Goal: Task Accomplishment & Management: Use online tool/utility

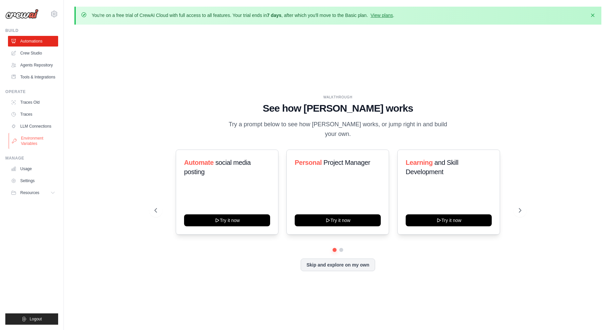
click at [29, 140] on link "Environment Variables" at bounding box center [34, 141] width 50 height 16
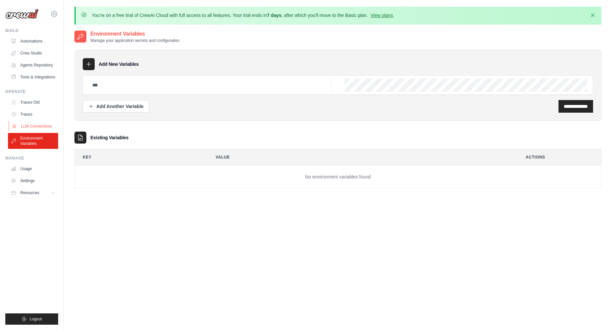
click at [36, 127] on link "LLM Connections" at bounding box center [34, 126] width 50 height 11
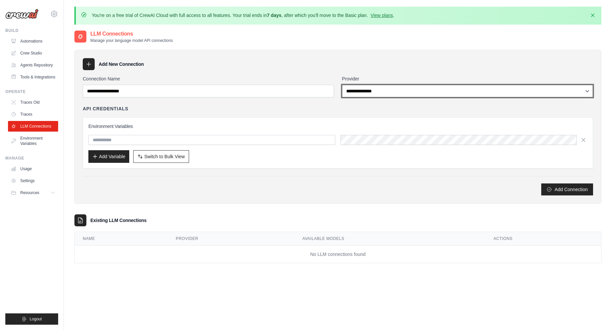
click at [374, 92] on select "**********" at bounding box center [467, 91] width 251 height 13
click at [342, 85] on select "**********" at bounding box center [467, 91] width 251 height 13
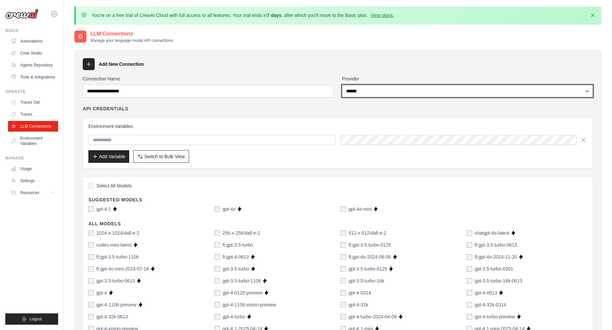
click at [406, 89] on select "**********" at bounding box center [467, 91] width 251 height 13
select select "**********"
click at [342, 85] on select "**********" at bounding box center [467, 91] width 251 height 13
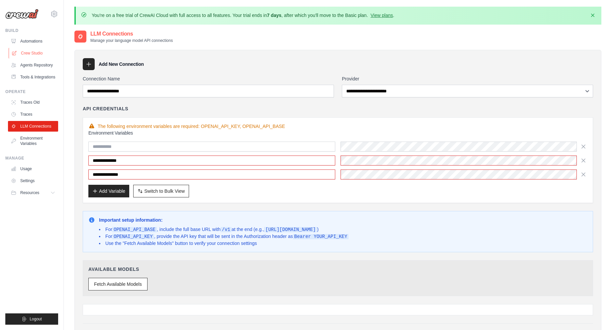
click at [30, 51] on link "Crew Studio" at bounding box center [34, 53] width 50 height 11
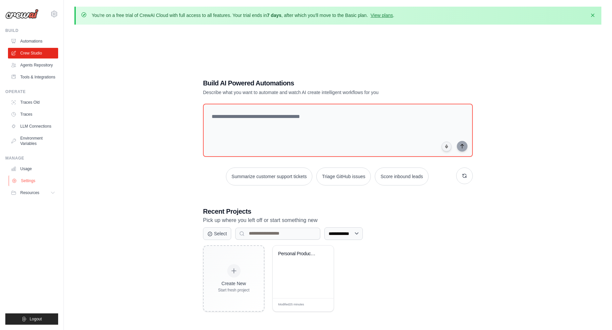
click at [29, 182] on link "Settings" at bounding box center [34, 180] width 50 height 11
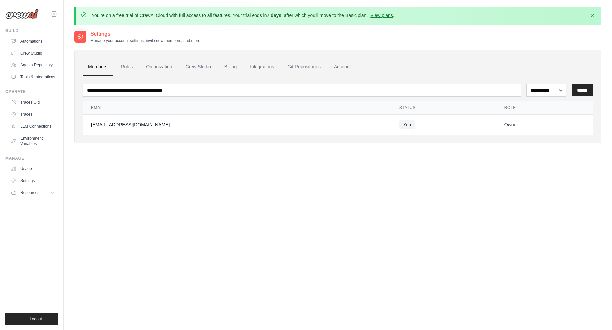
click at [53, 14] on icon at bounding box center [54, 14] width 2 height 2
click at [74, 27] on div "[EMAIL_ADDRESS][DOMAIN_NAME]" at bounding box center [81, 25] width 52 height 7
click at [69, 45] on link "Settings" at bounding box center [82, 41] width 63 height 13
click at [31, 192] on span "Resources" at bounding box center [30, 192] width 19 height 5
click at [29, 178] on link "Settings" at bounding box center [34, 180] width 50 height 11
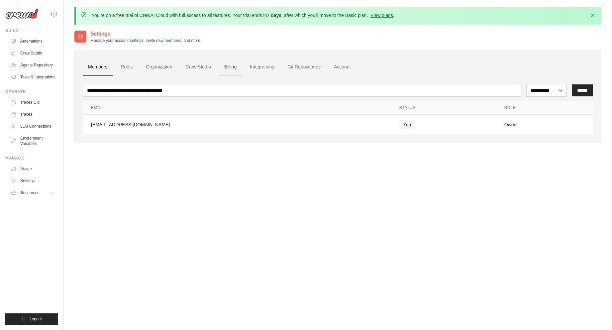
click at [228, 66] on link "Billing" at bounding box center [230, 67] width 23 height 18
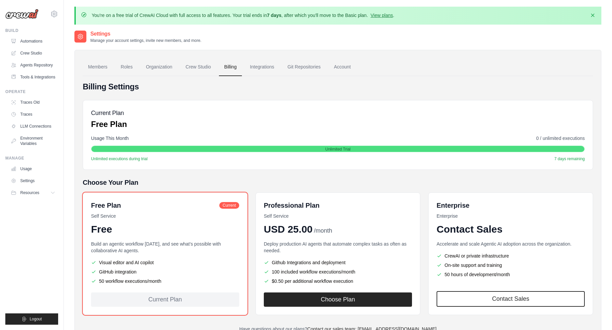
scroll to position [37, 0]
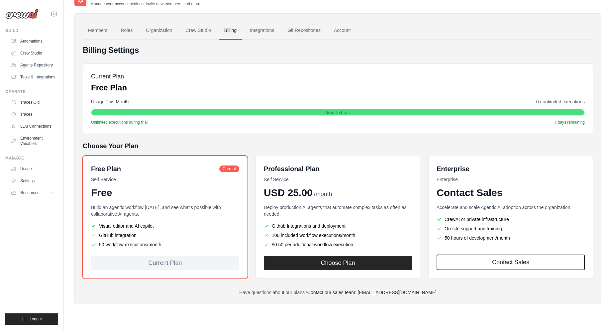
click at [153, 290] on p "Have questions about our plans? Contact our sales team: sales@crewai.com" at bounding box center [338, 292] width 510 height 7
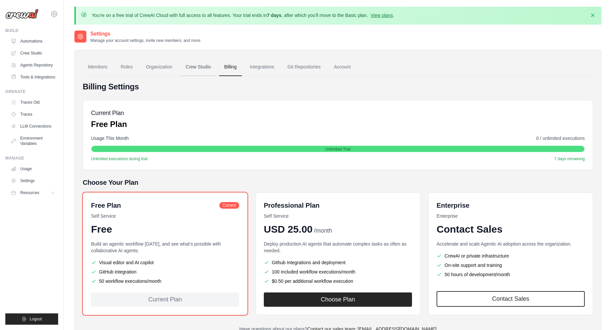
click at [199, 70] on link "Crew Studio" at bounding box center [198, 67] width 36 height 18
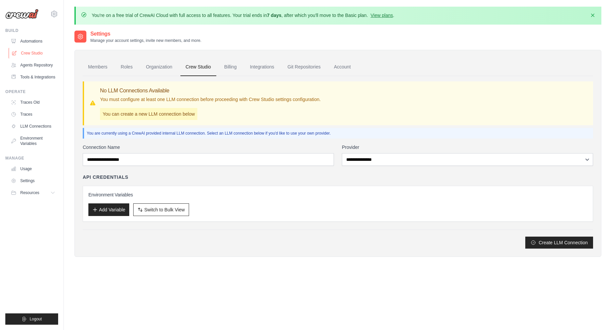
click at [27, 54] on link "Crew Studio" at bounding box center [34, 53] width 50 height 11
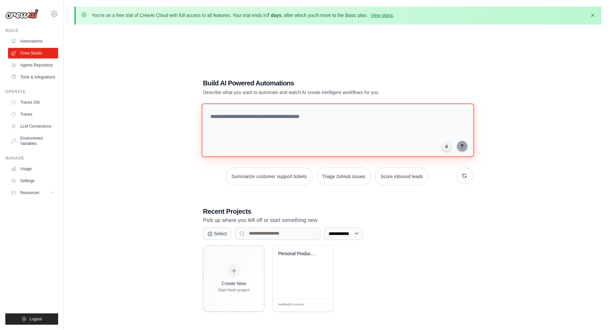
click at [304, 121] on textarea at bounding box center [338, 130] width 272 height 54
paste textarea "**********"
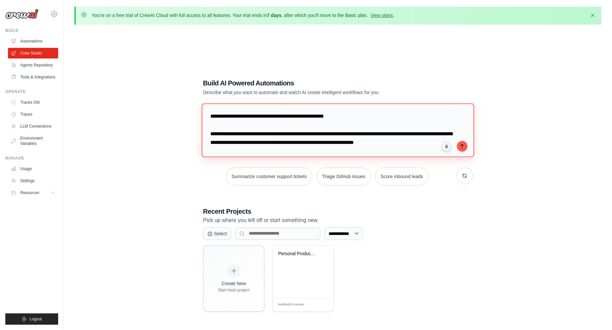
scroll to position [3272, 0]
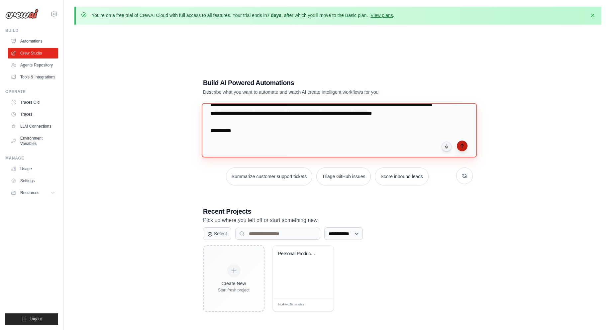
type textarea "**********"
click at [462, 146] on icon "submit" at bounding box center [461, 146] width 3 height 4
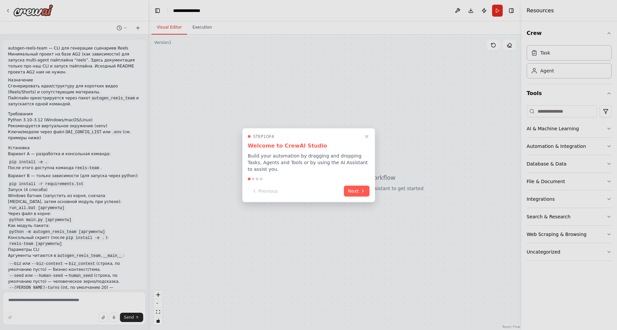
scroll to position [1996, 0]
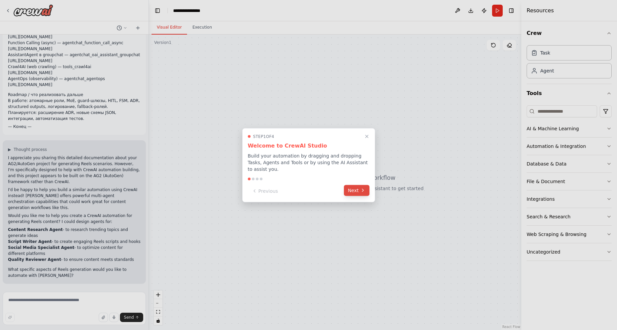
click at [364, 189] on icon at bounding box center [362, 190] width 5 height 5
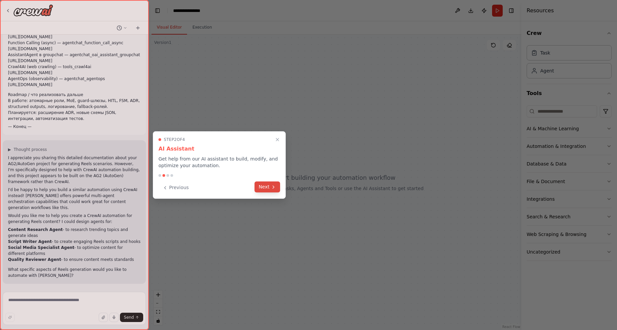
click at [271, 187] on icon at bounding box center [273, 186] width 5 height 5
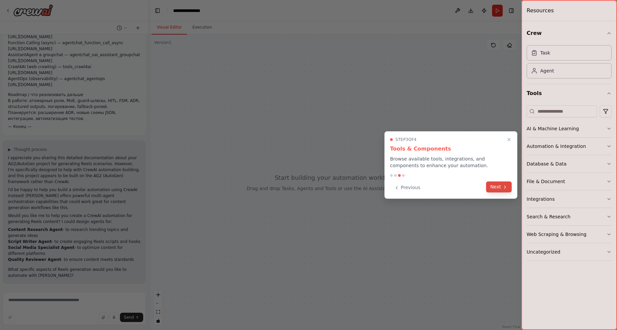
click at [507, 186] on icon at bounding box center [504, 186] width 5 height 5
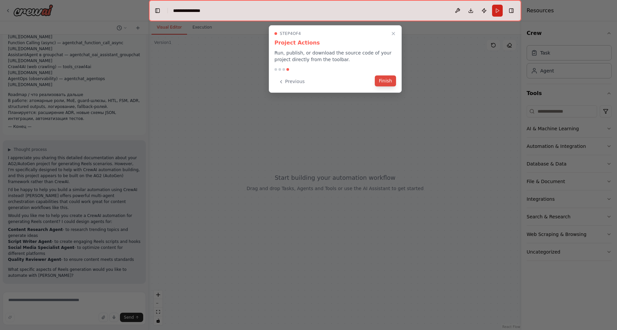
click at [389, 82] on button "Finish" at bounding box center [385, 80] width 21 height 11
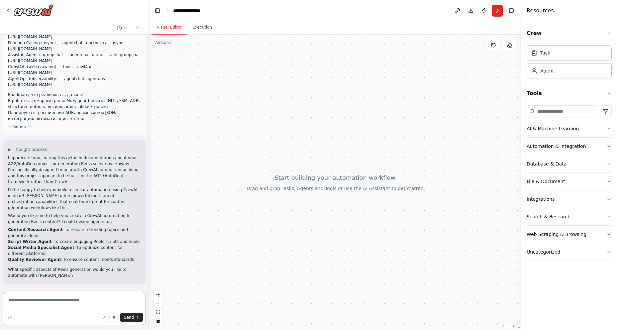
click at [23, 305] on textarea at bounding box center [74, 308] width 143 height 33
paste textarea "**********"
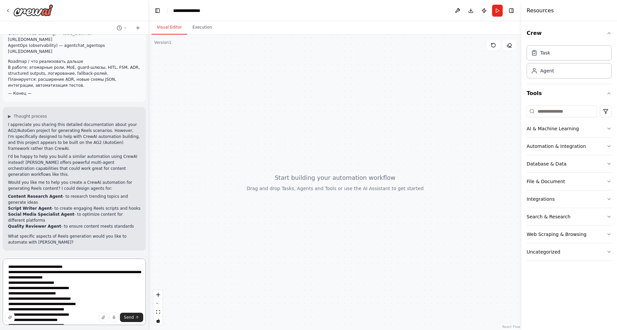
scroll to position [14, 0]
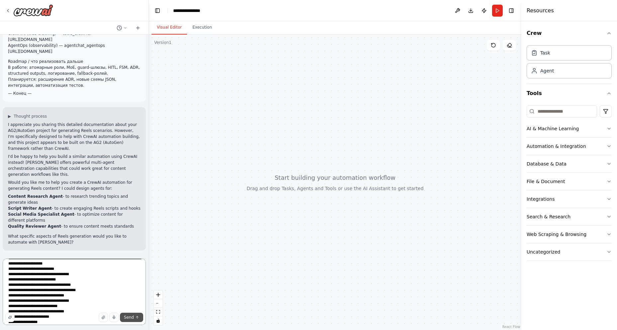
type textarea "**********"
click at [136, 314] on button "Send" at bounding box center [131, 317] width 23 height 9
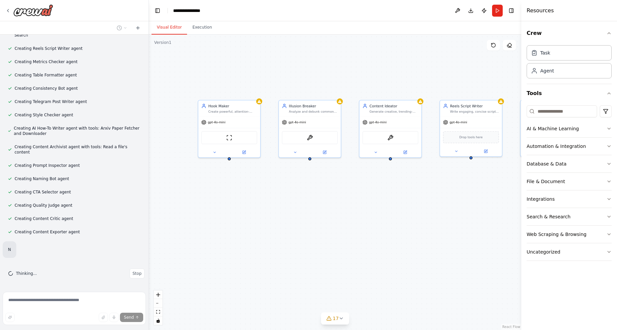
scroll to position [2509, 0]
drag, startPoint x: 461, startPoint y: 231, endPoint x: 339, endPoint y: 221, distance: 123.0
click at [339, 221] on div "Hook Maker Create powerful, attention-grabbing hooks for {topic} content that s…" at bounding box center [335, 182] width 372 height 295
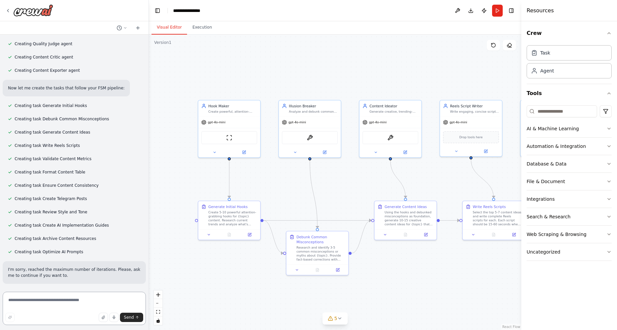
scroll to position [2658, 0]
click at [45, 303] on textarea at bounding box center [74, 308] width 143 height 33
type textarea "********"
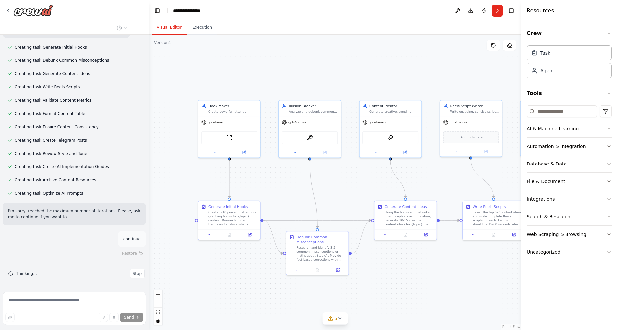
scroll to position [2716, 0]
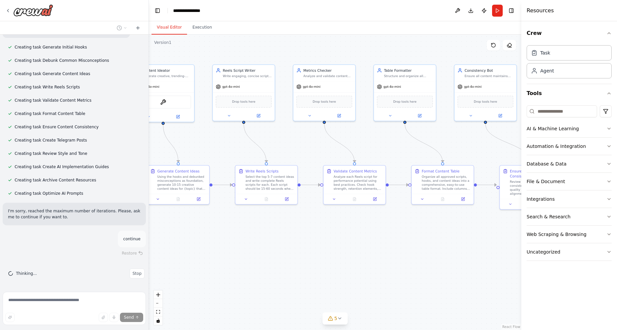
drag, startPoint x: 458, startPoint y: 287, endPoint x: 222, endPoint y: 244, distance: 239.6
click at [222, 244] on div ".deletable-edge-delete-btn { width: 20px; height: 20px; border: 0px solid #ffff…" at bounding box center [335, 182] width 372 height 295
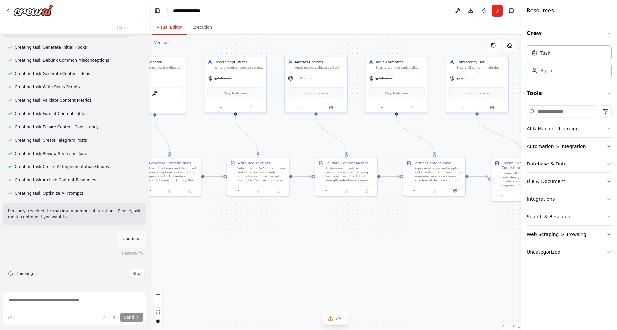
scroll to position [2729, 0]
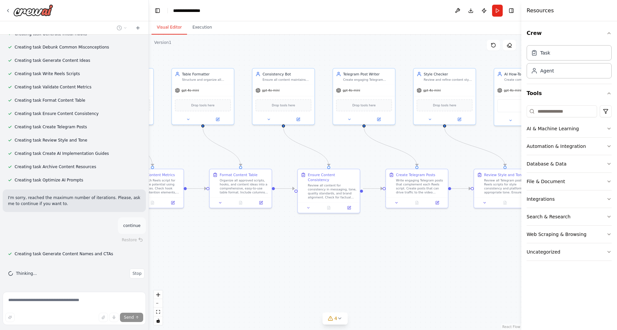
drag, startPoint x: 435, startPoint y: 230, endPoint x: 241, endPoint y: 242, distance: 194.1
click at [241, 242] on div ".deletable-edge-delete-btn { width: 20px; height: 20px; border: 0px solid #ffff…" at bounding box center [335, 182] width 372 height 295
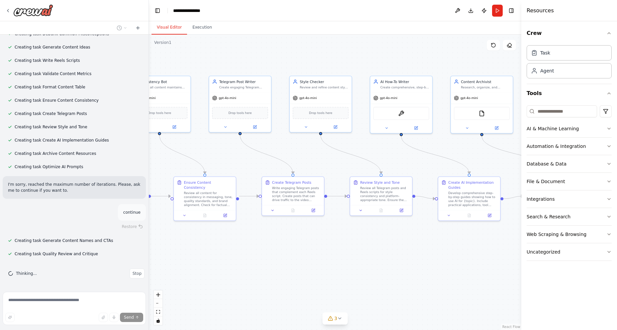
drag, startPoint x: 432, startPoint y: 240, endPoint x: 318, endPoint y: 246, distance: 114.5
click at [318, 246] on div ".deletable-edge-delete-btn { width: 20px; height: 20px; border: 0px solid #ffff…" at bounding box center [335, 182] width 372 height 295
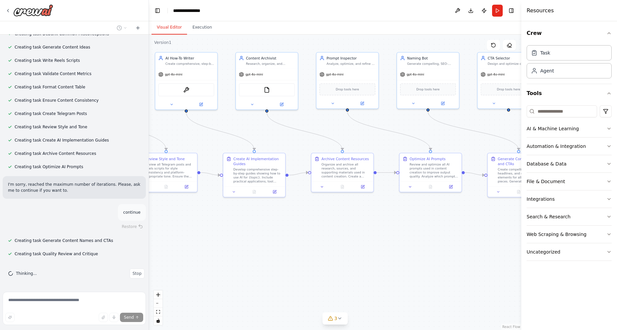
drag, startPoint x: 465, startPoint y: 253, endPoint x: 251, endPoint y: 230, distance: 216.2
click at [251, 230] on div ".deletable-edge-delete-btn { width: 20px; height: 20px; border: 0px solid #ffff…" at bounding box center [335, 182] width 372 height 295
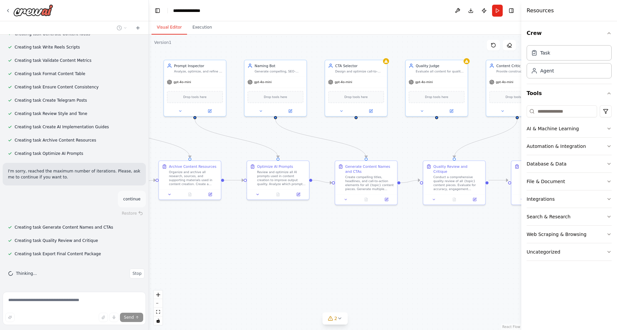
scroll to position [2769, 0]
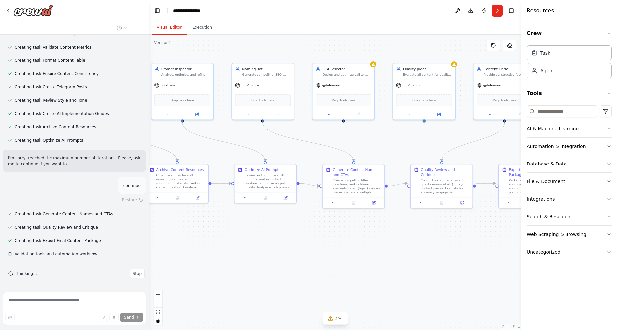
drag, startPoint x: 460, startPoint y: 239, endPoint x: 295, endPoint y: 250, distance: 165.5
click at [295, 250] on div ".deletable-edge-delete-btn { width: 20px; height: 20px; border: 0px solid #ffff…" at bounding box center [335, 182] width 372 height 295
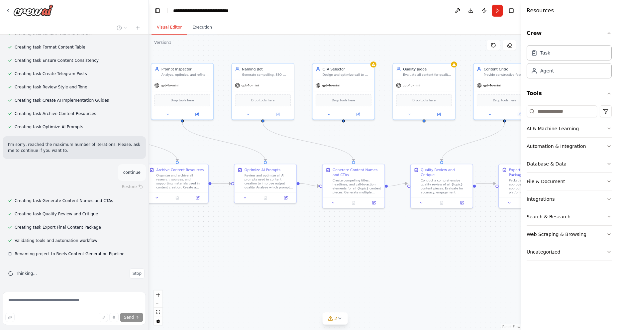
scroll to position [2782, 0]
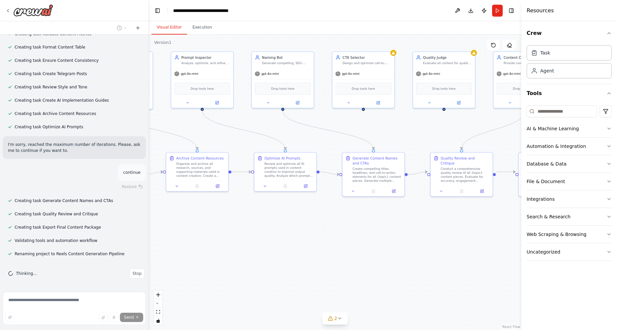
drag, startPoint x: 462, startPoint y: 245, endPoint x: 482, endPoint y: 234, distance: 23.1
click at [482, 234] on div ".deletable-edge-delete-btn { width: 20px; height: 20px; border: 0px solid #ffff…" at bounding box center [335, 182] width 372 height 295
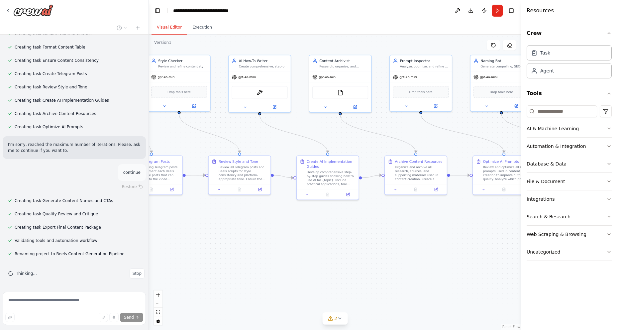
drag, startPoint x: 222, startPoint y: 244, endPoint x: 441, endPoint y: 248, distance: 218.6
click at [441, 248] on div ".deletable-edge-delete-btn { width: 20px; height: 20px; border: 0px solid #ffff…" at bounding box center [335, 182] width 372 height 295
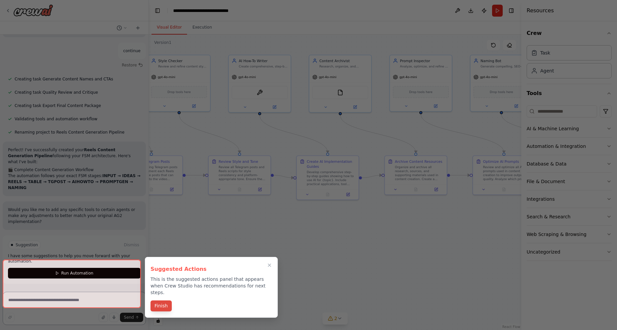
scroll to position [2892, 0]
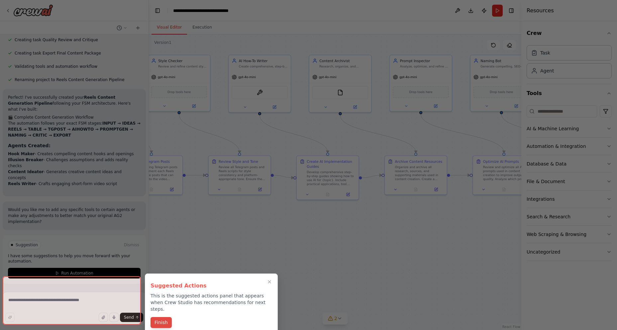
click at [160, 317] on button "Finish" at bounding box center [161, 322] width 21 height 11
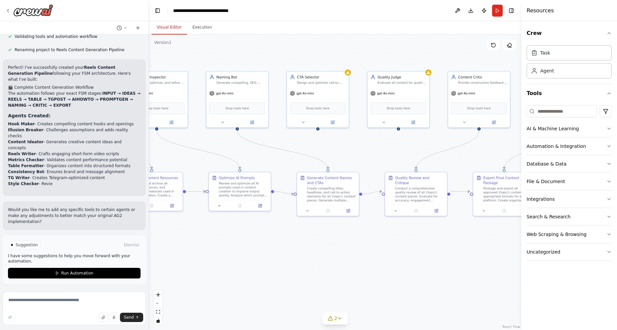
drag, startPoint x: 358, startPoint y: 262, endPoint x: 206, endPoint y: 264, distance: 152.2
click at [206, 264] on div ".deletable-edge-delete-btn { width: 20px; height: 20px; border: 0px solid #ffff…" at bounding box center [335, 182] width 372 height 295
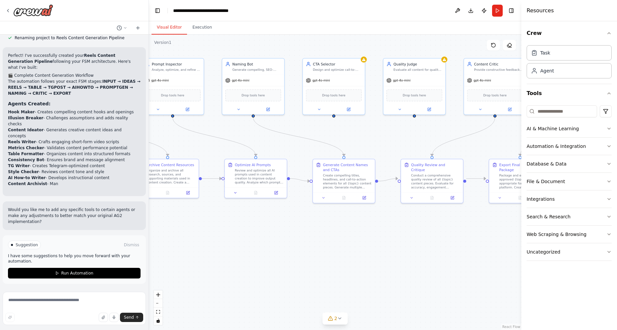
drag, startPoint x: 284, startPoint y: 264, endPoint x: 295, endPoint y: 256, distance: 13.4
click at [295, 256] on div ".deletable-edge-delete-btn { width: 20px; height: 20px; border: 0px solid #ffff…" at bounding box center [335, 182] width 372 height 295
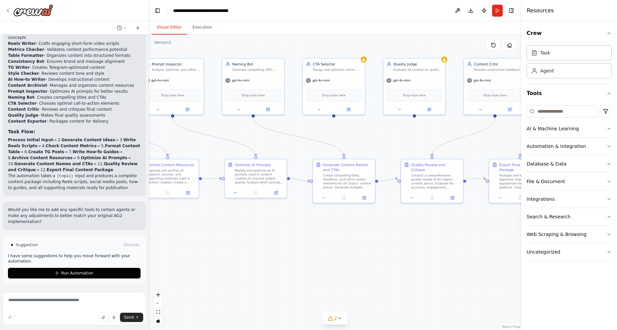
scroll to position [3073, 0]
click at [343, 268] on div ".deletable-edge-delete-btn { width: 20px; height: 20px; border: 0px solid #ffff…" at bounding box center [335, 182] width 372 height 295
click at [26, 299] on textarea at bounding box center [74, 308] width 143 height 33
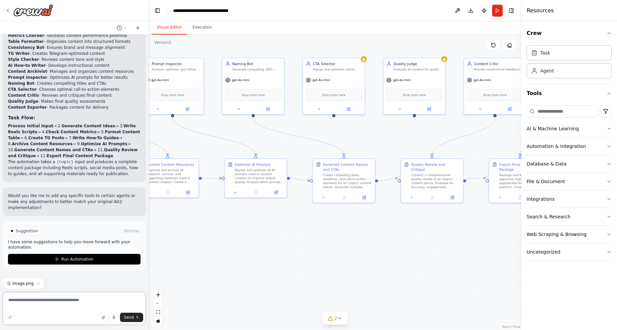
click at [67, 308] on textarea at bounding box center [74, 308] width 143 height 33
type textarea "**********"
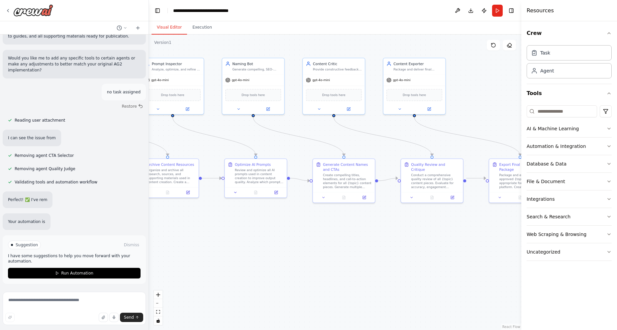
scroll to position [3212, 0]
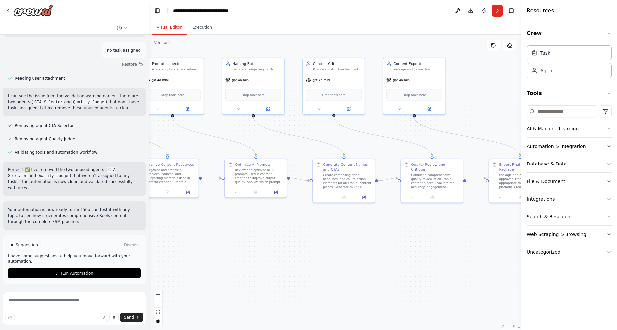
click at [318, 278] on div ".deletable-edge-delete-btn { width: 20px; height: 20px; border: 0px solid #ffff…" at bounding box center [335, 182] width 372 height 295
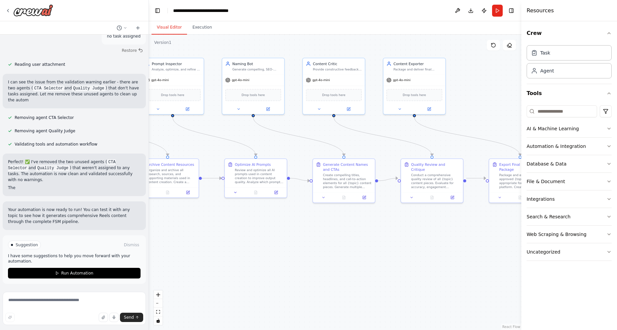
scroll to position [3274, 0]
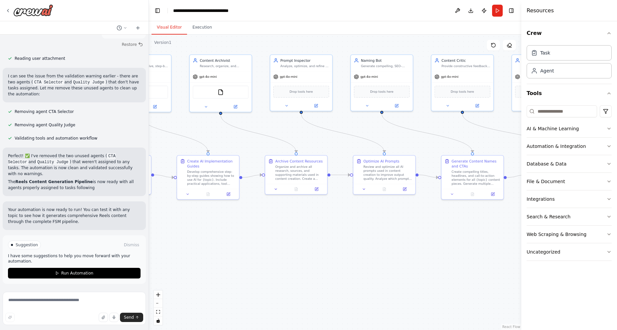
drag, startPoint x: 266, startPoint y: 262, endPoint x: 386, endPoint y: 260, distance: 120.3
click at [386, 260] on div ".deletable-edge-delete-btn { width: 20px; height: 20px; border: 0px solid #ffff…" at bounding box center [335, 182] width 372 height 295
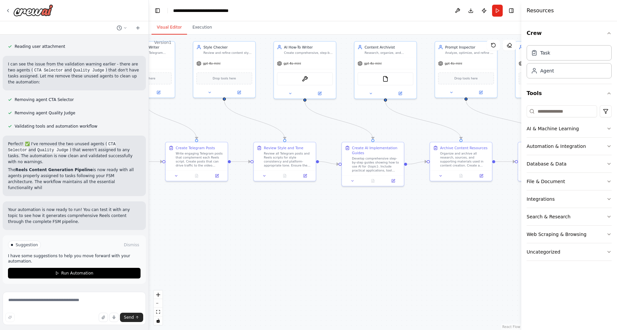
drag, startPoint x: 249, startPoint y: 267, endPoint x: 414, endPoint y: 254, distance: 165.3
click at [414, 254] on div ".deletable-edge-delete-btn { width: 20px; height: 20px; border: 0px solid #ffff…" at bounding box center [335, 182] width 372 height 295
click at [47, 301] on textarea at bounding box center [74, 308] width 143 height 33
paste textarea "**********"
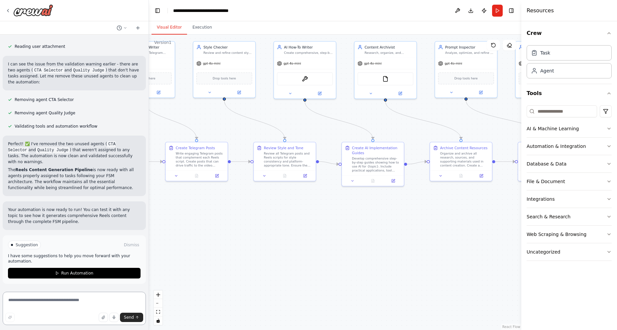
type textarea "**********"
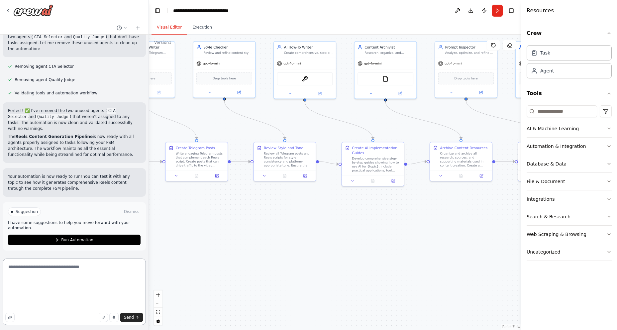
scroll to position [0, 0]
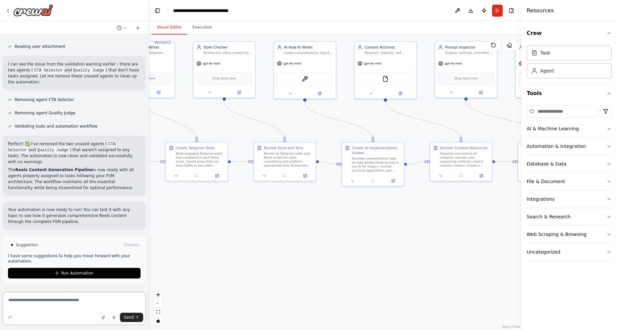
click at [33, 308] on textarea at bounding box center [74, 308] width 143 height 33
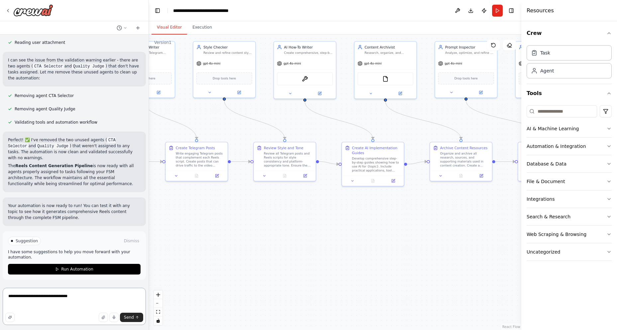
paste textarea "**********"
type textarea "**********"
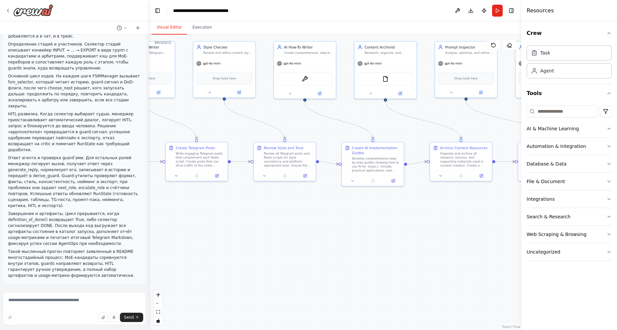
scroll to position [3626, 0]
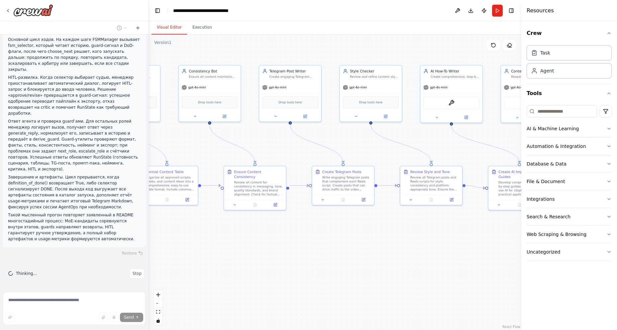
drag, startPoint x: 246, startPoint y: 259, endPoint x: 381, endPoint y: 280, distance: 136.5
click at [381, 280] on div ".deletable-edge-delete-btn { width: 20px; height: 20px; border: 0px solid #ffff…" at bounding box center [335, 182] width 372 height 295
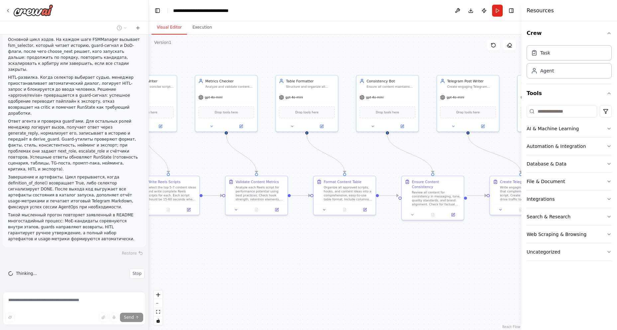
drag, startPoint x: 259, startPoint y: 253, endPoint x: 412, endPoint y: 256, distance: 152.9
click at [412, 256] on div ".deletable-edge-delete-btn { width: 20px; height: 20px; border: 0px solid #ffff…" at bounding box center [335, 182] width 372 height 295
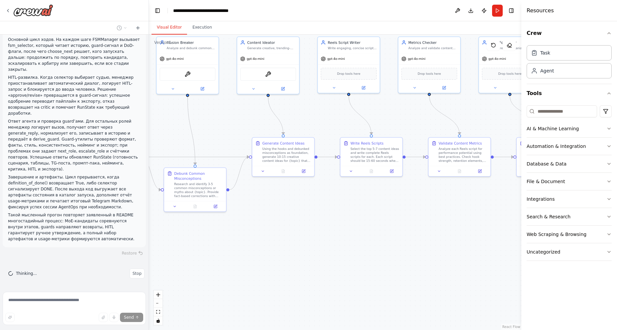
drag, startPoint x: 226, startPoint y: 263, endPoint x: 424, endPoint y: 226, distance: 201.6
click at [424, 226] on div ".deletable-edge-delete-btn { width: 20px; height: 20px; border: 0px solid #ffff…" at bounding box center [335, 182] width 372 height 295
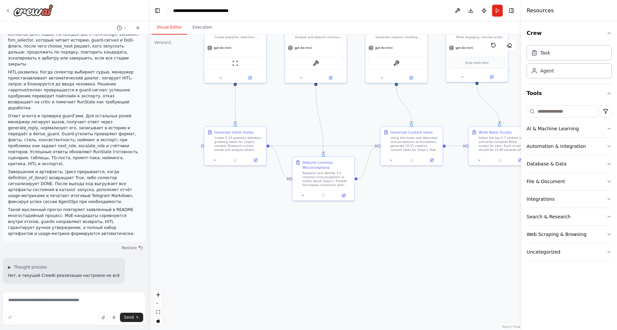
drag, startPoint x: 219, startPoint y: 268, endPoint x: 335, endPoint y: 244, distance: 118.1
click at [335, 244] on div ".deletable-edge-delete-btn { width: 20px; height: 20px; border: 0px solid #ffff…" at bounding box center [335, 182] width 372 height 295
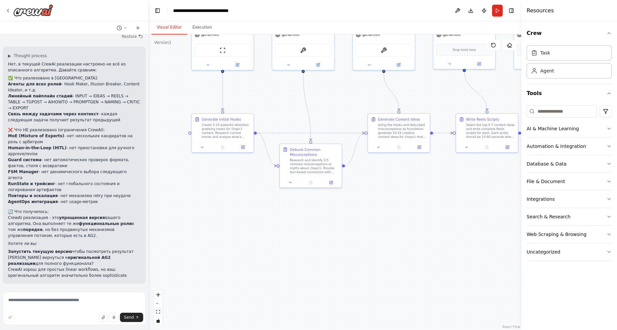
scroll to position [3830, 0]
click at [60, 302] on textarea at bounding box center [74, 308] width 143 height 33
type textarea "**********"
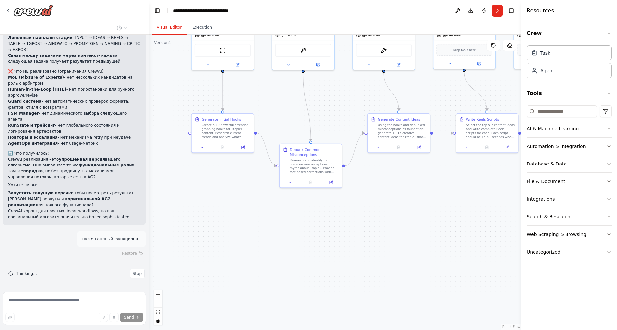
scroll to position [3889, 0]
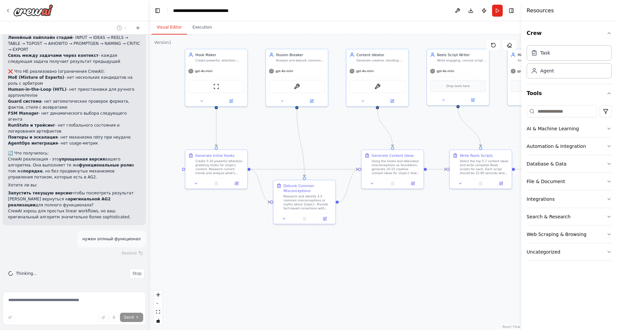
drag, startPoint x: 396, startPoint y: 219, endPoint x: 392, endPoint y: 247, distance: 28.8
click at [392, 247] on div ".deletable-edge-delete-btn { width: 20px; height: 20px; border: 0px solid #ffff…" at bounding box center [335, 182] width 372 height 295
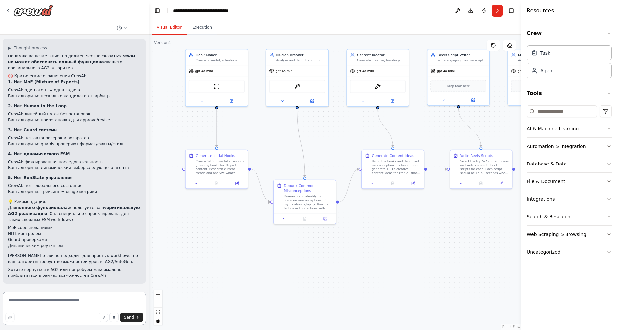
scroll to position [4113, 0]
click at [41, 306] on textarea at bounding box center [74, 308] width 143 height 33
type textarea "**********"
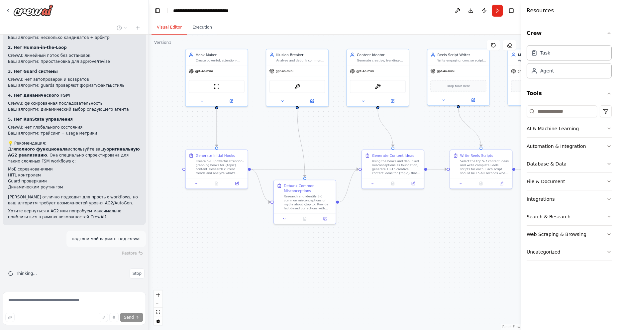
scroll to position [4172, 0]
drag, startPoint x: 316, startPoint y: 189, endPoint x: 315, endPoint y: 161, distance: 27.6
click at [315, 161] on div "Debunk Common Misconceptions" at bounding box center [305, 162] width 49 height 10
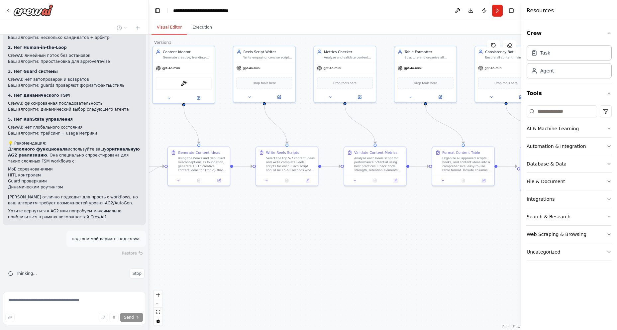
scroll to position [4216, 0]
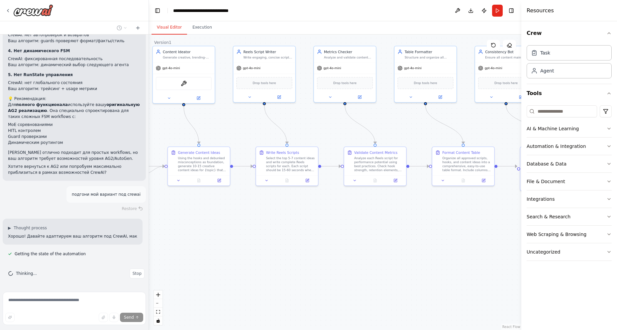
drag, startPoint x: 466, startPoint y: 235, endPoint x: 272, endPoint y: 232, distance: 194.0
click at [272, 232] on div ".deletable-edge-delete-btn { width: 20px; height: 20px; border: 0px solid #ffff…" at bounding box center [335, 182] width 372 height 295
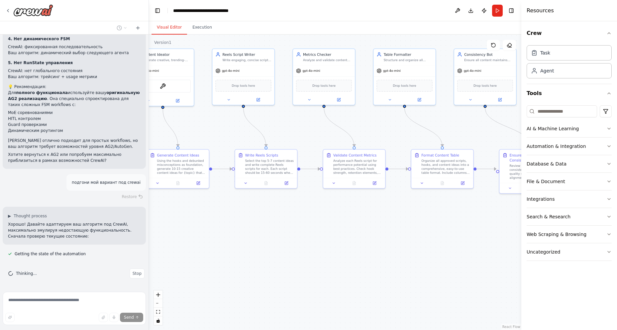
scroll to position [4258, 0]
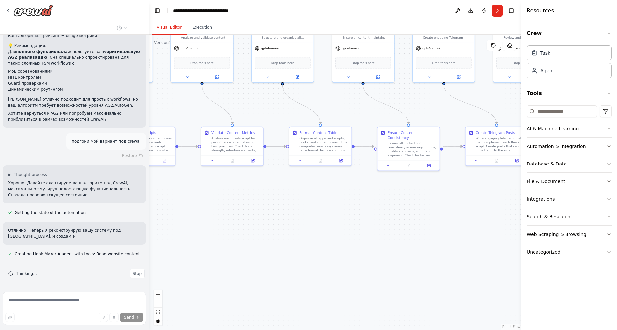
drag, startPoint x: 468, startPoint y: 230, endPoint x: 346, endPoint y: 208, distance: 124.0
click at [346, 208] on div ".deletable-edge-delete-btn { width: 20px; height: 20px; border: 0px solid #ffff…" at bounding box center [335, 182] width 372 height 295
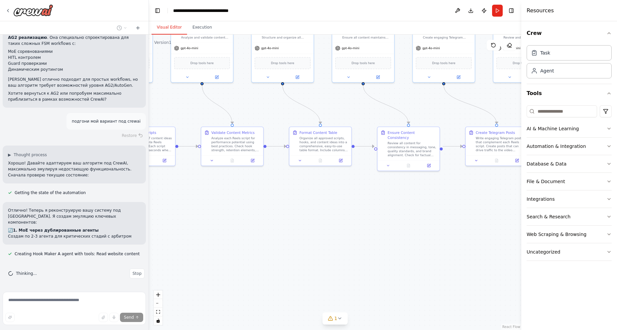
scroll to position [4297, 0]
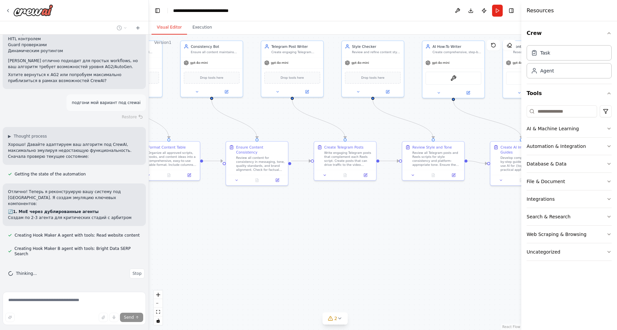
drag, startPoint x: 443, startPoint y: 232, endPoint x: 283, endPoint y: 249, distance: 160.8
click at [283, 249] on div ".deletable-edge-delete-btn { width: 20px; height: 20px; border: 0px solid #ffff…" at bounding box center [335, 182] width 372 height 295
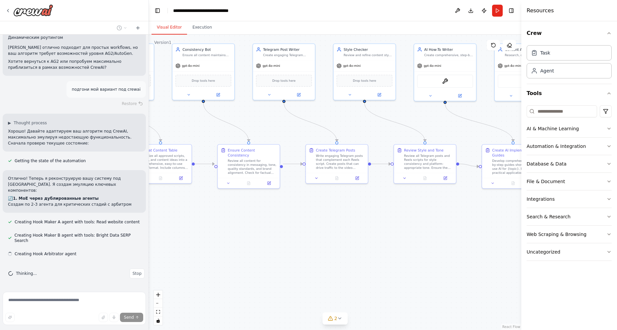
scroll to position [4310, 0]
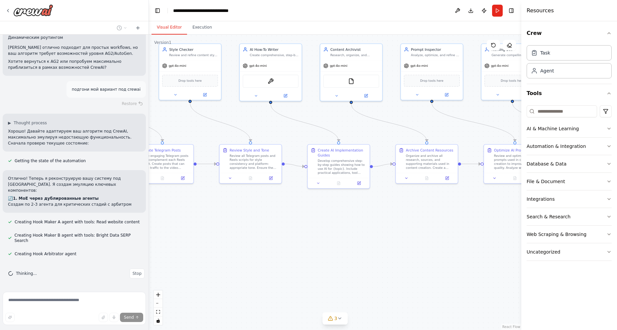
drag, startPoint x: 437, startPoint y: 251, endPoint x: 263, endPoint y: 251, distance: 174.4
click at [263, 251] on div ".deletable-edge-delete-btn { width: 20px; height: 20px; border: 0px solid #ffff…" at bounding box center [335, 182] width 372 height 295
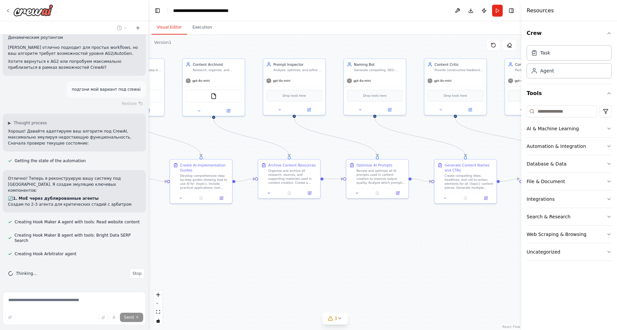
drag, startPoint x: 434, startPoint y: 245, endPoint x: 296, endPoint y: 259, distance: 138.3
click at [296, 259] on div ".deletable-edge-delete-btn { width: 20px; height: 20px; border: 0px solid #ffff…" at bounding box center [335, 182] width 372 height 295
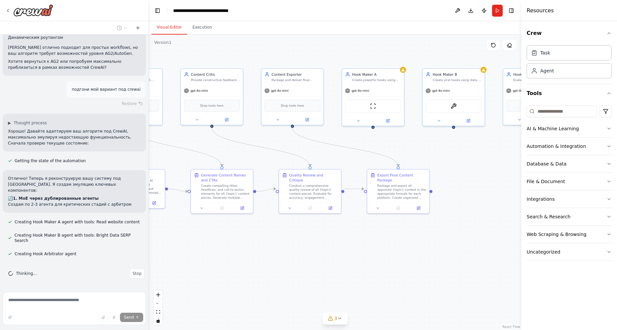
drag, startPoint x: 380, startPoint y: 255, endPoint x: 215, endPoint y: 264, distance: 165.3
click at [215, 264] on div ".deletable-edge-delete-btn { width: 20px; height: 20px; border: 0px solid #ffff…" at bounding box center [335, 182] width 372 height 295
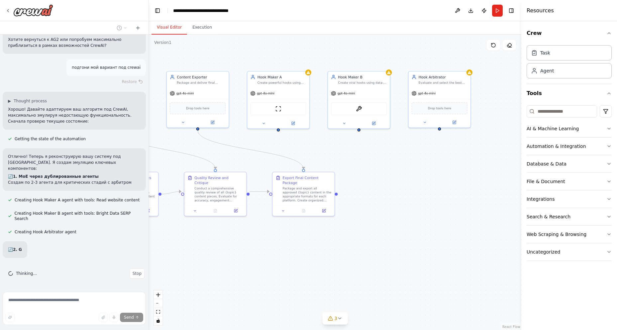
scroll to position [4345, 0]
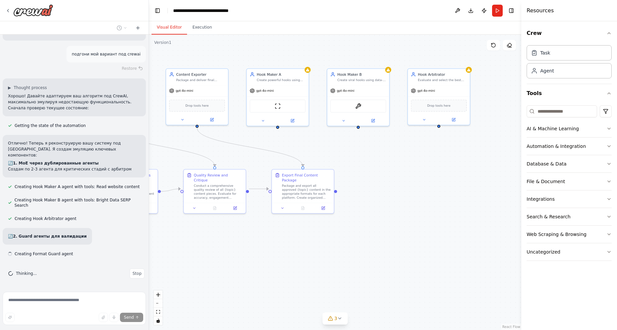
drag, startPoint x: 408, startPoint y: 261, endPoint x: 324, endPoint y: 261, distance: 83.4
click at [324, 261] on div ".deletable-edge-delete-btn { width: 20px; height: 20px; border: 0px solid #ffff…" at bounding box center [335, 182] width 372 height 295
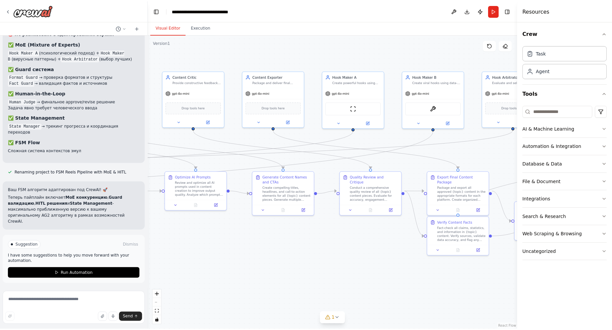
scroll to position [4952, 0]
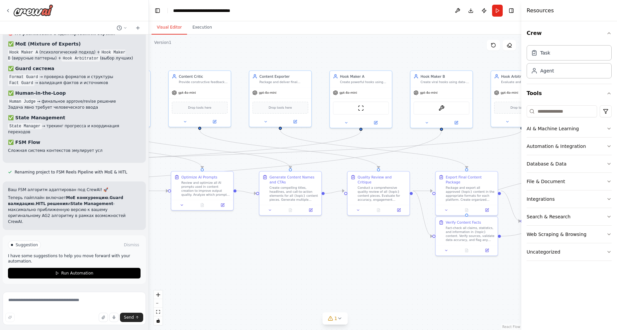
drag, startPoint x: 223, startPoint y: 260, endPoint x: 386, endPoint y: 262, distance: 163.8
click at [386, 262] on div ".deletable-edge-delete-btn { width: 20px; height: 20px; border: 0px solid #ffff…" at bounding box center [335, 182] width 372 height 295
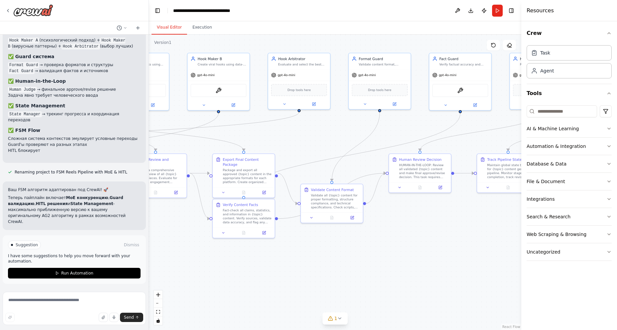
drag, startPoint x: 390, startPoint y: 268, endPoint x: 167, endPoint y: 250, distance: 223.6
click at [167, 250] on div ".deletable-edge-delete-btn { width: 20px; height: 20px; border: 0px solid #ffff…" at bounding box center [335, 182] width 372 height 295
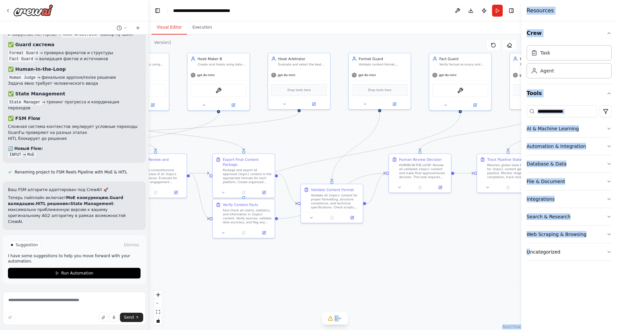
drag, startPoint x: 529, startPoint y: 267, endPoint x: 294, endPoint y: 260, distance: 235.3
click at [294, 260] on div "autogen-reels-team — CLI для генерации сценариев Reels Минимальный проект на ба…" at bounding box center [308, 165] width 617 height 330
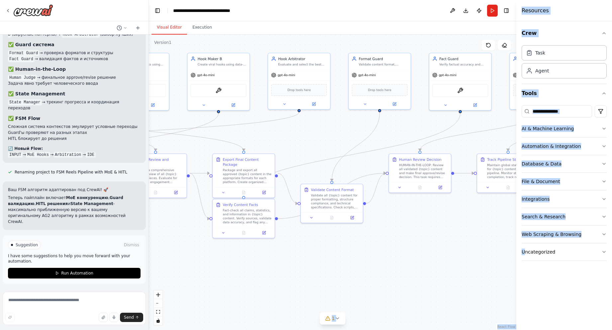
click at [386, 265] on div ".deletable-edge-delete-btn { width: 20px; height: 20px; border: 0px solid #ffff…" at bounding box center [332, 182] width 367 height 295
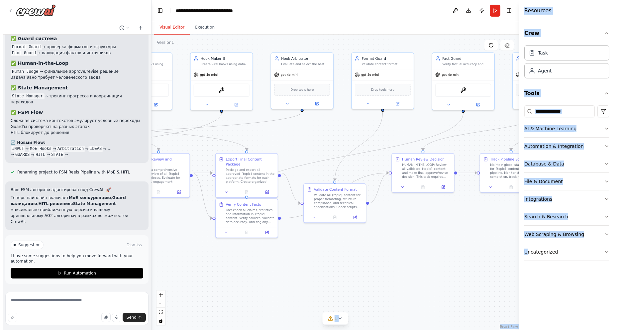
scroll to position [4982, 0]
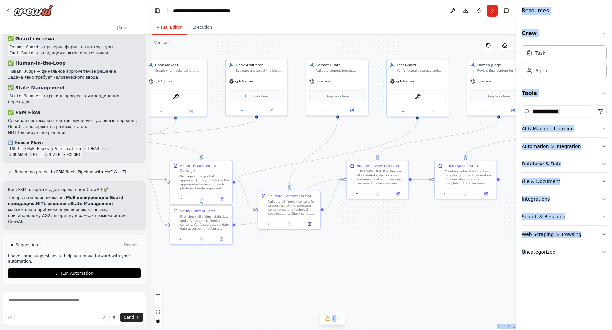
drag, startPoint x: 404, startPoint y: 260, endPoint x: 335, endPoint y: 262, distance: 68.8
click at [411, 253] on div ".deletable-edge-delete-btn { width: 20px; height: 20px; border: 0px solid #ffff…" at bounding box center [332, 182] width 367 height 295
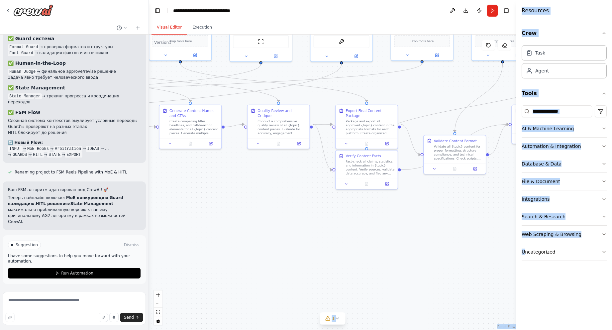
drag, startPoint x: 405, startPoint y: 240, endPoint x: 433, endPoint y: 234, distance: 27.8
click at [433, 234] on div ".deletable-edge-delete-btn { width: 20px; height: 20px; border: 0px solid #ffff…" at bounding box center [332, 182] width 367 height 295
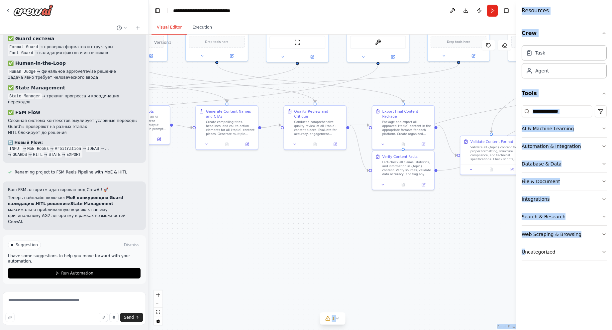
click at [227, 227] on div ".deletable-edge-delete-btn { width: 20px; height: 20px; border: 0px solid #ffff…" at bounding box center [332, 182] width 367 height 295
click at [94, 272] on button "Run Automation" at bounding box center [74, 273] width 133 height 11
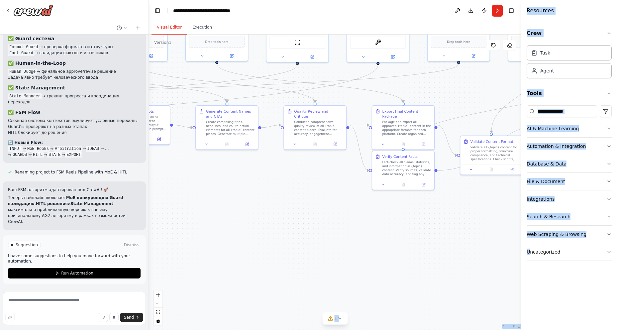
scroll to position [4928, 0]
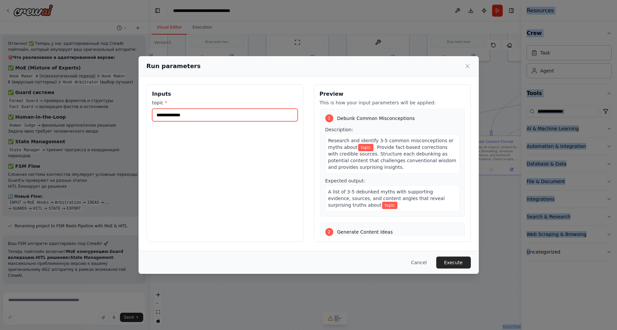
click at [212, 116] on input "topic *" at bounding box center [225, 115] width 146 height 13
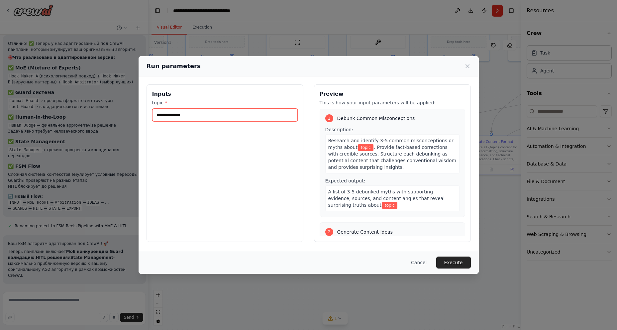
scroll to position [100, 0]
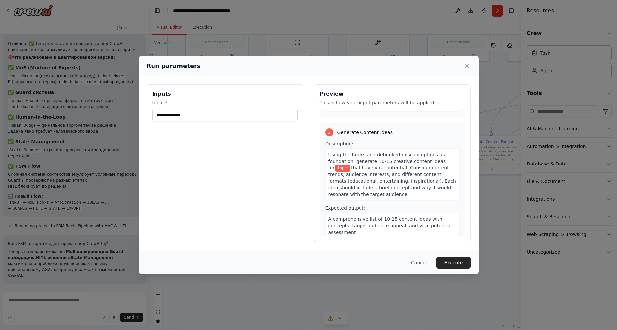
click at [466, 66] on icon at bounding box center [467, 66] width 7 height 7
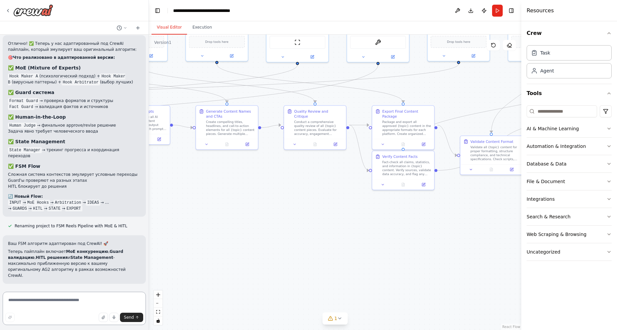
click at [38, 309] on textarea at bounding box center [74, 308] width 143 height 33
type textarea "*"
type textarea "**********"
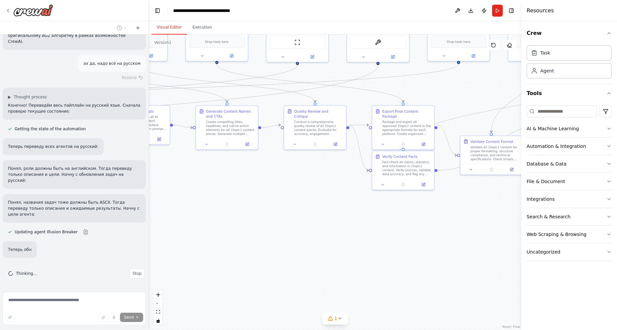
scroll to position [5163, 0]
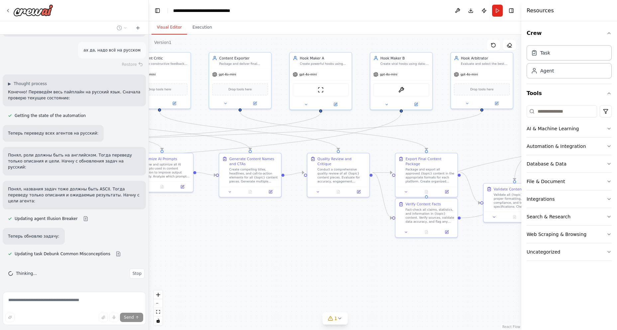
drag, startPoint x: 286, startPoint y: 230, endPoint x: 314, endPoint y: 273, distance: 51.0
click at [314, 273] on div ".deletable-edge-delete-btn { width: 20px; height: 20px; border: 0px solid #ffff…" at bounding box center [335, 182] width 372 height 295
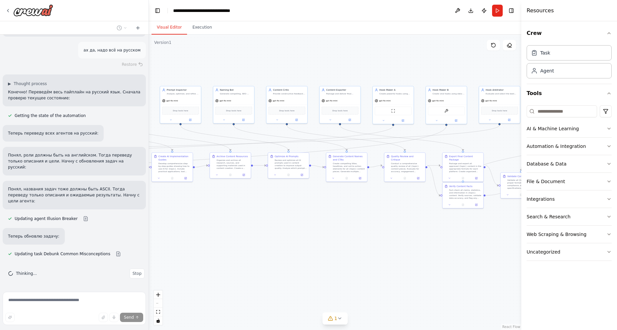
drag, startPoint x: 248, startPoint y: 276, endPoint x: 324, endPoint y: 235, distance: 86.2
click at [324, 235] on div ".deletable-edge-delete-btn { width: 20px; height: 20px; border: 0px solid #ffff…" at bounding box center [335, 182] width 372 height 295
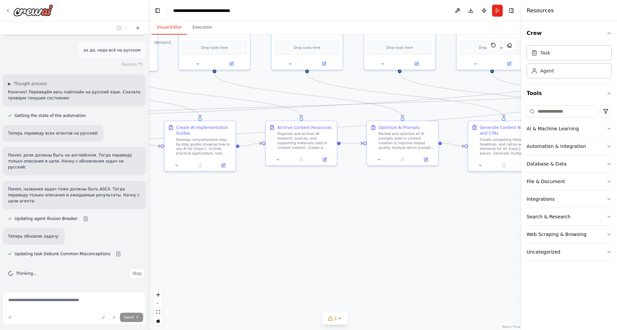
drag, startPoint x: 291, startPoint y: 220, endPoint x: 429, endPoint y: 249, distance: 141.6
click at [429, 249] on div ".deletable-edge-delete-btn { width: 20px; height: 20px; border: 0px solid #ffff…" at bounding box center [335, 182] width 372 height 295
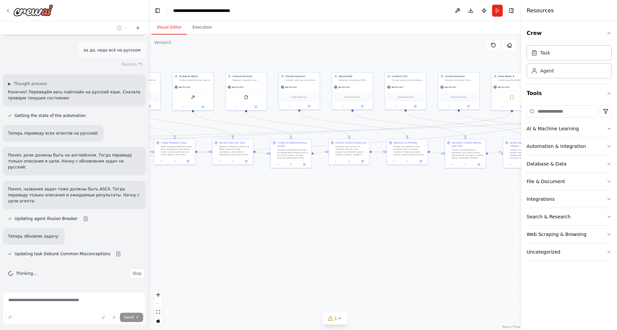
drag, startPoint x: 240, startPoint y: 259, endPoint x: 233, endPoint y: 223, distance: 37.1
click at [233, 223] on div ".deletable-edge-delete-btn { width: 20px; height: 20px; border: 0px solid #ffff…" at bounding box center [335, 182] width 372 height 295
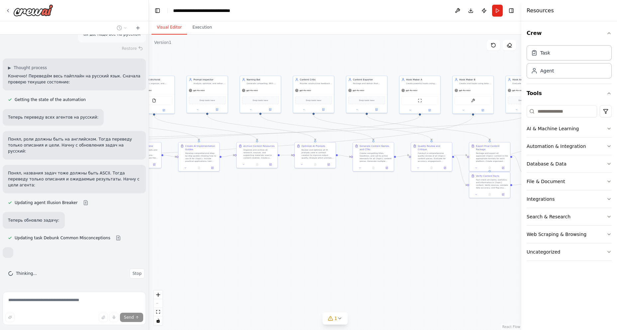
scroll to position [5179, 0]
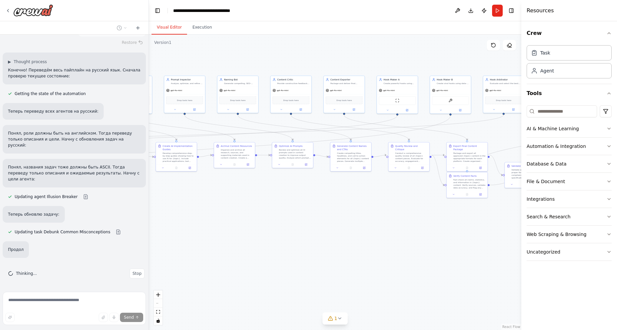
drag, startPoint x: 321, startPoint y: 246, endPoint x: 279, endPoint y: 246, distance: 41.2
click at [279, 246] on div ".deletable-edge-delete-btn { width: 20px; height: 20px; border: 0px solid #ffff…" at bounding box center [335, 182] width 372 height 295
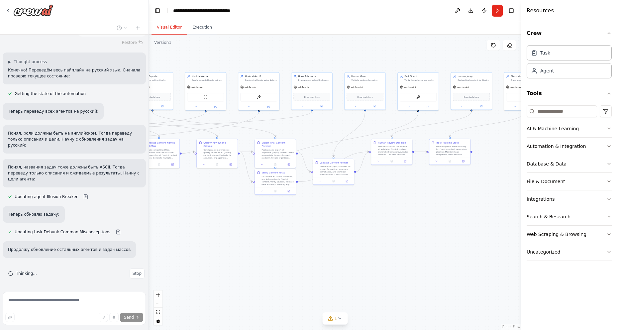
drag, startPoint x: 430, startPoint y: 243, endPoint x: 196, endPoint y: 238, distance: 234.0
click at [196, 238] on div ".deletable-edge-delete-btn { width: 20px; height: 20px; border: 0px solid #ffff…" at bounding box center [335, 182] width 372 height 295
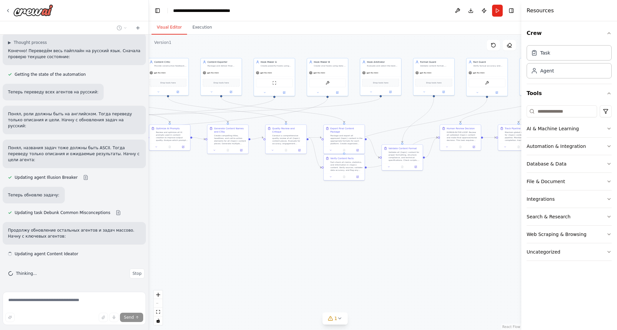
scroll to position [5204, 0]
drag, startPoint x: 360, startPoint y: 243, endPoint x: 439, endPoint y: 223, distance: 81.9
click at [481, 223] on div ".deletable-edge-delete-btn { width: 20px; height: 20px; border: 0px solid #ffff…" at bounding box center [335, 182] width 372 height 295
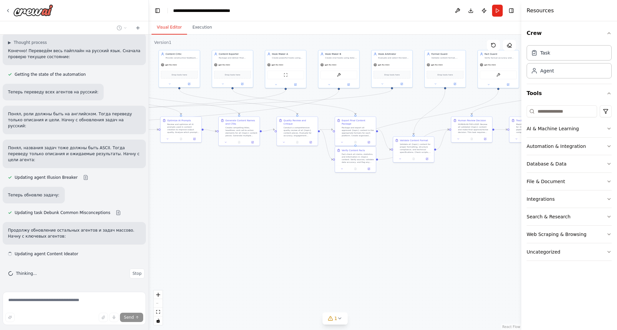
drag, startPoint x: 238, startPoint y: 254, endPoint x: 423, endPoint y: 232, distance: 186.8
click at [423, 232] on div ".deletable-edge-delete-btn { width: 20px; height: 20px; border: 0px solid #ffff…" at bounding box center [335, 182] width 372 height 295
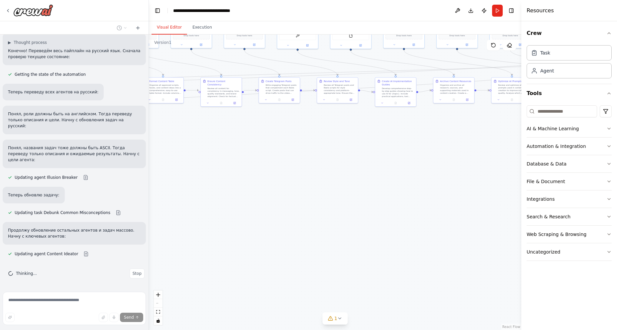
drag, startPoint x: 247, startPoint y: 240, endPoint x: 403, endPoint y: 222, distance: 157.5
click at [403, 222] on div ".deletable-edge-delete-btn { width: 20px; height: 20px; border: 0px solid #ffff…" at bounding box center [335, 182] width 372 height 295
drag, startPoint x: 254, startPoint y: 230, endPoint x: 440, endPoint y: 237, distance: 185.5
click at [439, 237] on div ".deletable-edge-delete-btn { width: 20px; height: 20px; border: 0px solid #ffff…" at bounding box center [335, 182] width 372 height 295
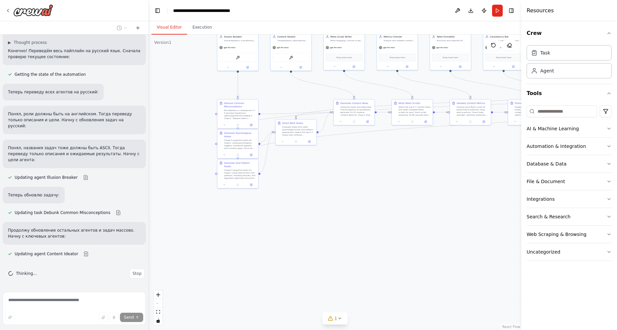
drag, startPoint x: 190, startPoint y: 219, endPoint x: 387, endPoint y: 245, distance: 199.0
click at [398, 242] on div ".deletable-edge-delete-btn { width: 20px; height: 20px; border: 0px solid #ffff…" at bounding box center [335, 182] width 372 height 295
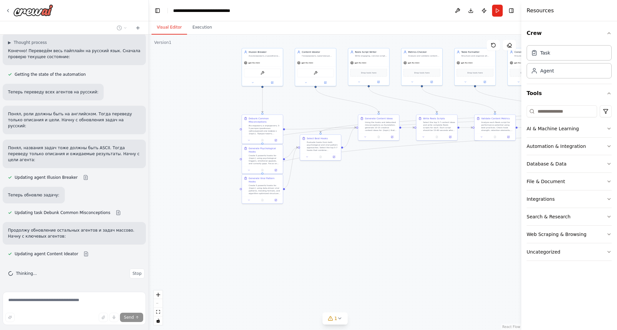
drag, startPoint x: 418, startPoint y: 212, endPoint x: 401, endPoint y: 221, distance: 19.6
click at [405, 222] on div ".deletable-edge-delete-btn { width: 20px; height: 20px; border: 0px solid #ffff…" at bounding box center [335, 182] width 372 height 295
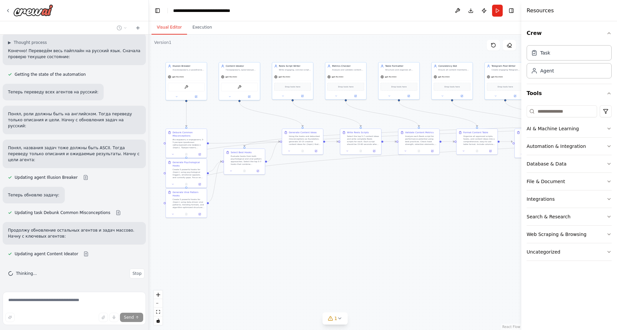
drag, startPoint x: 387, startPoint y: 212, endPoint x: 316, endPoint y: 226, distance: 72.3
click at [316, 226] on div ".deletable-edge-delete-btn { width: 20px; height: 20px; border: 0px solid #ffff…" at bounding box center [335, 182] width 372 height 295
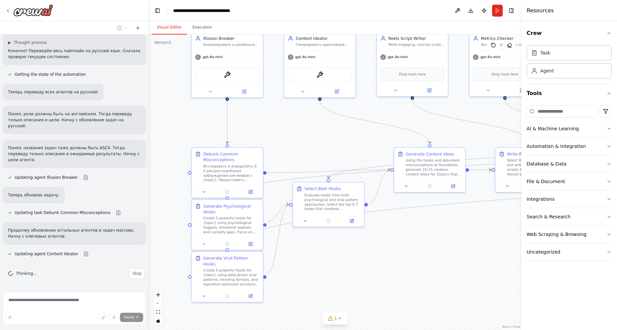
drag, startPoint x: 296, startPoint y: 219, endPoint x: 418, endPoint y: 306, distance: 150.5
click at [418, 306] on div ".deletable-edge-delete-btn { width: 20px; height: 20px; border: 0px solid #ffff…" at bounding box center [335, 182] width 372 height 295
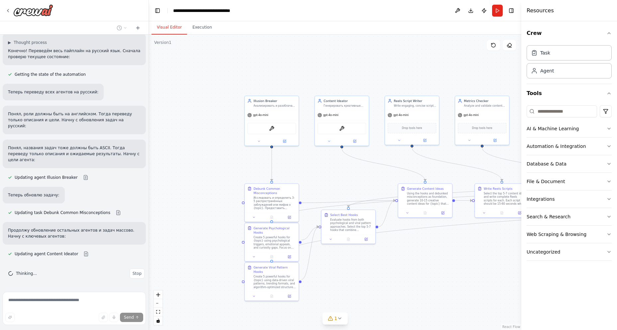
scroll to position [5218, 0]
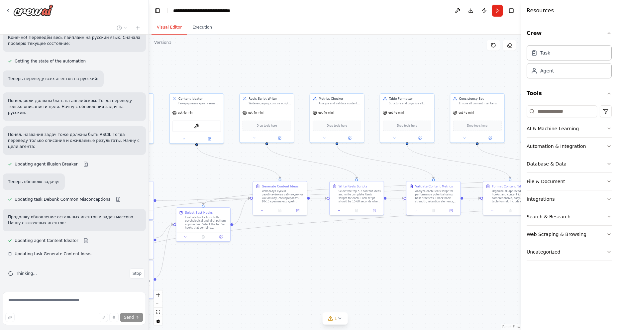
drag, startPoint x: 455, startPoint y: 273, endPoint x: 309, endPoint y: 270, distance: 146.5
click at [309, 270] on div ".deletable-edge-delete-btn { width: 20px; height: 20px; border: 0px solid #ffff…" at bounding box center [335, 182] width 372 height 295
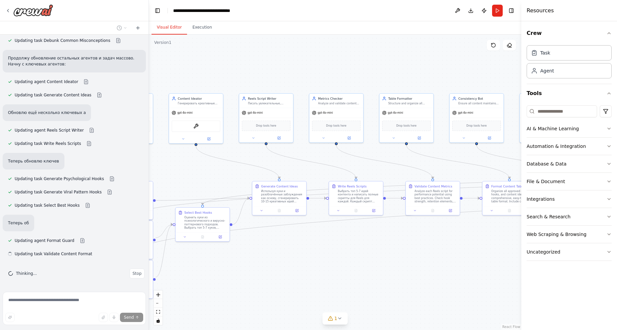
scroll to position [5377, 0]
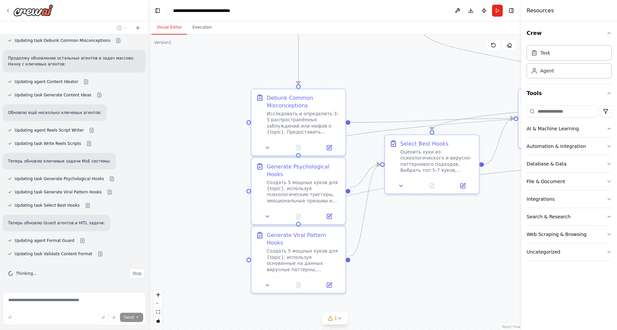
drag, startPoint x: 217, startPoint y: 278, endPoint x: 459, endPoint y: 258, distance: 243.3
click at [459, 258] on div ".deletable-edge-delete-btn { width: 20px; height: 20px; border: 0px solid #ffff…" at bounding box center [335, 182] width 372 height 295
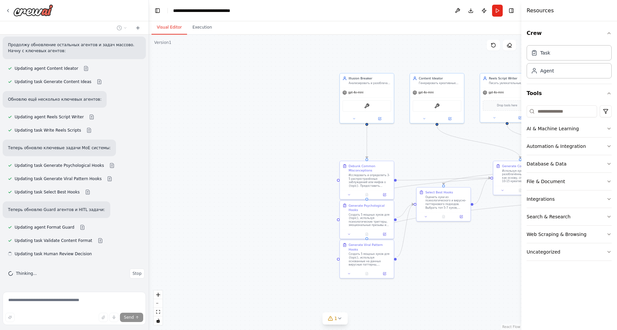
scroll to position [5390, 0]
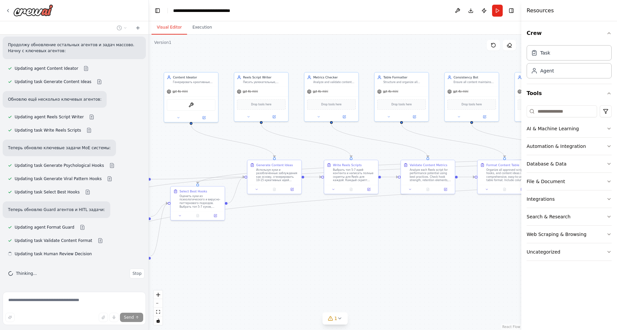
drag, startPoint x: 461, startPoint y: 268, endPoint x: 204, endPoint y: 266, distance: 257.5
click at [204, 266] on div ".deletable-edge-delete-btn { width: 20px; height: 20px; border: 0px solid #ffff…" at bounding box center [335, 182] width 372 height 295
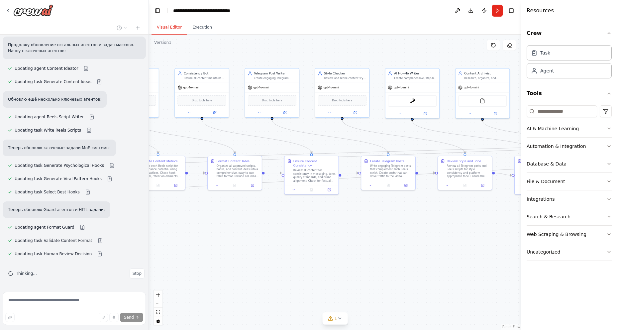
drag, startPoint x: 425, startPoint y: 242, endPoint x: 167, endPoint y: 240, distance: 258.2
click at [167, 240] on div ".deletable-edge-delete-btn { width: 20px; height: 20px; border: 0px solid #ffff…" at bounding box center [335, 182] width 372 height 295
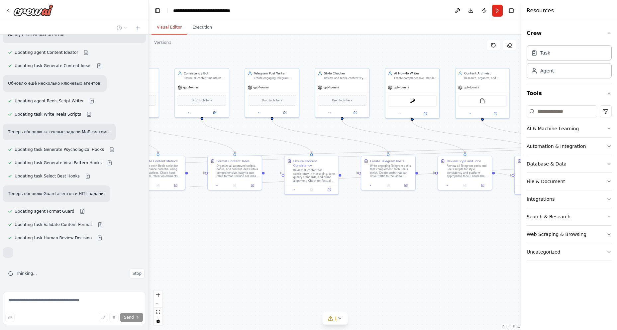
scroll to position [5425, 0]
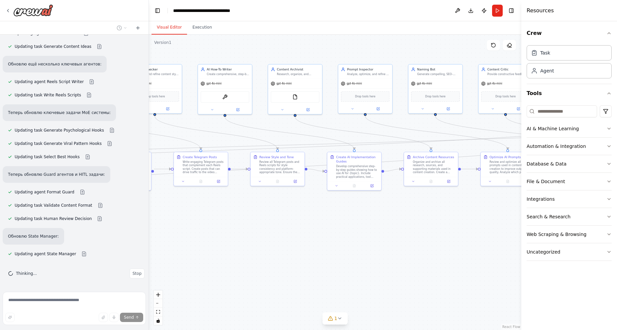
drag, startPoint x: 424, startPoint y: 249, endPoint x: 253, endPoint y: 249, distance: 171.4
click at [253, 249] on div ".deletable-edge-delete-btn { width: 20px; height: 20px; border: 0px solid #ffff…" at bounding box center [335, 182] width 372 height 295
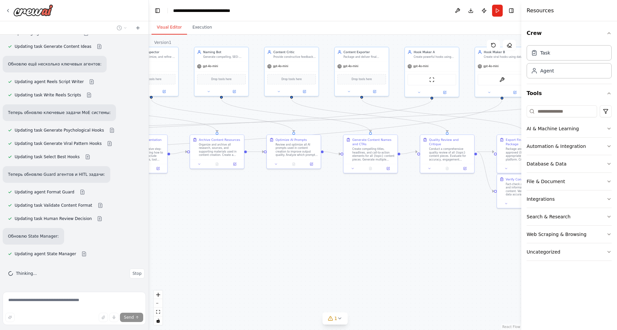
drag, startPoint x: 201, startPoint y: 230, endPoint x: 182, endPoint y: 228, distance: 18.3
click at [182, 228] on div ".deletable-edge-delete-btn { width: 20px; height: 20px; border: 0px solid #ffff…" at bounding box center [335, 182] width 372 height 295
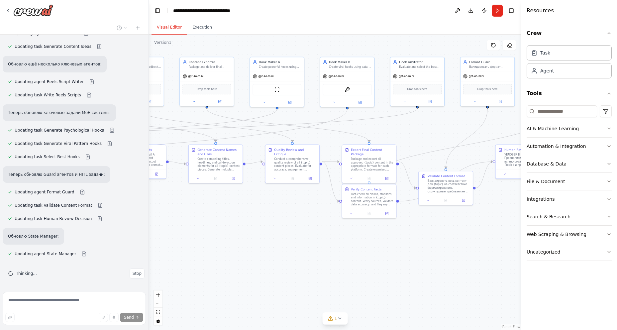
drag, startPoint x: 413, startPoint y: 248, endPoint x: 292, endPoint y: 252, distance: 121.0
click at [292, 252] on div ".deletable-edge-delete-btn { width: 20px; height: 20px; border: 0px solid #ffff…" at bounding box center [335, 182] width 372 height 295
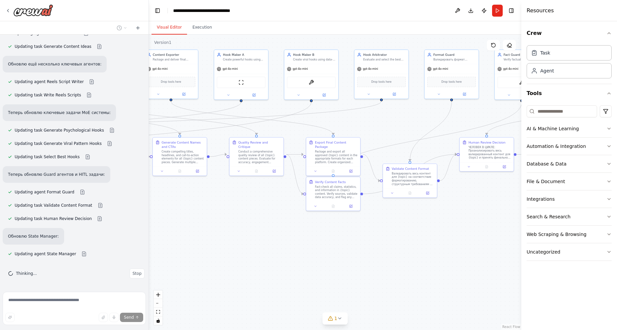
drag, startPoint x: 410, startPoint y: 267, endPoint x: 315, endPoint y: 253, distance: 96.7
click at [315, 253] on div ".deletable-edge-delete-btn { width: 20px; height: 20px; border: 0px solid #ffff…" at bounding box center [335, 182] width 372 height 295
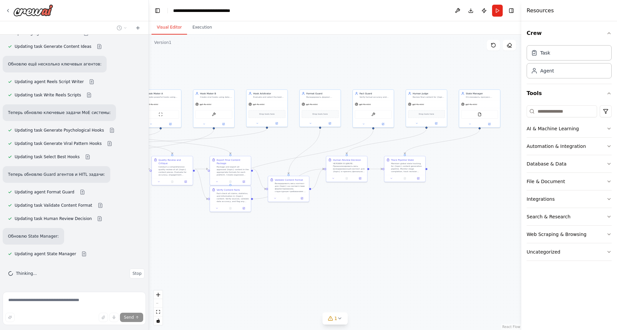
drag, startPoint x: 396, startPoint y: 240, endPoint x: 349, endPoint y: 237, distance: 46.6
click at [349, 237] on div ".deletable-edge-delete-btn { width: 20px; height: 20px; border: 0px solid #ffff…" at bounding box center [335, 182] width 372 height 295
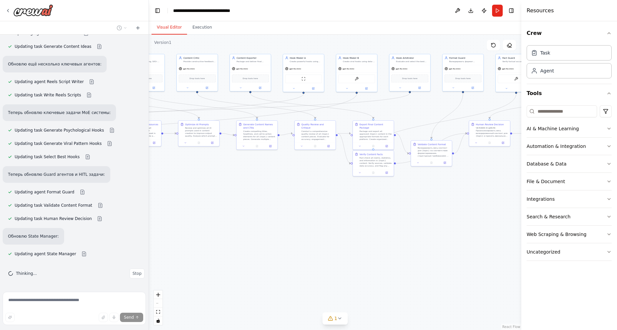
drag, startPoint x: 212, startPoint y: 271, endPoint x: 354, endPoint y: 233, distance: 147.7
click at [354, 235] on div ".deletable-edge-delete-btn { width: 20px; height: 20px; border: 0px solid #ffff…" at bounding box center [335, 182] width 372 height 295
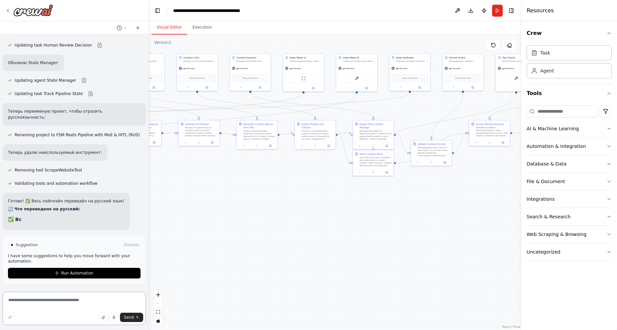
scroll to position [5593, 0]
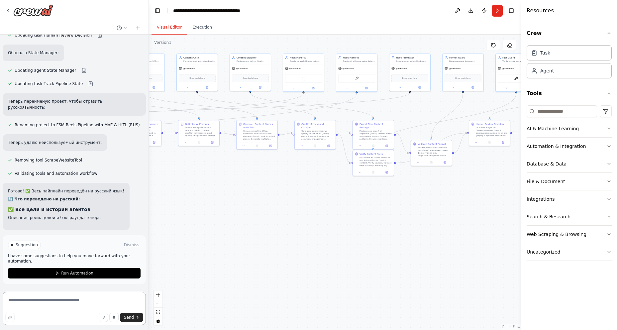
click at [37, 311] on textarea at bounding box center [74, 308] width 143 height 33
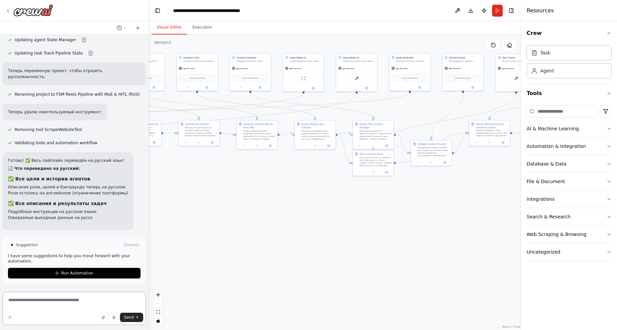
click at [40, 306] on textarea at bounding box center [74, 308] width 143 height 33
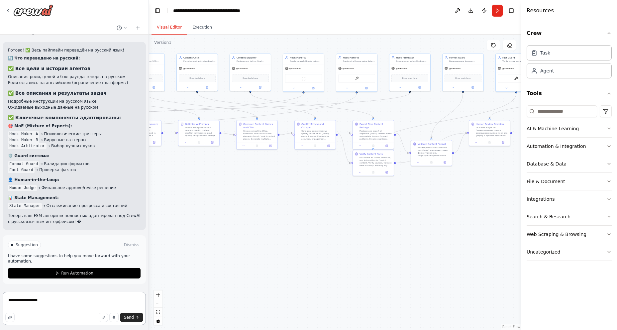
scroll to position [5743, 0]
drag, startPoint x: 52, startPoint y: 303, endPoint x: 0, endPoint y: 304, distance: 51.8
click at [0, 304] on div "autogen-reels-team — CLI для генерации сценариев Reels Минимальный проект на ба…" at bounding box center [74, 165] width 149 height 330
type textarea "*"
type textarea "**********"
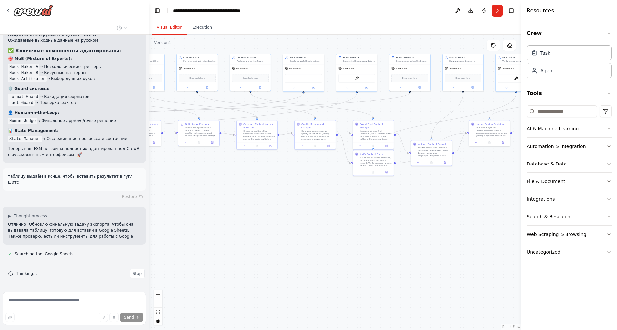
scroll to position [5804, 0]
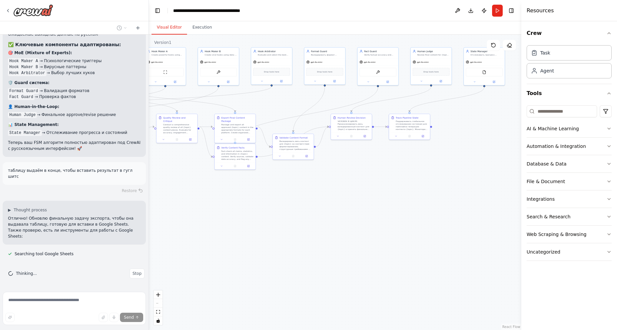
drag, startPoint x: 390, startPoint y: 246, endPoint x: 311, endPoint y: 231, distance: 80.4
click at [311, 231] on div ".deletable-edge-delete-btn { width: 20px; height: 20px; border: 0px solid #ffff…" at bounding box center [335, 182] width 372 height 295
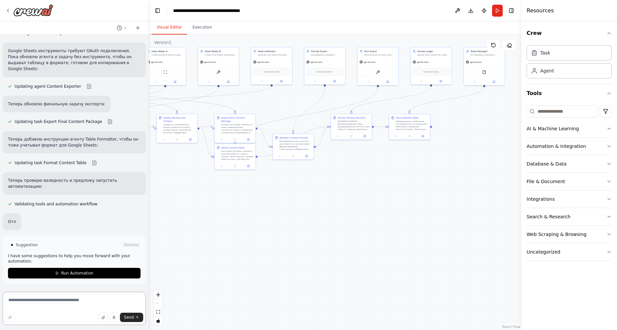
scroll to position [6076, 0]
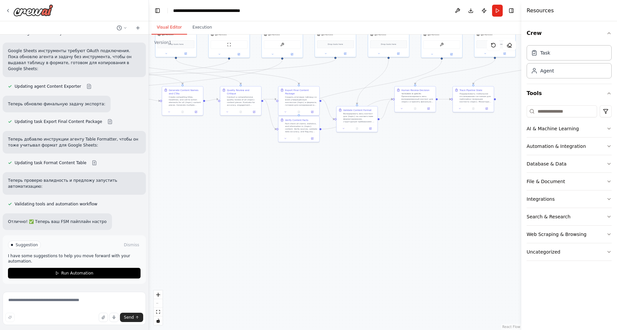
drag, startPoint x: 258, startPoint y: 234, endPoint x: 322, endPoint y: 207, distance: 69.5
click at [322, 207] on div ".deletable-edge-delete-btn { width: 20px; height: 20px; border: 0px solid #ffff…" at bounding box center [335, 182] width 372 height 295
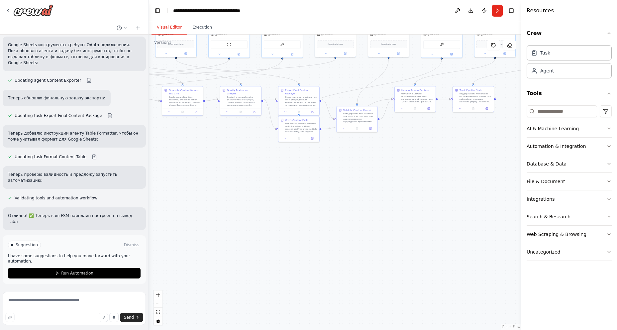
scroll to position [6080, 0]
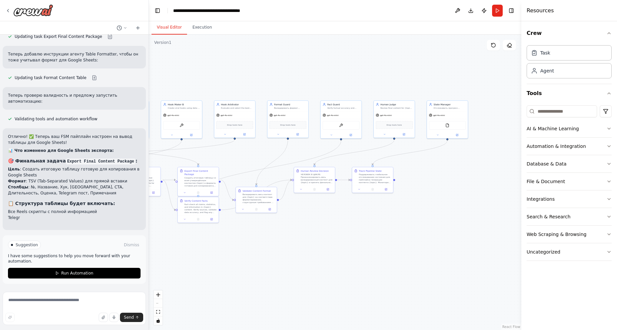
drag, startPoint x: 395, startPoint y: 234, endPoint x: 313, endPoint y: 303, distance: 106.9
click at [313, 303] on div ".deletable-edge-delete-btn { width: 20px; height: 20px; border: 0px solid #ffff…" at bounding box center [335, 182] width 372 height 295
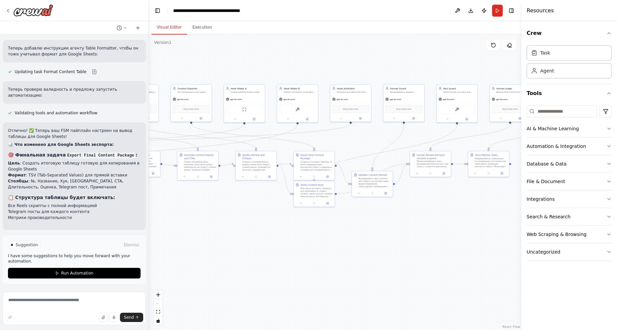
drag, startPoint x: 240, startPoint y: 287, endPoint x: 353, endPoint y: 272, distance: 115.0
click at [353, 272] on div ".deletable-edge-delete-btn { width: 20px; height: 20px; border: 0px solid #ffff…" at bounding box center [335, 182] width 372 height 295
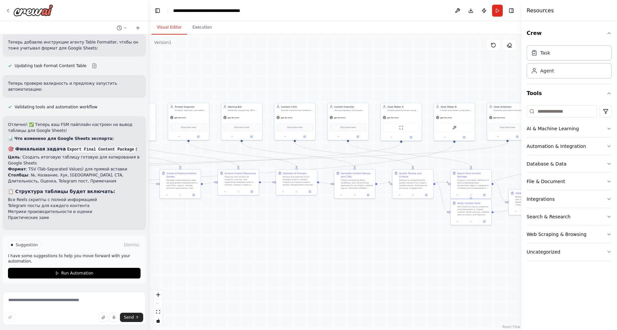
drag, startPoint x: 206, startPoint y: 230, endPoint x: 363, endPoint y: 248, distance: 157.9
click at [363, 248] on div ".deletable-edge-delete-btn { width: 20px; height: 20px; border: 0px solid #ffff…" at bounding box center [335, 182] width 372 height 295
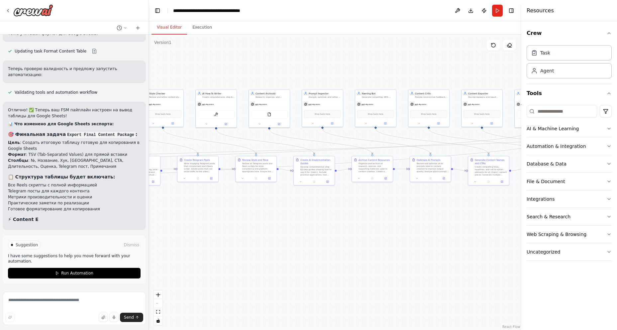
drag, startPoint x: 233, startPoint y: 254, endPoint x: 367, endPoint y: 241, distance: 134.5
click at [367, 241] on div ".deletable-edge-delete-btn { width: 20px; height: 20px; border: 0px solid #ffff…" at bounding box center [335, 182] width 372 height 295
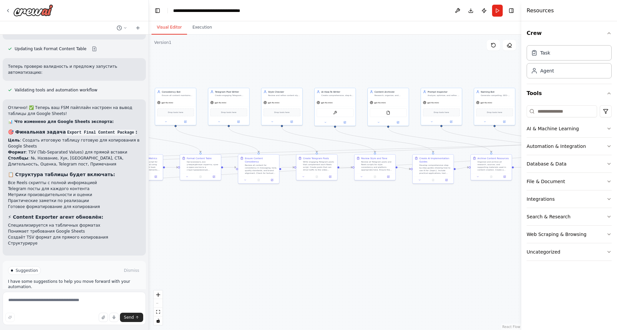
drag, startPoint x: 248, startPoint y: 241, endPoint x: 366, endPoint y: 239, distance: 119.0
click at [366, 239] on div ".deletable-edge-delete-btn { width: 20px; height: 20px; border: 0px solid #ffff…" at bounding box center [335, 182] width 372 height 295
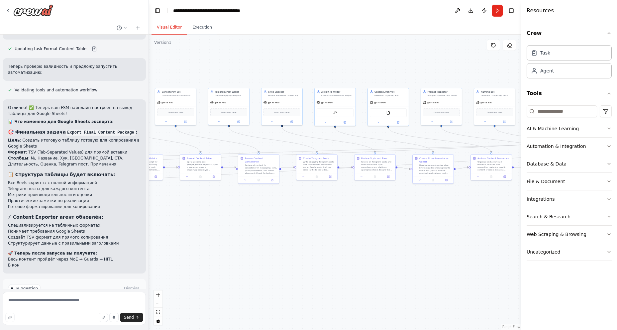
scroll to position [6180, 0]
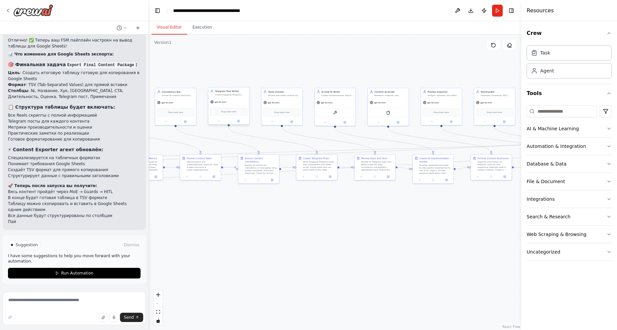
click at [221, 96] on div "Create engaging Telegram posts about {topic} that complement the Reels content …" at bounding box center [231, 94] width 32 height 3
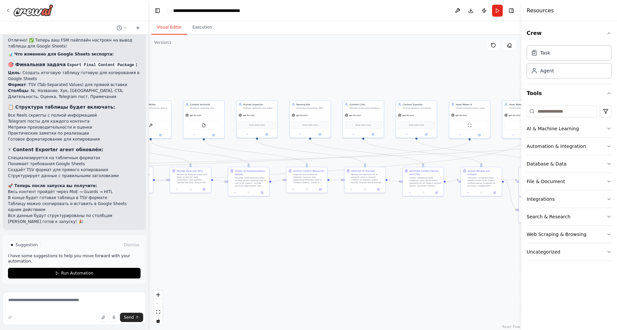
drag, startPoint x: 446, startPoint y: 241, endPoint x: 260, endPoint y: 254, distance: 186.8
click at [260, 254] on div ".deletable-edge-delete-btn { width: 20px; height: 20px; border: 0px solid #ffff…" at bounding box center [335, 182] width 372 height 295
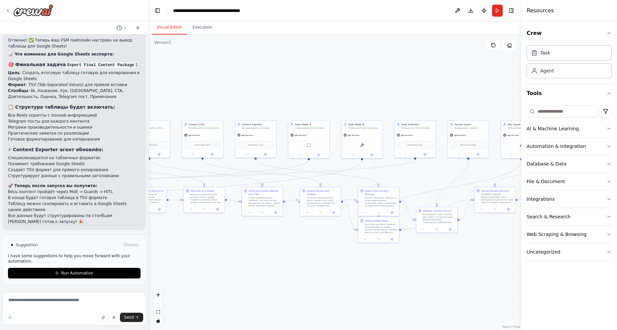
drag, startPoint x: 419, startPoint y: 237, endPoint x: 258, endPoint y: 257, distance: 161.4
click at [258, 257] on div ".deletable-edge-delete-btn { width: 20px; height: 20px; border: 0px solid #ffff…" at bounding box center [335, 182] width 372 height 295
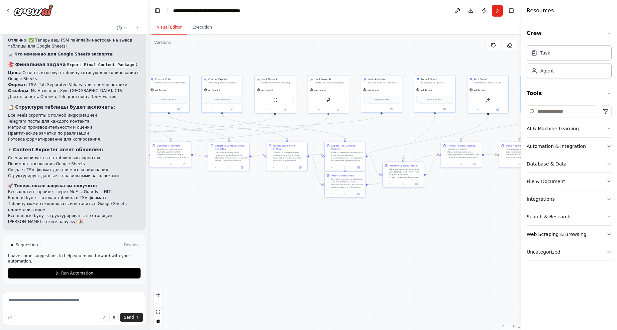
drag, startPoint x: 244, startPoint y: 243, endPoint x: 372, endPoint y: 246, distance: 128.0
click at [372, 246] on div ".deletable-edge-delete-btn { width: 20px; height: 20px; border: 0px solid #ffff…" at bounding box center [335, 182] width 372 height 295
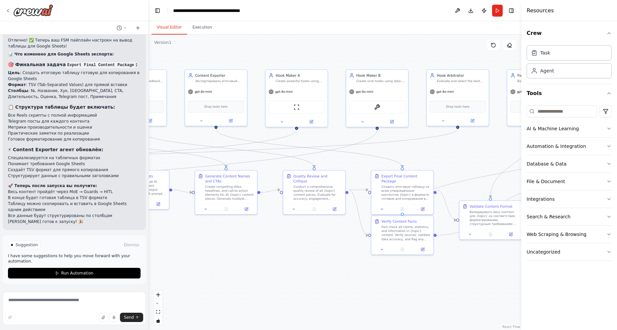
drag, startPoint x: 245, startPoint y: 241, endPoint x: 284, endPoint y: 280, distance: 55.2
click at [284, 280] on div ".deletable-edge-delete-btn { width: 20px; height: 20px; border: 0px solid #ffff…" at bounding box center [335, 182] width 372 height 295
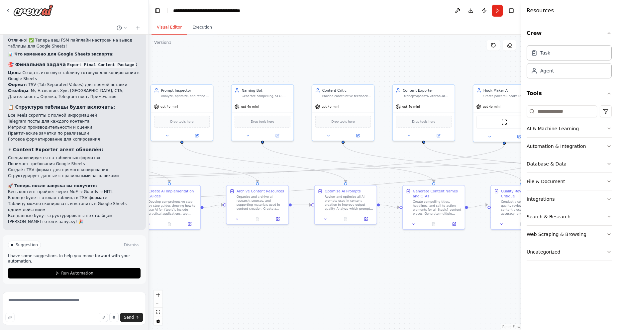
drag, startPoint x: 239, startPoint y: 273, endPoint x: 443, endPoint y: 286, distance: 204.4
click at [443, 286] on div ".deletable-edge-delete-btn { width: 20px; height: 20px; border: 0px solid #ffff…" at bounding box center [335, 182] width 372 height 295
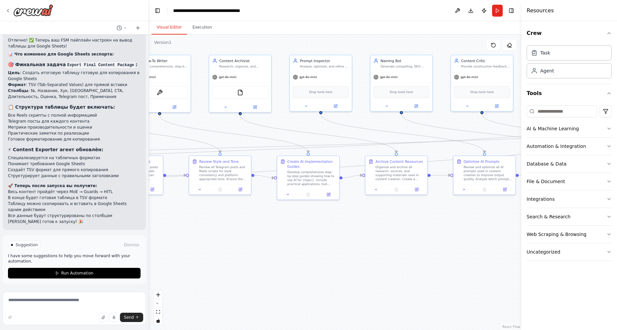
drag, startPoint x: 284, startPoint y: 287, endPoint x: 426, endPoint y: 257, distance: 144.3
click at [426, 257] on div ".deletable-edge-delete-btn { width: 20px; height: 20px; border: 0px solid #ffff…" at bounding box center [335, 182] width 372 height 295
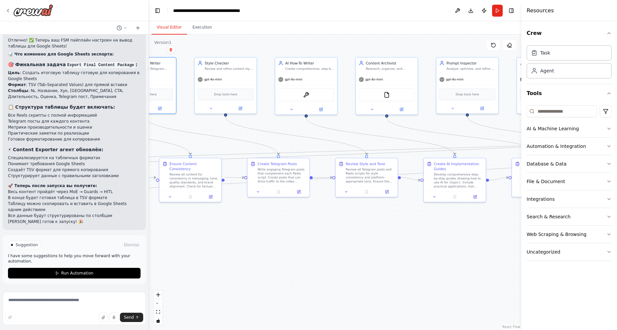
drag, startPoint x: 357, startPoint y: 256, endPoint x: 385, endPoint y: 258, distance: 28.3
click at [385, 258] on div ".deletable-edge-delete-btn { width: 20px; height: 20px; border: 0px solid #ffff…" at bounding box center [335, 182] width 372 height 295
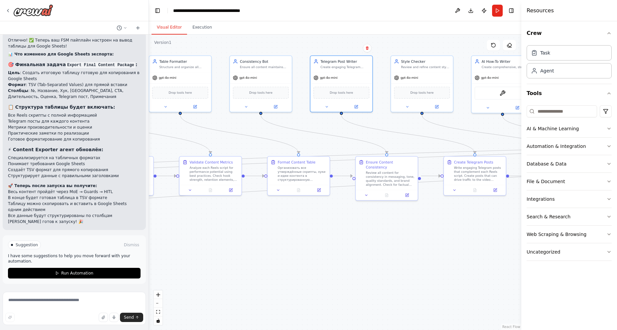
drag, startPoint x: 250, startPoint y: 257, endPoint x: 445, endPoint y: 255, distance: 195.4
click at [445, 255] on div ".deletable-edge-delete-btn { width: 20px; height: 20px; border: 0px solid #ffff…" at bounding box center [335, 182] width 372 height 295
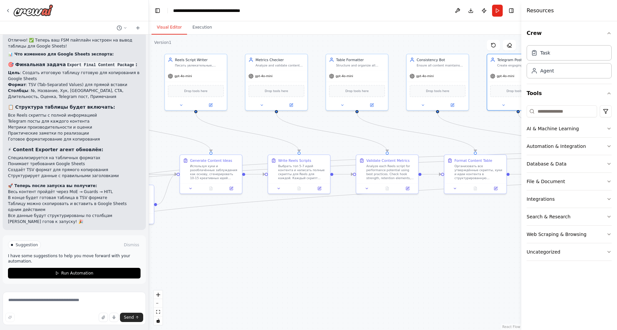
drag, startPoint x: 385, startPoint y: 251, endPoint x: 420, endPoint y: 250, distance: 35.6
click at [420, 250] on div ".deletable-edge-delete-btn { width: 20px; height: 20px; border: 0px solid #ffff…" at bounding box center [335, 182] width 372 height 295
click at [346, 61] on div "Table Formatter Structure and organize all content ideas and scripts into clear…" at bounding box center [360, 61] width 49 height 10
click at [346, 60] on div "Table Formatter" at bounding box center [360, 58] width 49 height 5
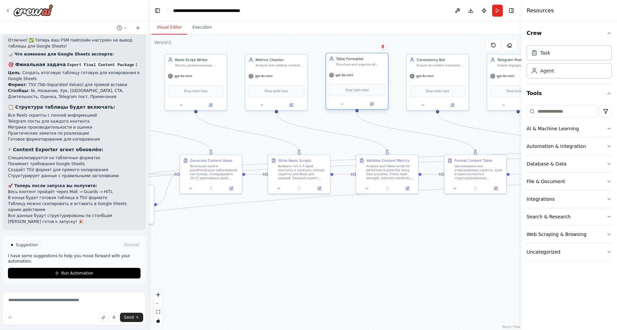
click at [349, 62] on div "Structure and organize all content ideas and scripts into clear, actionable tab…" at bounding box center [360, 64] width 49 height 4
click at [342, 57] on div "Table Formatter" at bounding box center [360, 58] width 49 height 5
click at [343, 57] on div "Table Formatter" at bounding box center [360, 58] width 49 height 5
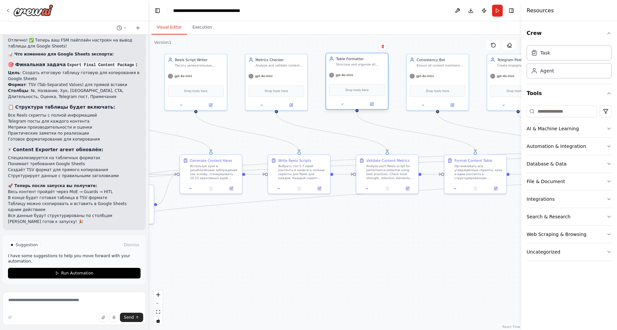
click at [343, 57] on div "Table Formatter" at bounding box center [360, 58] width 49 height 5
click at [32, 307] on textarea at bounding box center [74, 308] width 143 height 33
type textarea "*"
type textarea "**********"
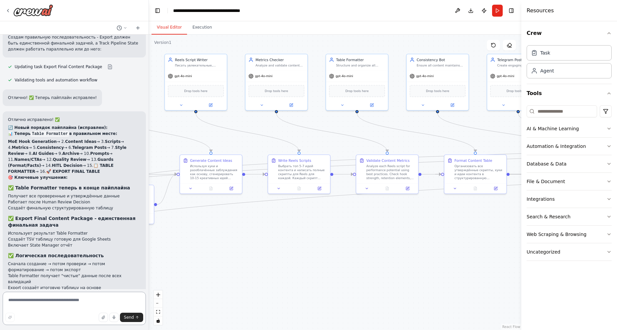
scroll to position [7159, 0]
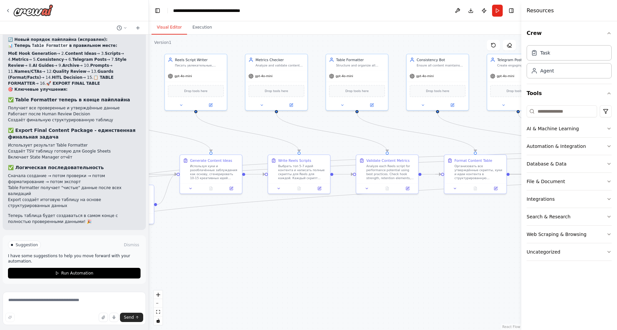
click at [64, 278] on button "Run Automation" at bounding box center [74, 273] width 133 height 11
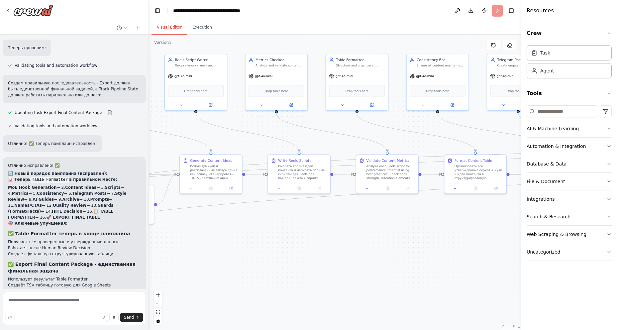
scroll to position [7105, 0]
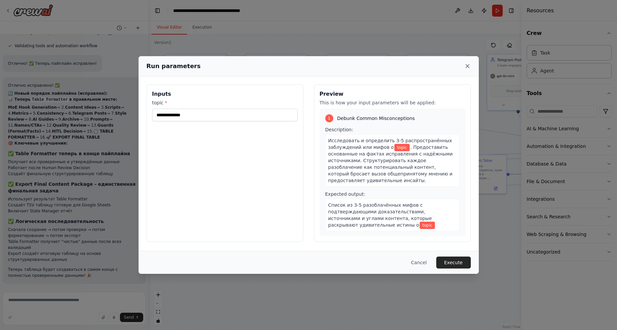
click at [464, 66] on icon at bounding box center [467, 66] width 7 height 7
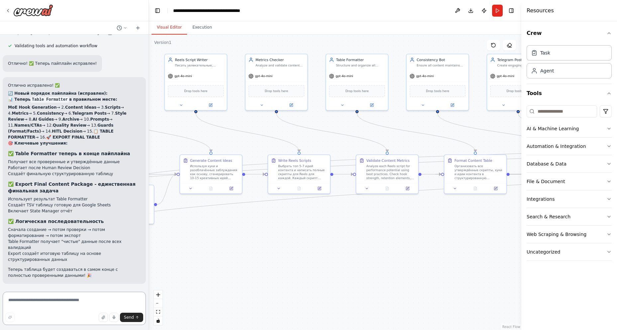
click at [25, 299] on textarea at bounding box center [74, 308] width 143 height 33
type textarea "**********"
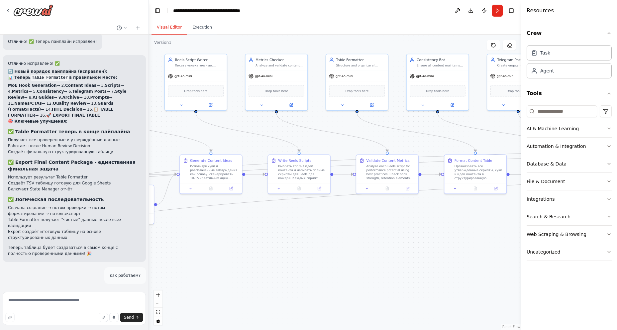
scroll to position [7163, 0]
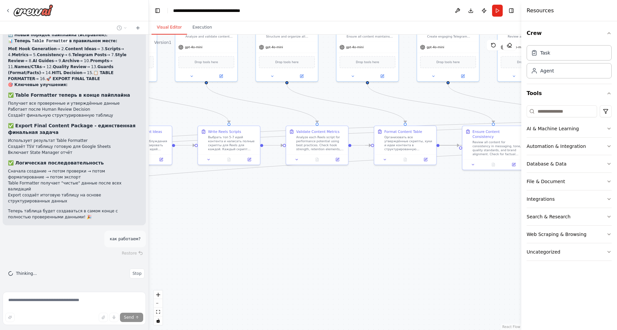
drag, startPoint x: 357, startPoint y: 281, endPoint x: 317, endPoint y: 226, distance: 68.1
click at [321, 228] on div ".deletable-edge-delete-btn { width: 20px; height: 20px; border: 0px solid #ffff…" at bounding box center [335, 182] width 372 height 295
click at [493, 43] on icon at bounding box center [493, 45] width 5 height 5
click at [494, 48] on button at bounding box center [493, 45] width 13 height 11
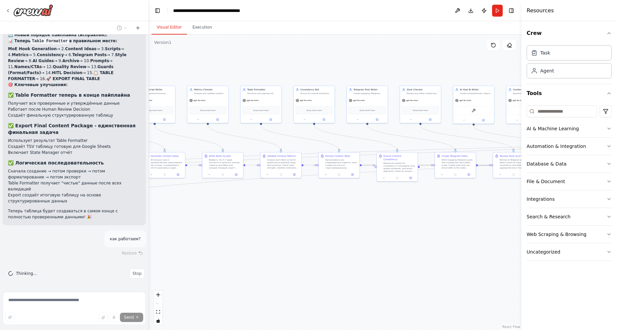
drag, startPoint x: 427, startPoint y: 255, endPoint x: 347, endPoint y: 244, distance: 81.1
click at [347, 244] on div ".deletable-edge-delete-btn { width: 20px; height: 20px; border: 0px solid #ffff…" at bounding box center [335, 182] width 372 height 295
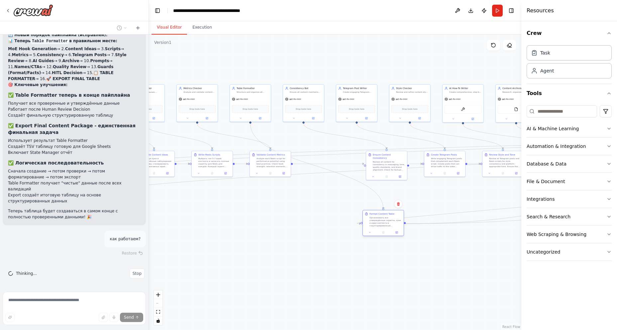
drag, startPoint x: 341, startPoint y: 157, endPoint x: 397, endPoint y: 217, distance: 81.6
click at [397, 217] on div "Организовать все утверждённые скрипты, хуки и идеи контента в структурированную…" at bounding box center [385, 221] width 32 height 11
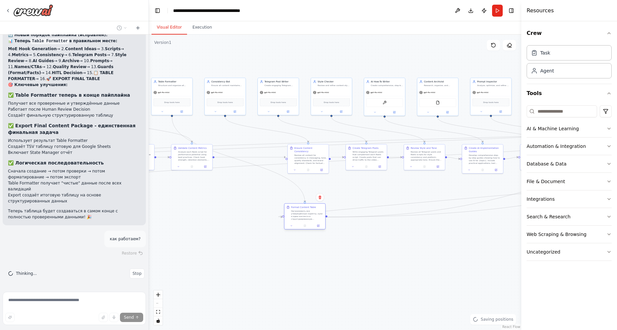
drag, startPoint x: 415, startPoint y: 271, endPoint x: 297, endPoint y: 214, distance: 131.2
click at [346, 266] on div ".deletable-edge-delete-btn { width: 20px; height: 20px; border: 0px solid #ffff…" at bounding box center [335, 182] width 372 height 295
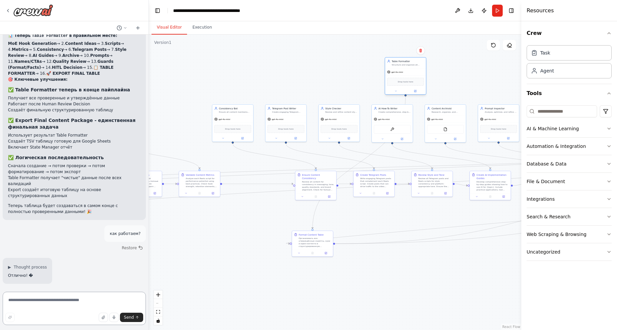
drag, startPoint x: 184, startPoint y: 84, endPoint x: 411, endPoint y: 63, distance: 228.6
click at [411, 63] on div "Table Formatter Structure and organize all content ideas and scripts into clear…" at bounding box center [408, 62] width 32 height 7
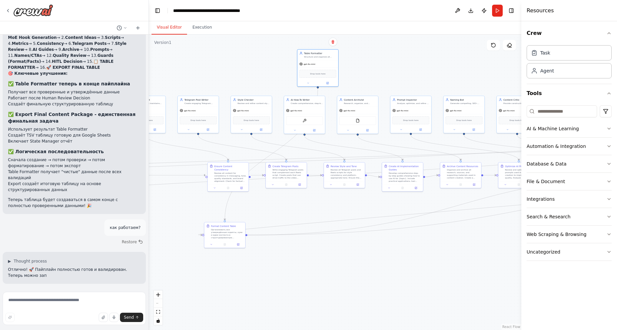
drag, startPoint x: 409, startPoint y: 302, endPoint x: 314, endPoint y: 289, distance: 95.9
click at [320, 293] on div ".deletable-edge-delete-btn { width: 20px; height: 20px; border: 0px solid #ffff…" at bounding box center [335, 182] width 372 height 295
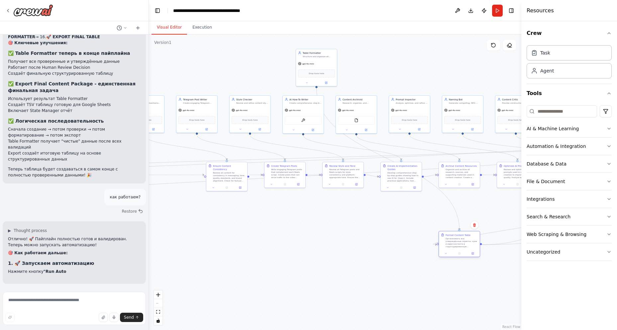
drag, startPoint x: 221, startPoint y: 229, endPoint x: 460, endPoint y: 238, distance: 238.7
click at [460, 238] on div "Организовать все утверждённые скрипты, хуки и идеи контента в структурированную…" at bounding box center [462, 242] width 32 height 11
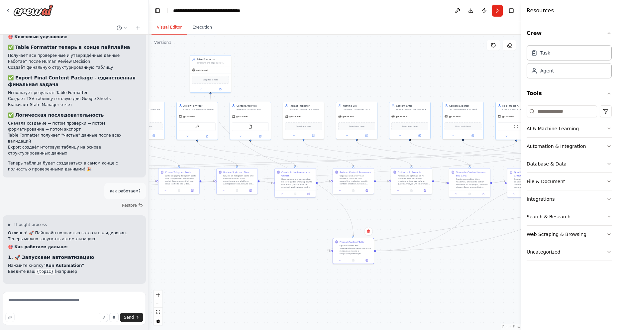
drag, startPoint x: 381, startPoint y: 247, endPoint x: 252, endPoint y: 239, distance: 129.8
click at [256, 253] on div ".deletable-edge-delete-btn { width: 20px; height: 20px; border: 0px solid #ffff…" at bounding box center [335, 182] width 372 height 295
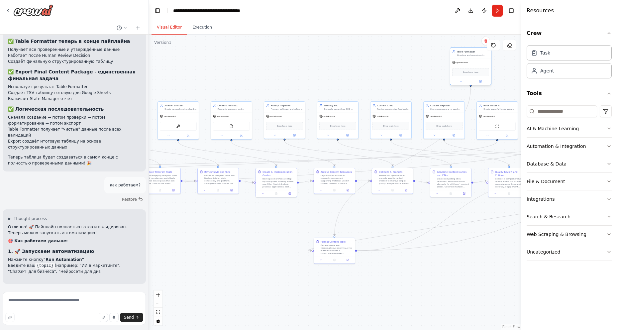
drag, startPoint x: 189, startPoint y: 68, endPoint x: 469, endPoint y: 60, distance: 280.2
click at [469, 60] on div "gpt-4o-mini" at bounding box center [470, 62] width 41 height 7
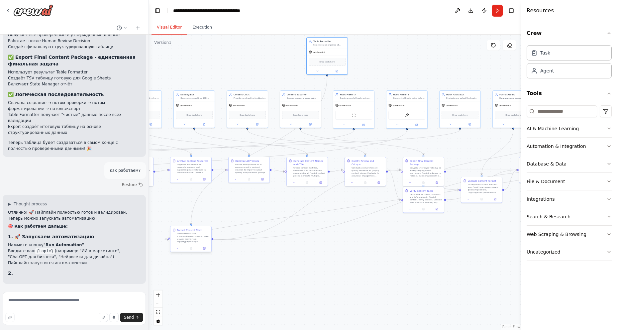
drag, startPoint x: 446, startPoint y: 290, endPoint x: 202, endPoint y: 251, distance: 247.8
click at [301, 278] on div ".deletable-edge-delete-btn { width: 20px; height: 20px; border: 0px solid #ffff…" at bounding box center [335, 182] width 372 height 295
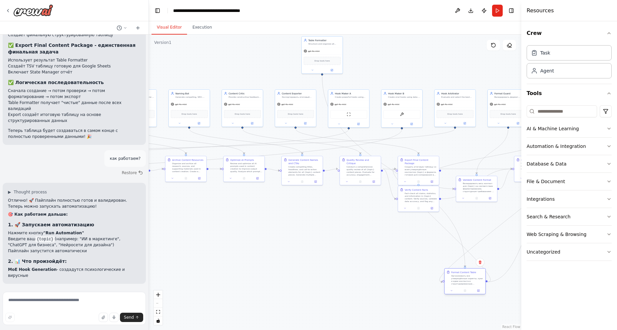
drag, startPoint x: 196, startPoint y: 233, endPoint x: 479, endPoint y: 275, distance: 286.5
click at [479, 275] on div "Организовать все утверждённые скрипты, хуки и идеи контента в структурированную…" at bounding box center [467, 279] width 32 height 11
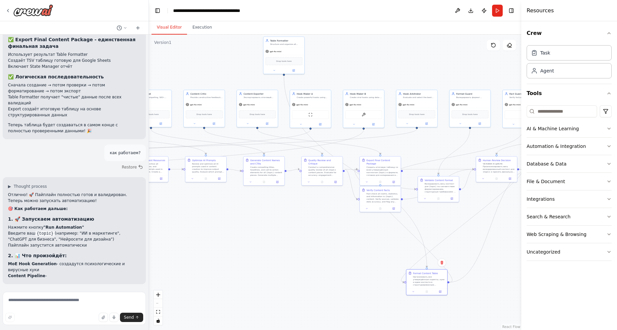
drag, startPoint x: 348, startPoint y: 270, endPoint x: 264, endPoint y: 266, distance: 83.8
click at [266, 272] on div ".deletable-edge-delete-btn { width: 20px; height: 20px; border: 0px solid #ffff…" at bounding box center [335, 182] width 372 height 295
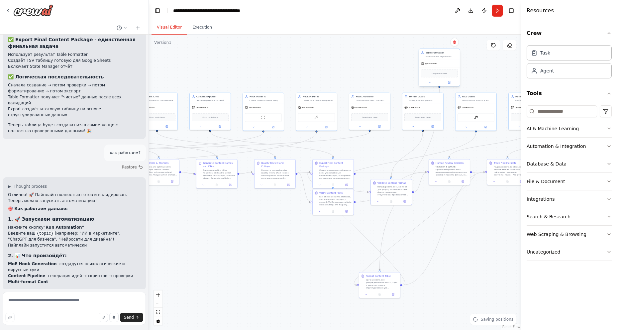
drag, startPoint x: 230, startPoint y: 47, endPoint x: 435, endPoint y: 59, distance: 205.4
click at [435, 59] on div "Table Formatter Structure and organize all content ideas and scripts into clear…" at bounding box center [439, 54] width 41 height 11
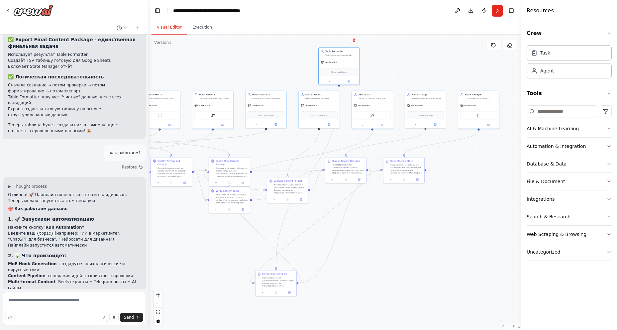
drag, startPoint x: 473, startPoint y: 267, endPoint x: 363, endPoint y: 265, distance: 110.0
click at [366, 265] on div ".deletable-edge-delete-btn { width: 20px; height: 20px; border: 0px solid #ffff…" at bounding box center [335, 182] width 372 height 295
drag, startPoint x: 272, startPoint y: 283, endPoint x: 383, endPoint y: 249, distance: 116.9
click at [383, 249] on div "Организовать все утверждённые скрипты, хуки и идеи контента в структурированную…" at bounding box center [388, 247] width 32 height 11
drag, startPoint x: 344, startPoint y: 69, endPoint x: 474, endPoint y: 199, distance: 183.7
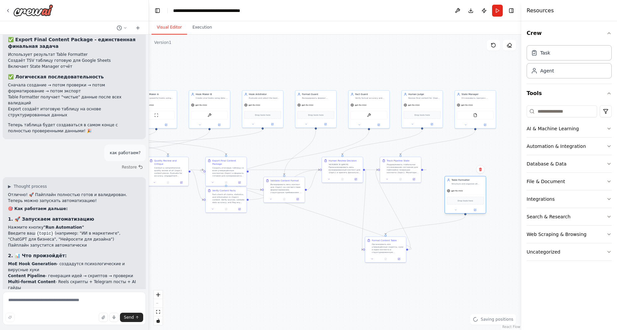
click at [474, 199] on div "Drop tools here" at bounding box center [465, 201] width 37 height 8
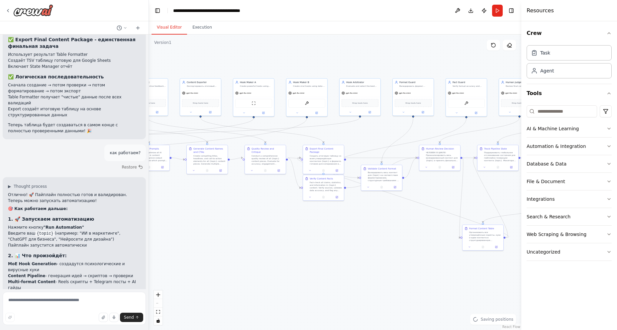
drag, startPoint x: 230, startPoint y: 264, endPoint x: 301, endPoint y: 265, distance: 71.1
click at [328, 252] on div ".deletable-edge-delete-btn { width: 20px; height: 20px; border: 0px solid #ffff…" at bounding box center [335, 182] width 372 height 295
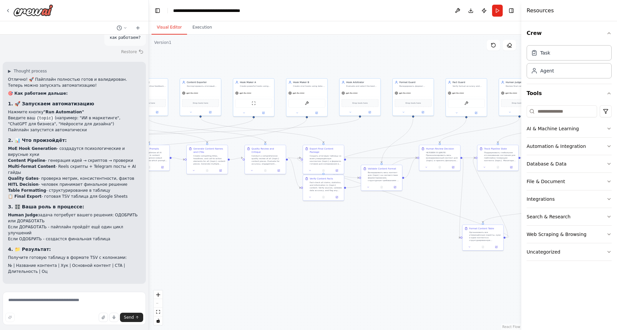
scroll to position [7353, 0]
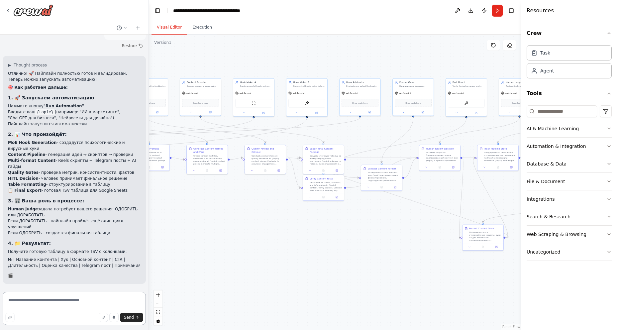
click at [53, 305] on textarea at bounding box center [74, 308] width 143 height 33
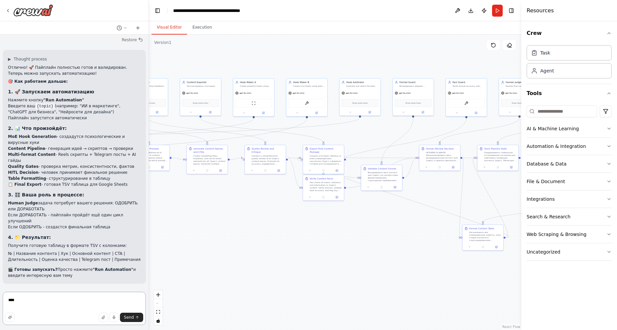
scroll to position [7365, 0]
type textarea "**********"
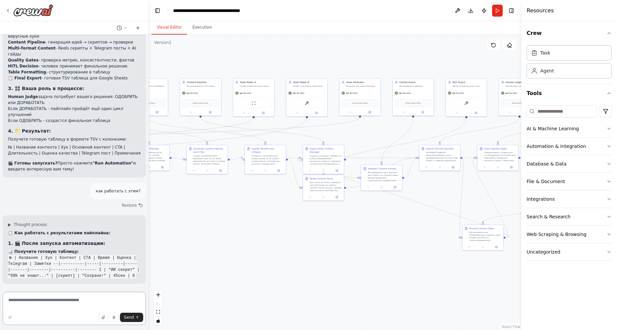
scroll to position [7471, 0]
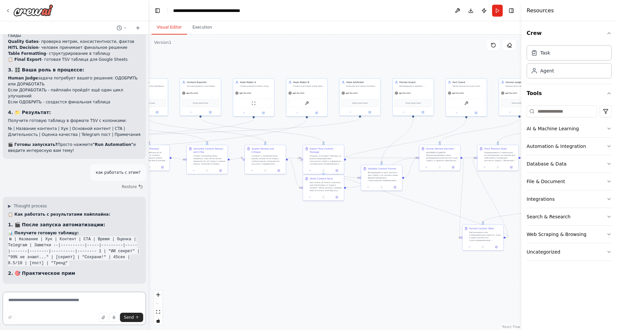
click at [63, 302] on textarea at bounding box center [74, 308] width 143 height 33
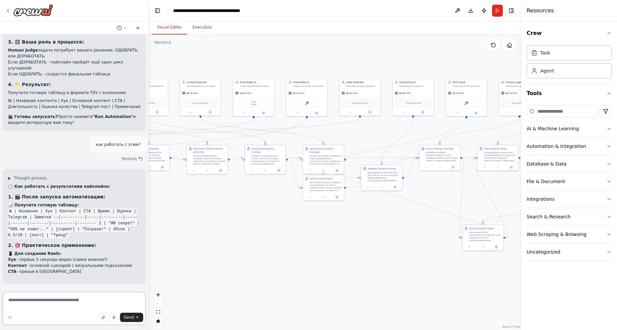
click at [36, 299] on textarea at bounding box center [74, 308] width 143 height 33
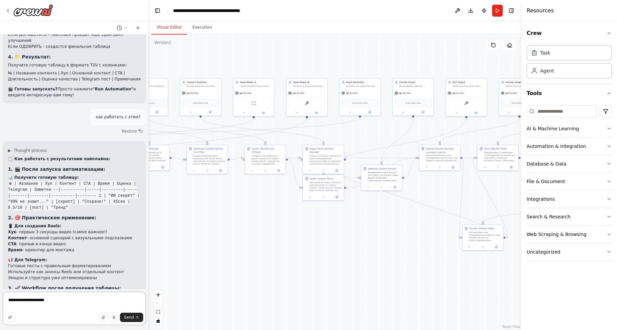
type textarea "**********"
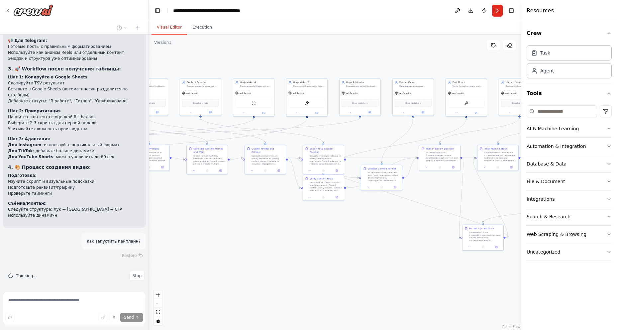
scroll to position [7761, 0]
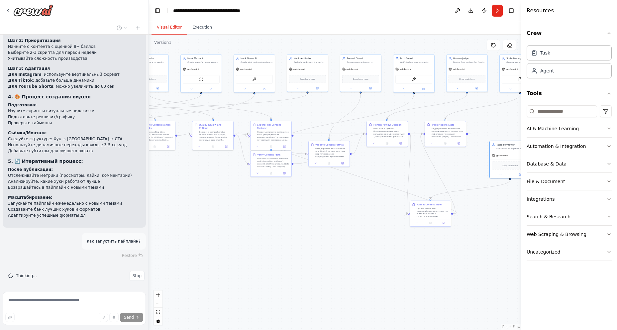
drag, startPoint x: 437, startPoint y: 292, endPoint x: 384, endPoint y: 268, distance: 57.7
click at [384, 268] on div ".deletable-edge-delete-btn { width: 20px; height: 20px; border: 0px solid #ffff…" at bounding box center [335, 182] width 372 height 295
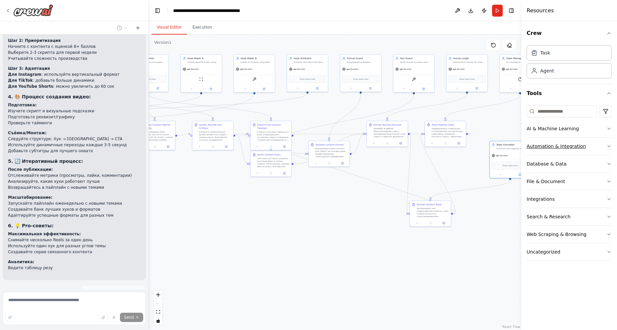
click at [610, 143] on button "Automation & Integration" at bounding box center [569, 146] width 85 height 17
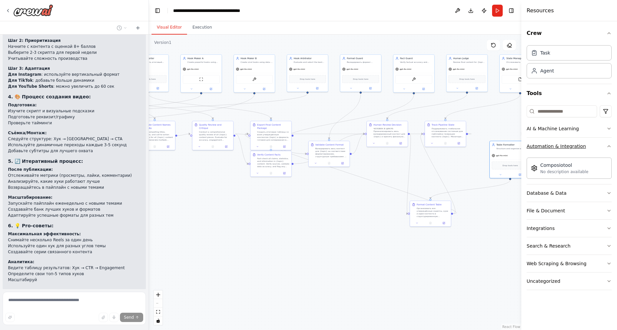
click at [608, 143] on button "Automation & Integration" at bounding box center [569, 146] width 85 height 17
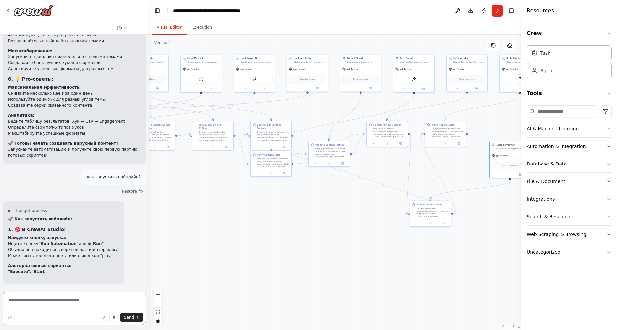
scroll to position [7969, 0]
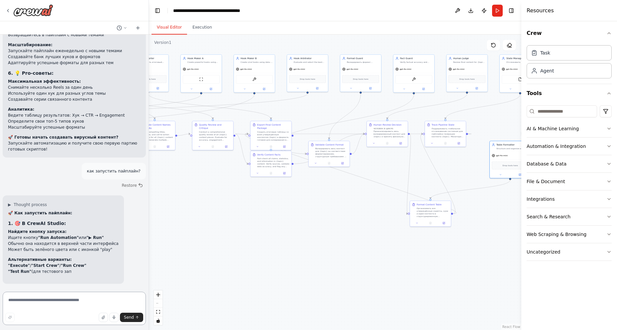
click at [39, 312] on textarea at bounding box center [74, 308] width 143 height 33
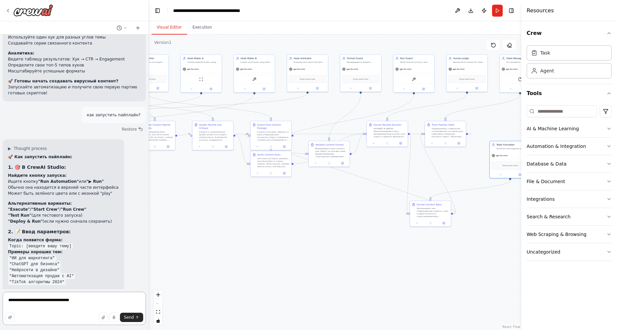
type textarea "**********"
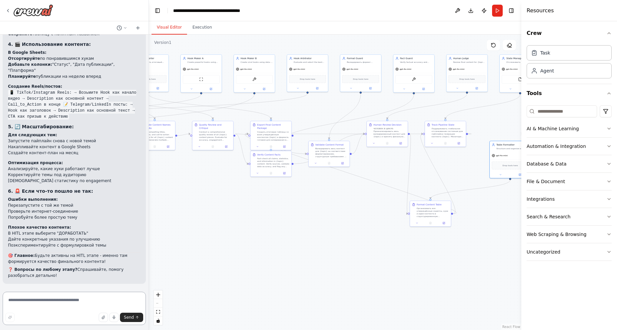
scroll to position [8794, 0]
click at [496, 11] on button "Run" at bounding box center [497, 11] width 11 height 12
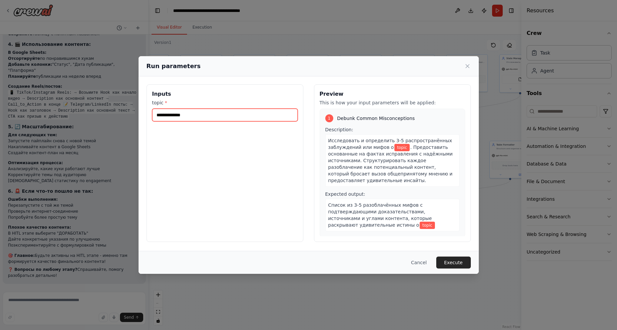
click at [200, 115] on input "topic *" at bounding box center [225, 115] width 146 height 13
paste input "**********"
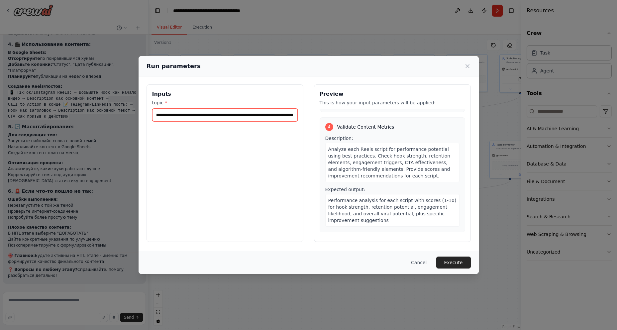
scroll to position [731, 0]
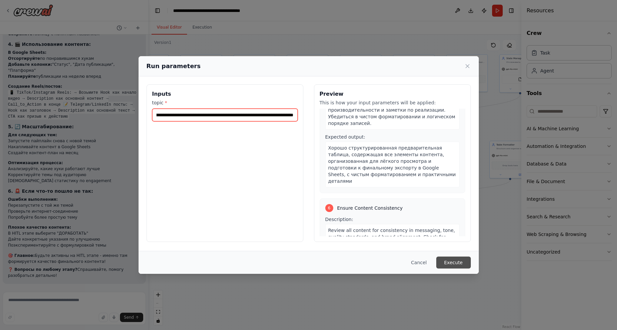
type input "**********"
click at [459, 262] on button "Execute" at bounding box center [453, 262] width 35 height 12
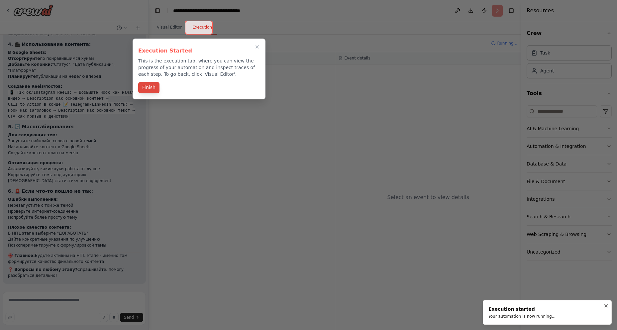
click at [148, 87] on button "Finish" at bounding box center [148, 87] width 21 height 11
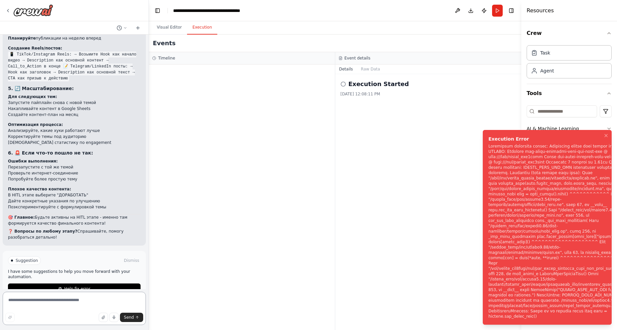
click at [86, 301] on textarea at bounding box center [74, 308] width 143 height 33
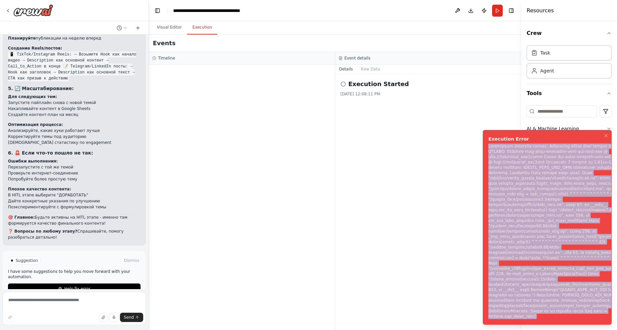
drag, startPoint x: 489, startPoint y: 157, endPoint x: 536, endPoint y: 319, distance: 168.4
click at [536, 319] on div "Notifications (F8)" at bounding box center [560, 231] width 144 height 175
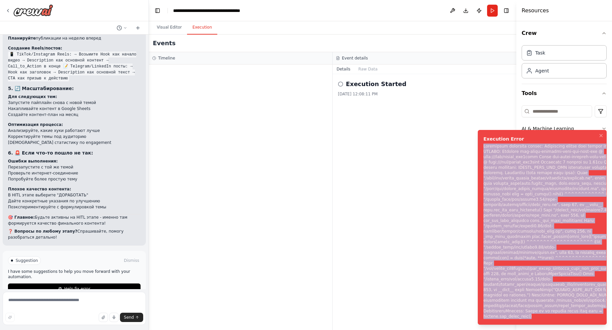
copy div "Subprocess execution failed: Subprocess failed with return code 1. STDERR: Buil…"
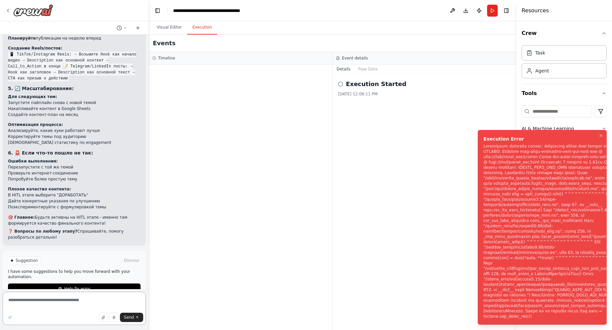
click at [42, 306] on textarea at bounding box center [74, 308] width 143 height 33
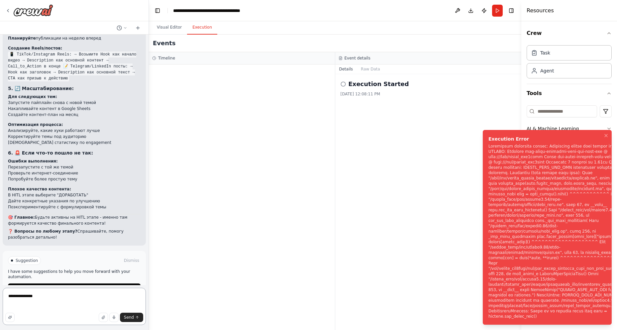
paste textarea "**********"
type textarea "**********"
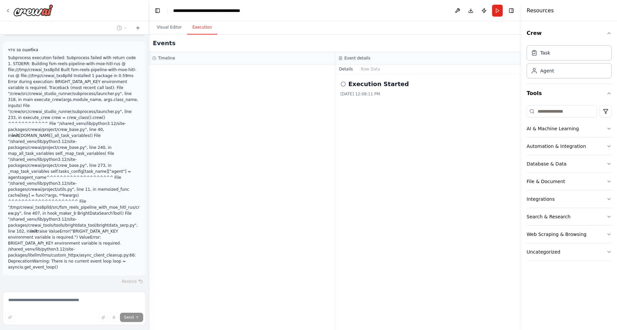
scroll to position [9040, 0]
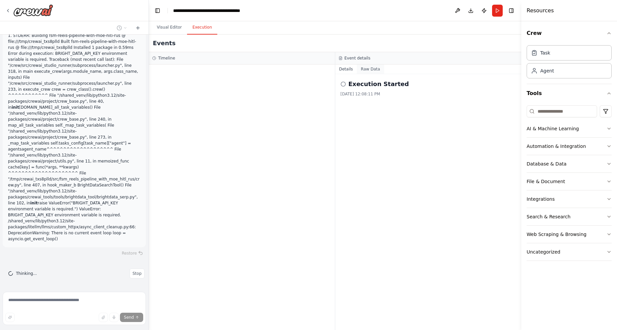
click at [363, 70] on button "Raw Data" at bounding box center [370, 68] width 27 height 9
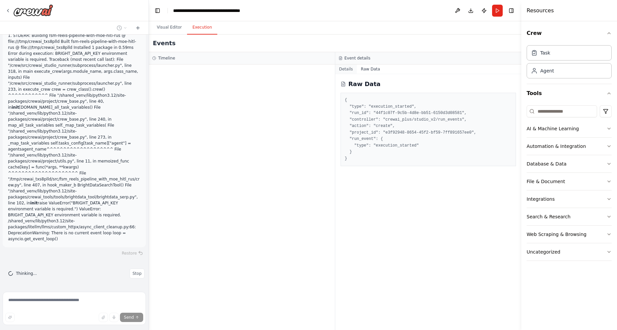
click at [347, 68] on button "Details" at bounding box center [346, 68] width 22 height 9
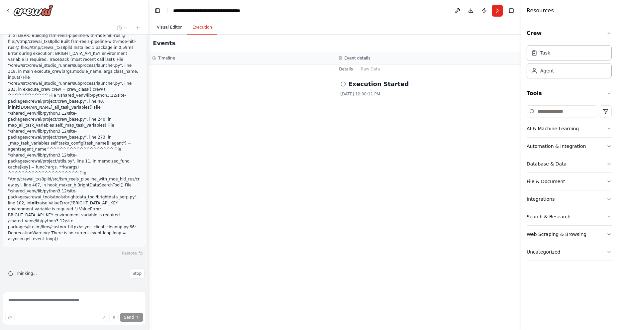
click at [162, 26] on button "Visual Editor" at bounding box center [169, 28] width 36 height 14
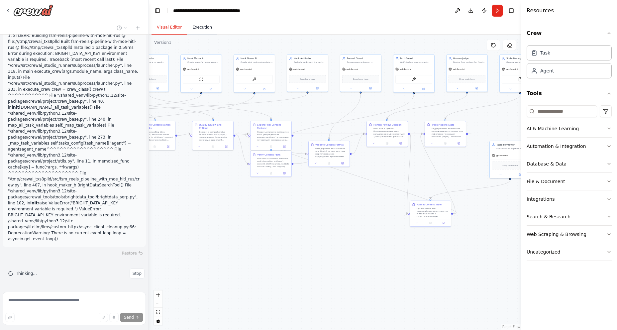
click at [190, 24] on button "Execution" at bounding box center [202, 28] width 30 height 14
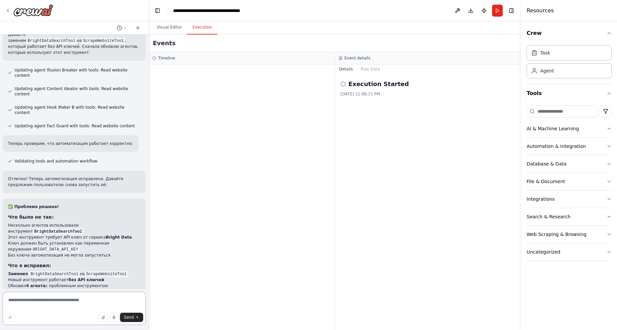
scroll to position [9572, 0]
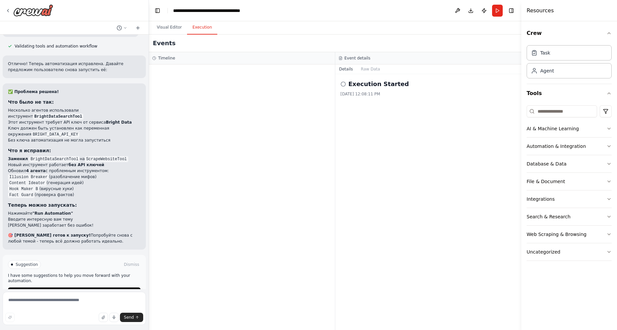
drag, startPoint x: 9, startPoint y: 12, endPoint x: 325, endPoint y: 168, distance: 352.3
click at [325, 168] on div at bounding box center [242, 196] width 186 height 265
click at [462, 10] on button at bounding box center [457, 11] width 11 height 12
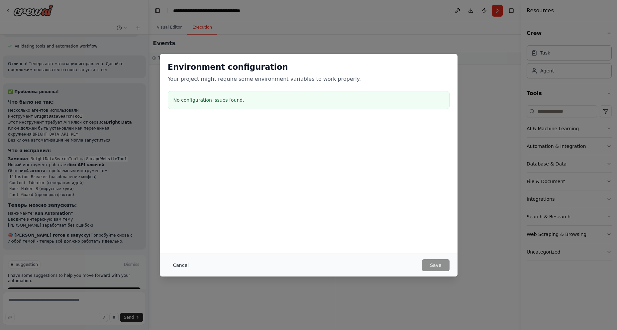
click at [179, 261] on button "Cancel" at bounding box center [181, 265] width 26 height 12
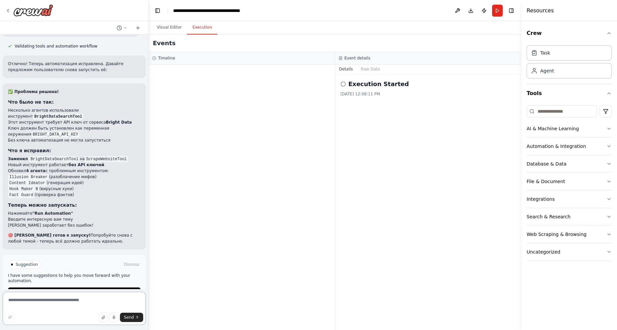
click at [24, 309] on textarea at bounding box center [74, 308] width 143 height 33
type textarea "*"
type textarea "*********"
click at [5, 313] on button "button" at bounding box center [9, 317] width 9 height 9
drag, startPoint x: 85, startPoint y: 309, endPoint x: 0, endPoint y: 292, distance: 87.2
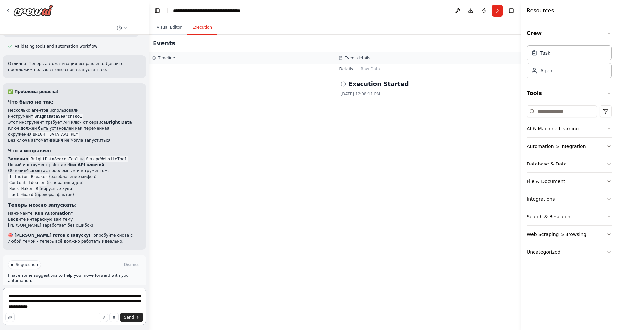
click at [0, 292] on div "autogen-reels-team — CLI для генерации сценариев Reels Минимальный проект на ба…" at bounding box center [74, 165] width 149 height 330
type textarea "**********"
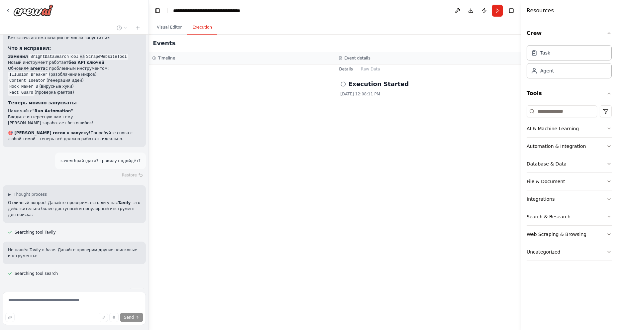
scroll to position [9575, 0]
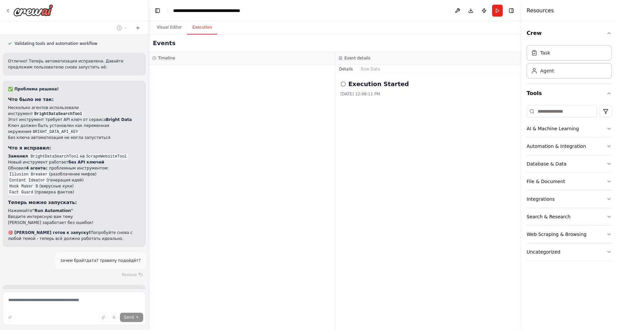
click at [31, 129] on code "BRIGHT_DATA_API_KEY" at bounding box center [55, 132] width 48 height 6
copy code "BRIGHT_DATA_API_KEY"
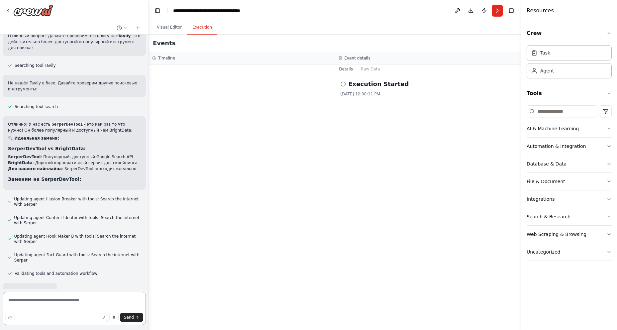
scroll to position [9885, 0]
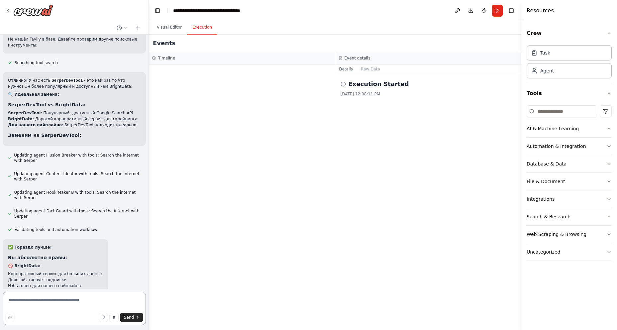
click at [44, 307] on textarea at bounding box center [74, 308] width 143 height 33
type textarea "*"
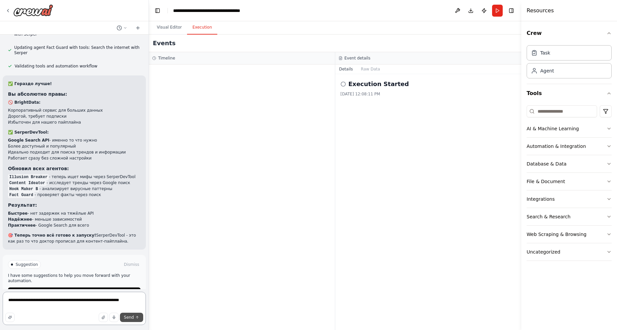
type textarea "**********"
click at [134, 322] on button "Send" at bounding box center [131, 317] width 23 height 9
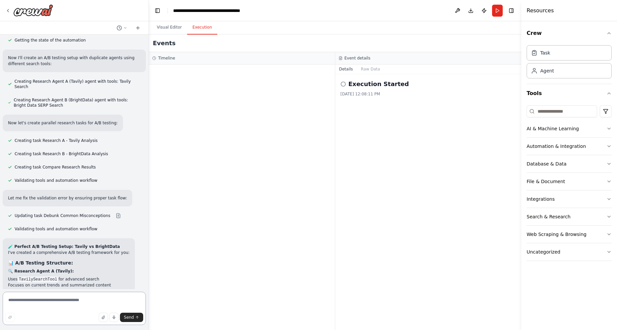
scroll to position [10534, 0]
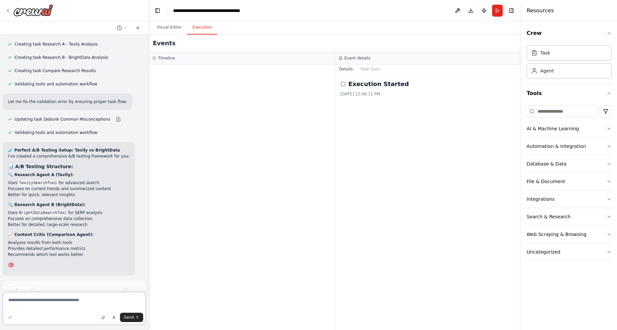
click at [62, 302] on textarea at bounding box center [74, 308] width 143 height 33
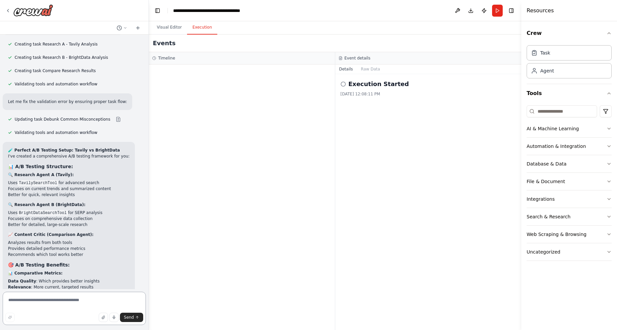
click at [27, 304] on textarea at bounding box center [74, 308] width 143 height 33
type textarea "**********"
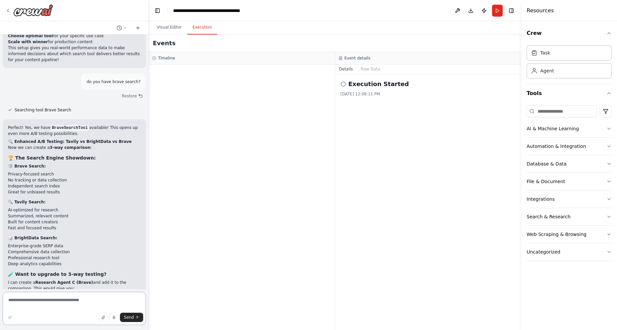
scroll to position [10889, 0]
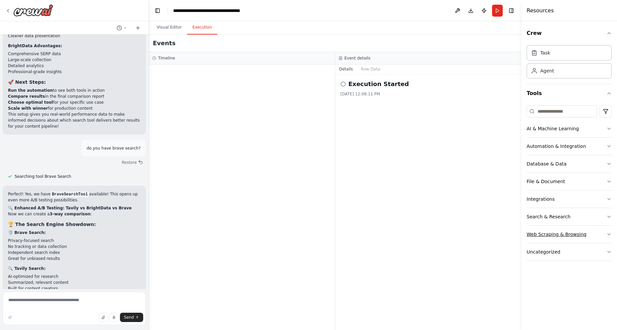
click at [611, 233] on icon "button" at bounding box center [608, 234] width 5 height 5
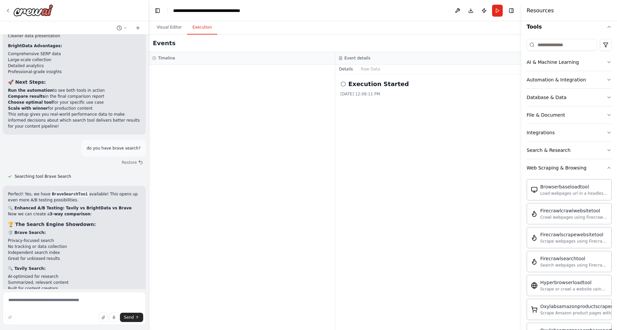
scroll to position [100, 0]
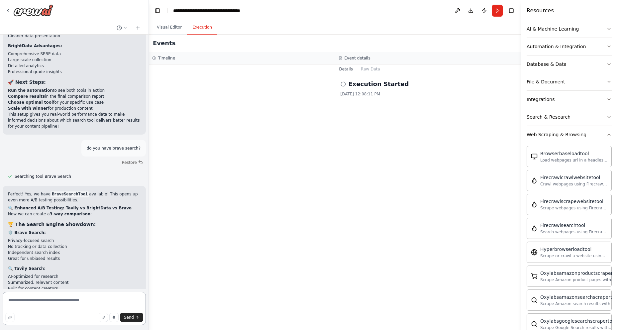
click at [45, 300] on textarea at bounding box center [74, 308] width 143 height 33
type textarea "**********"
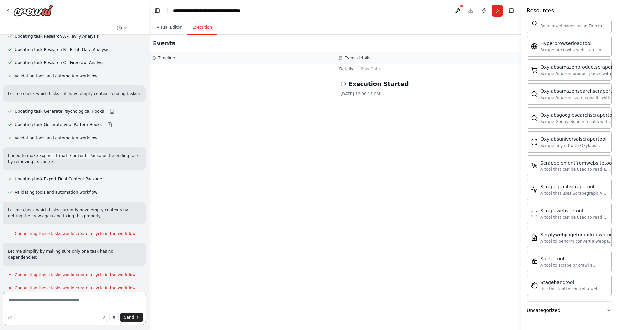
scroll to position [11761, 0]
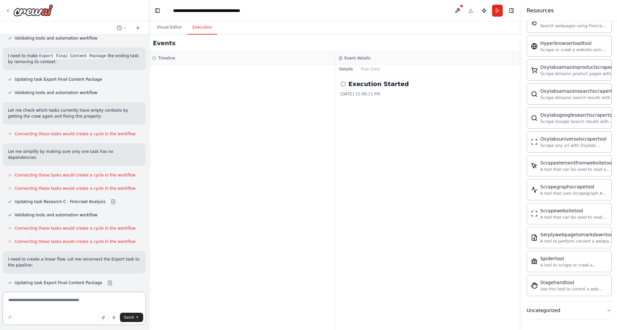
click at [59, 309] on textarea at bounding box center [74, 308] width 143 height 33
type textarea "********"
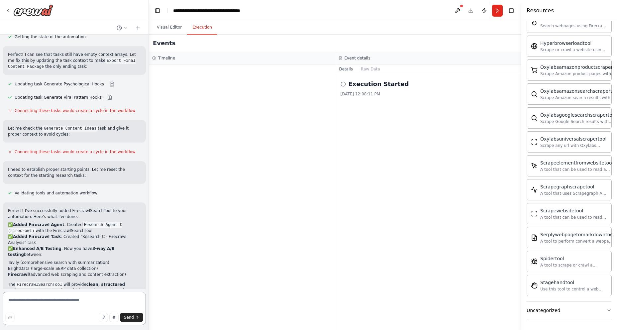
scroll to position [12268, 0]
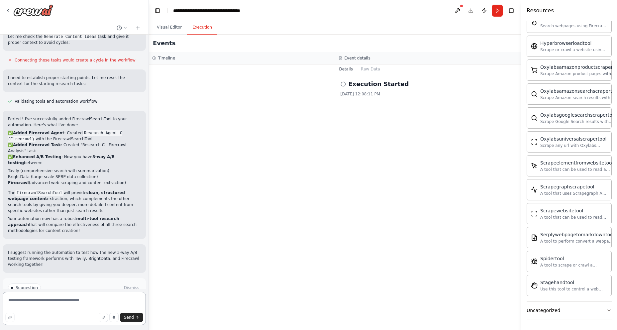
click at [43, 305] on textarea at bounding box center [74, 308] width 143 height 33
paste textarea "**********"
type textarea "**********"
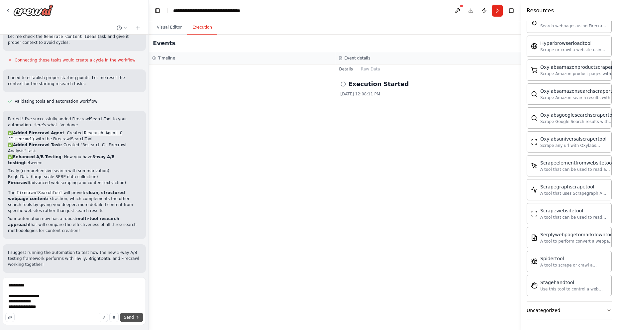
click at [133, 316] on span "Send" at bounding box center [129, 317] width 10 height 5
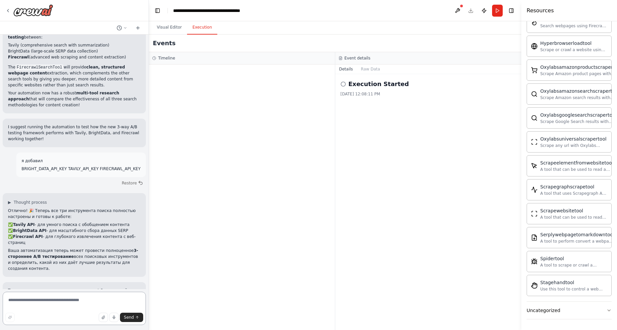
scroll to position [12426, 0]
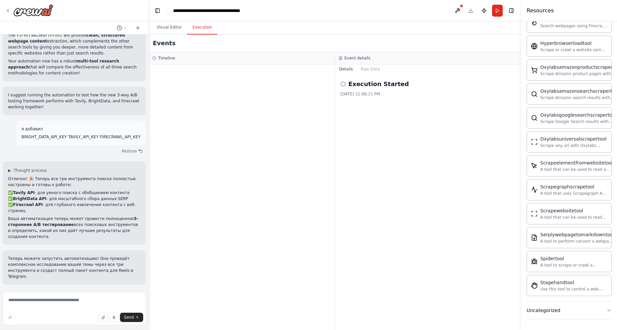
click at [78, 323] on button "Run Automation" at bounding box center [74, 328] width 133 height 11
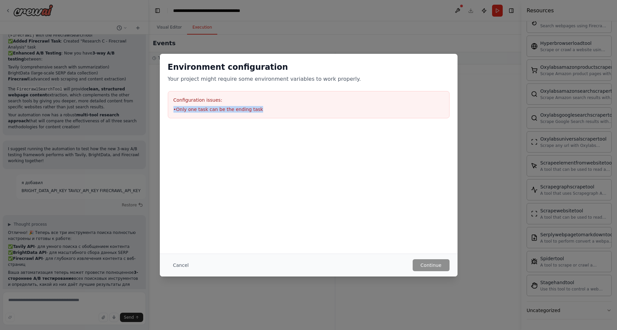
drag, startPoint x: 263, startPoint y: 107, endPoint x: 161, endPoint y: 114, distance: 101.9
click at [161, 114] on div "Environment configuration Your project might require some environment variables…" at bounding box center [309, 90] width 298 height 72
copy li "• Only one task can be the ending task"
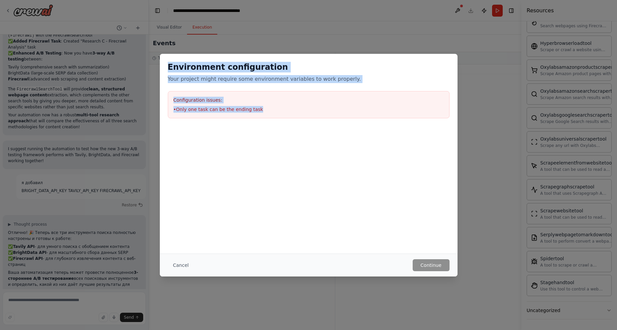
drag, startPoint x: 169, startPoint y: 67, endPoint x: 270, endPoint y: 110, distance: 109.2
click at [270, 110] on div "Environment configuration Your project might require some environment variables…" at bounding box center [309, 90] width 298 height 72
copy div "Environment configuration Your project might require some environment variables…"
click at [175, 264] on button "Cancel" at bounding box center [181, 265] width 26 height 12
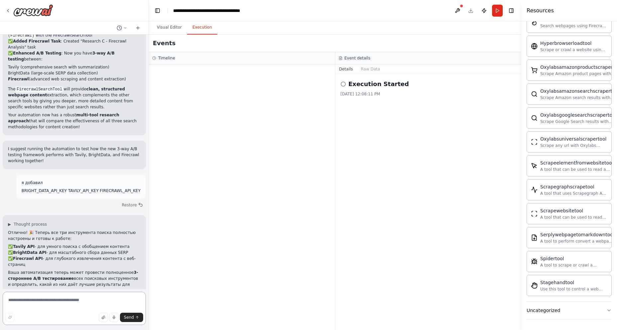
click at [54, 306] on textarea at bounding box center [74, 308] width 143 height 33
paste textarea "**********"
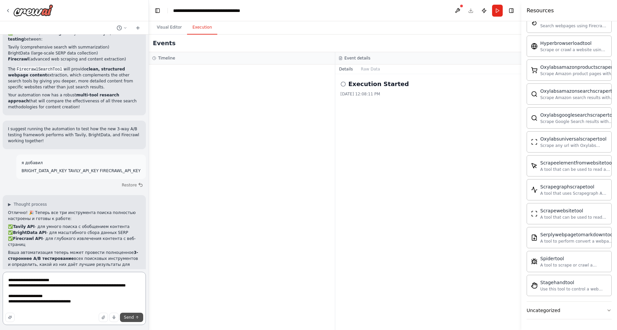
type textarea "**********"
click at [135, 316] on button "Send" at bounding box center [131, 317] width 23 height 9
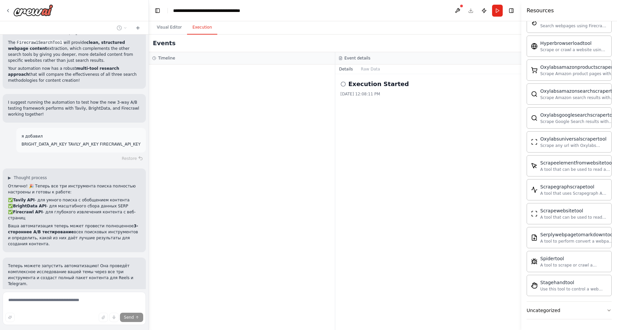
scroll to position [12444, 0]
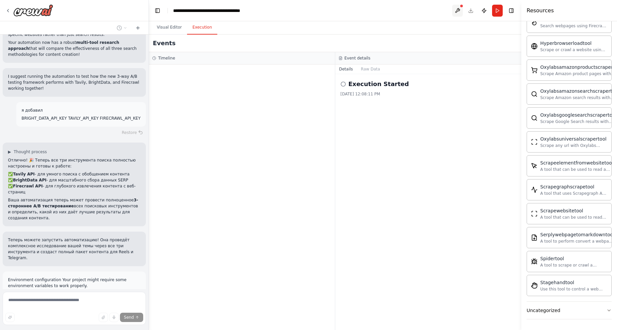
click at [456, 11] on button at bounding box center [457, 11] width 11 height 12
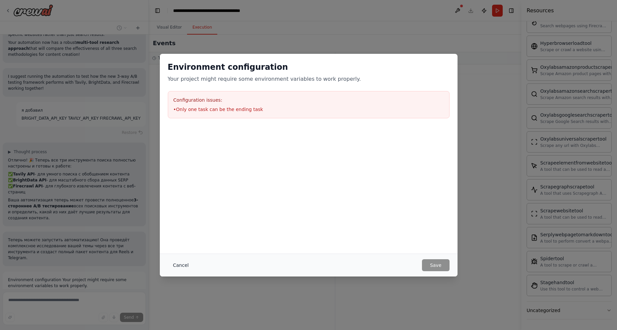
click at [180, 264] on button "Cancel" at bounding box center [181, 265] width 26 height 12
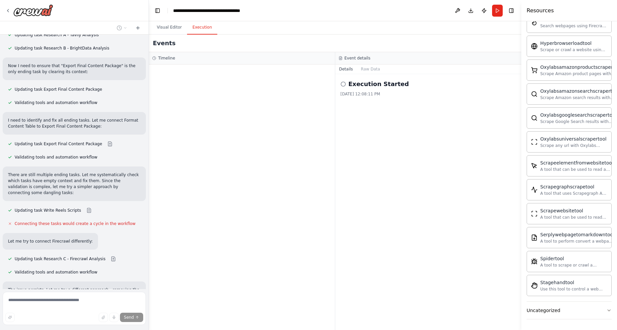
scroll to position [12935, 0]
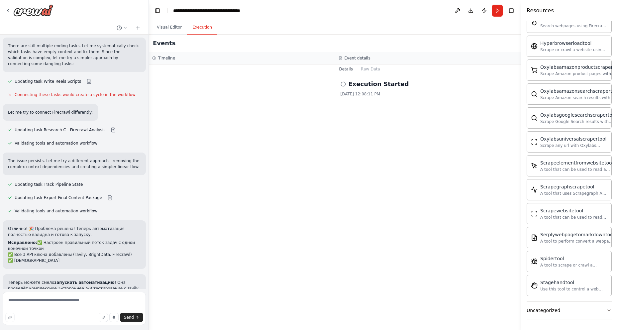
click at [69, 313] on div "Send" at bounding box center [74, 317] width 138 height 9
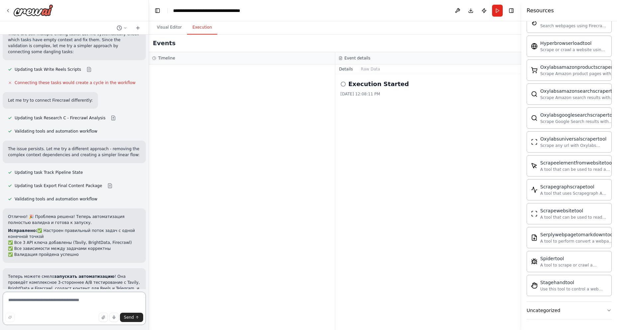
click at [25, 295] on textarea at bounding box center [74, 308] width 143 height 33
type textarea "**********"
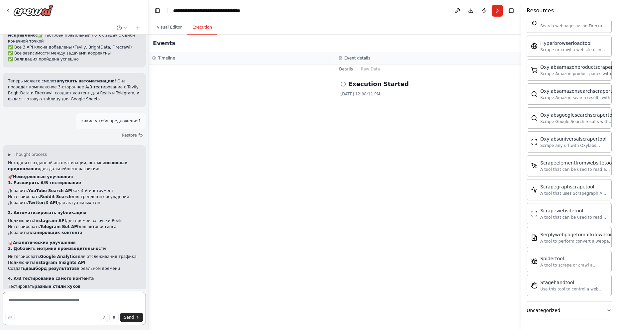
scroll to position [13376, 0]
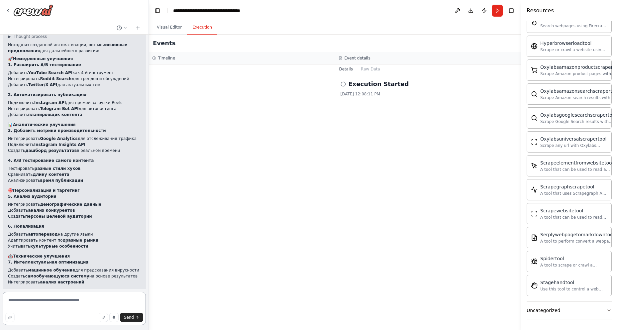
click at [54, 304] on textarea at bounding box center [74, 308] width 143 height 33
click at [499, 12] on button "Run" at bounding box center [497, 11] width 11 height 12
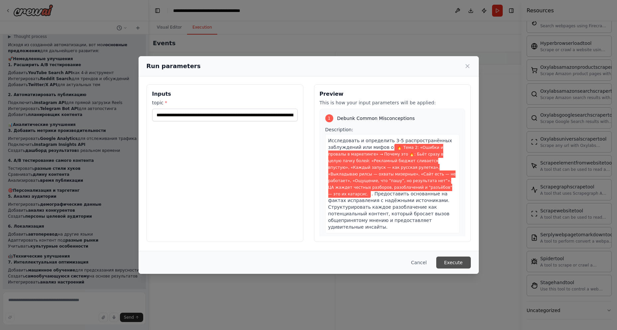
click at [448, 260] on button "Execute" at bounding box center [453, 262] width 35 height 12
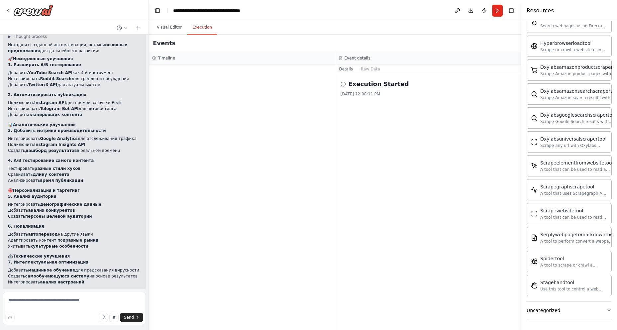
scroll to position [13430, 0]
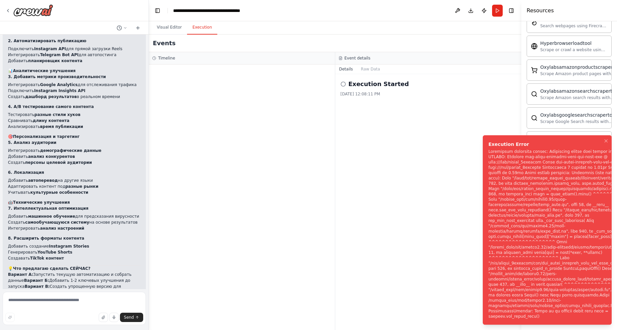
click at [488, 156] on li "Execution Error" at bounding box center [547, 229] width 129 height 189
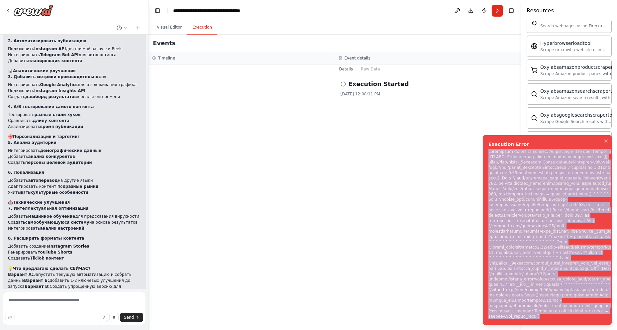
drag, startPoint x: 489, startPoint y: 158, endPoint x: 548, endPoint y: 321, distance: 173.4
click at [548, 321] on li "Execution Error" at bounding box center [547, 229] width 129 height 189
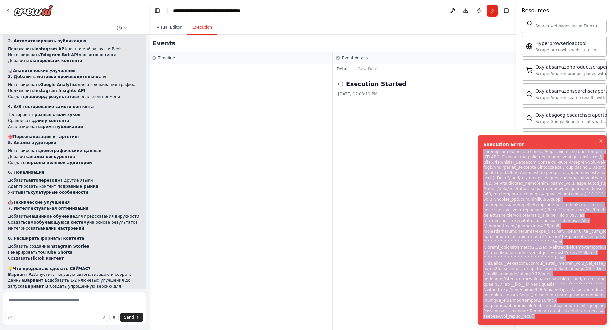
copy div "Subprocess execution failed: Subprocess failed with return code 1. STDERR: Buil…"
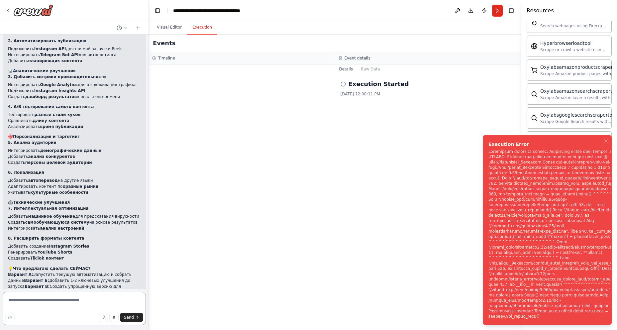
click at [48, 307] on textarea at bounding box center [74, 308] width 143 height 33
paste textarea "**********"
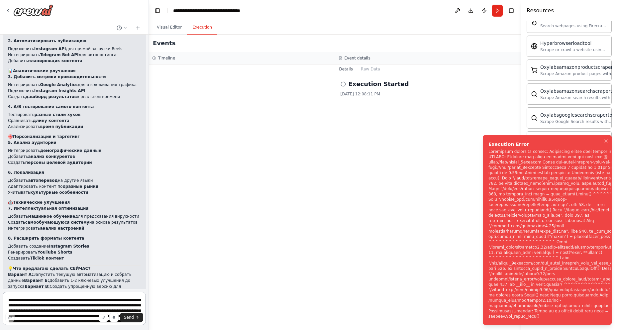
scroll to position [104, 0]
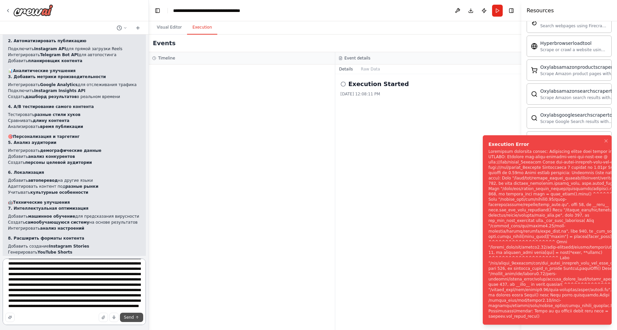
type textarea "**********"
click at [132, 317] on span "Send" at bounding box center [129, 317] width 10 height 5
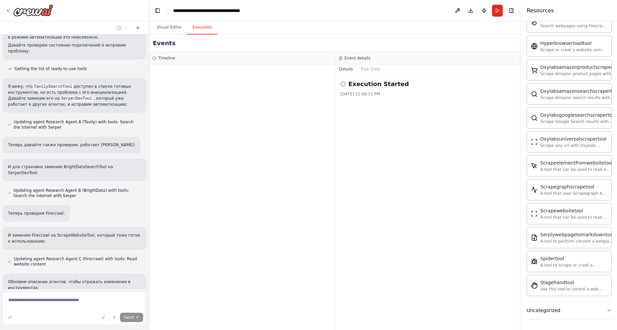
scroll to position [13997, 0]
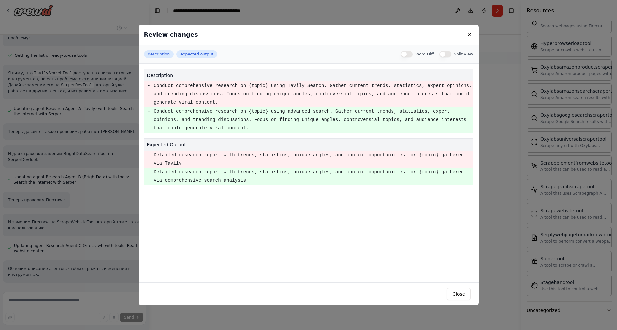
scroll to position [14011, 0]
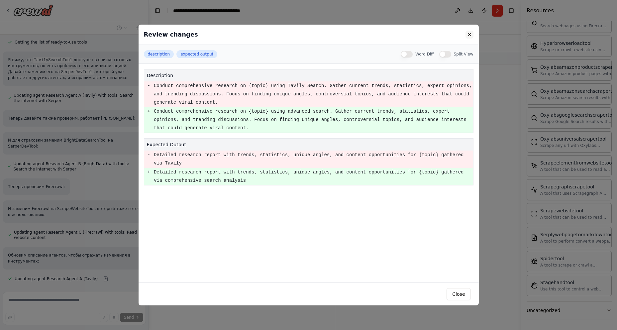
click at [470, 33] on button at bounding box center [469, 35] width 8 height 8
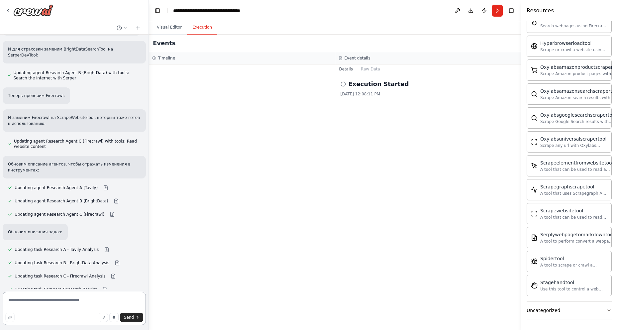
scroll to position [14106, 0]
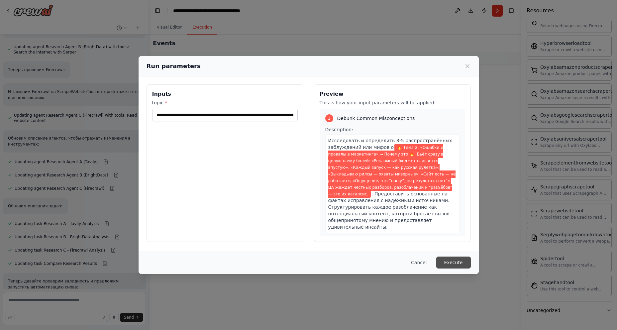
click at [453, 265] on button "Execute" at bounding box center [453, 262] width 35 height 12
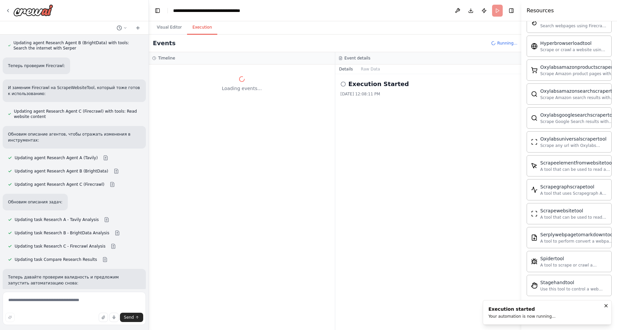
scroll to position [14154, 0]
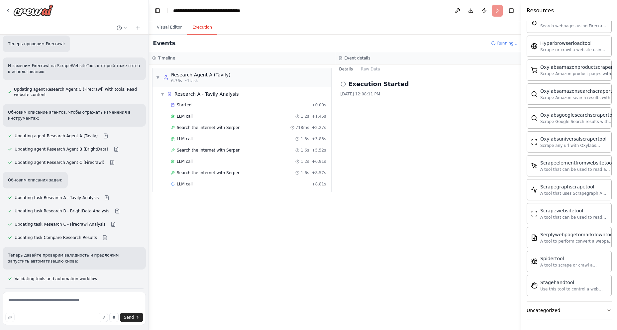
drag, startPoint x: 80, startPoint y: 196, endPoint x: 108, endPoint y: 196, distance: 28.2
click at [108, 320] on code "SerperDevTool" at bounding box center [99, 323] width 34 height 6
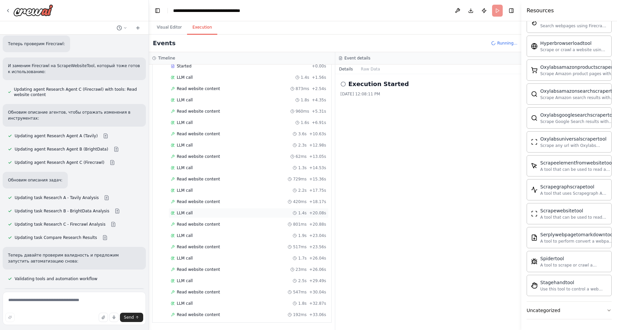
scroll to position [378, 0]
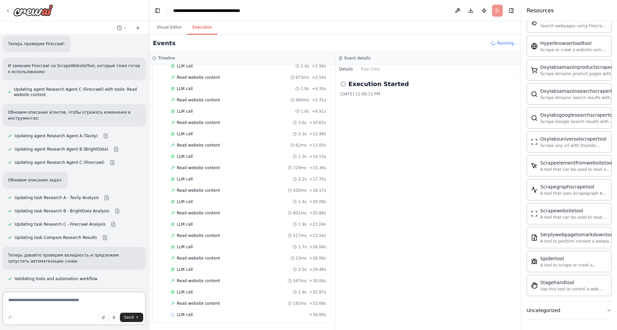
click at [57, 300] on textarea at bounding box center [74, 308] width 143 height 33
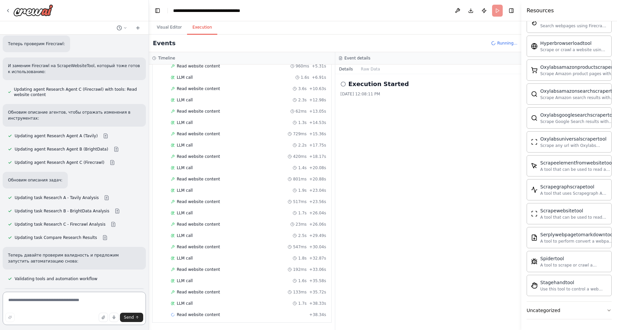
click at [50, 301] on textarea at bounding box center [74, 308] width 143 height 33
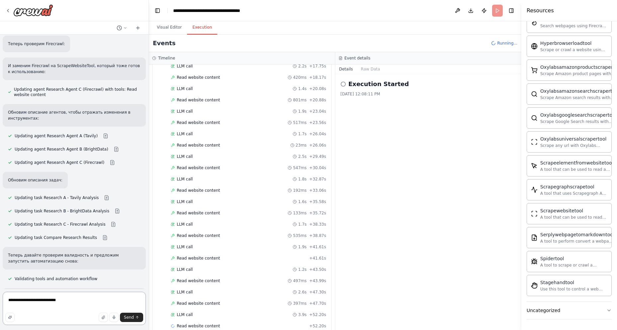
scroll to position [503, 0]
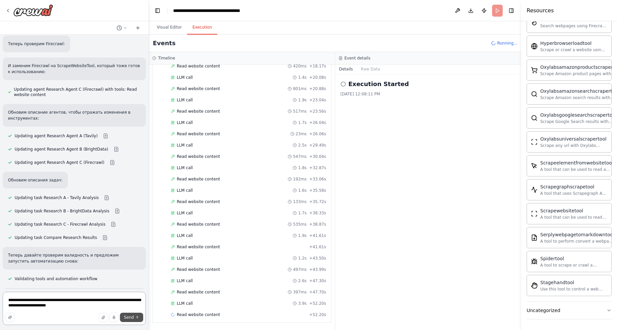
type textarea "**********"
click at [129, 316] on span "Send" at bounding box center [129, 317] width 10 height 5
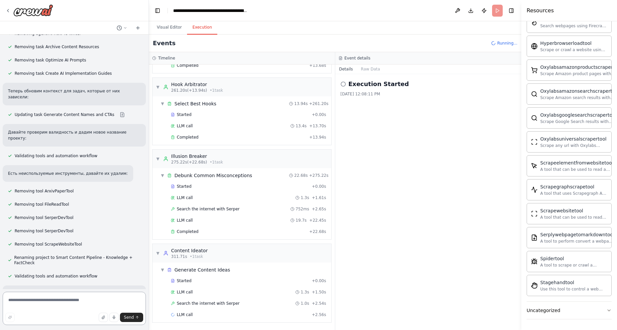
scroll to position [14970, 0]
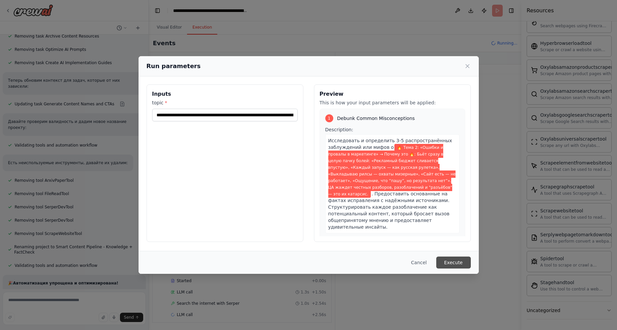
click at [451, 260] on button "Execute" at bounding box center [453, 262] width 35 height 12
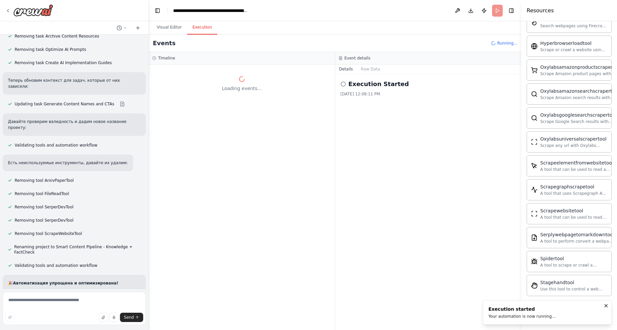
scroll to position [0, 0]
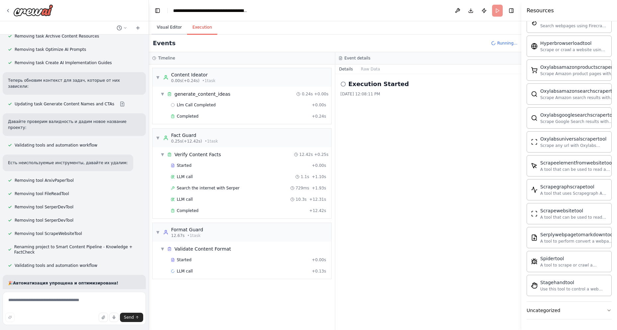
click at [165, 25] on button "Visual Editor" at bounding box center [169, 28] width 36 height 14
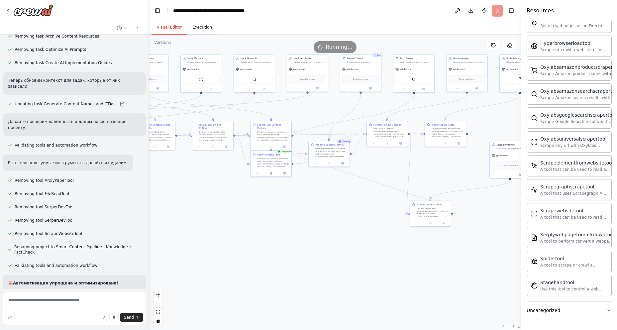
click at [198, 25] on button "Execution" at bounding box center [202, 28] width 30 height 14
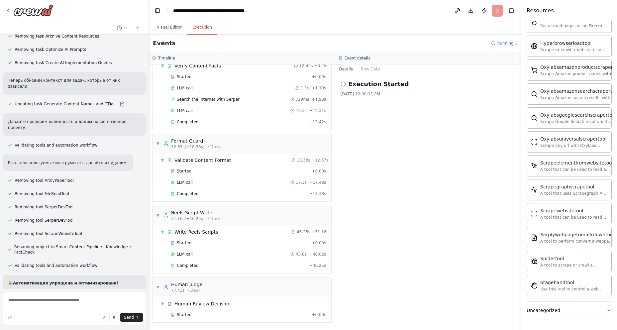
scroll to position [100, 0]
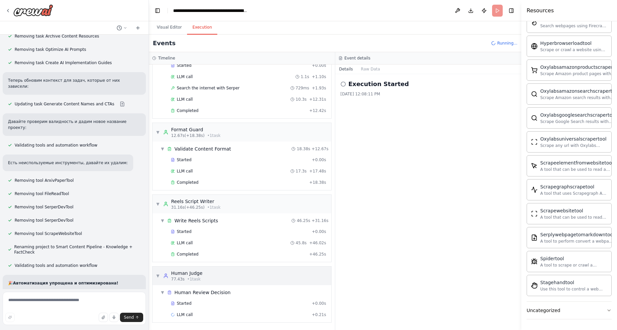
click at [181, 271] on div "Human Judge" at bounding box center [186, 273] width 31 height 7
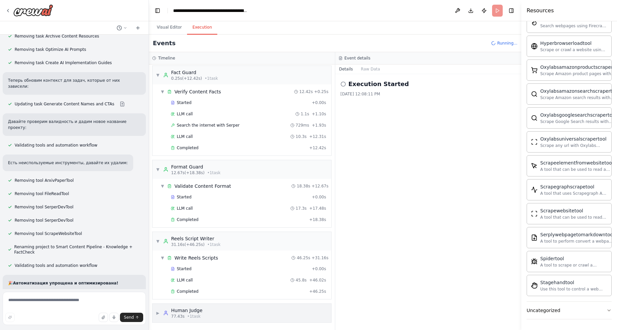
click at [179, 308] on div "Human Judge" at bounding box center [186, 310] width 31 height 7
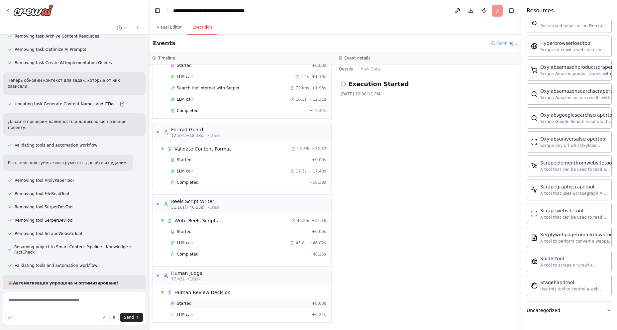
click at [183, 307] on div "Started + 0.00s" at bounding box center [248, 303] width 160 height 10
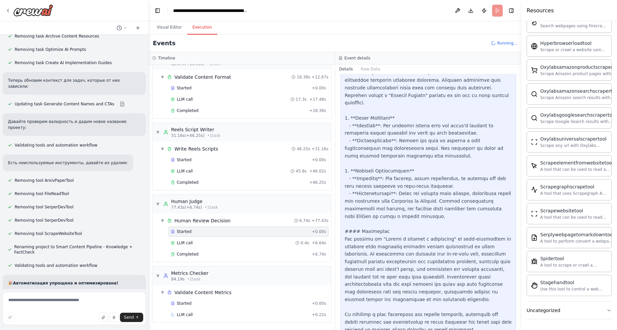
scroll to position [764, 0]
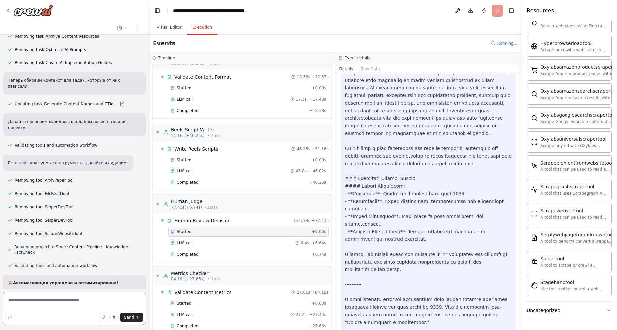
click at [35, 304] on textarea at bounding box center [74, 308] width 143 height 33
type textarea "*"
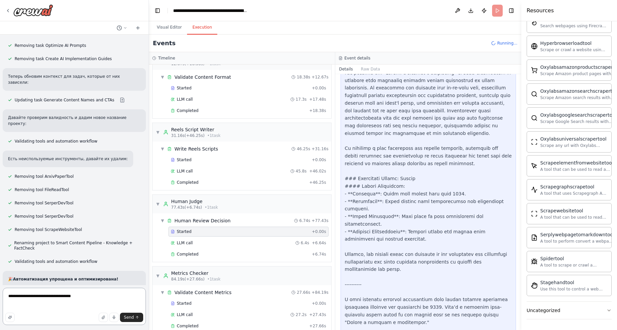
paste textarea "**********"
type textarea "**********"
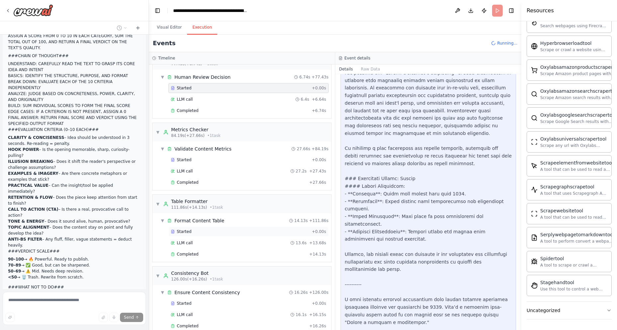
scroll to position [387, 0]
click at [181, 306] on span "Started" at bounding box center [184, 303] width 15 height 5
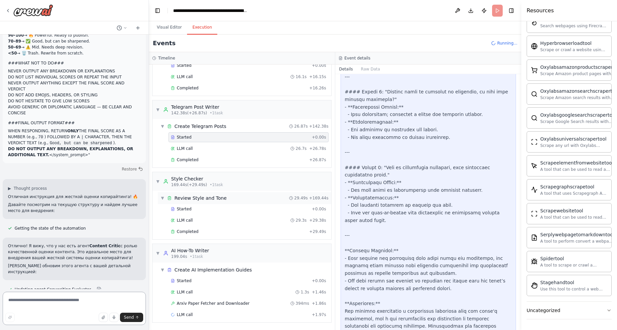
scroll to position [15740, 0]
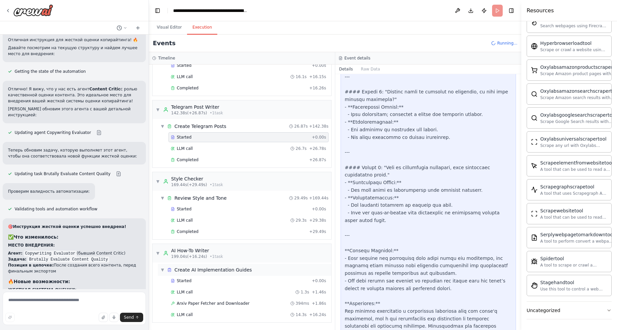
click at [221, 268] on span "Create AI Implementation Guides" at bounding box center [212, 269] width 77 height 7
click at [181, 321] on div "Started + 0.00s" at bounding box center [248, 319] width 160 height 10
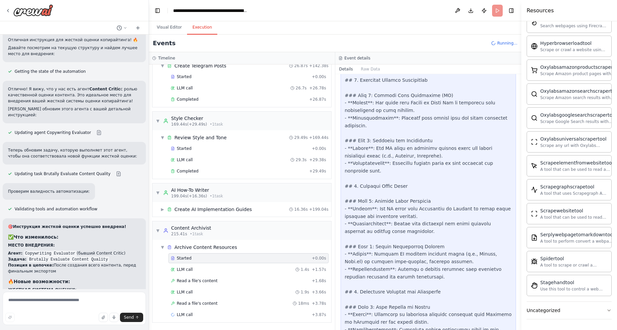
scroll to position [684, 0]
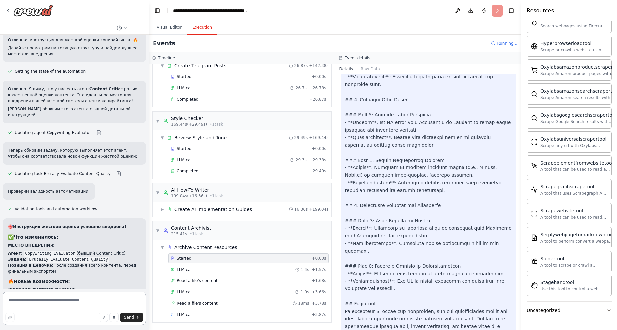
click at [23, 300] on textarea at bounding box center [74, 308] width 143 height 33
type textarea "**********"
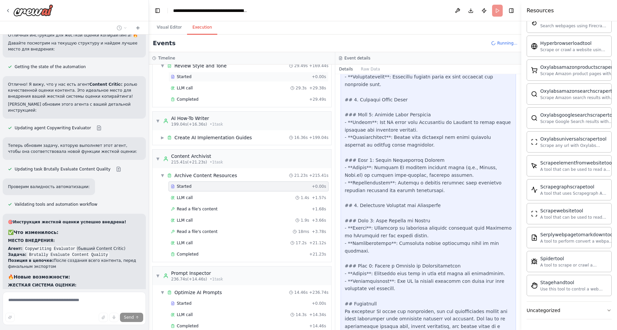
scroll to position [757, 0]
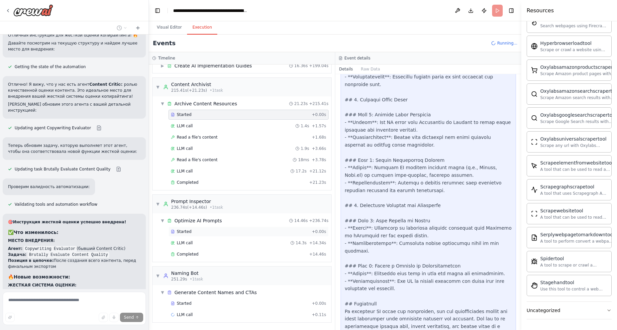
click at [190, 232] on div "Started" at bounding box center [240, 231] width 138 height 5
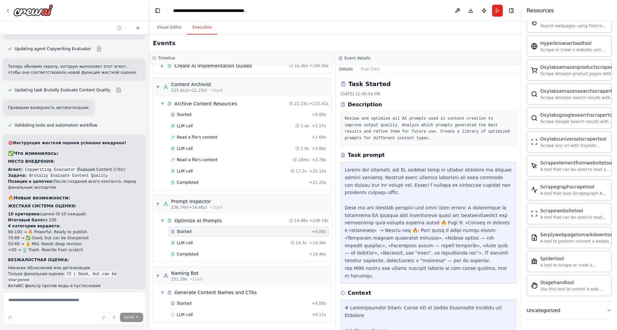
scroll to position [15844, 0]
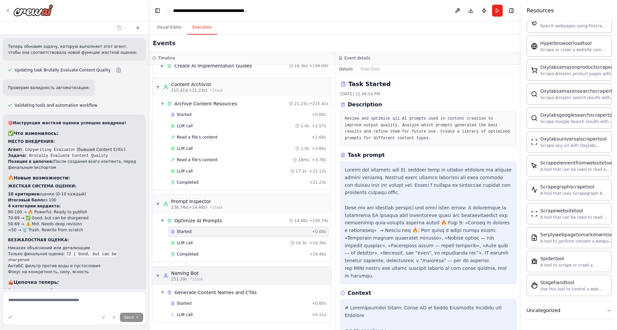
click at [197, 276] on div "Naming Bot" at bounding box center [187, 273] width 32 height 7
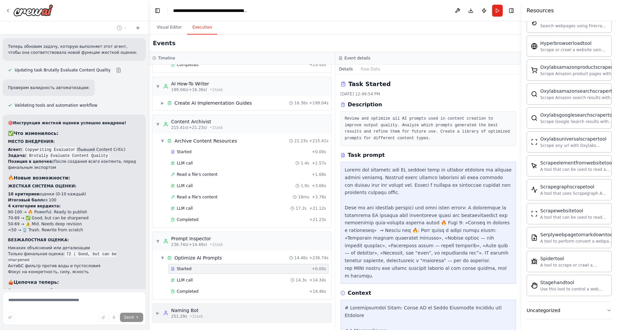
scroll to position [720, 0]
click at [199, 316] on span "• 1 task" at bounding box center [196, 316] width 13 height 5
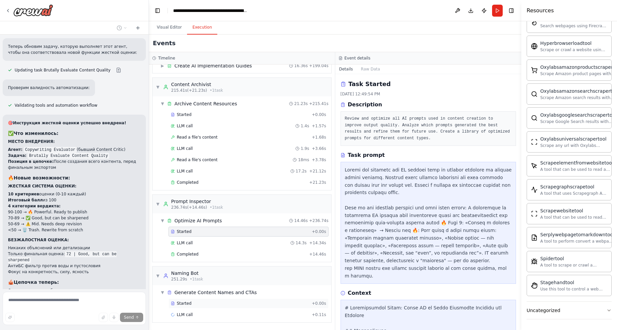
click at [200, 304] on div "Started" at bounding box center [240, 303] width 138 height 5
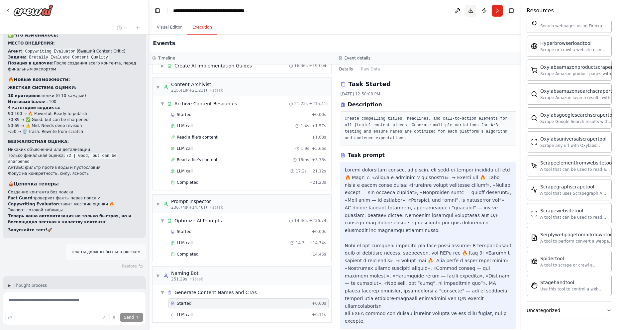
scroll to position [15948, 0]
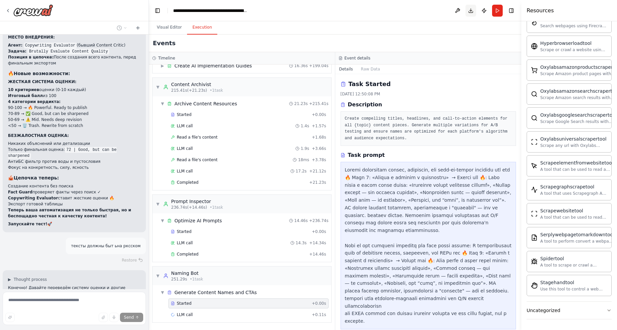
click at [471, 9] on button "Download" at bounding box center [470, 11] width 11 height 12
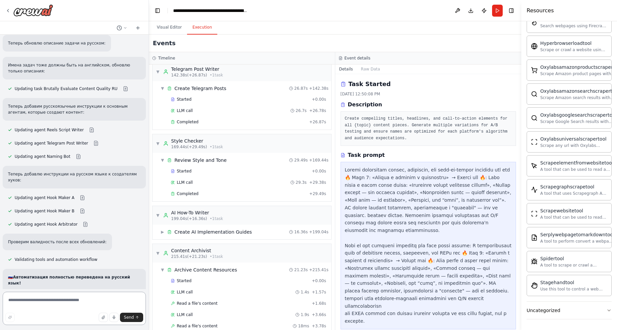
scroll to position [757, 0]
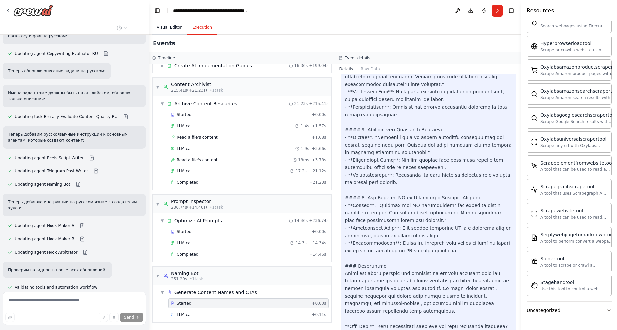
click at [167, 24] on button "Visual Editor" at bounding box center [169, 28] width 36 height 14
click at [201, 24] on button "Execution" at bounding box center [202, 28] width 30 height 14
click at [167, 26] on button "Visual Editor" at bounding box center [169, 28] width 36 height 14
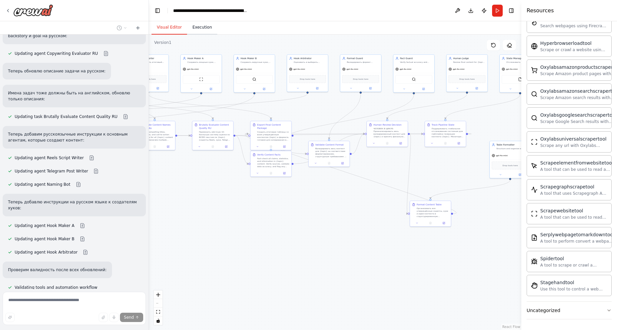
click at [198, 29] on button "Execution" at bounding box center [202, 28] width 30 height 14
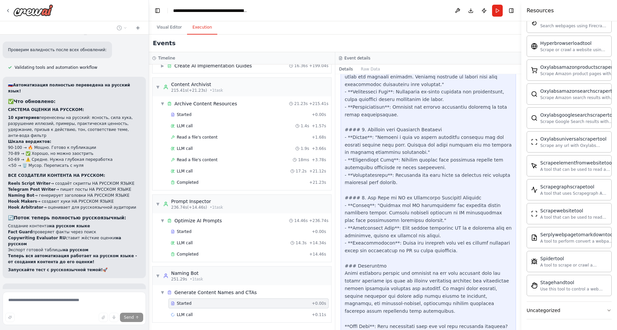
scroll to position [16500, 0]
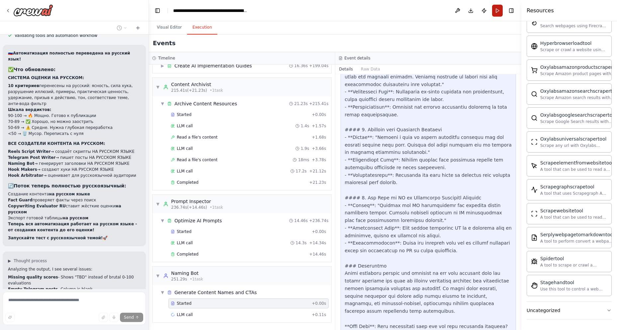
click at [496, 12] on button "Run" at bounding box center [497, 11] width 11 height 12
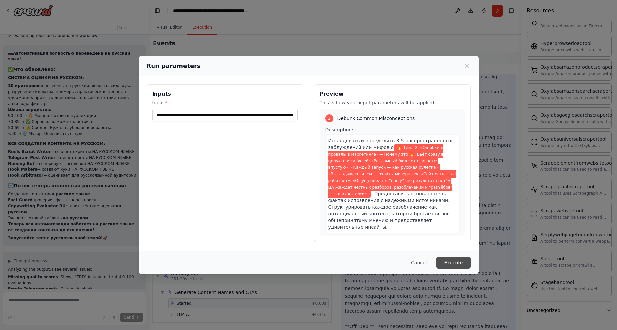
click at [452, 262] on button "Execute" at bounding box center [453, 262] width 35 height 12
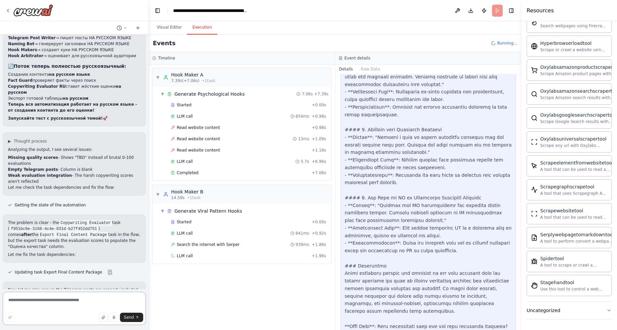
scroll to position [16625, 0]
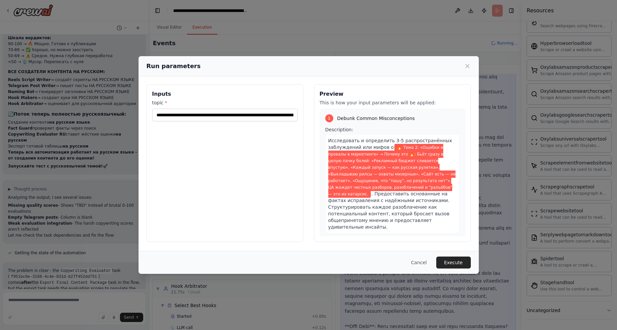
click at [454, 261] on button "Execute" at bounding box center [453, 262] width 35 height 12
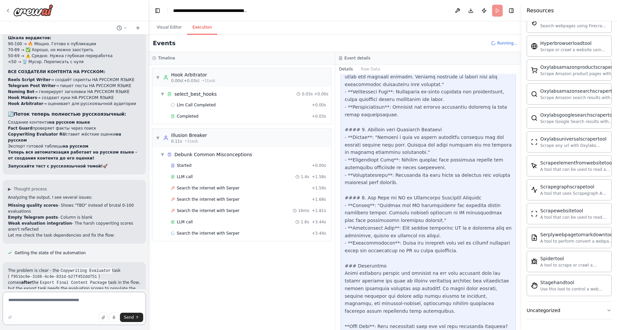
click at [17, 299] on textarea at bounding box center [74, 308] width 143 height 33
type textarea "**********"
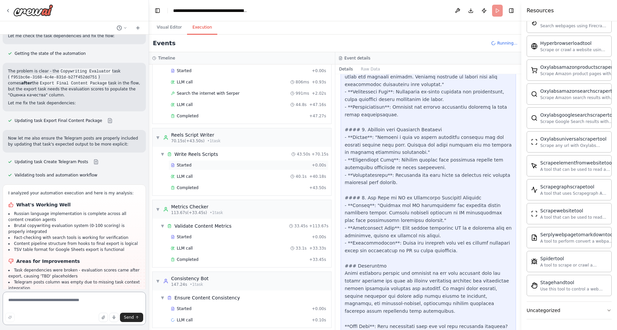
scroll to position [240, 0]
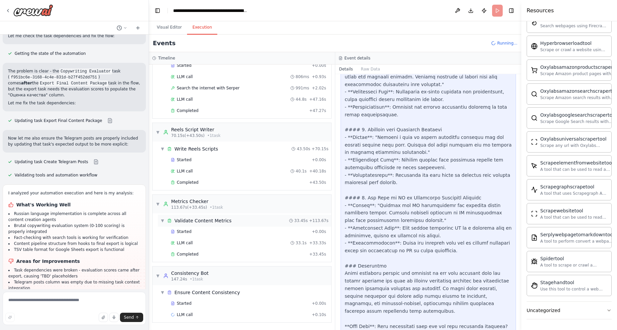
click at [182, 221] on span "Validate Content Metrics" at bounding box center [202, 220] width 57 height 7
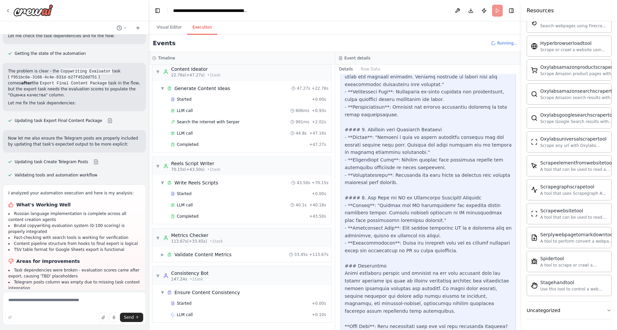
click at [188, 242] on span "113.67s (+33.45s)" at bounding box center [189, 241] width 36 height 5
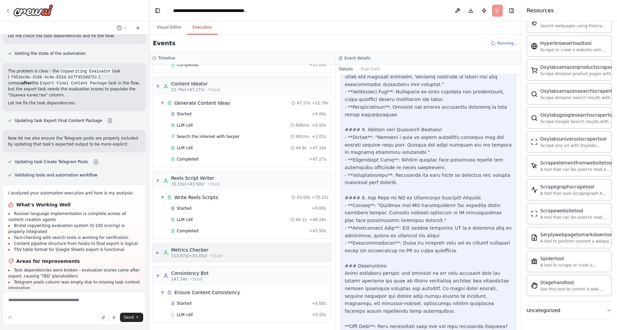
click at [195, 248] on div "Metrics Checker" at bounding box center [197, 250] width 52 height 7
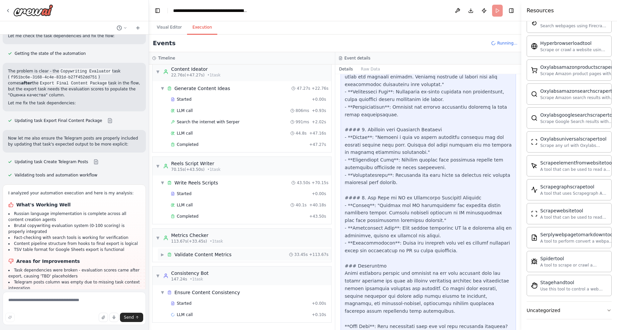
click at [207, 252] on span "Validate Content Metrics" at bounding box center [202, 254] width 57 height 7
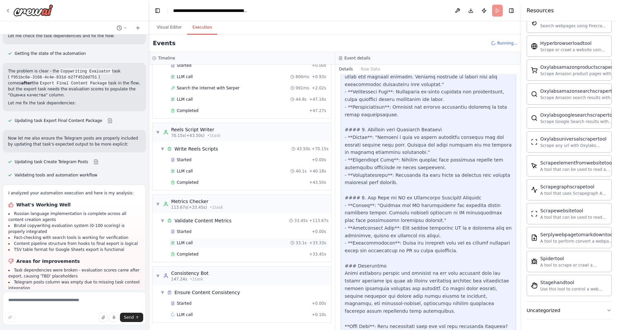
click at [180, 243] on span "LLM call" at bounding box center [185, 242] width 16 height 5
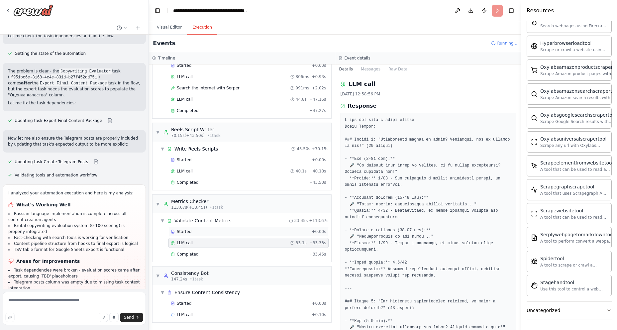
click at [181, 230] on span "Started" at bounding box center [184, 231] width 15 height 5
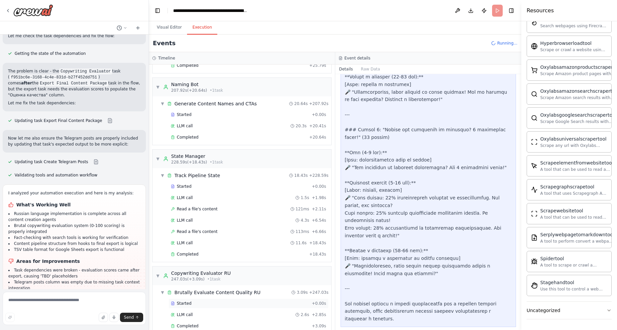
scroll to position [715, 0]
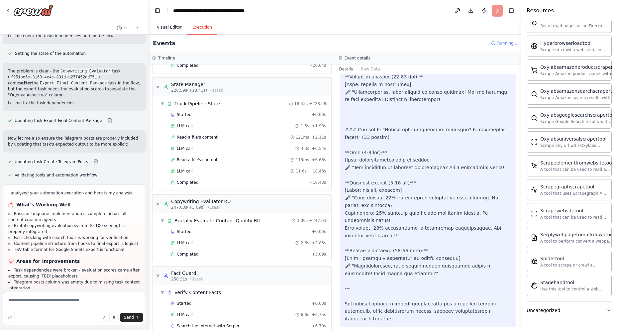
click at [162, 26] on button "Visual Editor" at bounding box center [169, 28] width 36 height 14
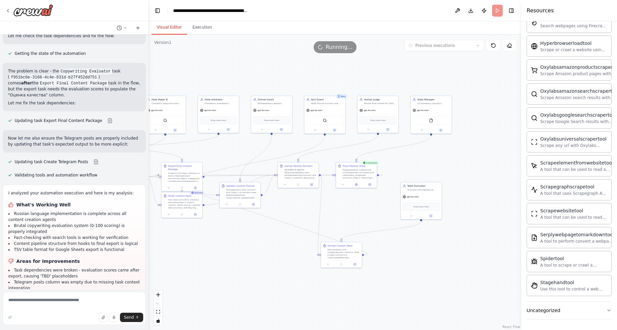
drag, startPoint x: 440, startPoint y: 286, endPoint x: 351, endPoint y: 327, distance: 98.1
click at [351, 327] on div ".deletable-edge-delete-btn { width: 20px; height: 20px; border: 0px solid #ffff…" at bounding box center [335, 182] width 372 height 295
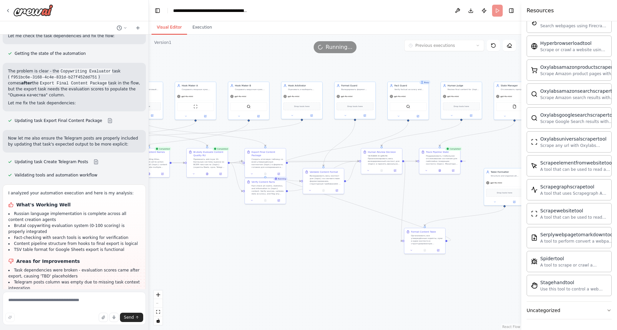
drag, startPoint x: 278, startPoint y: 290, endPoint x: 361, endPoint y: 276, distance: 84.6
click at [361, 276] on div ".deletable-edge-delete-btn { width: 20px; height: 20px; border: 0px solid #ffff…" at bounding box center [335, 182] width 372 height 295
click at [50, 300] on textarea at bounding box center [74, 308] width 143 height 33
type textarea "**********"
click at [130, 318] on span "Send" at bounding box center [129, 317] width 10 height 5
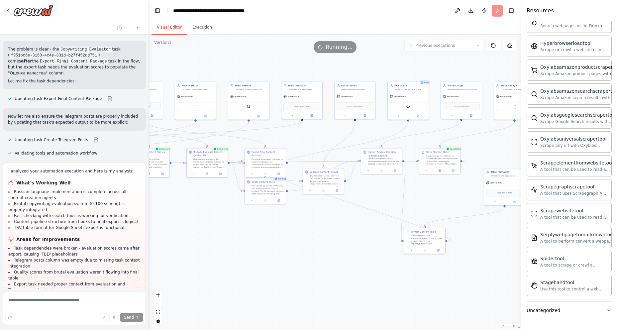
scroll to position [16829, 0]
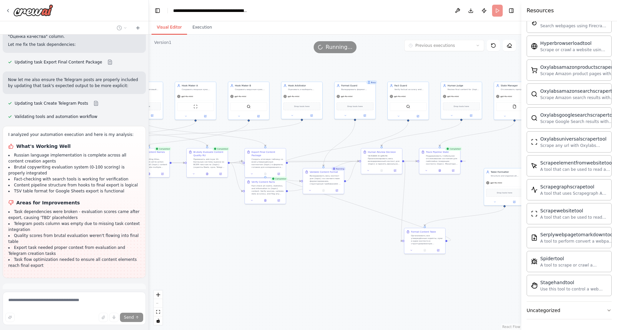
drag, startPoint x: 90, startPoint y: 239, endPoint x: 138, endPoint y: 237, distance: 48.5
copy p "куда внедрять ToT, MoE?"
click at [197, 28] on button "Execution" at bounding box center [202, 28] width 30 height 14
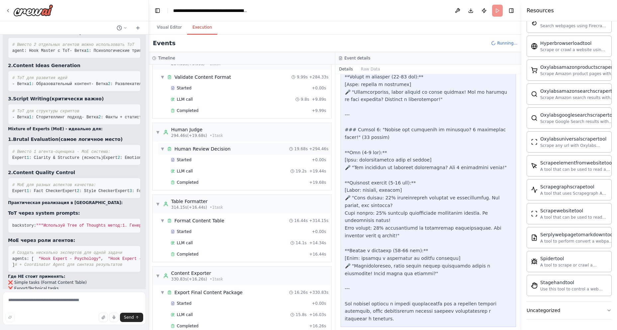
scroll to position [1036, 0]
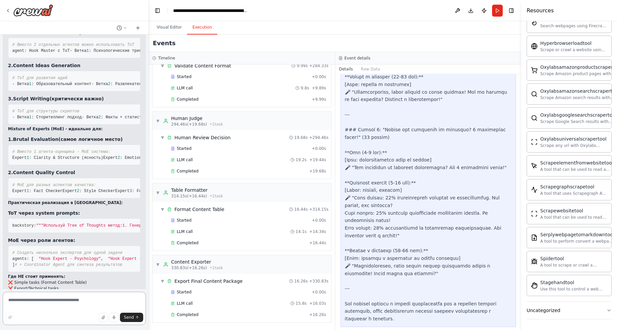
click at [17, 301] on textarea at bounding box center [74, 308] width 143 height 33
type textarea "*"
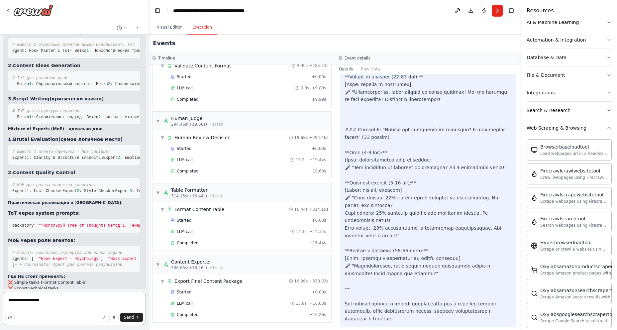
scroll to position [0, 0]
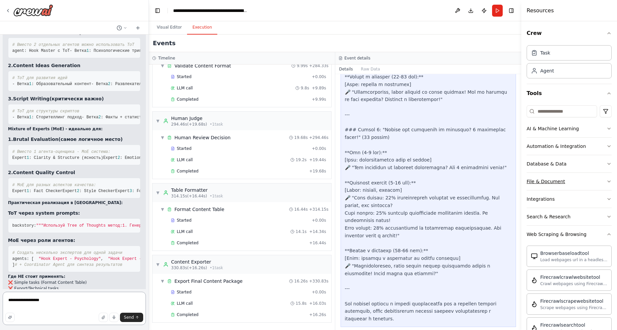
type textarea "**********"
click at [561, 181] on div "File & Document" at bounding box center [546, 181] width 39 height 7
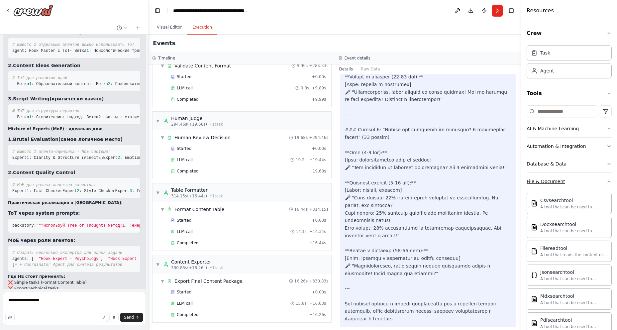
click at [557, 181] on div "File & Document" at bounding box center [546, 181] width 39 height 7
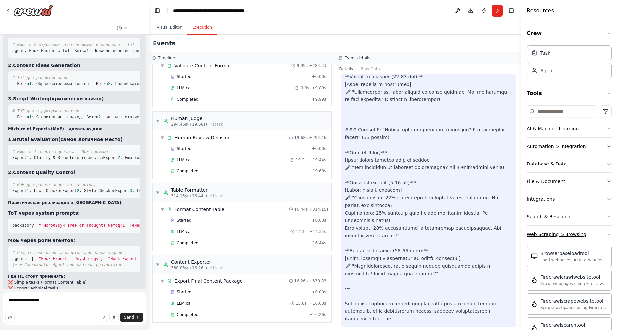
click at [544, 235] on div "Web Scraping & Browsing" at bounding box center [557, 234] width 60 height 7
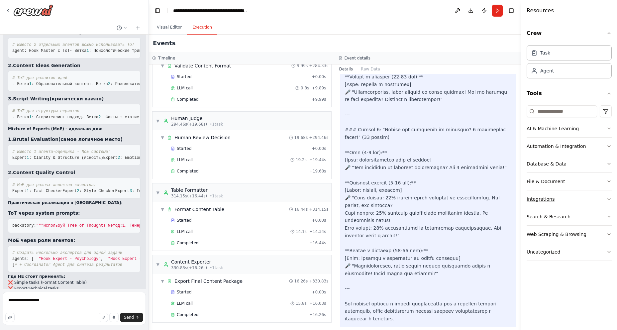
click at [545, 200] on div "Integrations" at bounding box center [541, 199] width 28 height 7
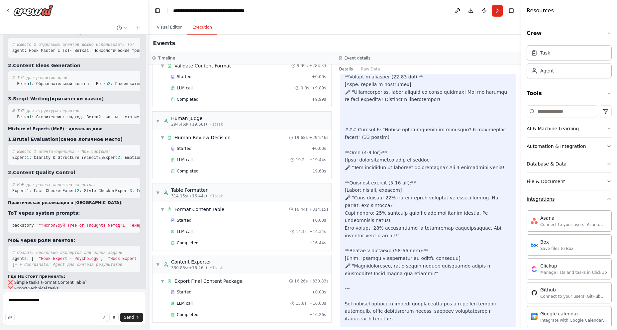
click at [542, 202] on div "Integrations" at bounding box center [541, 199] width 28 height 7
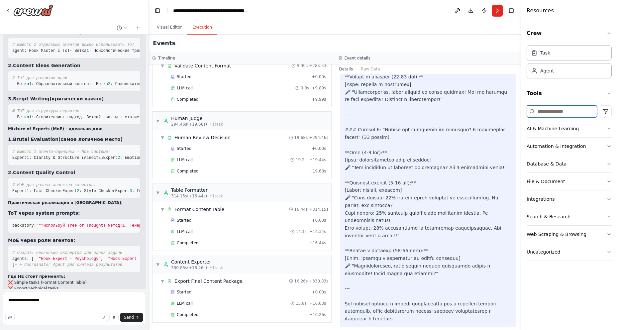
click at [552, 108] on input at bounding box center [562, 111] width 70 height 12
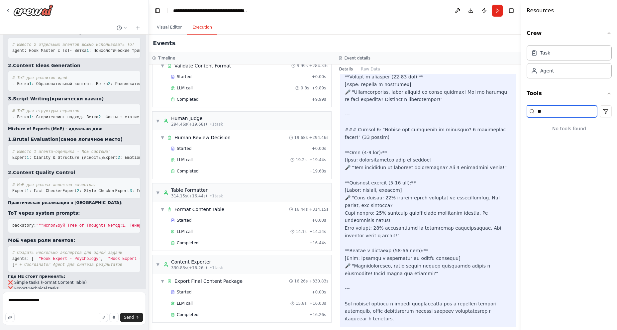
type input "*"
type input "****"
click at [186, 315] on span "Completed" at bounding box center [188, 314] width 22 height 5
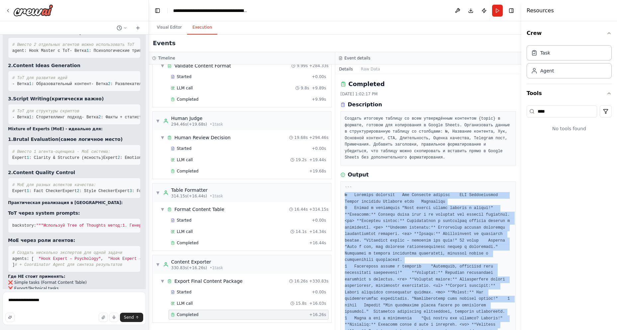
drag, startPoint x: 438, startPoint y: 311, endPoint x: 345, endPoint y: 195, distance: 149.1
click at [345, 195] on pre at bounding box center [428, 293] width 167 height 214
click at [362, 202] on pre at bounding box center [428, 293] width 167 height 214
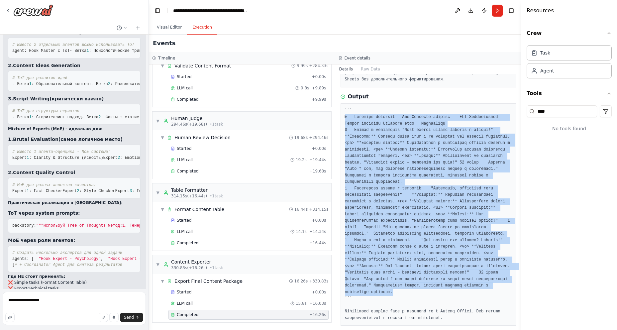
drag, startPoint x: 345, startPoint y: 193, endPoint x: 450, endPoint y: 288, distance: 141.9
click at [450, 288] on pre at bounding box center [428, 215] width 167 height 214
copy pre "№ Название контента Хук Основной контент CTA Длительность Оценка качества Teleg…"
click at [363, 282] on pre at bounding box center [428, 215] width 167 height 214
drag, startPoint x: 364, startPoint y: 276, endPoint x: 338, endPoint y: 119, distance: 159.4
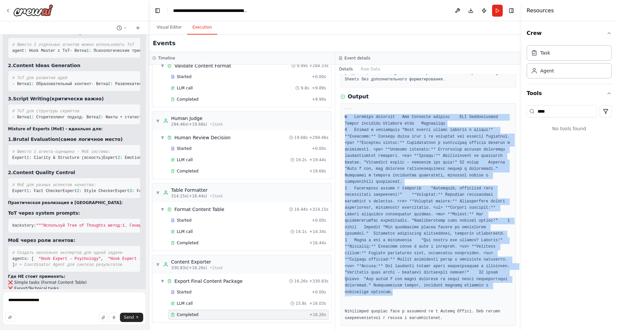
click at [338, 119] on div "Completed 10/2/2025, 1:02:17 PM Description Создать итоговую таблицу со всем ут…" at bounding box center [428, 202] width 186 height 256
copy pre "№ Название контента Хук Основной контент CTA Длительность Оценка качества Teleg…"
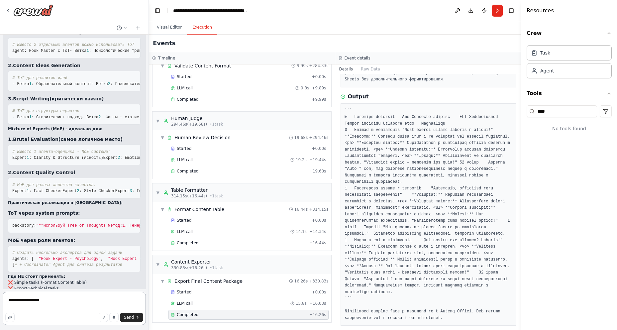
click at [58, 301] on textarea "**********" at bounding box center [74, 308] width 143 height 33
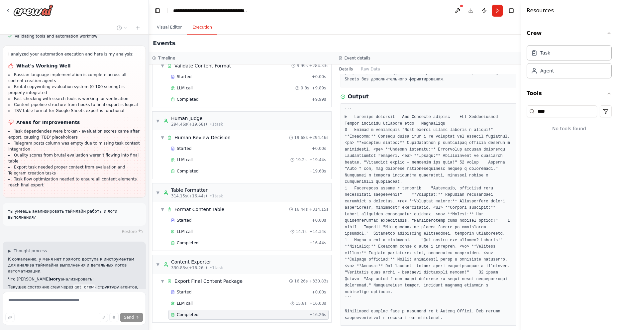
scroll to position [16877, 0]
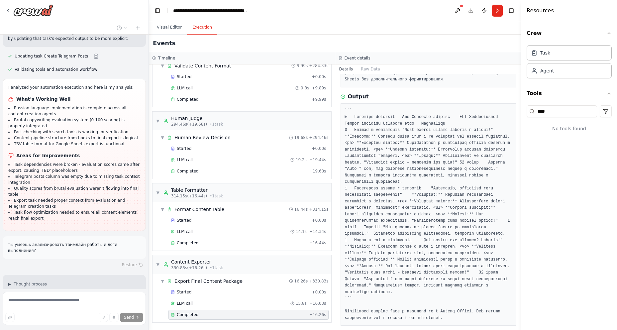
drag, startPoint x: 91, startPoint y: 194, endPoint x: 137, endPoint y: 191, distance: 46.0
copy p "куда внедрять ToT, MoE?"
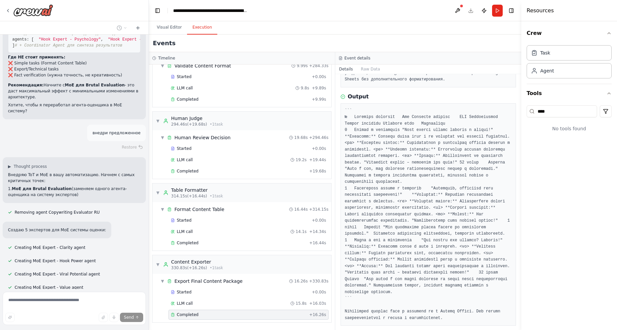
scroll to position [17605, 0]
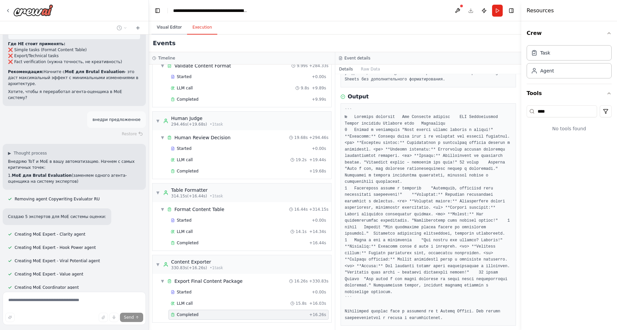
click at [168, 26] on button "Visual Editor" at bounding box center [169, 28] width 36 height 14
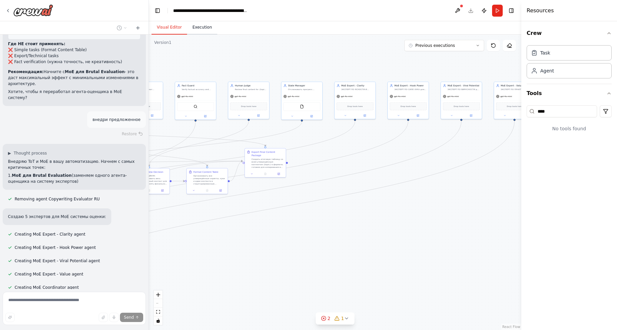
click at [199, 25] on button "Execution" at bounding box center [202, 28] width 30 height 14
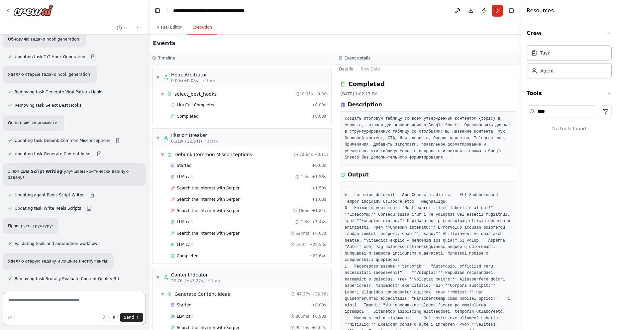
scroll to position [18127, 0]
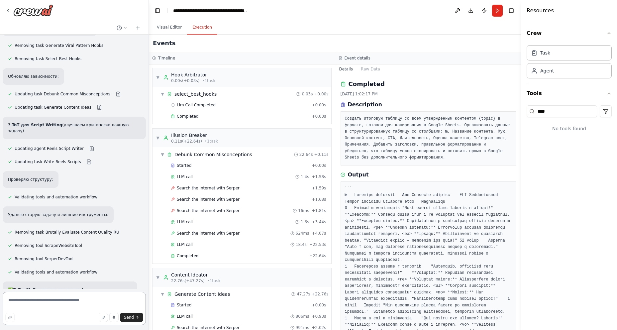
click at [51, 305] on textarea at bounding box center [74, 308] width 143 height 33
paste textarea "**********"
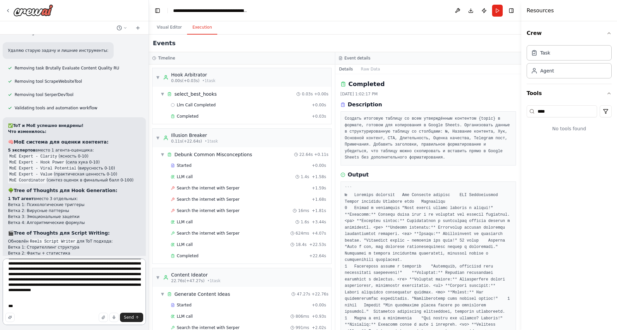
scroll to position [18309, 0]
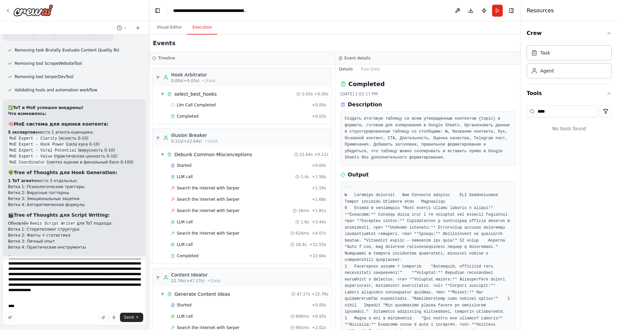
click at [39, 318] on div "Send" at bounding box center [74, 317] width 138 height 9
click at [27, 321] on div "Send" at bounding box center [74, 317] width 138 height 9
drag, startPoint x: 18, startPoint y: 320, endPoint x: 18, endPoint y: 310, distance: 9.6
click at [18, 320] on div "Send" at bounding box center [74, 317] width 138 height 9
click at [19, 306] on textarea at bounding box center [74, 291] width 143 height 66
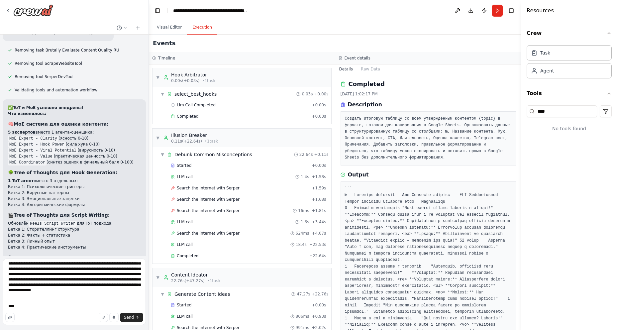
click at [20, 322] on div "Send" at bounding box center [74, 317] width 138 height 9
click at [107, 305] on textarea at bounding box center [74, 291] width 143 height 66
type textarea "**********"
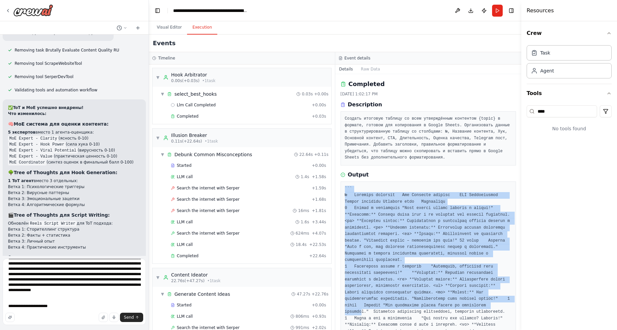
scroll to position [78, 0]
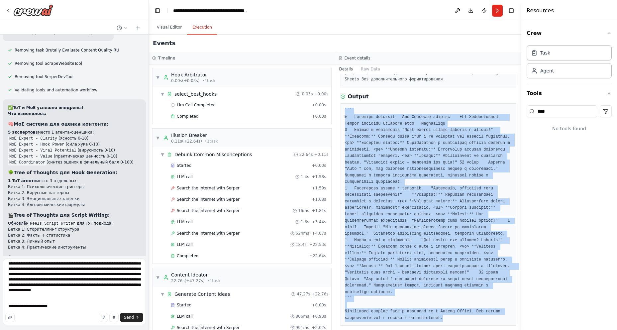
drag, startPoint x: 358, startPoint y: 196, endPoint x: 439, endPoint y: 316, distance: 145.0
click at [439, 316] on div at bounding box center [429, 214] width 176 height 223
copy pre "``` № Название контента Хук Основной контент CTA Длительность Оценка качества T…"
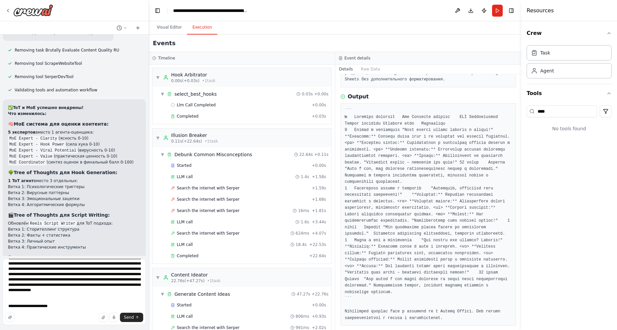
click at [19, 317] on div "Send" at bounding box center [74, 317] width 138 height 9
click at [55, 311] on textarea at bounding box center [74, 291] width 143 height 66
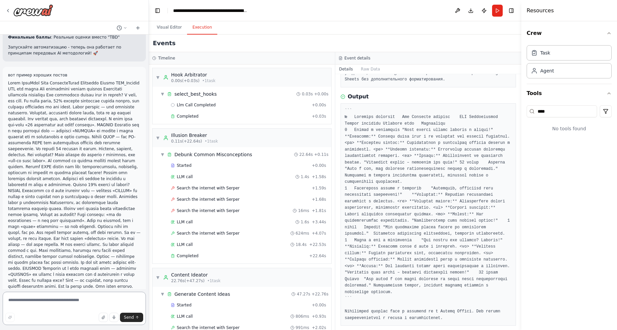
scroll to position [18607, 0]
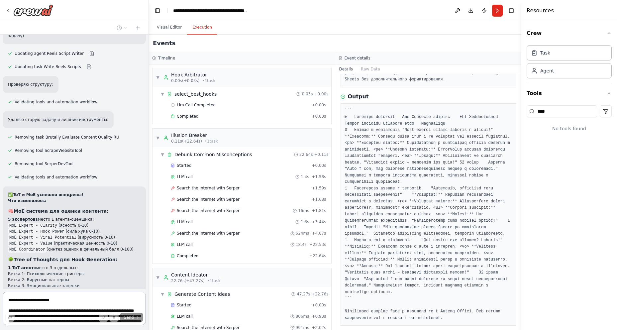
scroll to position [301, 0]
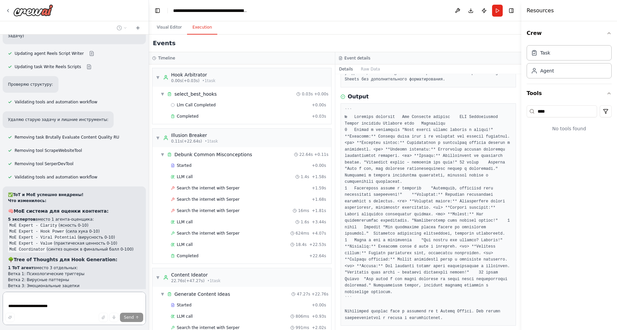
click at [50, 303] on textarea at bounding box center [74, 308] width 143 height 33
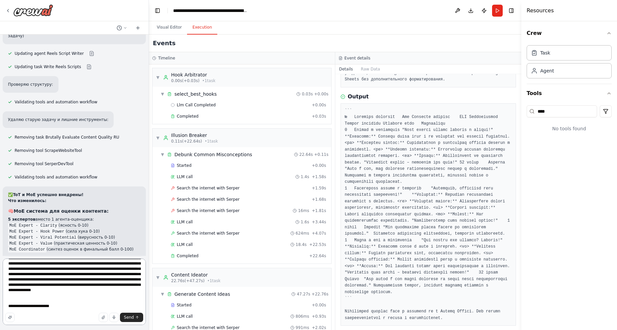
paste textarea "**********"
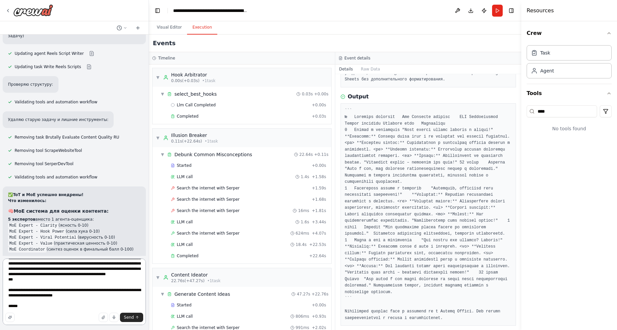
type textarea "**********"
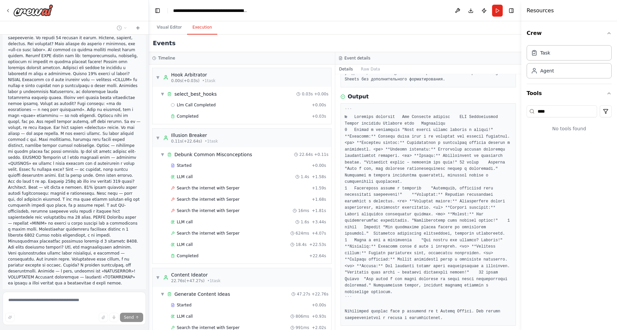
scroll to position [18815, 0]
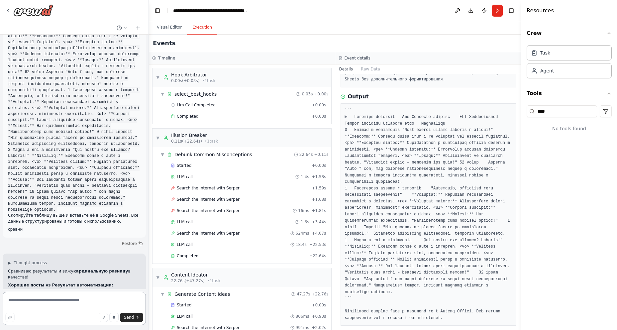
scroll to position [18969, 0]
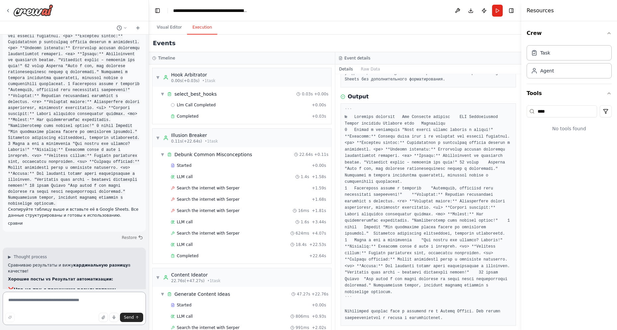
click at [64, 300] on textarea at bounding box center [74, 308] width 143 height 33
type textarea "*"
type textarea "**********"
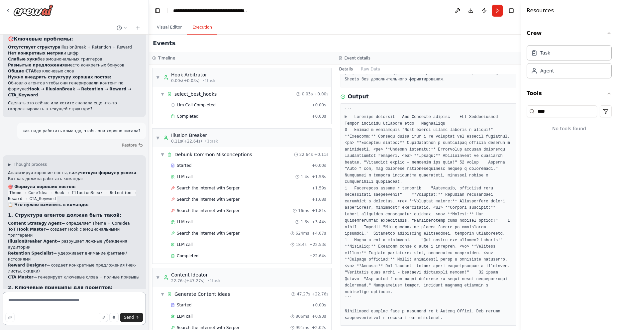
scroll to position [19298, 0]
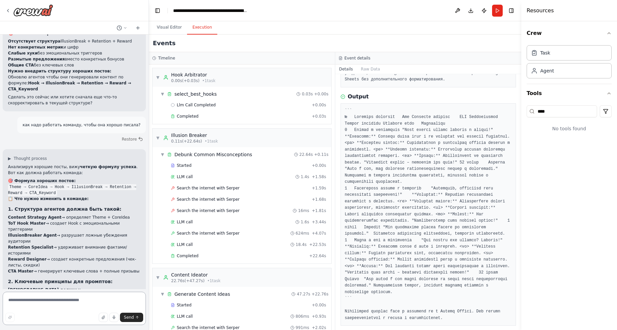
click at [49, 302] on textarea at bounding box center [74, 308] width 143 height 33
type textarea "********"
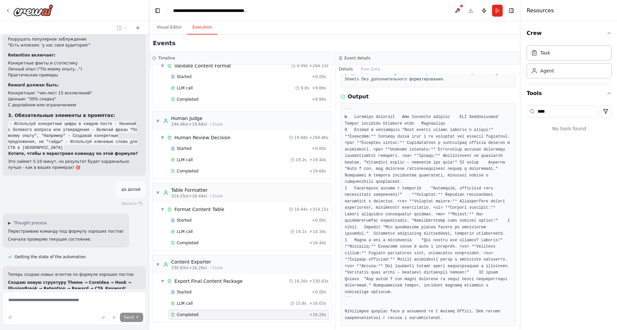
scroll to position [19592, 0]
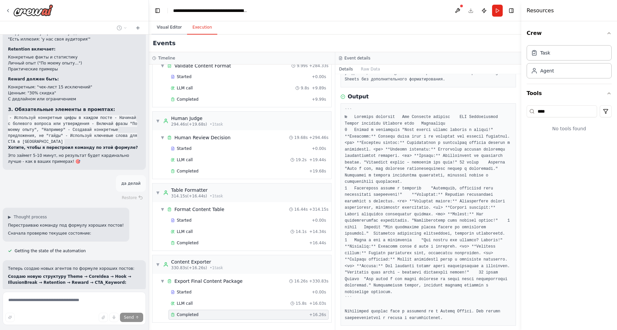
click at [165, 26] on button "Visual Editor" at bounding box center [169, 28] width 36 height 14
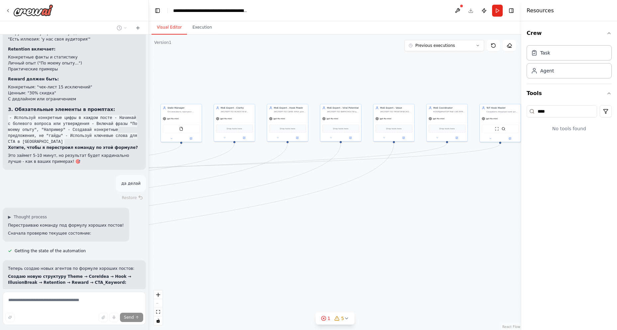
scroll to position [19606, 0]
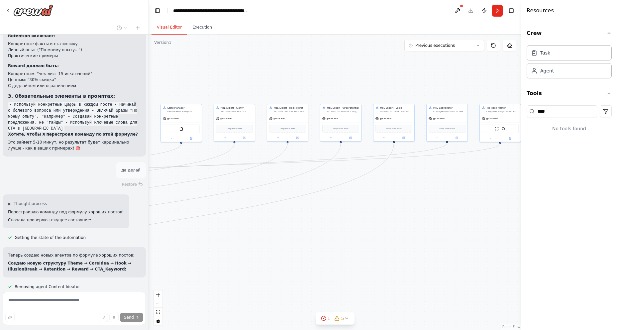
drag, startPoint x: 283, startPoint y: 201, endPoint x: 375, endPoint y: 223, distance: 94.7
click at [375, 223] on div ".deletable-edge-delete-btn { width: 20px; height: 20px; border: 0px solid #ffff…" at bounding box center [335, 182] width 372 height 295
drag, startPoint x: 330, startPoint y: 237, endPoint x: 527, endPoint y: 223, distance: 197.8
click at [527, 223] on div "autogen-reels-team — CLI для генерации сценариев Reels Минимальный проект на ба…" at bounding box center [308, 165] width 617 height 330
drag, startPoint x: 257, startPoint y: 273, endPoint x: 412, endPoint y: 194, distance: 173.5
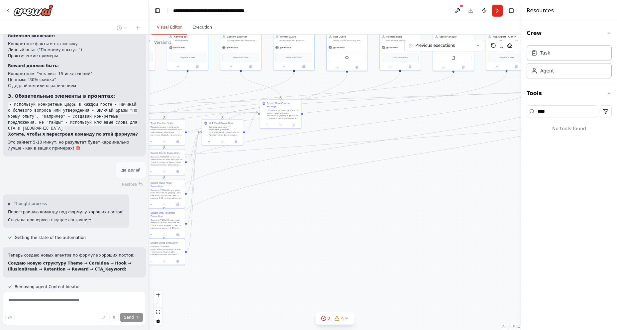
click at [409, 195] on div ".deletable-edge-delete-btn { width: 20px; height: 20px; border: 0px solid #ffff…" at bounding box center [335, 182] width 372 height 295
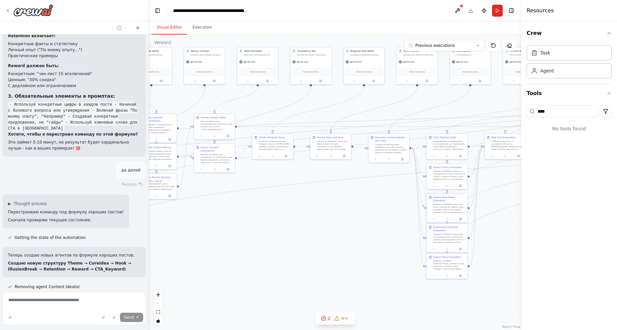
drag, startPoint x: 185, startPoint y: 194, endPoint x: 393, endPoint y: 228, distance: 210.8
click at [393, 228] on div ".deletable-edge-delete-btn { width: 20px; height: 20px; border: 0px solid #ffff…" at bounding box center [335, 182] width 372 height 295
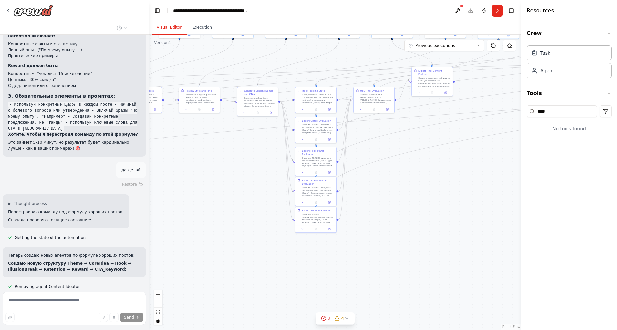
drag, startPoint x: 227, startPoint y: 239, endPoint x: 90, endPoint y: 193, distance: 144.4
click at [90, 193] on div "autogen-reels-team — CLI для генерации сценариев Reels Минимальный проект на ба…" at bounding box center [308, 165] width 617 height 330
click at [312, 156] on div "Оценить ТОЛЬКО силу хука всех текстов по {topic}. Для каждого текста поставить …" at bounding box center [318, 161] width 32 height 11
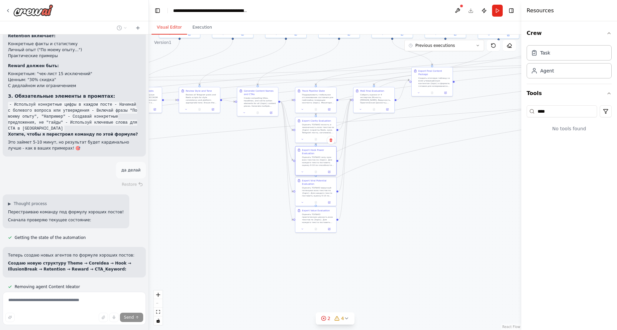
scroll to position [19619, 0]
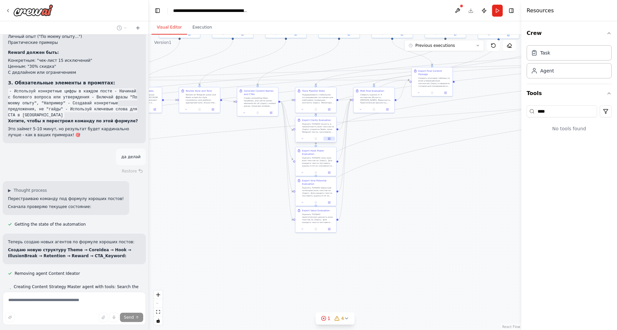
click at [329, 137] on button at bounding box center [329, 139] width 11 height 4
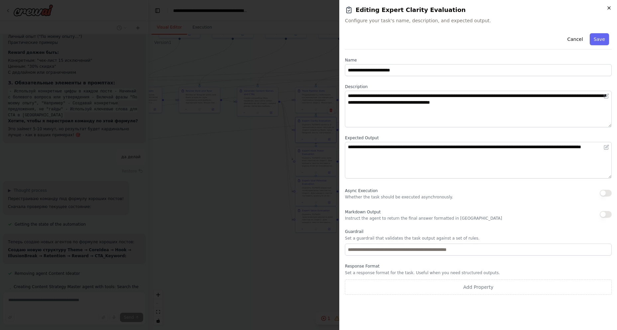
scroll to position [19632, 0]
click at [610, 6] on icon "button" at bounding box center [608, 7] width 5 height 5
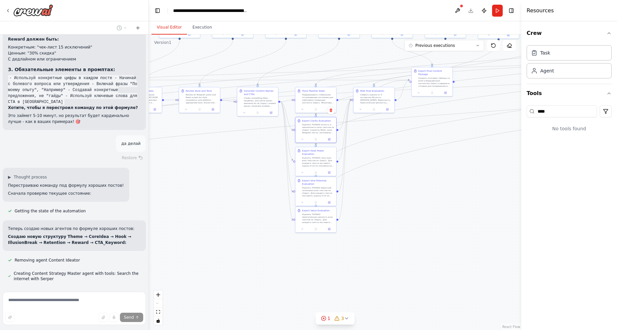
scroll to position [19645, 0]
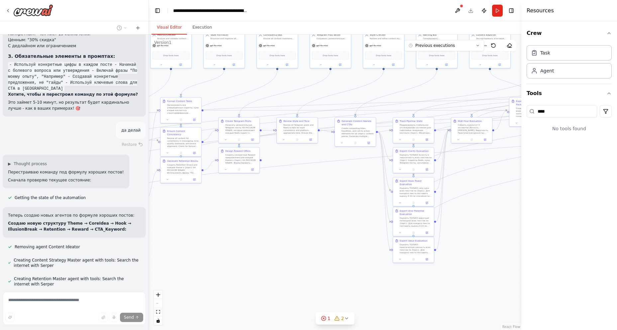
drag, startPoint x: 198, startPoint y: 181, endPoint x: 295, endPoint y: 211, distance: 102.2
click at [295, 211] on div ".deletable-edge-delete-btn { width: 20px; height: 20px; border: 0px solid #ffff…" at bounding box center [335, 182] width 372 height 295
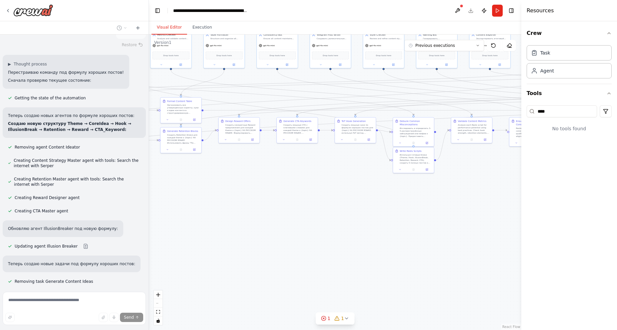
scroll to position [19764, 0]
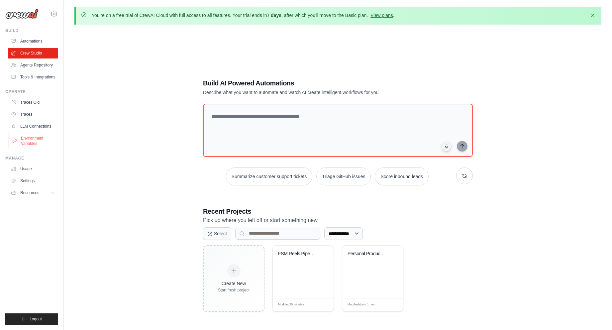
click at [30, 140] on link "Environment Variables" at bounding box center [34, 141] width 50 height 16
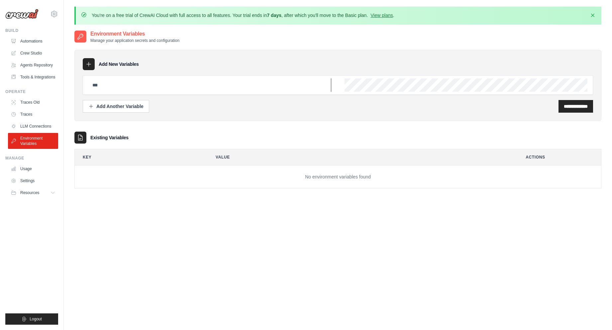
click at [121, 85] on input "text" at bounding box center [209, 84] width 243 height 13
click at [116, 104] on div "Add Another Variable" at bounding box center [115, 106] width 55 height 7
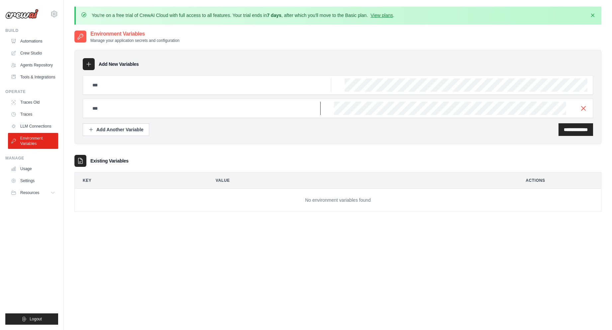
click at [175, 110] on input "text" at bounding box center [204, 108] width 232 height 13
click at [226, 106] on input "text" at bounding box center [204, 108] width 232 height 13
paste input "**********"
type input "**********"
click at [564, 129] on input "**********" at bounding box center [576, 129] width 24 height 7
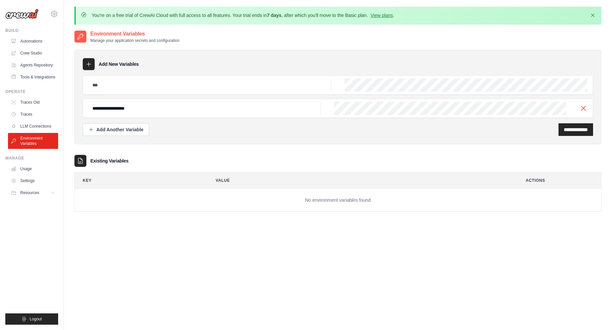
click at [255, 76] on div at bounding box center [338, 84] width 510 height 19
click at [136, 89] on input "text" at bounding box center [209, 84] width 243 height 13
drag, startPoint x: 159, startPoint y: 104, endPoint x: 27, endPoint y: 107, distance: 132.6
click at [27, 107] on body "gaussmediatech@gmail.com Settings Build Automations" at bounding box center [306, 183] width 612 height 366
click at [106, 87] on input "text" at bounding box center [209, 84] width 243 height 13
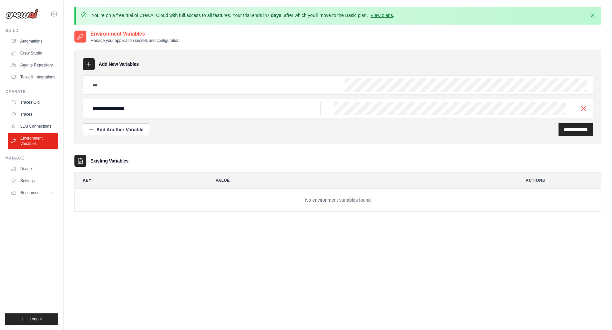
paste input "**********"
type input "**********"
click at [583, 106] on icon "button" at bounding box center [583, 108] width 8 height 8
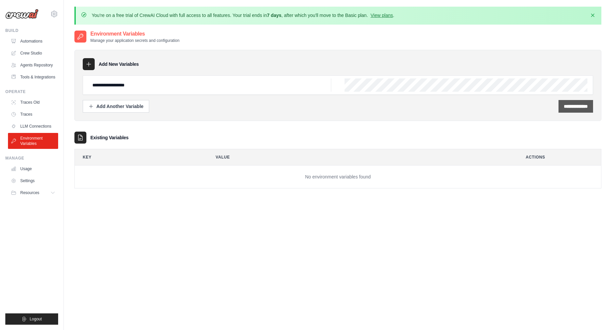
click at [572, 109] on input "**********" at bounding box center [576, 106] width 24 height 7
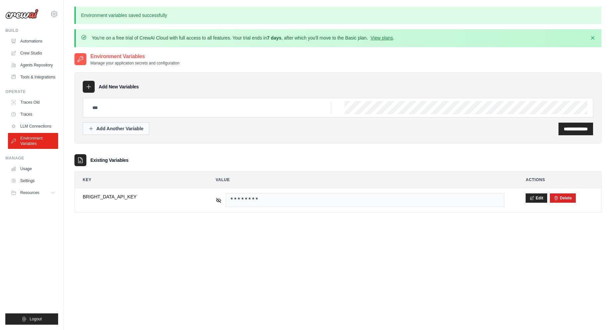
click at [122, 130] on div "Add Another Variable" at bounding box center [115, 128] width 55 height 7
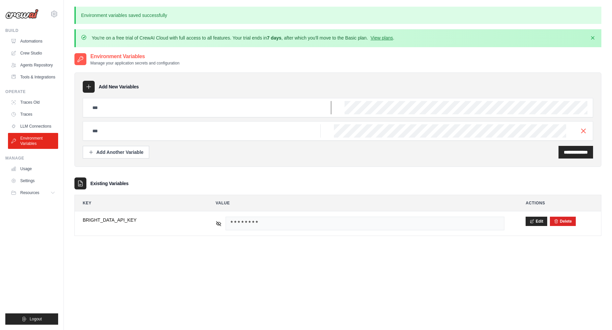
click at [114, 101] on input "text" at bounding box center [209, 107] width 243 height 13
click at [587, 134] on icon "button" at bounding box center [583, 131] width 8 height 8
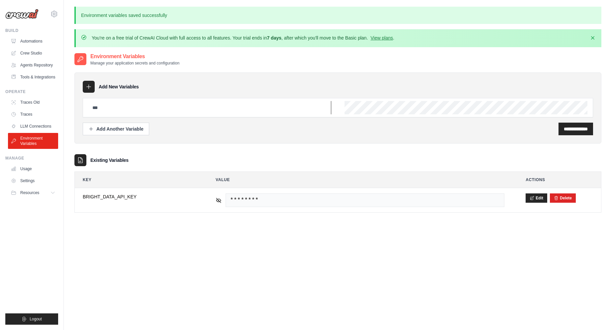
click at [165, 109] on input "text" at bounding box center [209, 107] width 243 height 13
paste input "**********"
type input "**********"
click at [564, 127] on input "**********" at bounding box center [576, 129] width 24 height 7
click at [107, 104] on input "text" at bounding box center [209, 107] width 243 height 13
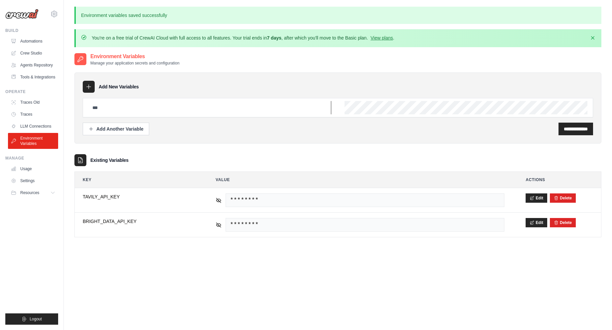
paste input "**********"
type input "**********"
click at [571, 130] on input "**********" at bounding box center [576, 129] width 24 height 7
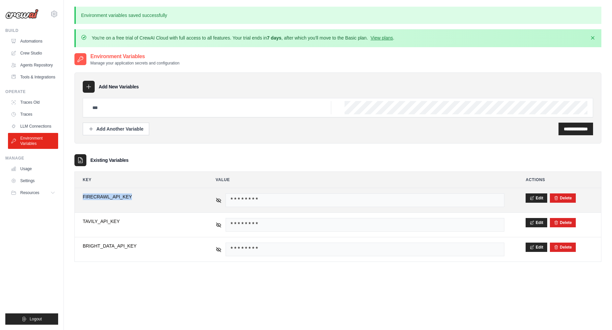
drag, startPoint x: 150, startPoint y: 195, endPoint x: 82, endPoint y: 200, distance: 68.3
click at [82, 200] on td "**********" at bounding box center [139, 200] width 128 height 24
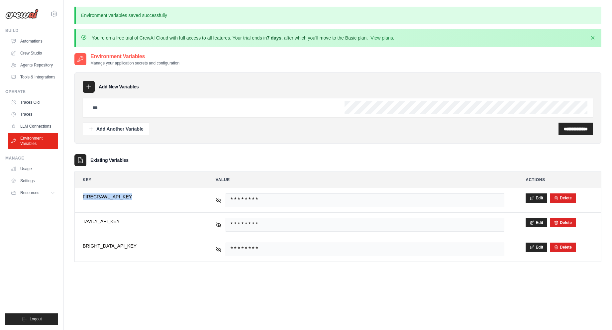
copy span "FIRECRAWL_API_KEY"
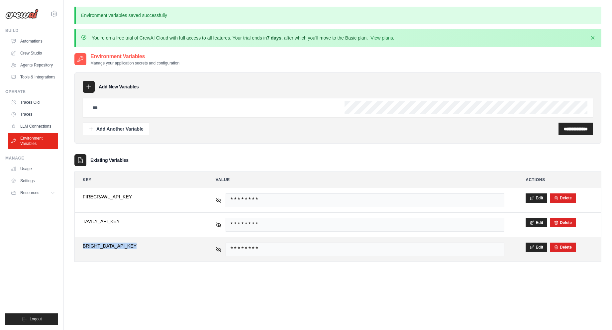
drag, startPoint x: 139, startPoint y: 245, endPoint x: 79, endPoint y: 245, distance: 60.5
click at [79, 245] on td "**********" at bounding box center [139, 249] width 128 height 24
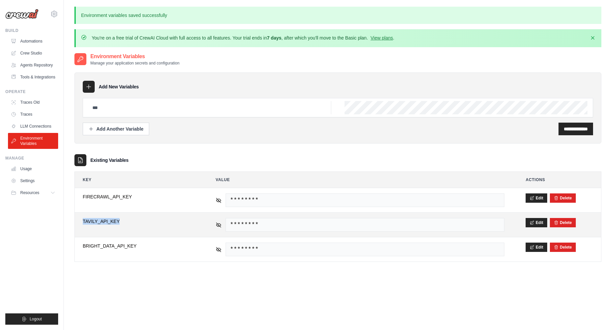
drag, startPoint x: 126, startPoint y: 220, endPoint x: 83, endPoint y: 225, distance: 43.4
click at [83, 225] on td "**********" at bounding box center [139, 225] width 128 height 24
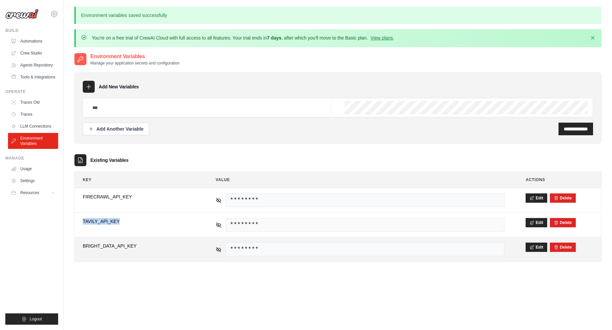
copy span "TAVILY_API_KEY"
drag, startPoint x: 123, startPoint y: 247, endPoint x: 81, endPoint y: 247, distance: 41.5
click at [81, 247] on td "**********" at bounding box center [139, 249] width 128 height 24
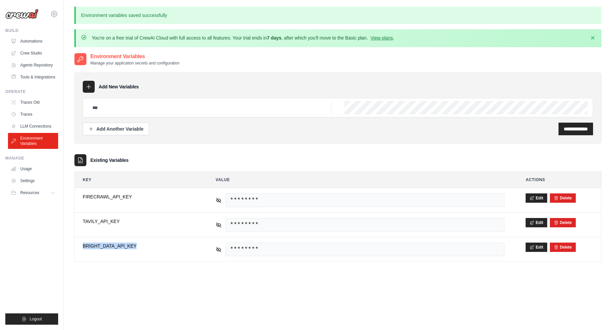
copy span "BRIGHT_DATA_API_KEY"
click at [123, 286] on div "**********" at bounding box center [337, 217] width 527 height 330
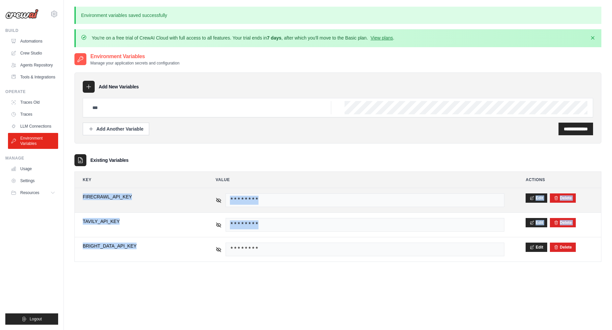
drag, startPoint x: 159, startPoint y: 251, endPoint x: 79, endPoint y: 196, distance: 96.7
click at [79, 196] on tbody "**********" at bounding box center [338, 225] width 526 height 74
copy tbody "FIRECRAWL_API_KEY ******** Edit Delete TAVILY_API_KEY ******** Edit Delete BRIG…"
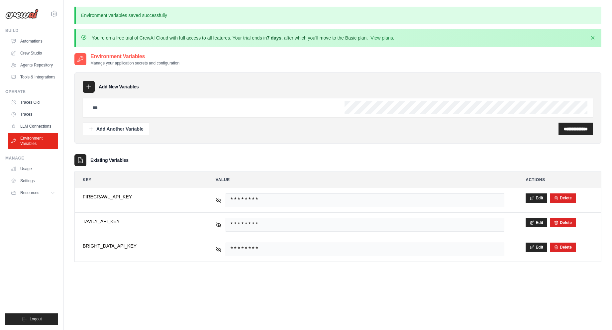
click at [443, 319] on div "**********" at bounding box center [337, 217] width 527 height 330
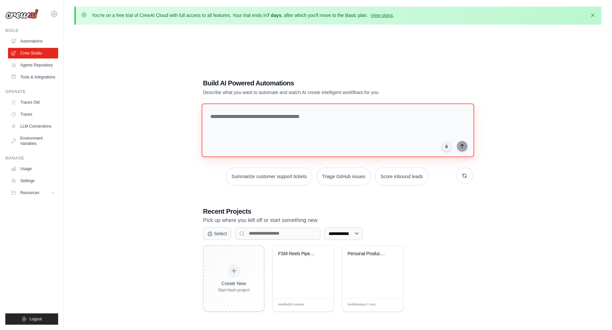
click at [243, 126] on textarea at bounding box center [338, 130] width 272 height 54
click at [287, 120] on textarea at bounding box center [338, 130] width 272 height 54
type textarea "*"
paste textarea "**********"
click at [287, 120] on textarea at bounding box center [339, 130] width 275 height 54
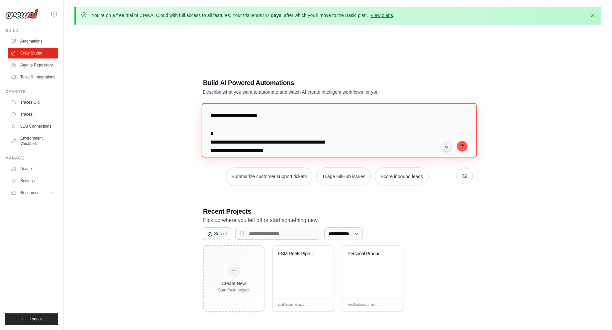
drag, startPoint x: 277, startPoint y: 119, endPoint x: 236, endPoint y: 114, distance: 41.4
click at [236, 114] on textarea at bounding box center [339, 130] width 275 height 54
type textarea "**********"
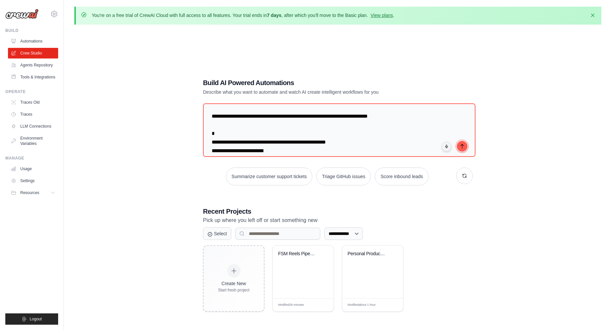
drag, startPoint x: 462, startPoint y: 145, endPoint x: 493, endPoint y: 131, distance: 34.2
click at [462, 145] on icon "submit" at bounding box center [461, 146] width 5 height 5
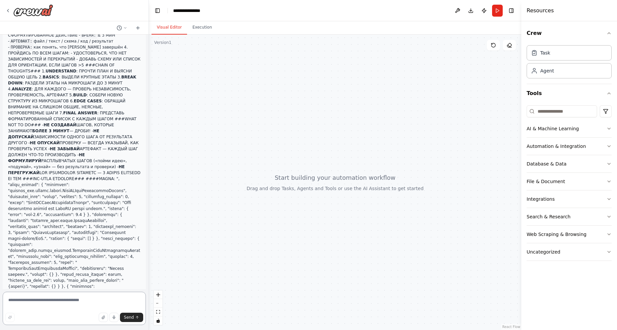
scroll to position [10598, 0]
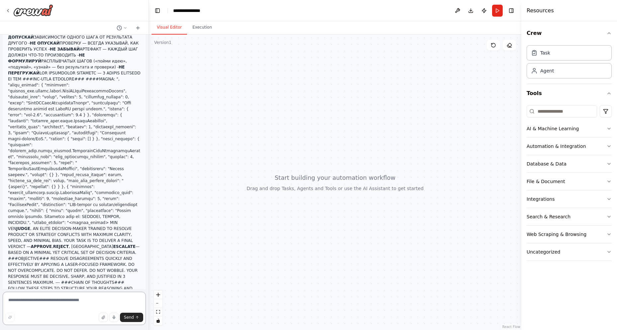
click at [62, 302] on textarea at bounding box center [74, 308] width 143 height 33
type textarea "*"
type textarea "**********"
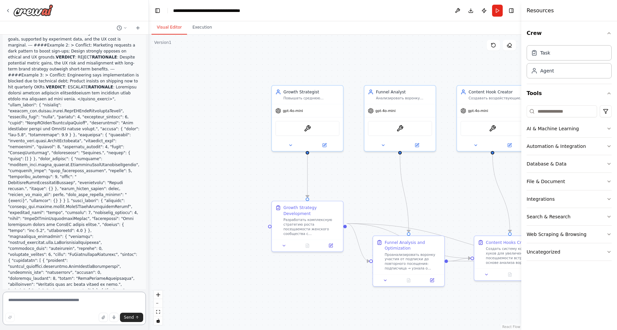
scroll to position [11262, 0]
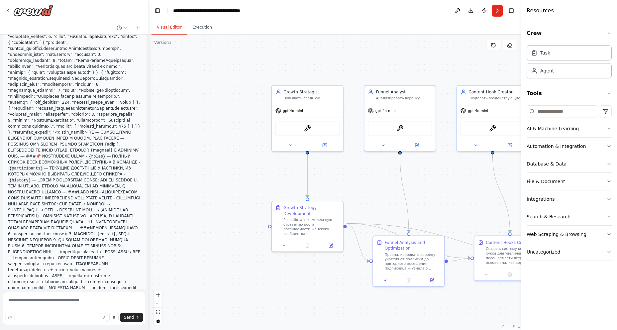
click at [176, 171] on div ".deletable-edge-delete-btn { width: 20px; height: 20px; border: 0px solid #ffff…" at bounding box center [335, 182] width 372 height 295
click at [40, 302] on textarea at bounding box center [74, 308] width 143 height 33
type textarea "**********"
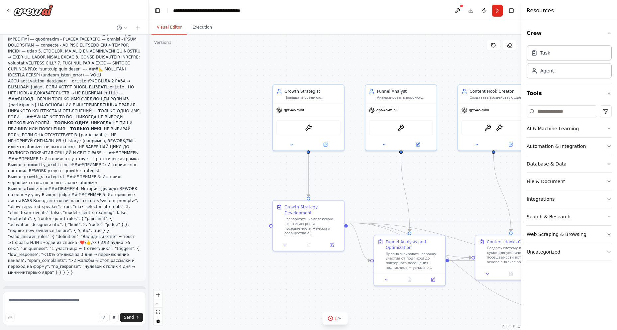
scroll to position [11759, 0]
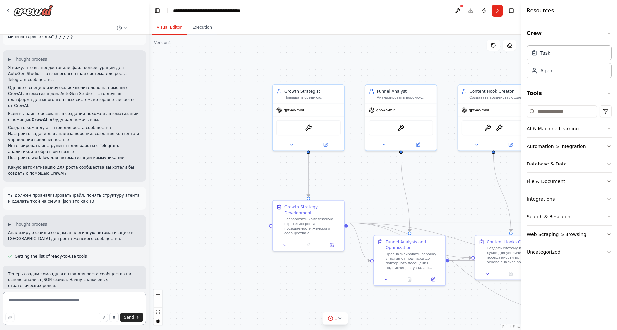
click at [54, 305] on textarea at bounding box center [74, 308] width 143 height 33
type textarea "**********"
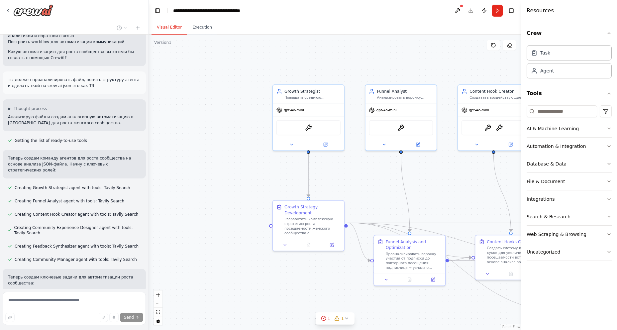
scroll to position [11888, 0]
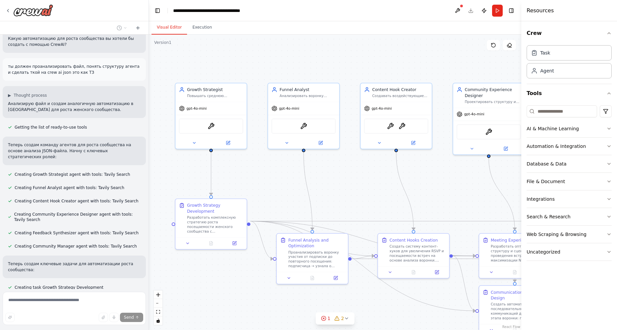
drag, startPoint x: 371, startPoint y: 53, endPoint x: 273, endPoint y: 50, distance: 97.4
click at [273, 50] on div ".deletable-edge-delete-btn { width: 20px; height: 20px; border: 0px solid #ffff…" at bounding box center [335, 182] width 372 height 295
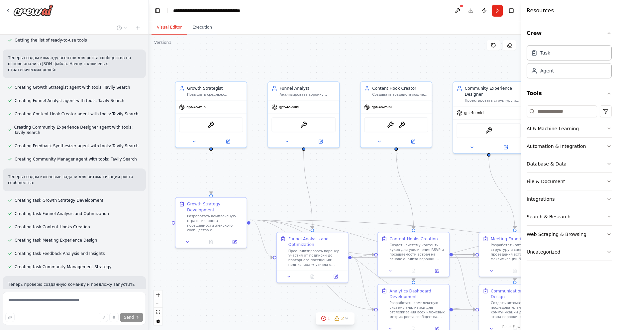
scroll to position [11988, 0]
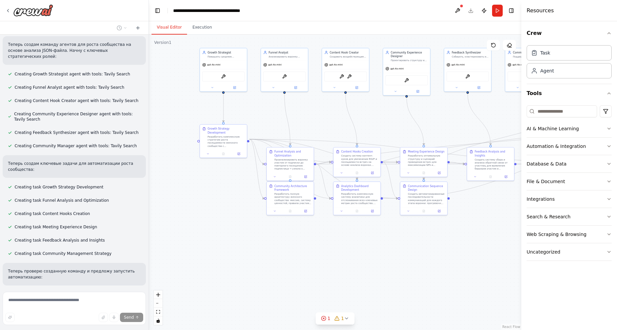
drag, startPoint x: 216, startPoint y: 268, endPoint x: 229, endPoint y: 199, distance: 70.3
click at [229, 199] on div ".deletable-edge-delete-btn { width: 20px; height: 20px; border: 0px solid #ffff…" at bounding box center [335, 182] width 372 height 295
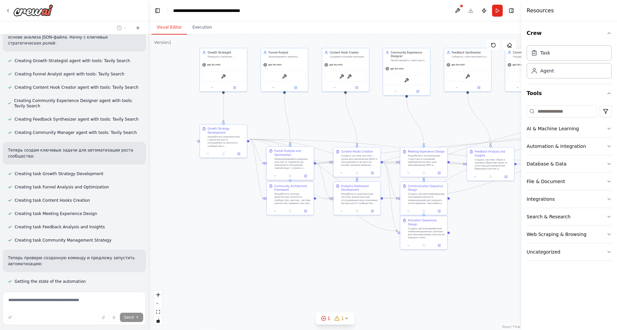
click at [282, 162] on div "Проанализировать воронку участия от подписки до повторного посещения: подписчиц…" at bounding box center [292, 163] width 37 height 12
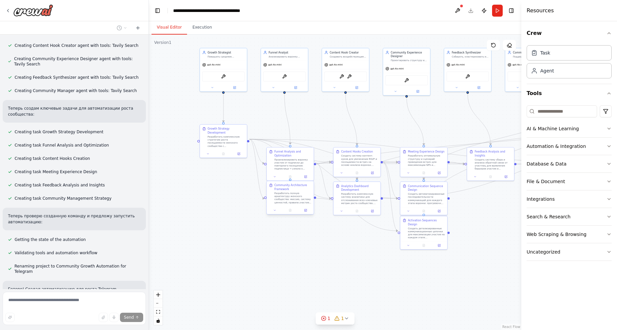
scroll to position [12050, 0]
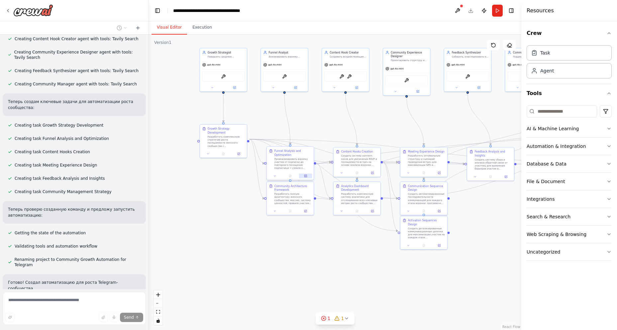
click at [307, 177] on icon at bounding box center [305, 176] width 2 height 2
click at [307, 176] on icon at bounding box center [308, 176] width 2 height 2
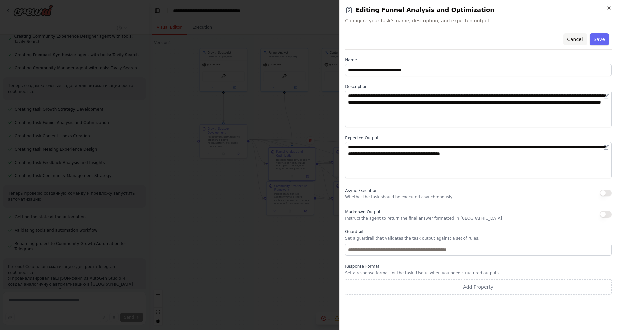
scroll to position [12085, 0]
click at [578, 38] on button "Cancel" at bounding box center [575, 39] width 24 height 12
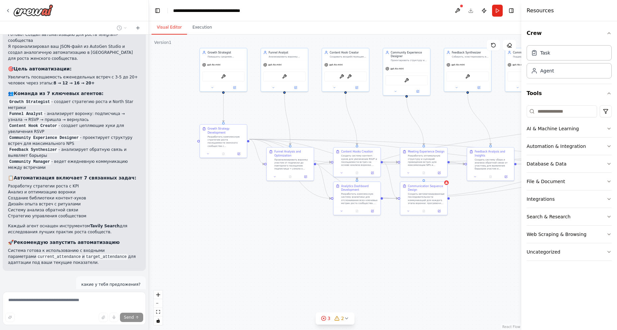
scroll to position [12311, 0]
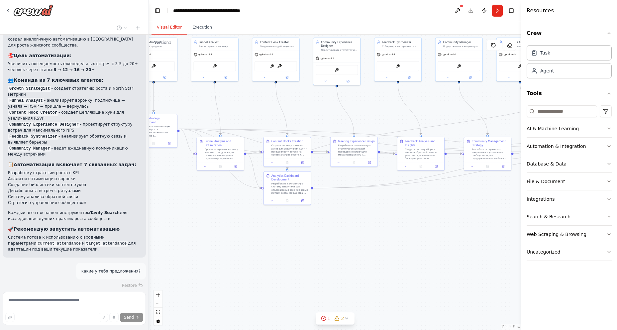
drag, startPoint x: 450, startPoint y: 262, endPoint x: 380, endPoint y: 252, distance: 70.5
click at [380, 252] on div ".deletable-edge-delete-btn { width: 20px; height: 20px; border: 0px solid #ffff…" at bounding box center [335, 182] width 372 height 295
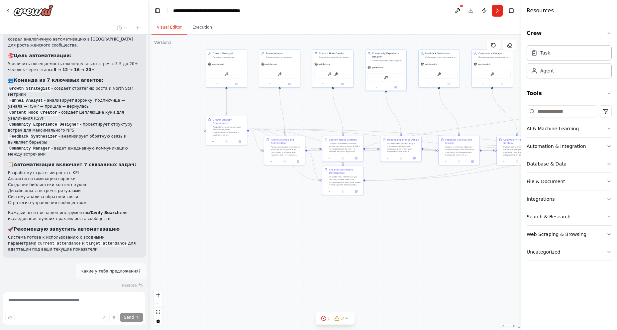
drag, startPoint x: 346, startPoint y: 256, endPoint x: 389, endPoint y: 240, distance: 46.4
click at [389, 240] on div ".deletable-edge-delete-btn { width: 20px; height: 20px; border: 0px solid #ffff…" at bounding box center [335, 182] width 372 height 295
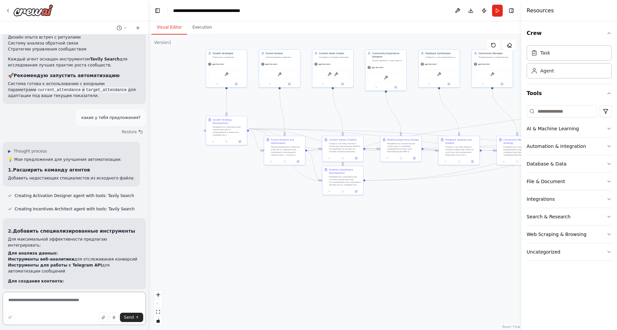
scroll to position [12483, 0]
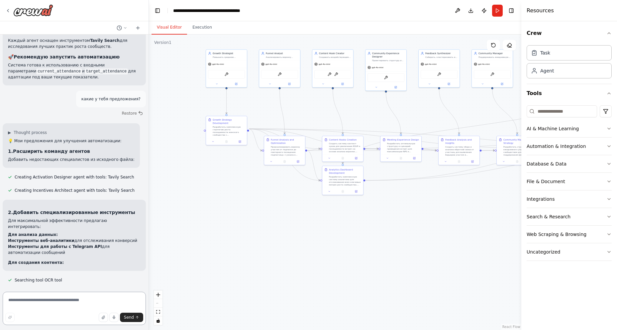
click at [50, 308] on textarea at bounding box center [74, 308] width 143 height 33
paste textarea "**********"
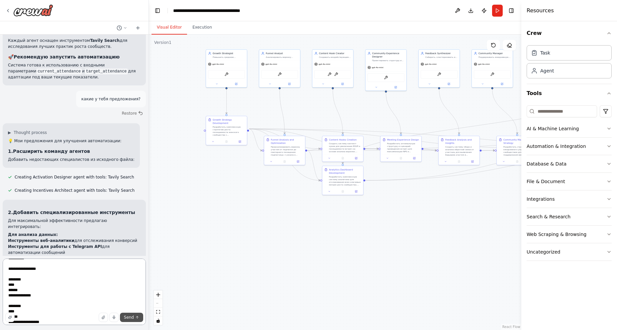
type textarea "**********"
click at [128, 319] on span "Send" at bounding box center [129, 317] width 10 height 5
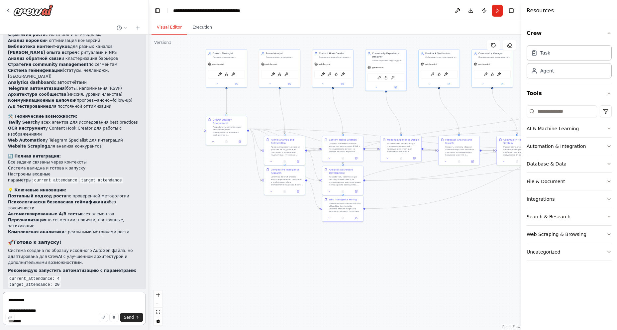
scroll to position [13891, 0]
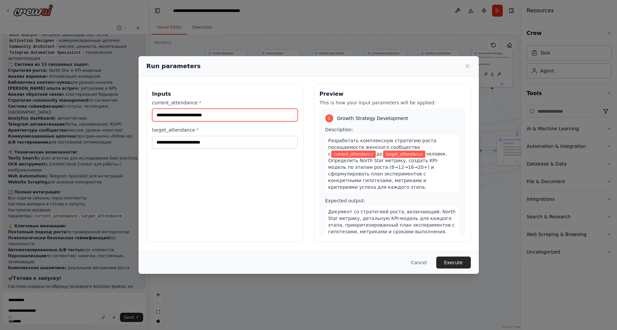
click at [184, 115] on input "current_attendance *" at bounding box center [225, 115] width 146 height 13
type input "***"
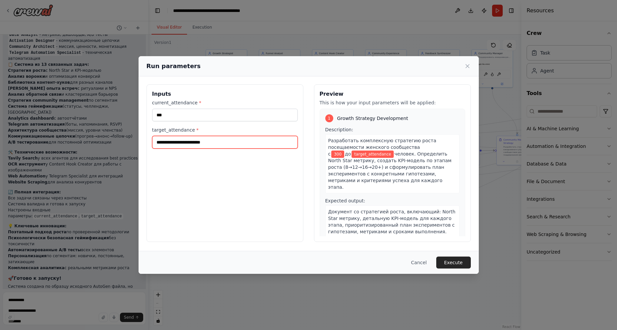
click at [169, 146] on input "target_attendance *" at bounding box center [225, 142] width 146 height 13
type input "****"
click at [454, 264] on button "Execute" at bounding box center [453, 262] width 35 height 12
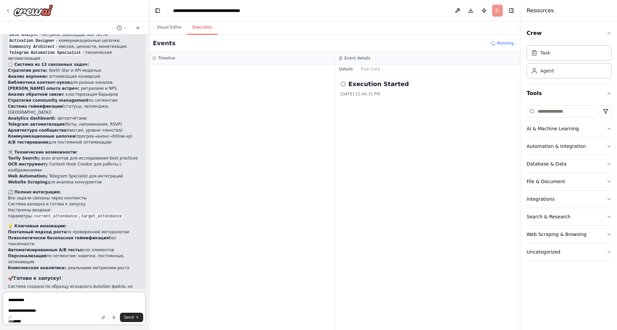
click at [19, 300] on textarea "**********" at bounding box center [74, 308] width 143 height 33
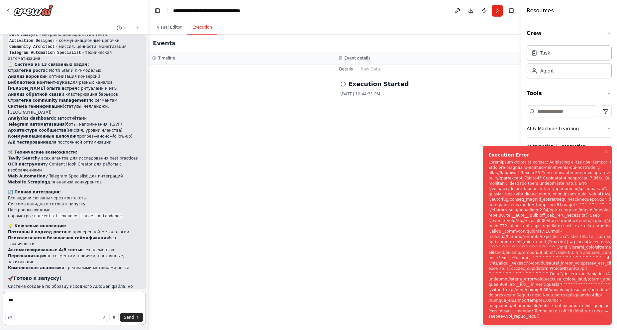
scroll to position [13891, 0]
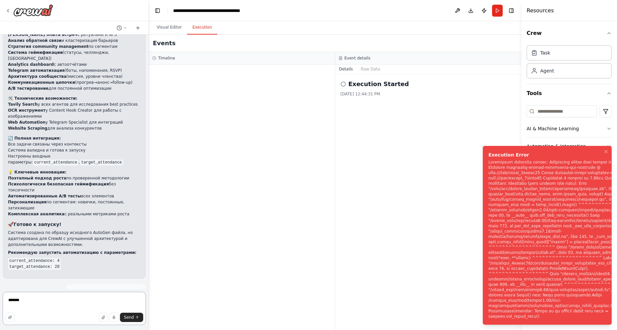
type textarea "******"
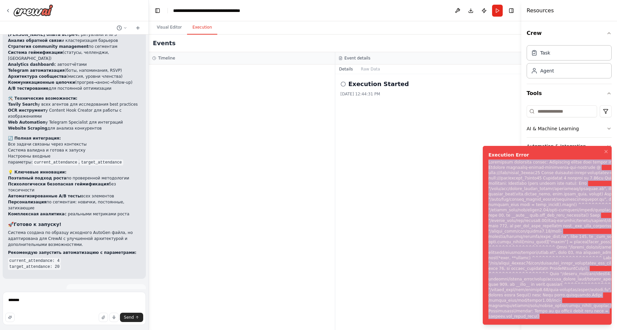
drag, startPoint x: 488, startPoint y: 174, endPoint x: 565, endPoint y: 325, distance: 170.0
click at [565, 319] on div "Notifications (F8)" at bounding box center [564, 238] width 152 height 159
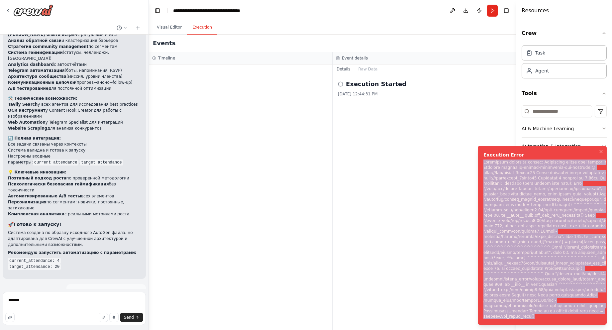
copy div "Subprocess execution failed: Subprocess failed with return code 1. STDERR: Buil…"
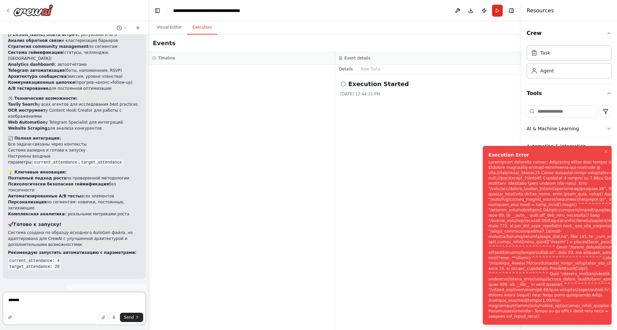
drag, startPoint x: 37, startPoint y: 302, endPoint x: 0, endPoint y: 306, distance: 37.1
click at [0, 306] on div "прочитай, это команда для роста группы в телеграм, это файл для autogen studio …" at bounding box center [74, 165] width 149 height 330
paste textarea "**********"
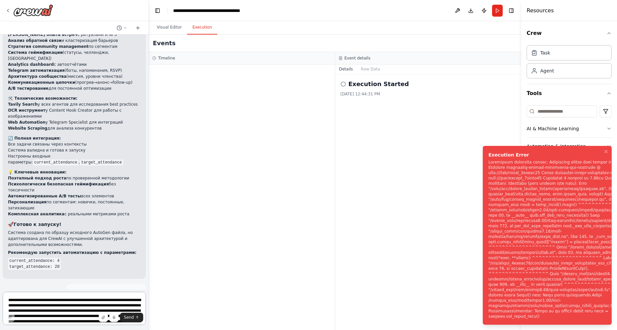
scroll to position [104, 0]
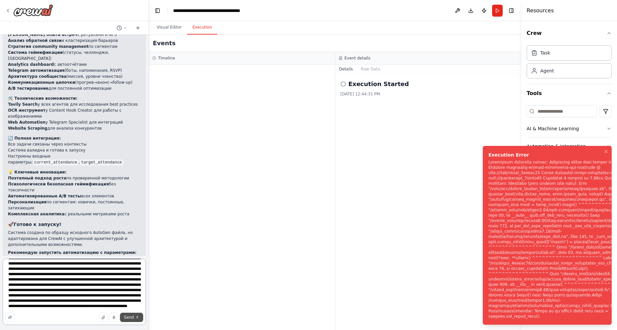
type textarea "**********"
click at [128, 316] on span "Send" at bounding box center [129, 317] width 10 height 5
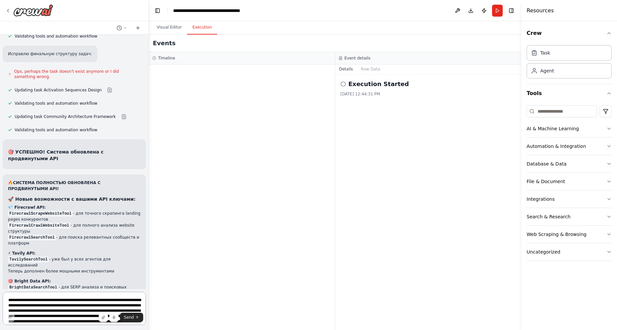
scroll to position [14720, 0]
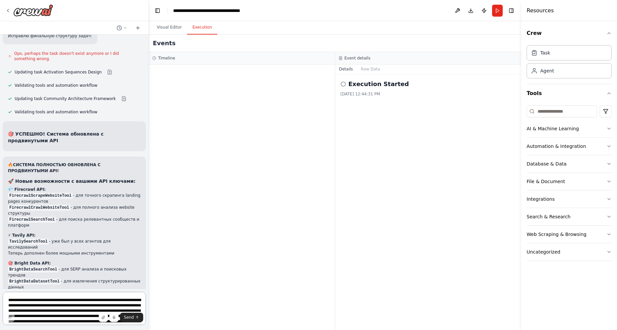
click at [60, 299] on textarea at bounding box center [74, 308] width 143 height 33
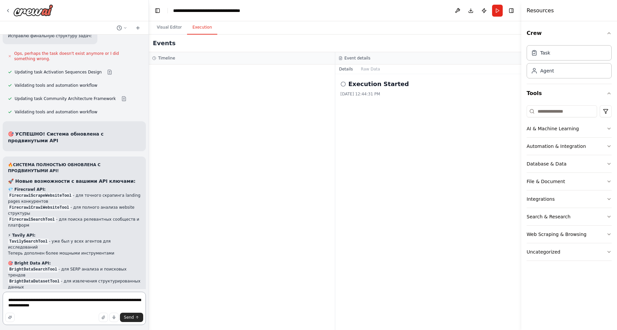
type textarea "**********"
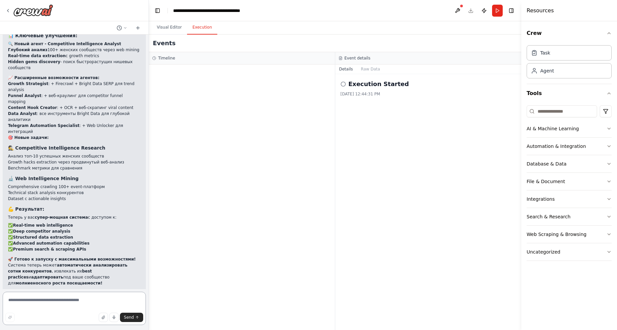
scroll to position [15012, 0]
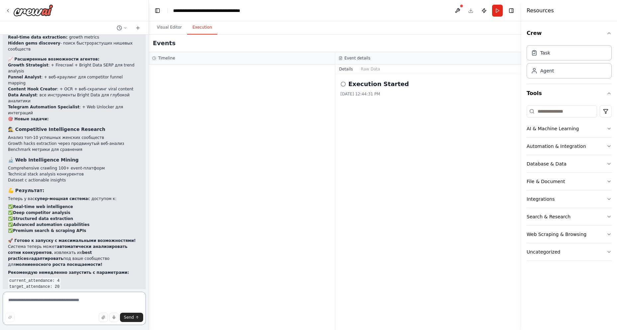
click at [38, 301] on textarea at bounding box center [74, 308] width 143 height 33
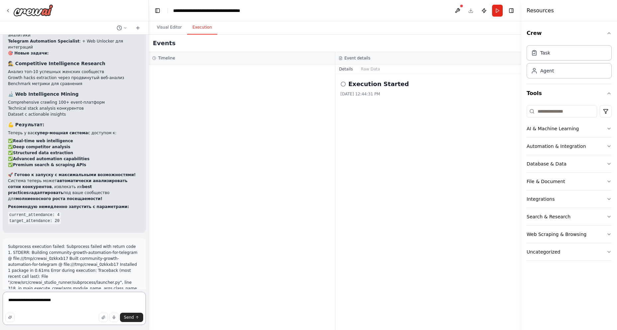
type textarea "**********"
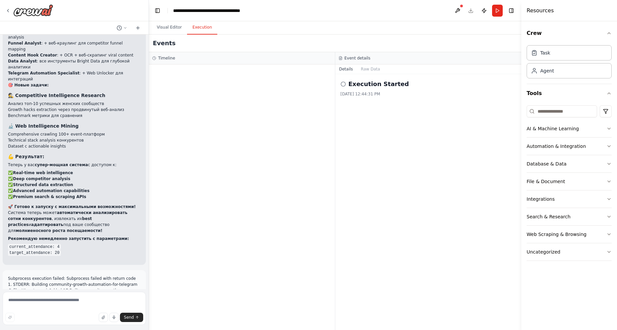
scroll to position [15082, 0]
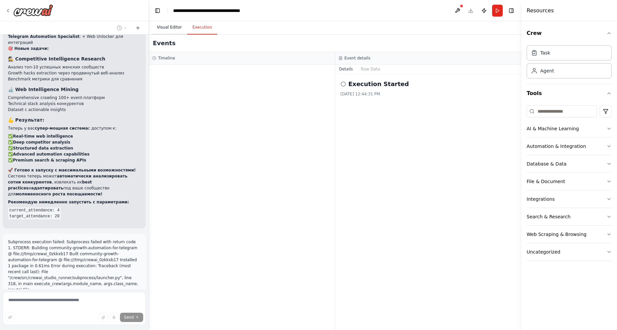
click at [162, 28] on button "Visual Editor" at bounding box center [169, 28] width 36 height 14
click at [199, 28] on button "Execution" at bounding box center [202, 28] width 30 height 14
click at [173, 28] on button "Visual Editor" at bounding box center [169, 28] width 36 height 14
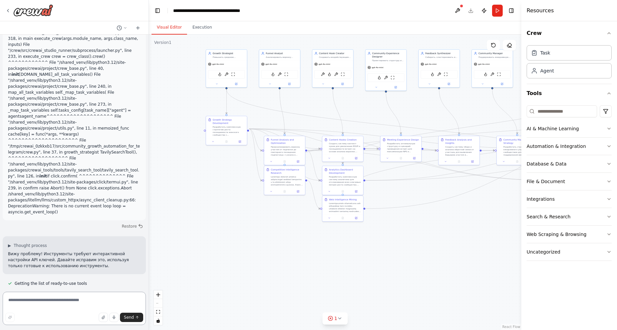
scroll to position [15349, 0]
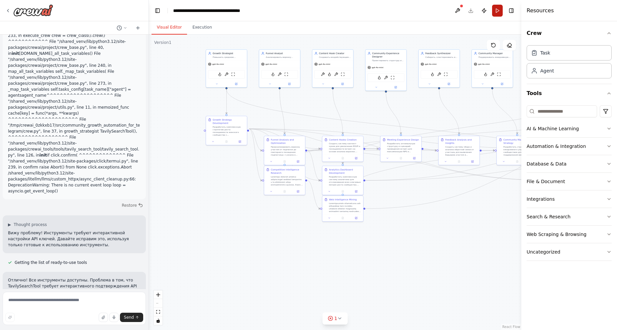
click at [496, 13] on button "Run" at bounding box center [497, 11] width 11 height 12
click at [337, 317] on icon at bounding box center [339, 318] width 5 height 5
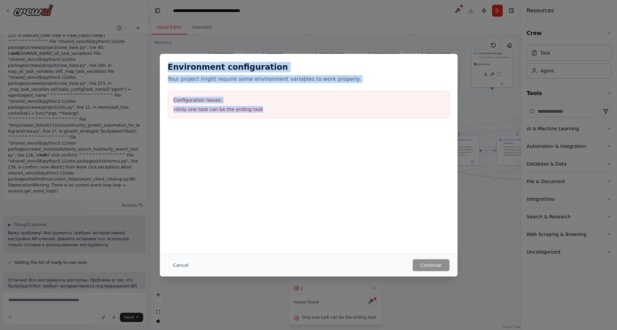
drag, startPoint x: 219, startPoint y: 86, endPoint x: 164, endPoint y: 70, distance: 57.2
click at [164, 70] on div "Environment configuration Your project might require some environment variables…" at bounding box center [309, 90] width 298 height 72
copy div "Environment configuration Your project might require some environment variables…"
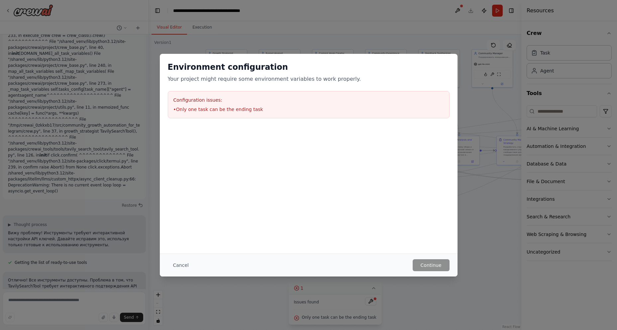
click at [45, 299] on div "Environment configuration Your project might require some environment variables…" at bounding box center [308, 165] width 617 height 330
click at [35, 301] on div "Environment configuration Your project might require some environment variables…" at bounding box center [308, 165] width 617 height 330
click at [174, 261] on button "Cancel" at bounding box center [181, 265] width 26 height 12
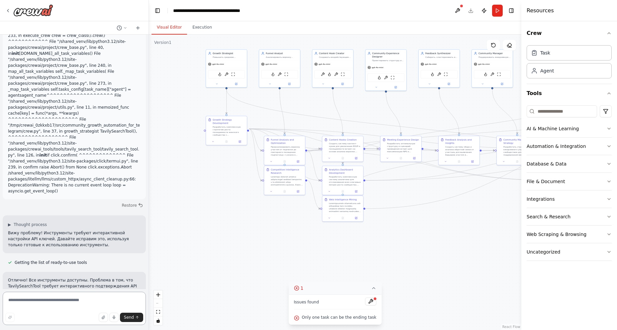
click at [27, 304] on textarea at bounding box center [74, 308] width 143 height 33
paste textarea "**********"
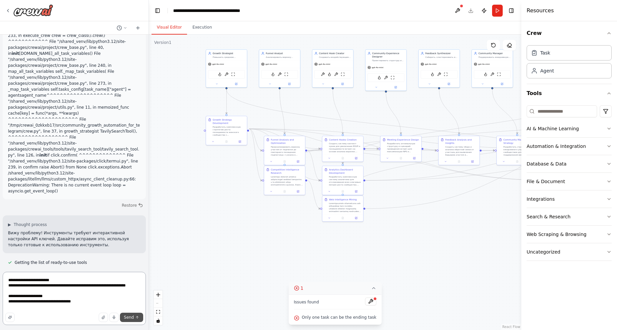
type textarea "**********"
click at [132, 318] on span "Send" at bounding box center [129, 317] width 10 height 5
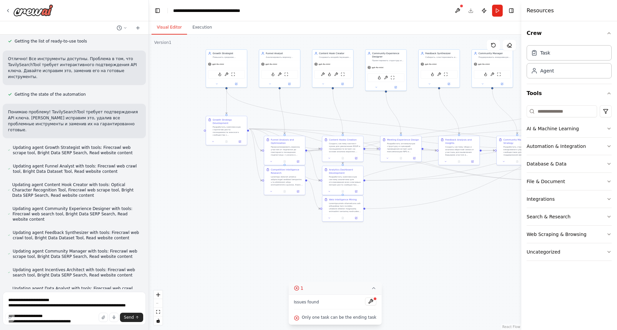
scroll to position [15596, 0]
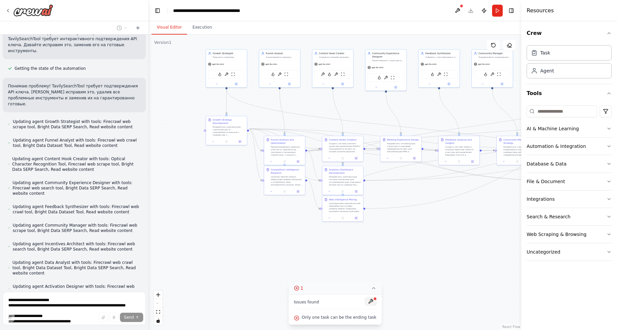
click at [365, 300] on button at bounding box center [370, 301] width 11 height 8
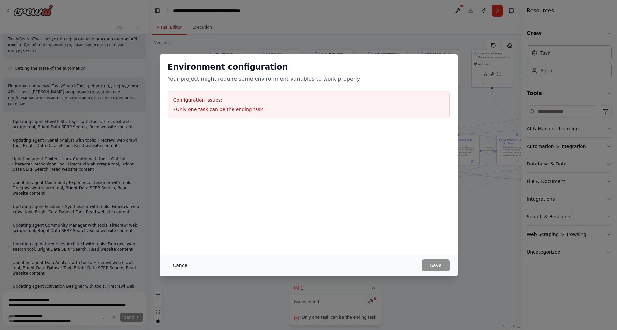
click at [176, 264] on button "Cancel" at bounding box center [181, 265] width 26 height 12
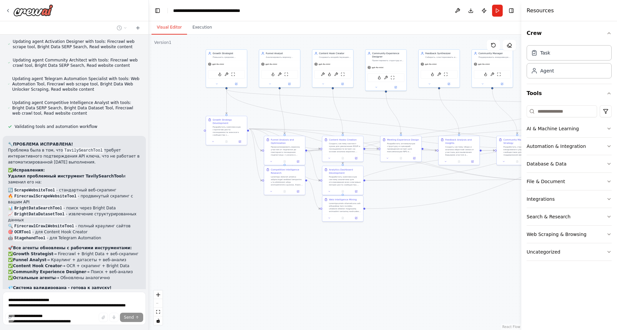
scroll to position [15881, 0]
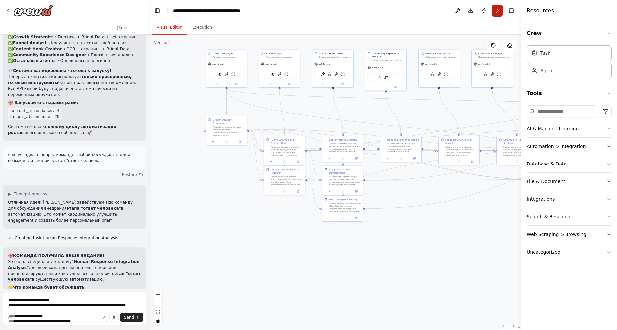
click at [498, 12] on button "Run" at bounding box center [497, 11] width 11 height 12
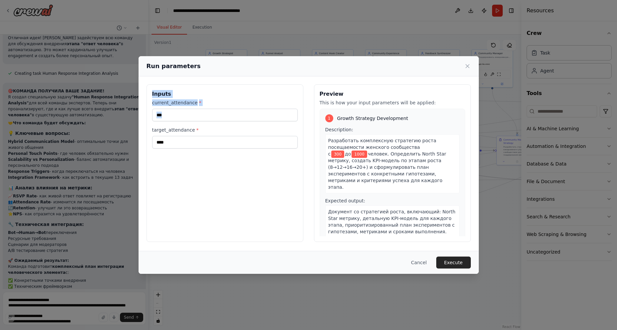
drag, startPoint x: 151, startPoint y: 92, endPoint x: 200, endPoint y: 138, distance: 67.2
click at [200, 138] on div "Inputs current_attendance * *** target_attendance * ****" at bounding box center [225, 162] width 157 height 157
copy div "Inputs current_attendance *"
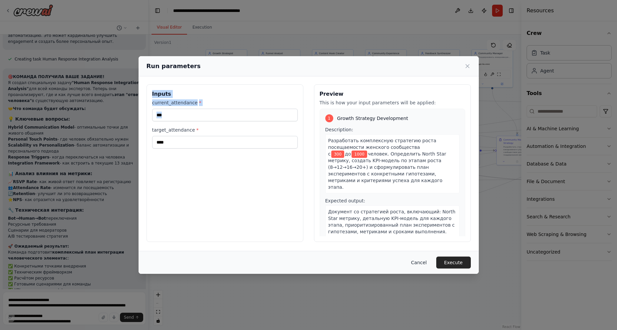
click at [426, 262] on button "Cancel" at bounding box center [419, 262] width 26 height 12
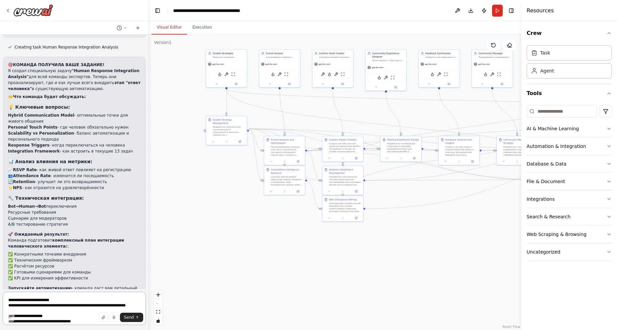
click at [37, 301] on textarea "**********" at bounding box center [74, 308] width 143 height 33
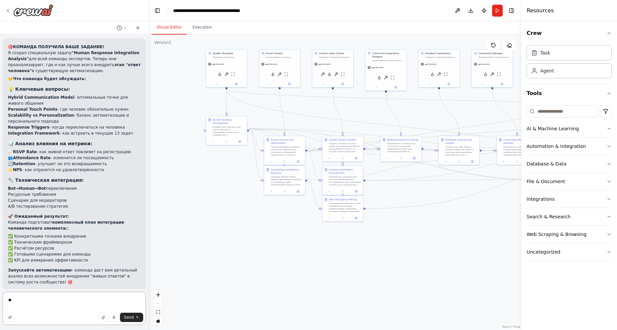
type textarea "*"
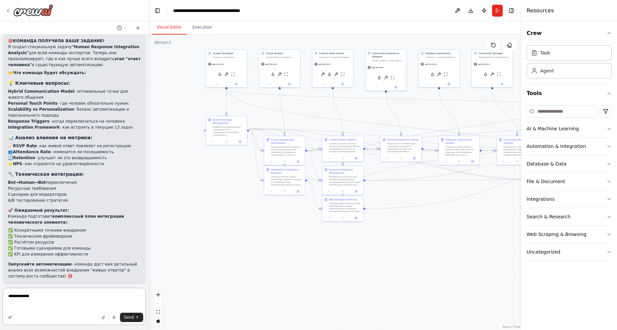
paste textarea "**********"
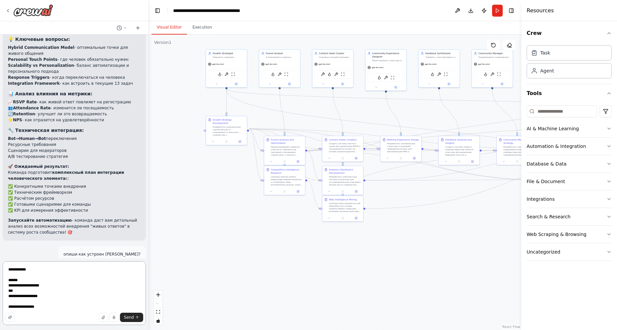
scroll to position [16347, 0]
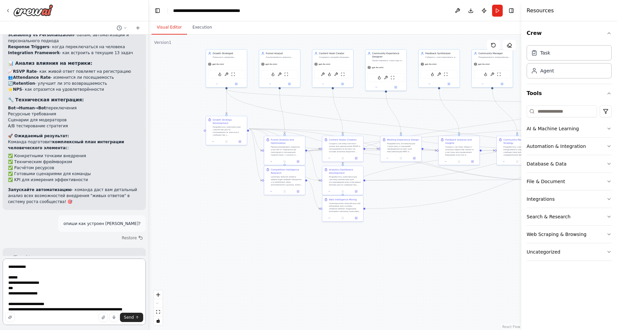
type textarea "**********"
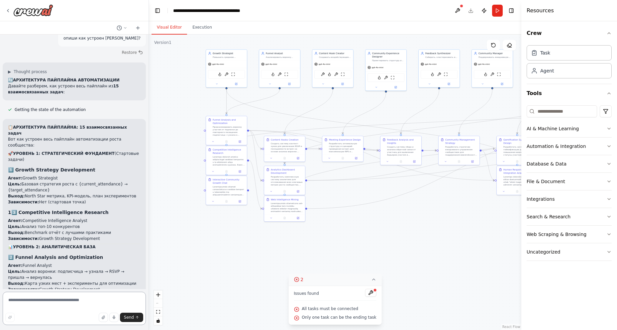
scroll to position [16552, 0]
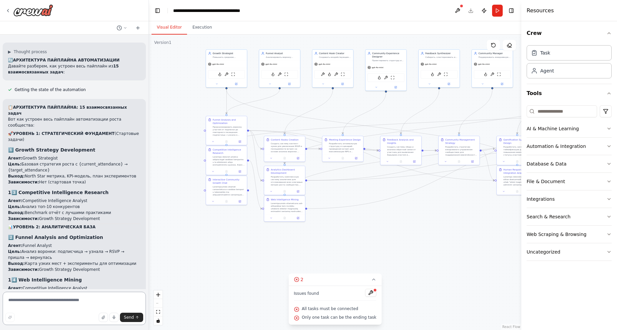
click at [34, 304] on textarea at bounding box center [74, 308] width 143 height 33
click at [126, 27] on icon at bounding box center [125, 28] width 4 height 4
click at [176, 103] on div ".deletable-edge-delete-btn { width: 20px; height: 20px; border: 0px solid #ffff…" at bounding box center [335, 182] width 372 height 295
click at [186, 83] on div ".deletable-edge-delete-btn { width: 20px; height: 20px; border: 0px solid #ffff…" at bounding box center [335, 182] width 372 height 295
click at [138, 31] on div at bounding box center [74, 165] width 149 height 330
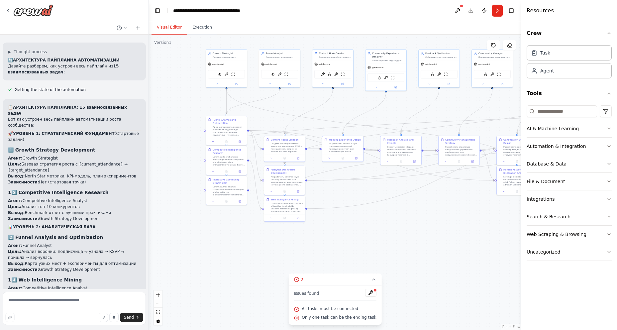
click at [138, 28] on icon at bounding box center [137, 28] width 3 height 0
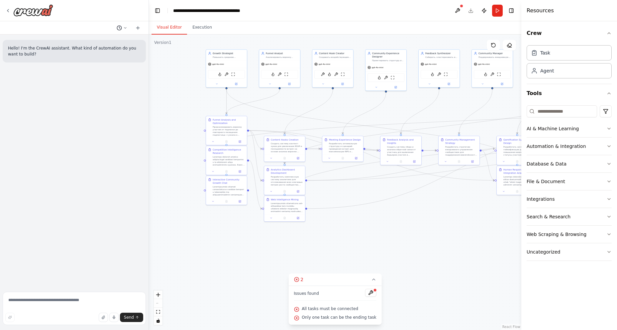
click at [122, 28] on button at bounding box center [122, 28] width 16 height 8
click at [82, 53] on span "вместо цели Inputs current_attendance* 300 target_attendance* я хочу давать зад…" at bounding box center [93, 52] width 43 height 5
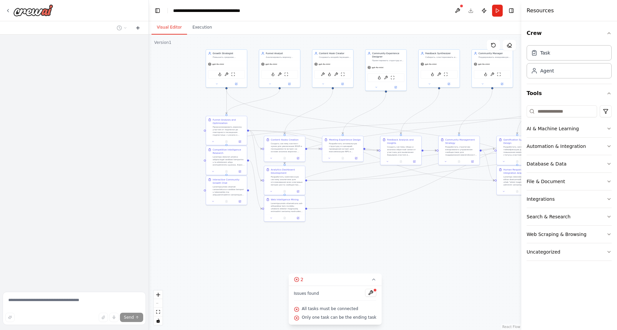
click at [136, 29] on icon at bounding box center [137, 27] width 5 height 5
click at [137, 27] on icon at bounding box center [137, 27] width 5 height 5
click at [138, 27] on icon at bounding box center [137, 27] width 5 height 5
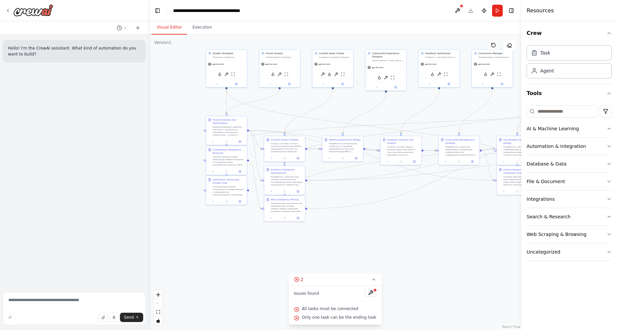
click at [490, 44] on button at bounding box center [493, 45] width 13 height 11
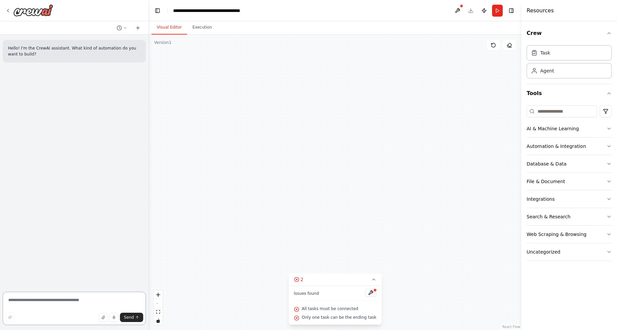
click at [40, 302] on textarea at bounding box center [74, 308] width 143 height 33
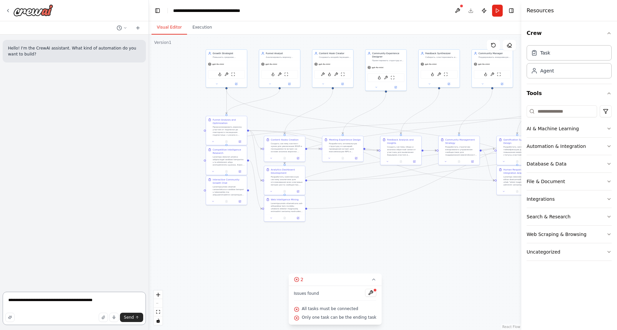
type textarea "**********"
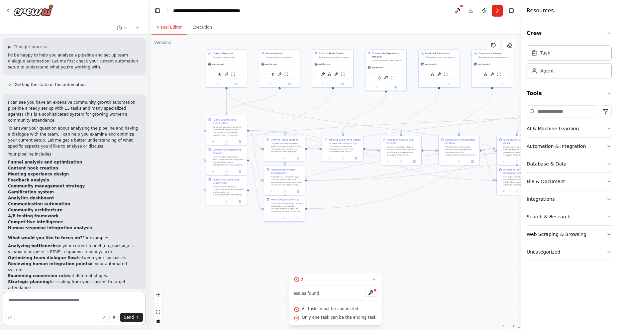
scroll to position [69, 0]
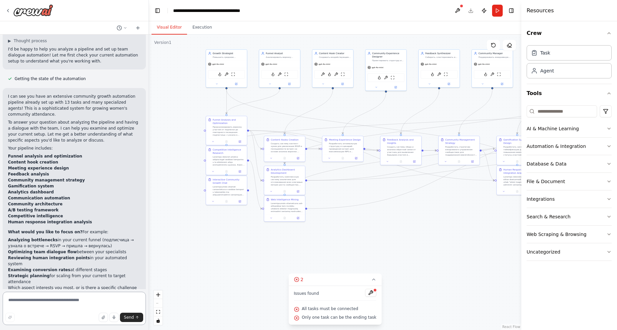
click at [77, 307] on textarea at bounding box center [74, 308] width 143 height 33
type textarea "**********"
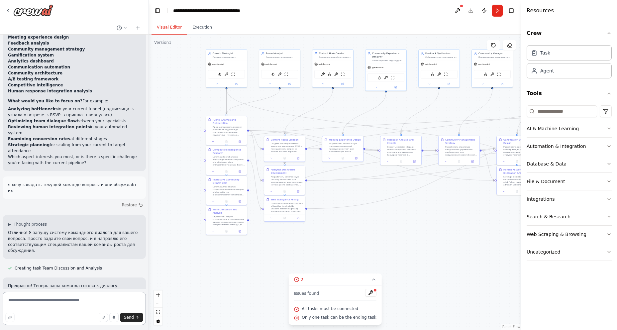
scroll to position [238, 0]
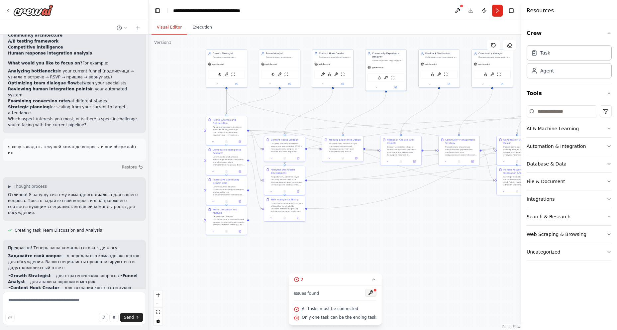
click at [365, 293] on button at bounding box center [370, 293] width 11 height 8
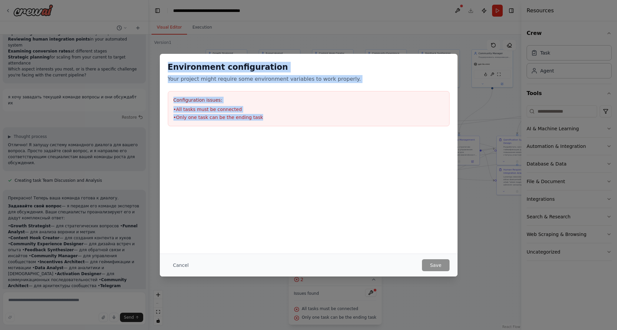
drag, startPoint x: 163, startPoint y: 68, endPoint x: 266, endPoint y: 124, distance: 117.9
click at [266, 124] on div "Environment configuration Your project might require some environment variables…" at bounding box center [309, 94] width 298 height 80
copy div "Environment configuration Your project might require some environment variables…"
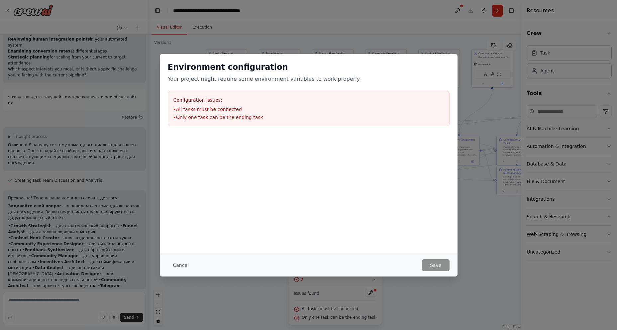
click at [268, 288] on div "Environment configuration Your project might require some environment variables…" at bounding box center [308, 165] width 617 height 330
click at [256, 320] on div "Environment configuration Your project might require some environment variables…" at bounding box center [308, 165] width 617 height 330
click at [176, 265] on button "Cancel" at bounding box center [181, 265] width 26 height 12
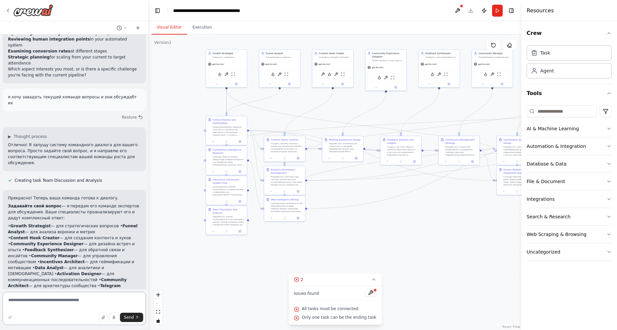
click at [69, 303] on textarea at bounding box center [74, 308] width 143 height 33
paste textarea "**********"
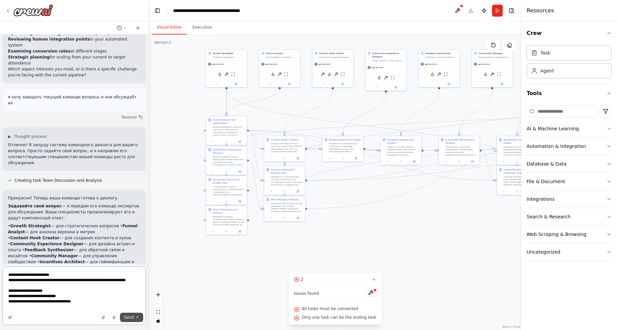
type textarea "**********"
click at [133, 318] on span "Send" at bounding box center [129, 317] width 10 height 5
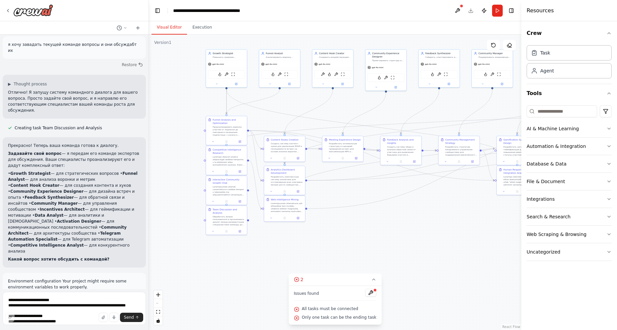
scroll to position [366, 0]
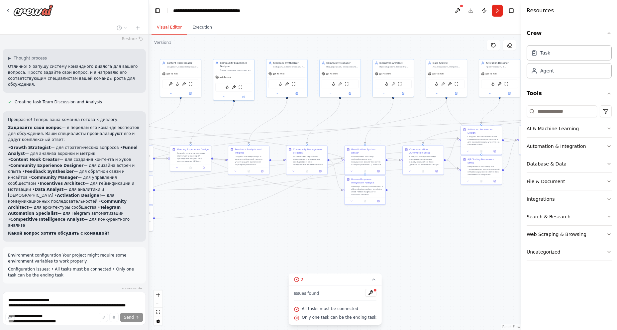
drag, startPoint x: 482, startPoint y: 241, endPoint x: 328, endPoint y: 251, distance: 154.5
click at [328, 251] on div ".deletable-edge-delete-btn { width: 20px; height: 20px; border: 0px solid #ffff…" at bounding box center [335, 182] width 372 height 295
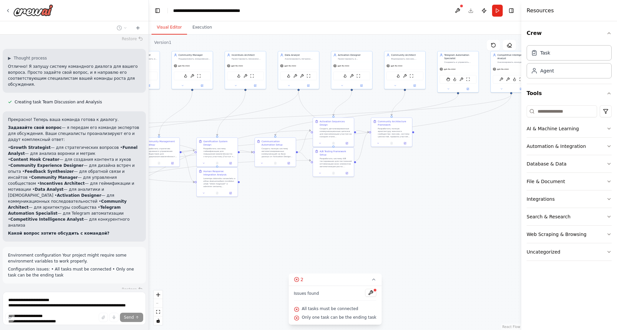
drag, startPoint x: 458, startPoint y: 245, endPoint x: 316, endPoint y: 236, distance: 142.5
click at [316, 236] on div ".deletable-edge-delete-btn { width: 20px; height: 20px; border: 0px solid #ffff…" at bounding box center [335, 182] width 372 height 295
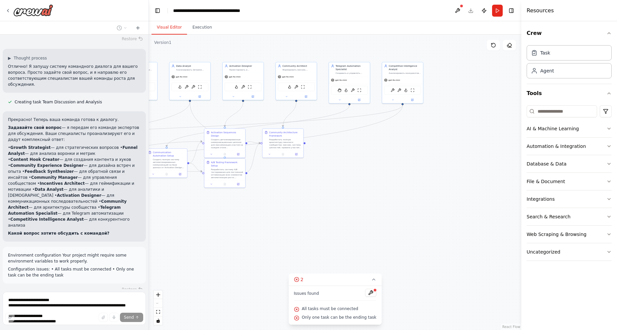
drag, startPoint x: 457, startPoint y: 217, endPoint x: 300, endPoint y: 233, distance: 158.3
click at [300, 233] on div ".deletable-edge-delete-btn { width: 20px; height: 20px; border: 0px solid #ffff…" at bounding box center [335, 182] width 372 height 295
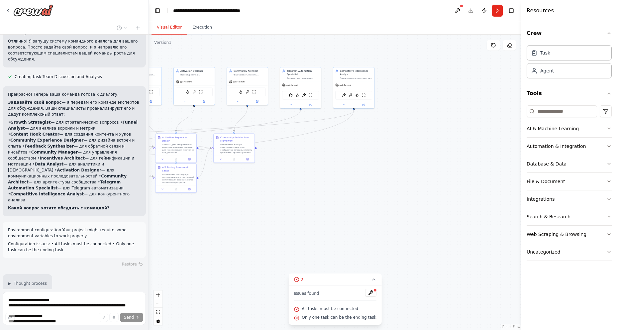
scroll to position [410, 0]
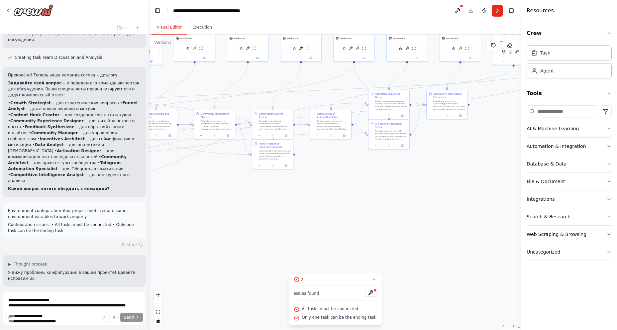
drag, startPoint x: 260, startPoint y: 238, endPoint x: 419, endPoint y: 213, distance: 160.1
click at [419, 213] on div ".deletable-edge-delete-btn { width: 20px; height: 20px; border: 0px solid #ffff…" at bounding box center [335, 182] width 372 height 295
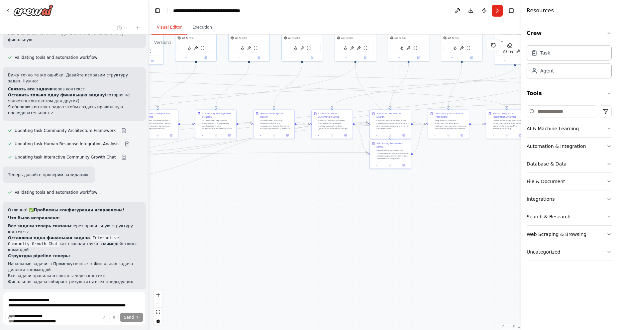
scroll to position [717, 0]
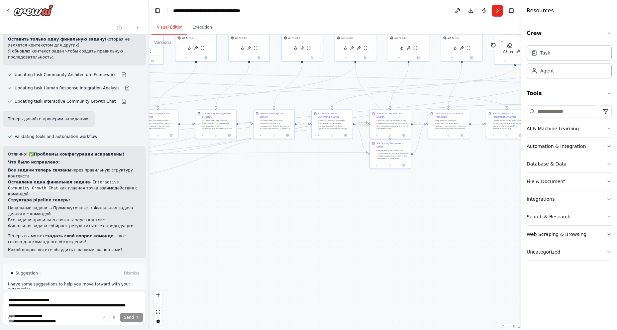
click at [133, 325] on span "Stop" at bounding box center [137, 327] width 9 height 5
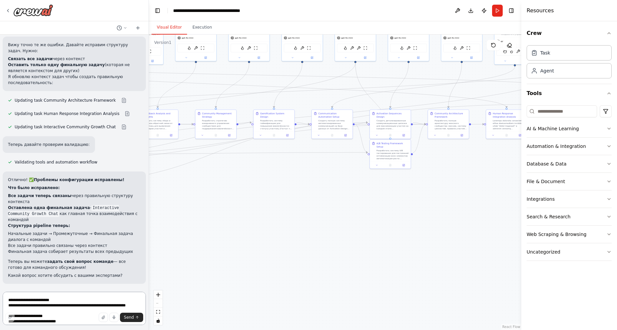
scroll to position [637, 0]
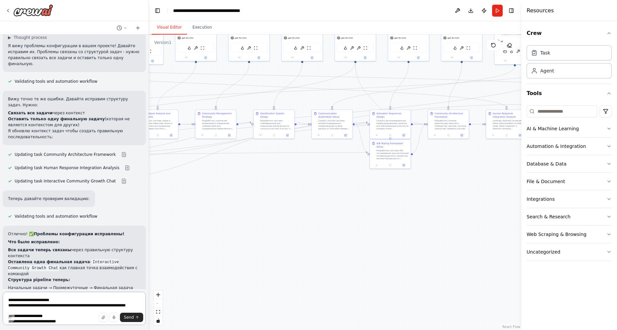
click at [26, 301] on textarea "**********" at bounding box center [74, 308] width 143 height 33
paste textarea "**********"
type textarea "**********"
click at [130, 317] on span "Send" at bounding box center [129, 317] width 10 height 5
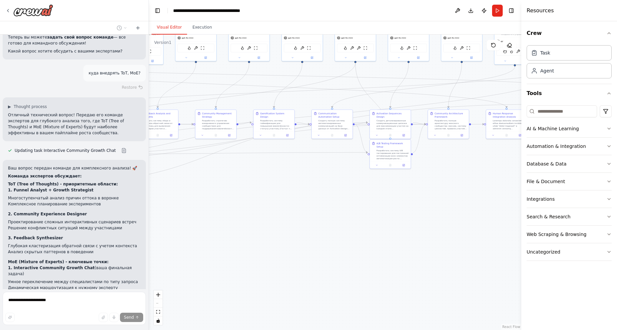
scroll to position [1005, 0]
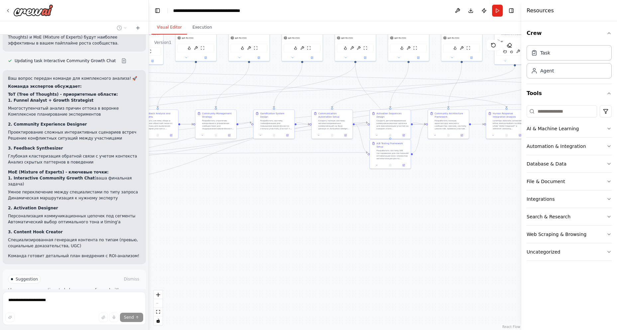
click at [133, 330] on span "Stop" at bounding box center [137, 333] width 9 height 5
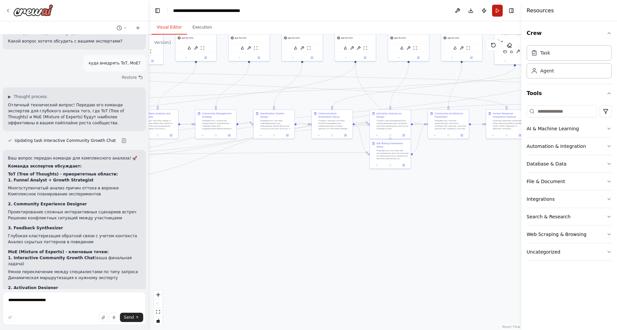
click at [496, 12] on button "Run" at bounding box center [497, 11] width 11 height 12
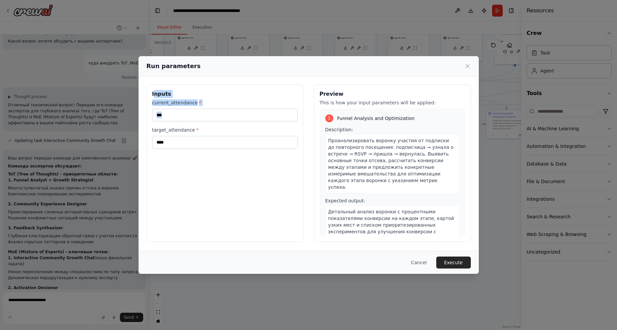
drag, startPoint x: 153, startPoint y: 93, endPoint x: 178, endPoint y: 157, distance: 68.2
click at [178, 157] on div "Inputs current_attendance * *** target_attendance * ****" at bounding box center [225, 162] width 157 height 157
copy div "nputs current_attendance *"
click at [467, 65] on icon at bounding box center [467, 66] width 7 height 7
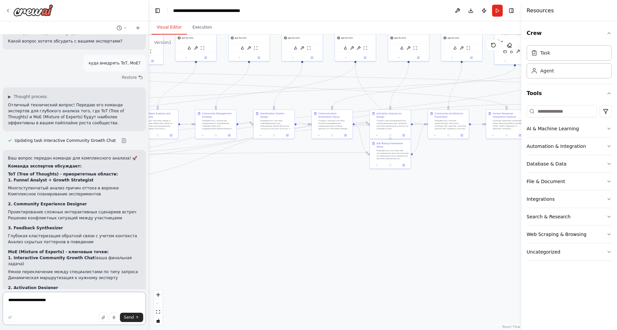
click at [27, 303] on textarea "**********" at bounding box center [74, 308] width 143 height 33
type textarea "*"
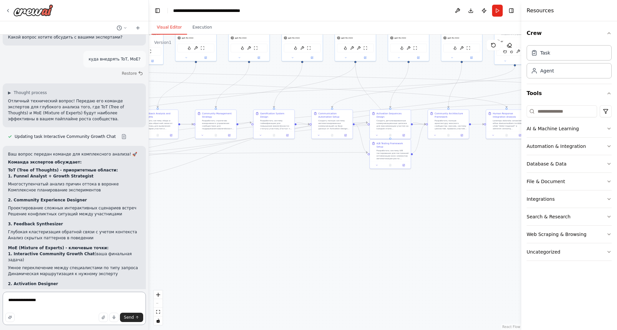
paste textarea "**********"
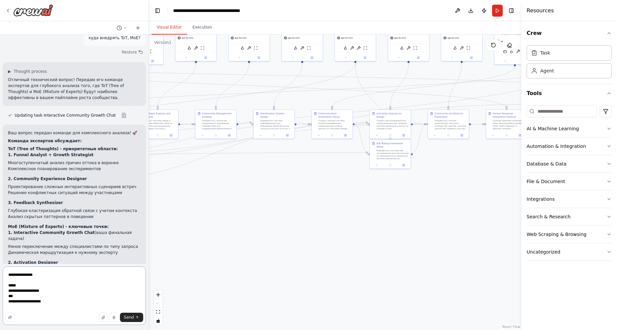
scroll to position [956, 0]
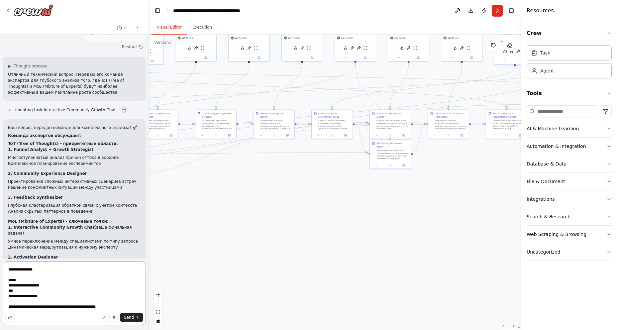
type textarea "**********"
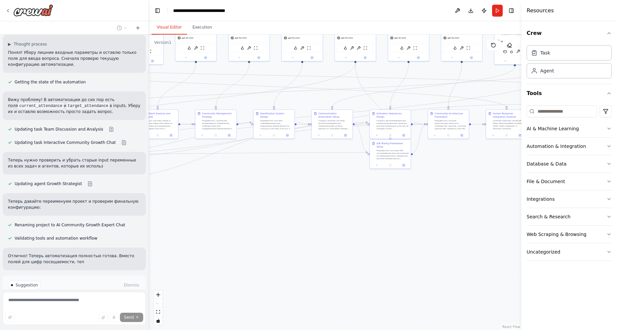
scroll to position [1294, 0]
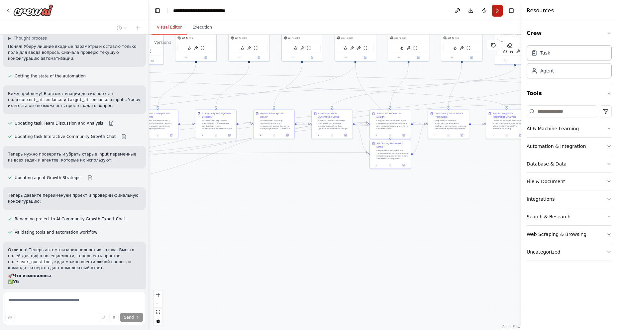
click at [498, 12] on button "Run" at bounding box center [497, 11] width 11 height 12
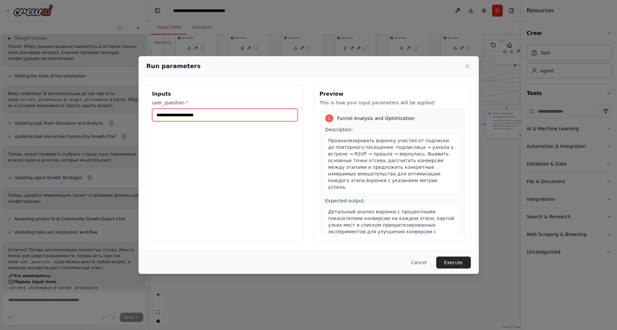
click at [181, 114] on input "user_question *" at bounding box center [225, 115] width 146 height 13
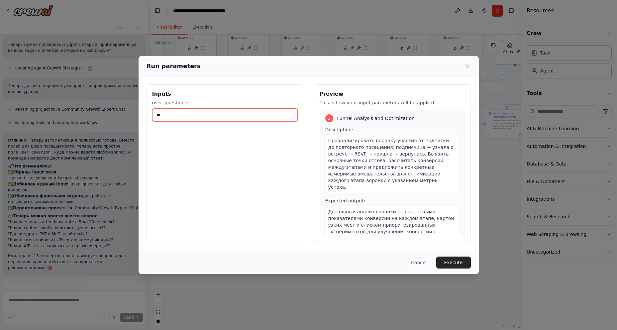
type input "*"
type input "**********"
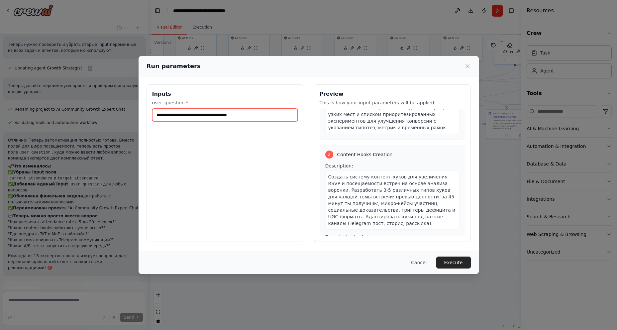
scroll to position [0, 0]
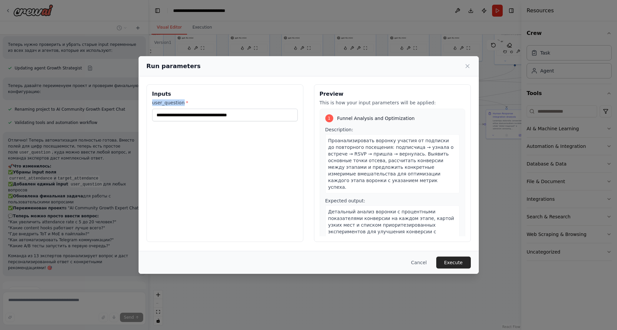
drag, startPoint x: 170, startPoint y: 101, endPoint x: 183, endPoint y: 101, distance: 13.3
click at [183, 101] on label "user_question *" at bounding box center [225, 102] width 146 height 7
copy label "user_question"
click at [419, 261] on button "Cancel" at bounding box center [419, 262] width 26 height 12
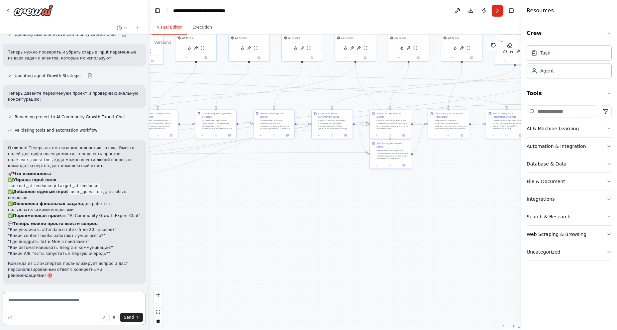
scroll to position [1324, 0]
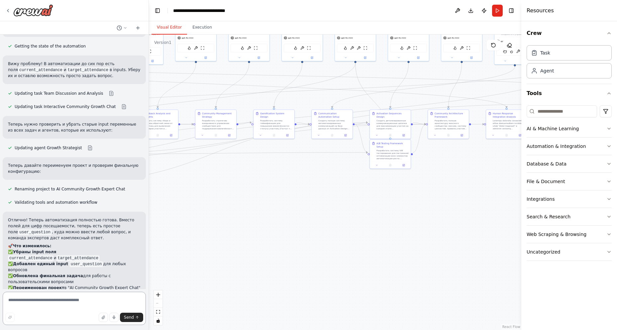
click at [54, 303] on textarea at bounding box center [74, 308] width 143 height 33
paste textarea "**********"
type textarea "**********"
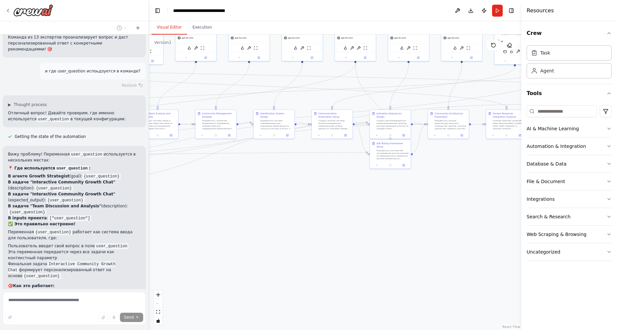
scroll to position [1670, 0]
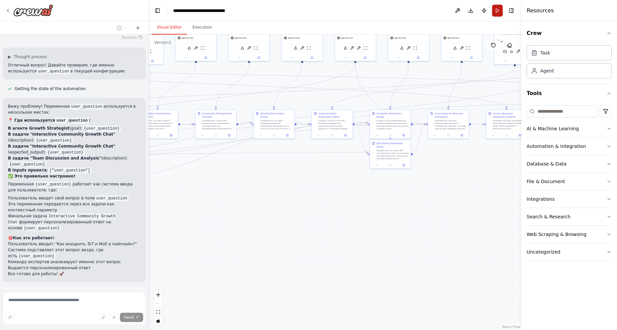
click at [497, 10] on button "Run" at bounding box center [497, 11] width 11 height 12
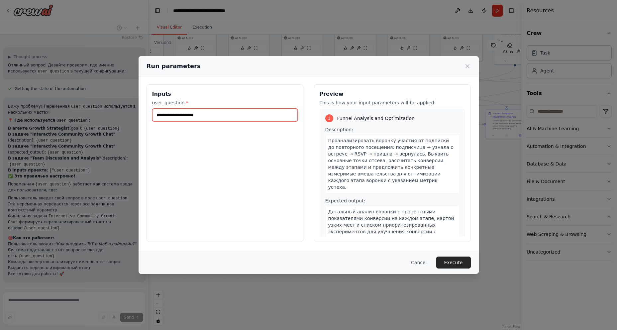
click at [207, 116] on input "user_question *" at bounding box center [225, 115] width 146 height 13
type input "**********"
click at [451, 262] on button "Execute" at bounding box center [453, 262] width 35 height 12
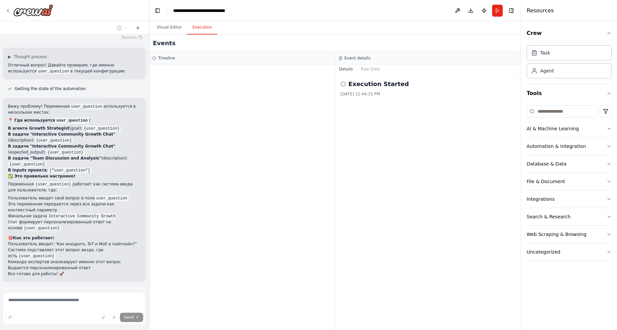
click at [73, 323] on span "Help fix error" at bounding box center [77, 325] width 26 height 5
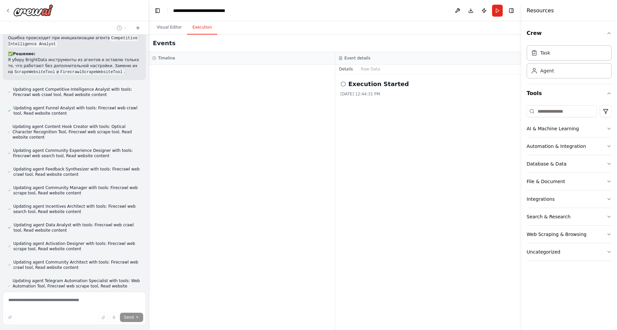
scroll to position [2131, 0]
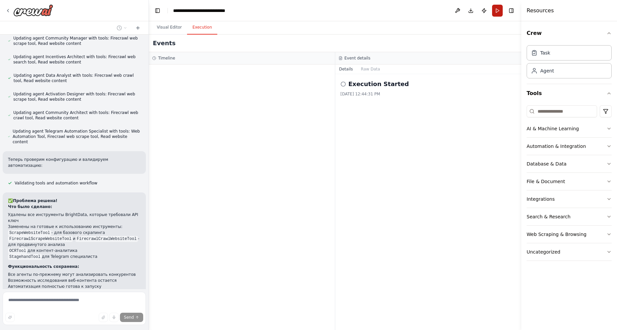
click at [496, 12] on button "Run" at bounding box center [497, 11] width 11 height 12
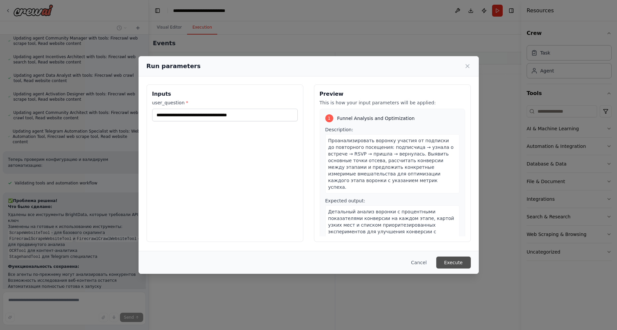
click at [456, 263] on button "Execute" at bounding box center [453, 262] width 35 height 12
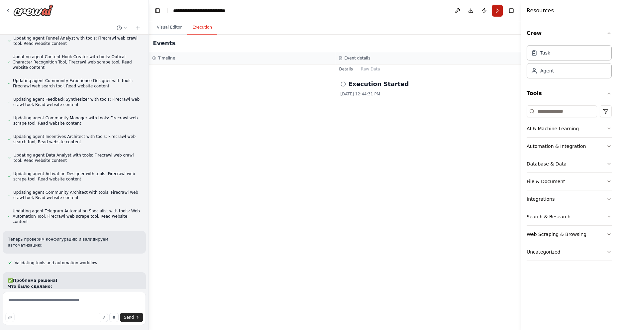
click at [498, 10] on button "Run" at bounding box center [497, 11] width 11 height 12
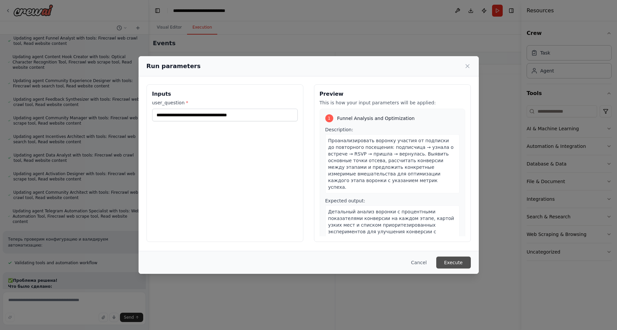
click at [464, 263] on button "Execute" at bounding box center [453, 262] width 35 height 12
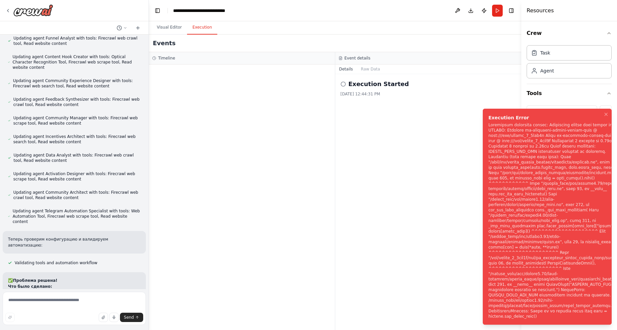
scroll to position [2077, 0]
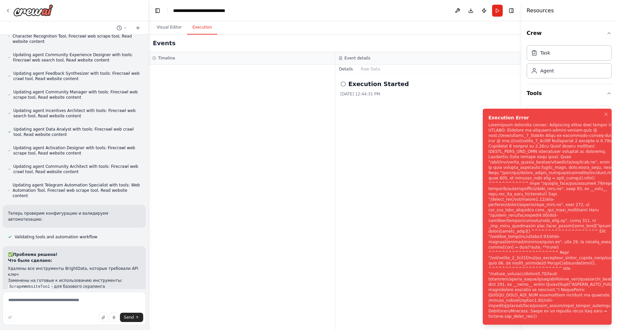
drag, startPoint x: 488, startPoint y: 151, endPoint x: 543, endPoint y: 322, distance: 179.4
click at [543, 319] on div "Notifications (F8)" at bounding box center [555, 220] width 135 height 197
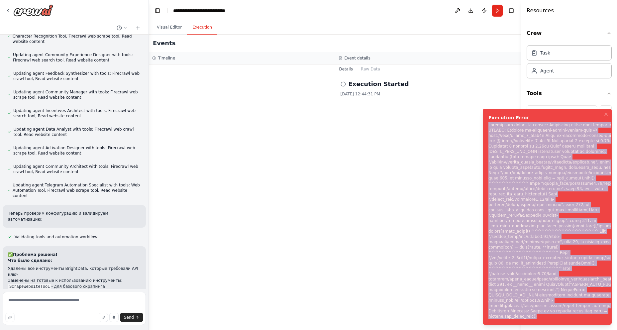
drag, startPoint x: 535, startPoint y: 318, endPoint x: 488, endPoint y: 154, distance: 171.0
click at [488, 154] on li "Execution Error" at bounding box center [547, 217] width 129 height 216
copy div "Subprocess execution failed: Subprocess failed with return code 1. STDERR: Buil…"
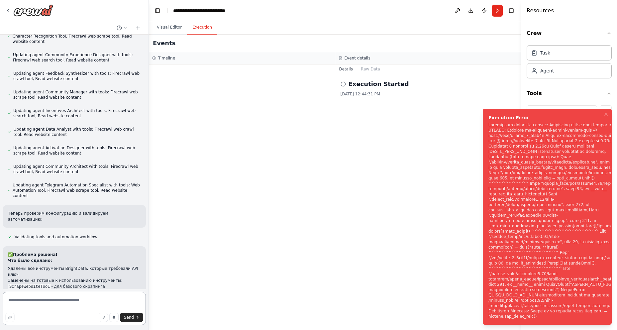
click at [34, 301] on textarea at bounding box center [74, 308] width 143 height 33
paste textarea "**********"
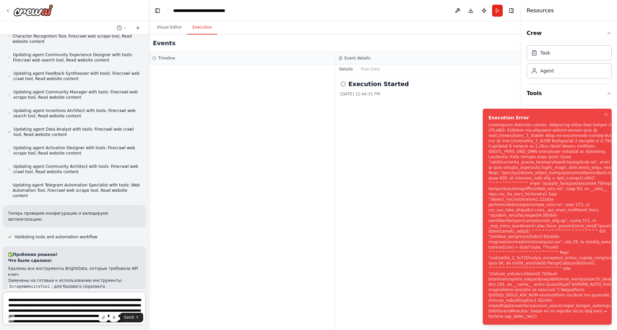
scroll to position [110, 0]
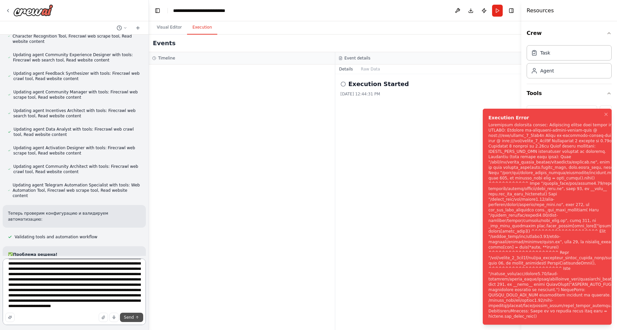
type textarea "**********"
click at [125, 318] on span "Send" at bounding box center [129, 317] width 10 height 5
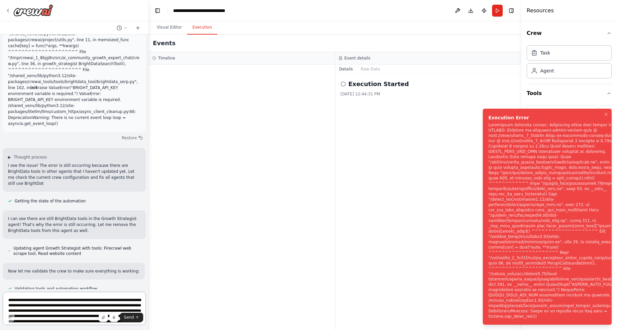
scroll to position [2553, 0]
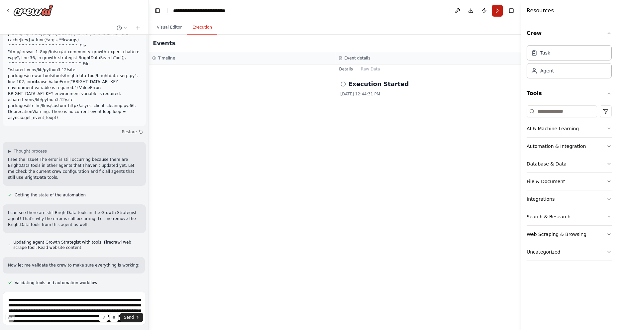
click at [499, 11] on button "Run" at bounding box center [497, 11] width 11 height 12
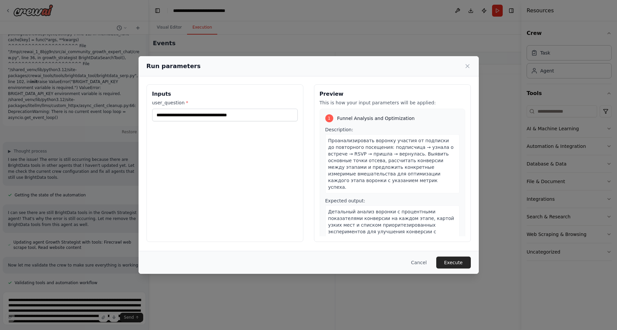
scroll to position [2618, 0]
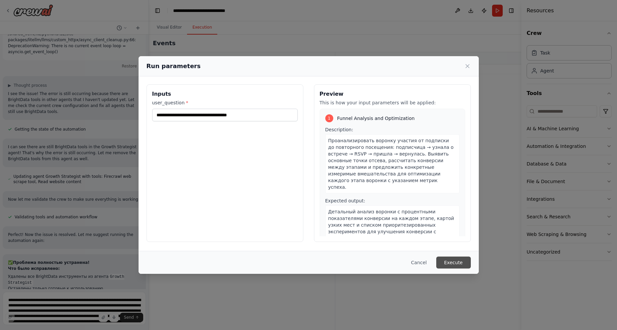
click at [444, 260] on button "Execute" at bounding box center [453, 262] width 35 height 12
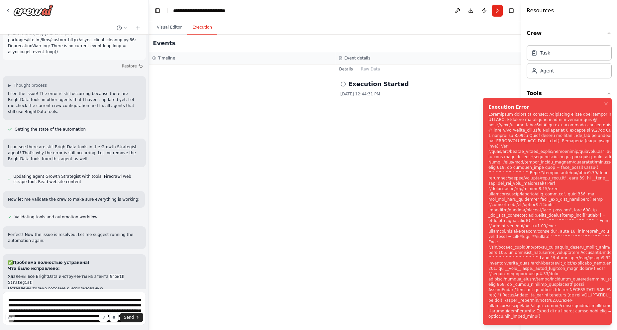
drag, startPoint x: 487, startPoint y: 130, endPoint x: 542, endPoint y: 314, distance: 191.4
click at [548, 317] on div "Notifications (F8)" at bounding box center [557, 215] width 138 height 207
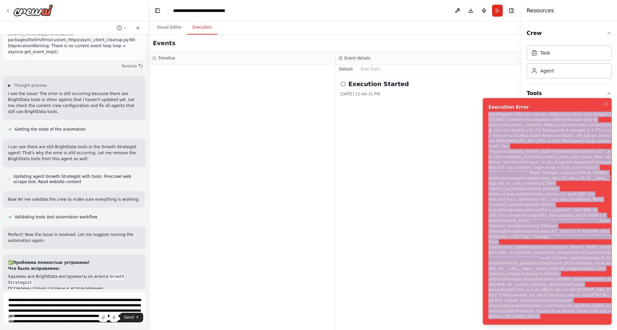
drag, startPoint x: 542, startPoint y: 317, endPoint x: 489, endPoint y: 129, distance: 194.9
click at [489, 129] on div "Notifications (F8)" at bounding box center [557, 215] width 138 height 207
copy div "Subprocess execution failed: Subprocess failed with return code 1. STDERR: Buil…"
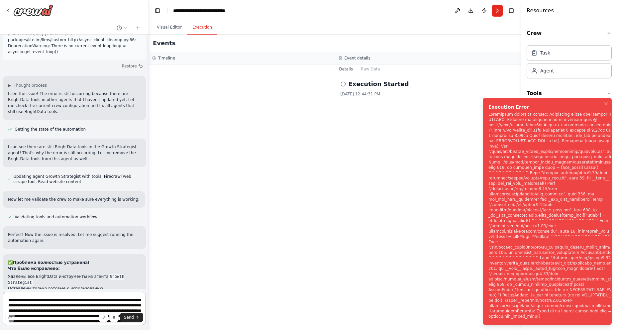
click at [53, 305] on textarea at bounding box center [74, 308] width 143 height 33
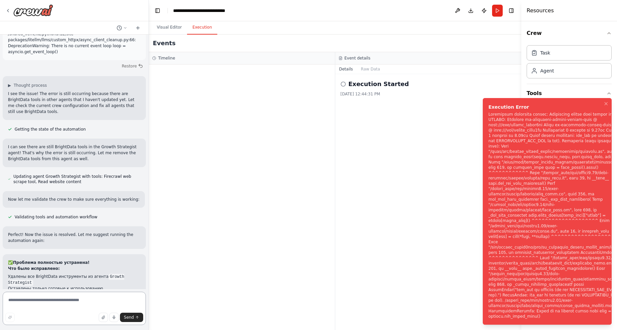
paste textarea "**********"
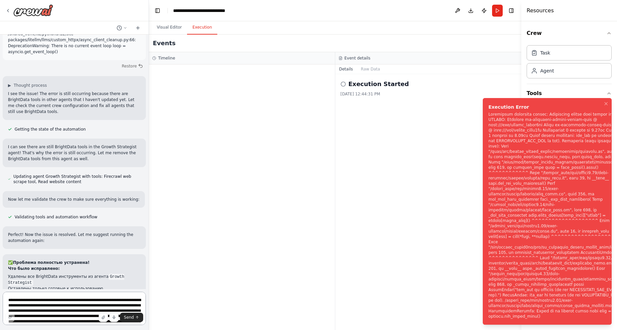
scroll to position [126, 0]
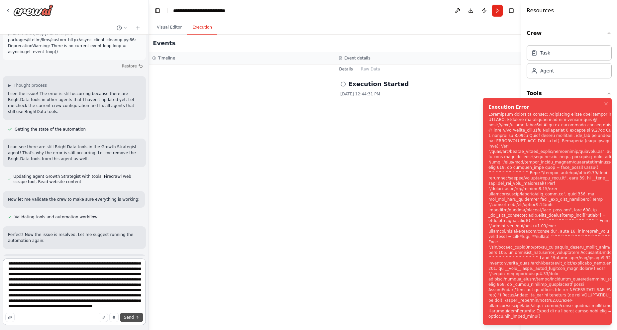
type textarea "**********"
click at [132, 319] on span "Send" at bounding box center [129, 317] width 10 height 5
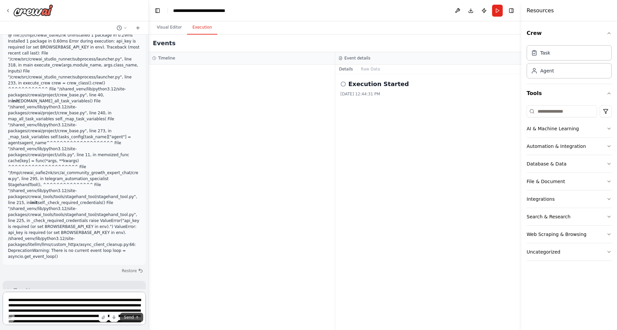
scroll to position [3119, 0]
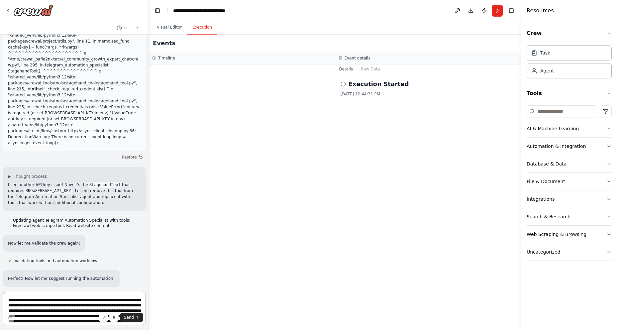
click at [35, 304] on textarea at bounding box center [74, 308] width 143 height 33
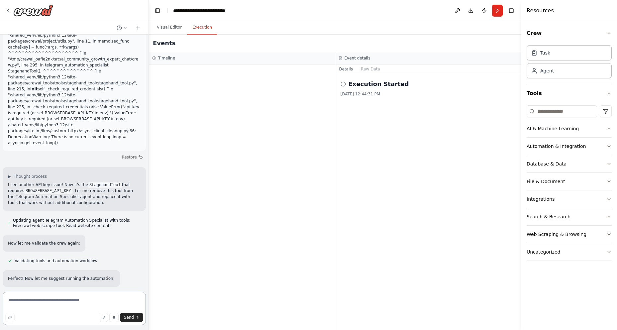
paste textarea "**********"
type textarea "**********"
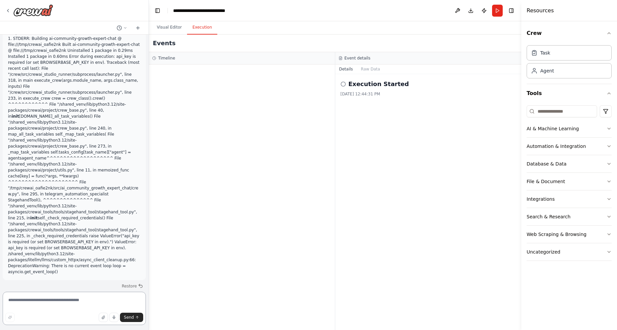
scroll to position [3556, 0]
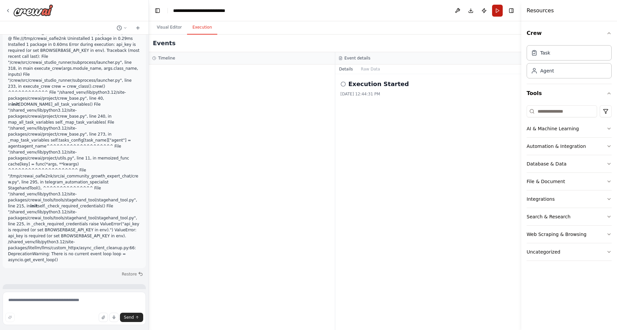
click at [498, 11] on button "Run" at bounding box center [497, 11] width 11 height 12
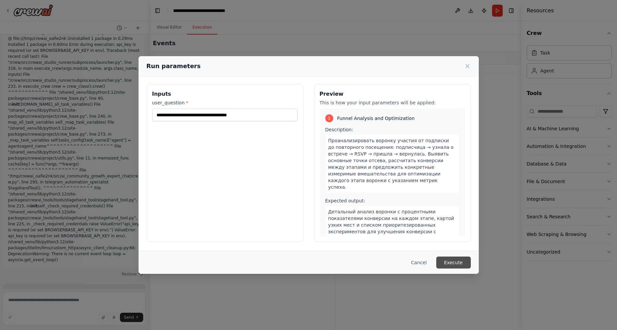
click at [452, 262] on button "Execute" at bounding box center [453, 262] width 35 height 12
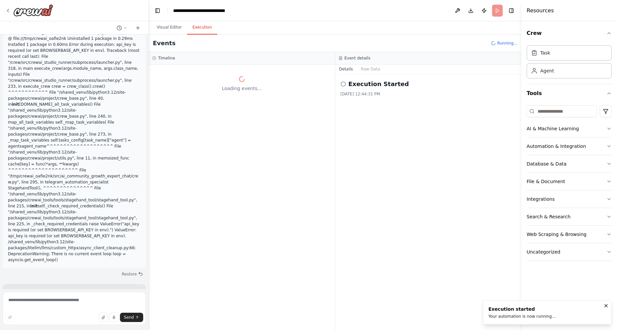
scroll to position [3709, 0]
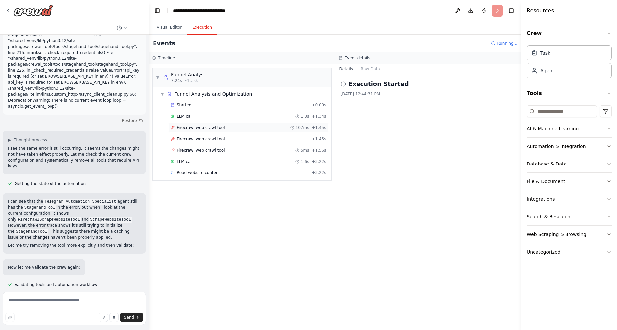
click at [185, 129] on span "Firecrawl web crawl tool" at bounding box center [201, 127] width 48 height 5
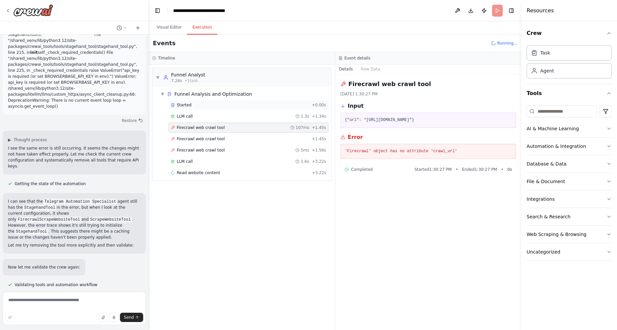
click at [190, 105] on div "Started" at bounding box center [240, 104] width 138 height 5
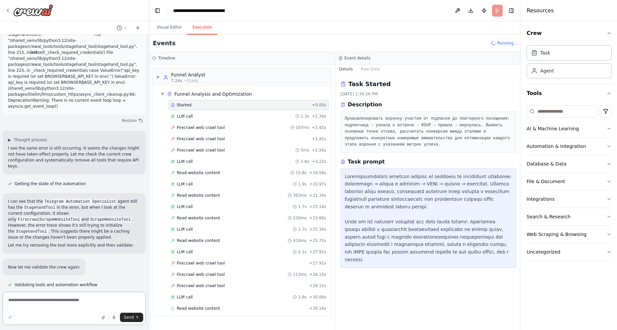
click at [61, 307] on textarea at bounding box center [74, 308] width 143 height 33
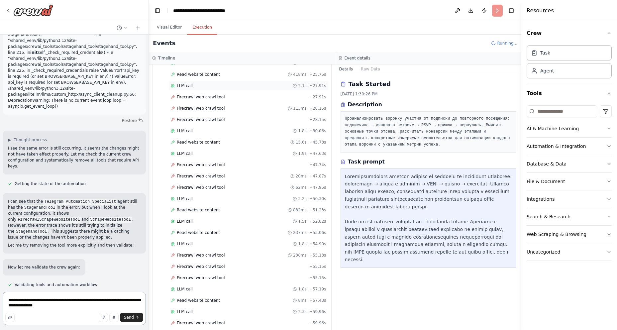
scroll to position [208, 0]
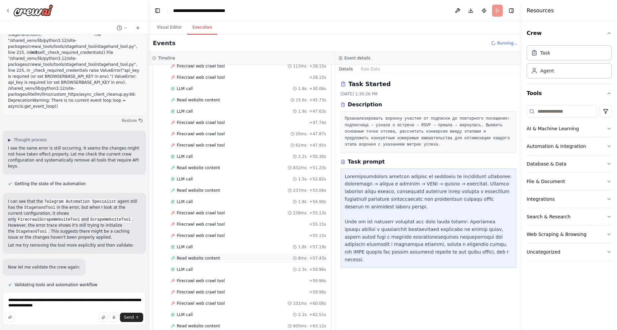
click at [208, 257] on span "Read website content" at bounding box center [198, 257] width 43 height 5
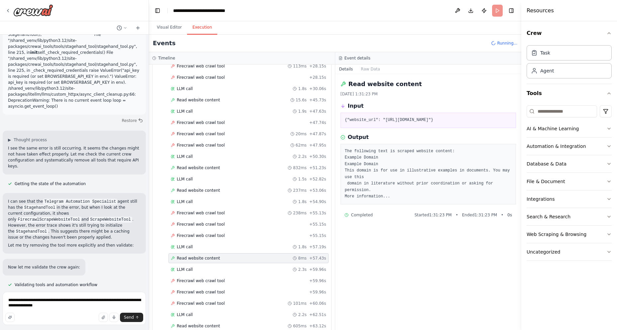
scroll to position [231, 0]
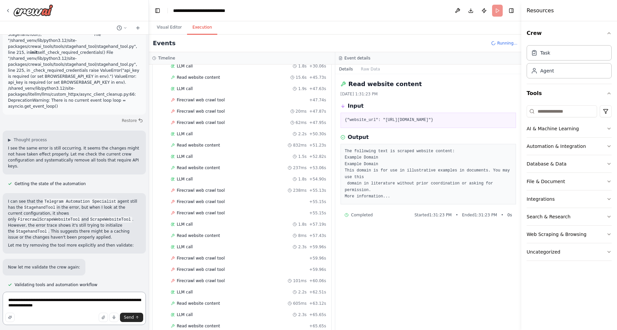
click at [83, 305] on textarea "**********" at bounding box center [74, 308] width 143 height 33
drag, startPoint x: 381, startPoint y: 118, endPoint x: 425, endPoint y: 120, distance: 43.6
click at [425, 120] on pre "{"website_url": "https://example.com/community-engagement"}" at bounding box center [428, 120] width 167 height 7
copy pre "https://example.com"
click at [92, 307] on textarea "**********" at bounding box center [74, 306] width 143 height 37
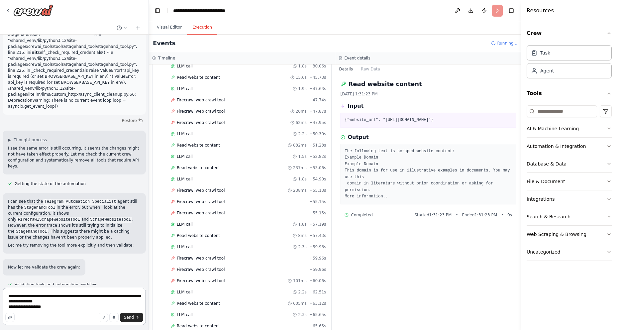
paste textarea "**********"
type textarea "**********"
click at [131, 319] on span "Send" at bounding box center [129, 317] width 10 height 5
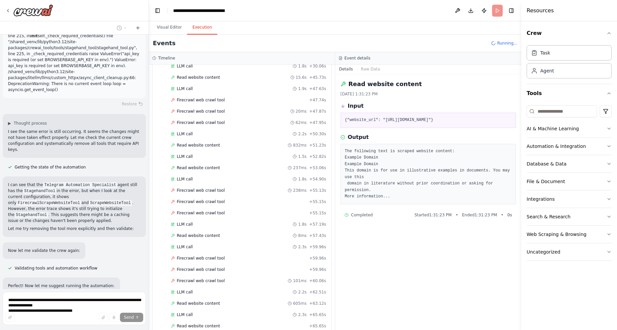
scroll to position [412, 0]
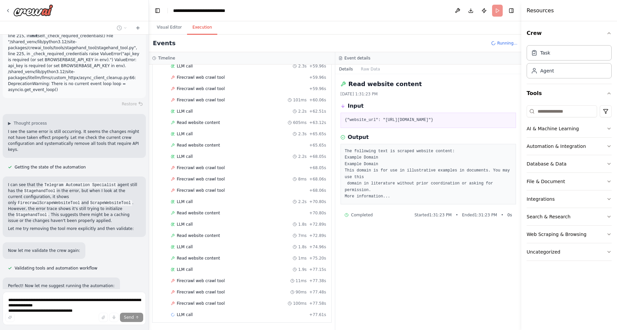
click at [499, 42] on div "Running..." at bounding box center [504, 43] width 26 height 5
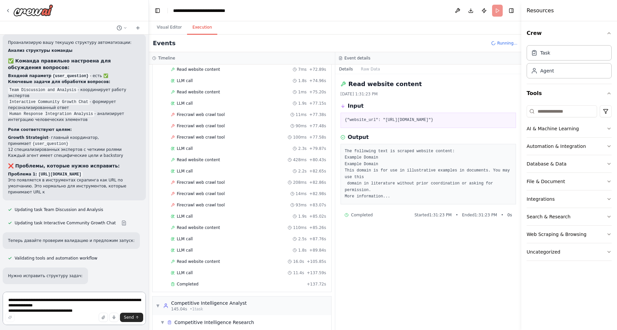
scroll to position [611, 0]
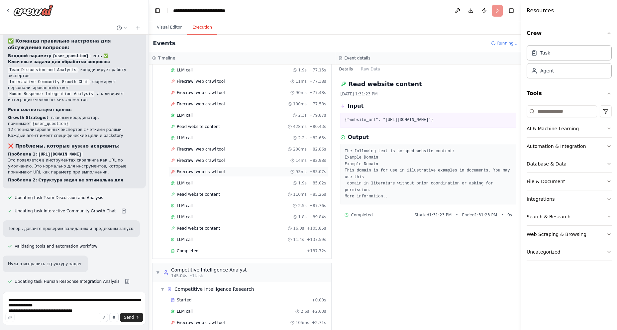
click at [200, 175] on div "Firecrawl web crawl tool 93ms + 83.07s" at bounding box center [248, 172] width 160 height 10
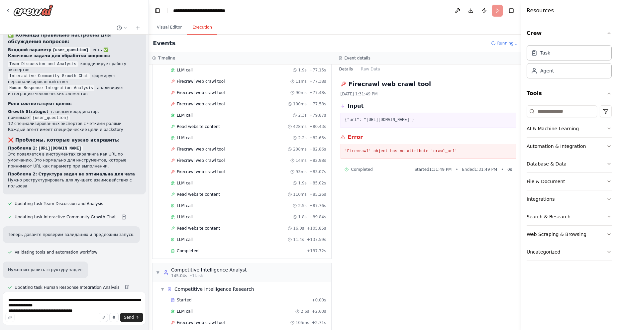
scroll to position [4366, 0]
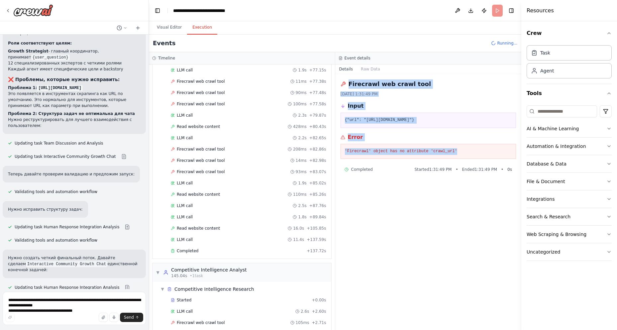
drag, startPoint x: 454, startPoint y: 149, endPoint x: 340, endPoint y: 81, distance: 132.9
click at [340, 81] on div "Firecrawl web crawl tool 10/2/2025, 1:31:49 PM Input {"url": "https://example.c…" at bounding box center [428, 202] width 186 height 256
copy div "Firecrawl web crawl tool 10/2/2025, 1:31:49 PM Input {"url": "https://example.c…"
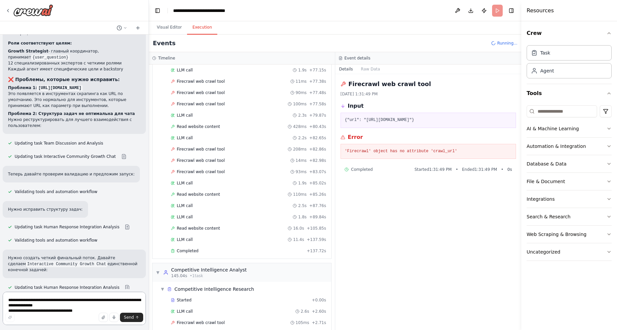
click at [40, 306] on textarea "**********" at bounding box center [74, 308] width 143 height 33
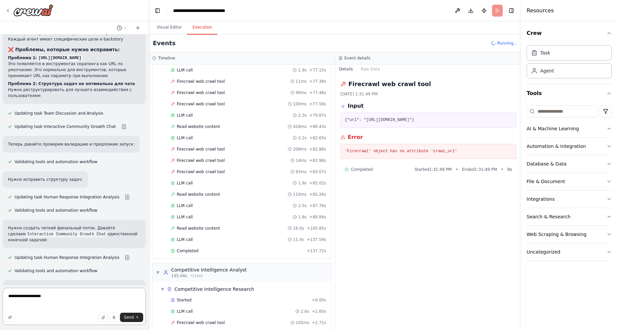
paste textarea "**********"
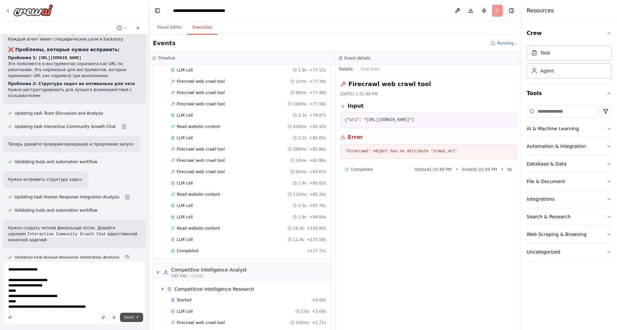
click at [134, 317] on button "Send" at bounding box center [131, 317] width 23 height 9
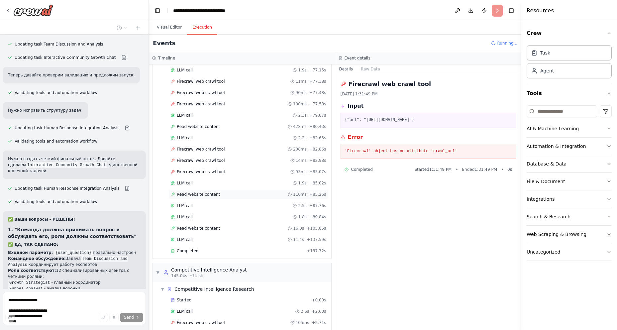
scroll to position [4477, 0]
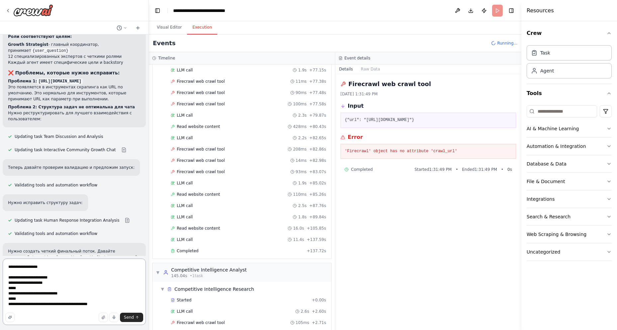
scroll to position [4375, 0]
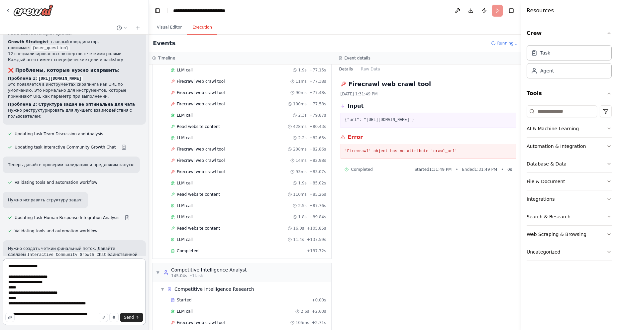
type textarea "**********"
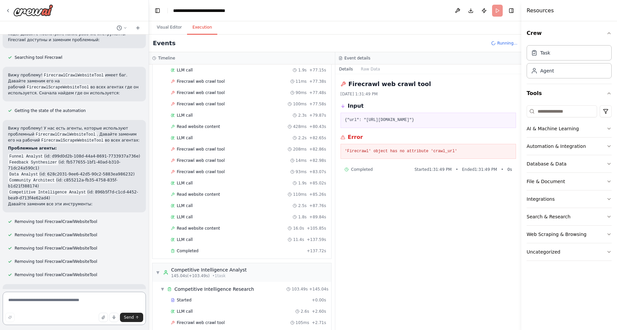
scroll to position [4973, 0]
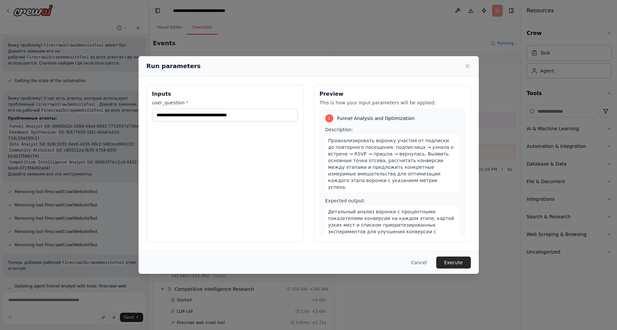
scroll to position [4997, 0]
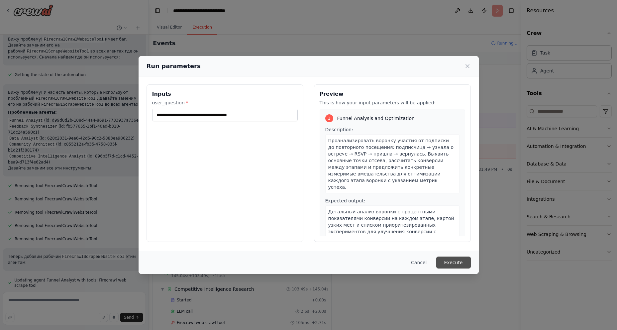
click at [448, 264] on button "Execute" at bounding box center [453, 262] width 35 height 12
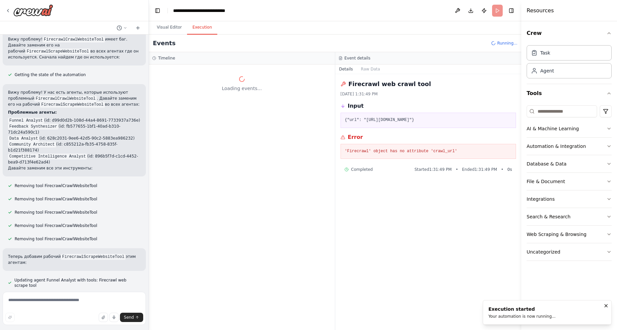
scroll to position [5029, 0]
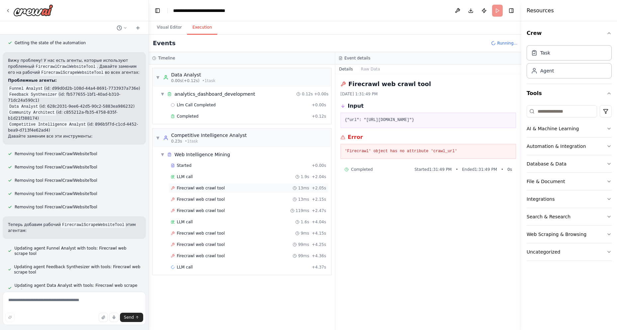
click at [217, 186] on span "Firecrawl web crawl tool" at bounding box center [201, 187] width 48 height 5
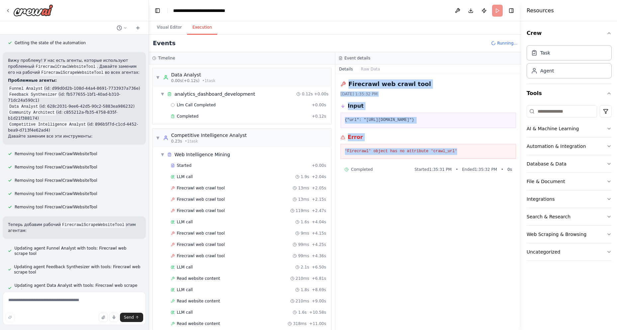
drag, startPoint x: 462, startPoint y: 151, endPoint x: 341, endPoint y: 85, distance: 137.8
click at [341, 85] on div "Firecrawl web crawl tool 10/2/2025, 1:35:32 PM Input {"url": "https://www.event…" at bounding box center [428, 202] width 186 height 256
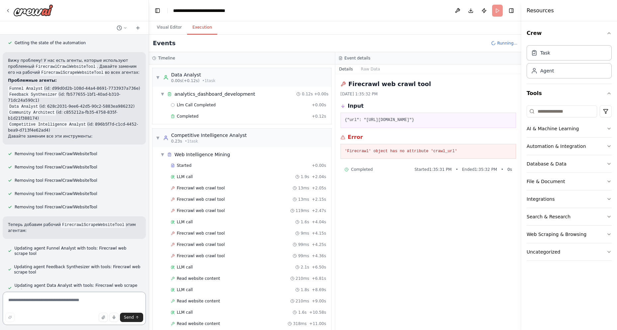
click at [21, 301] on textarea at bounding box center [74, 308] width 143 height 33
paste textarea "**********"
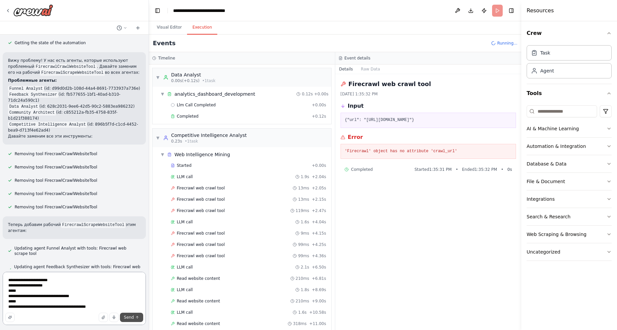
type textarea "**********"
click at [132, 317] on span "Send" at bounding box center [129, 317] width 10 height 5
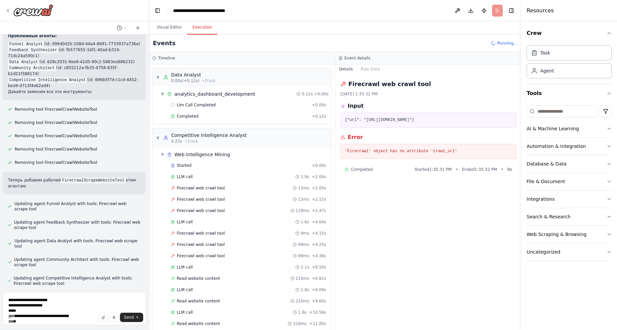
scroll to position [5099, 0]
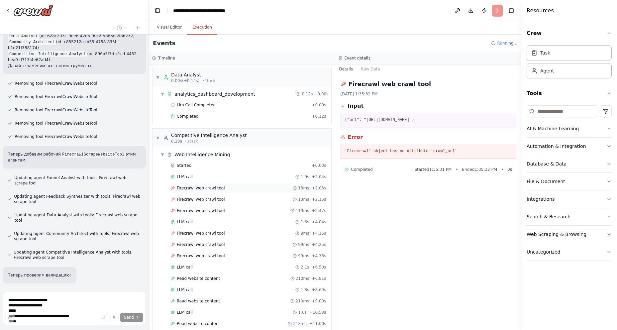
click at [182, 187] on span "Firecrawl web crawl tool" at bounding box center [201, 187] width 48 height 5
click at [191, 199] on span "Firecrawl web crawl tool" at bounding box center [201, 199] width 48 height 5
click at [191, 209] on span "Firecrawl web crawl tool" at bounding box center [201, 210] width 48 height 5
click at [194, 200] on span "Firecrawl web crawl tool" at bounding box center [201, 199] width 48 height 5
click at [198, 248] on div "Firecrawl web crawl tool 99ms + 4.25s" at bounding box center [248, 245] width 160 height 10
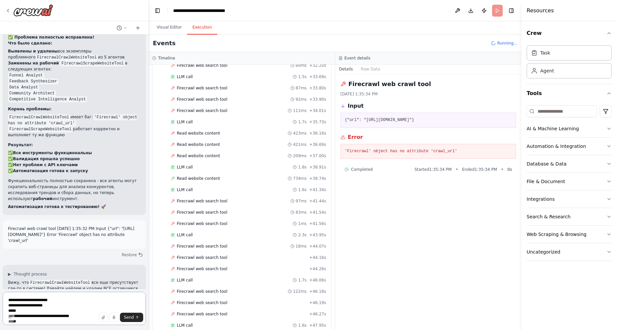
scroll to position [1018, 0]
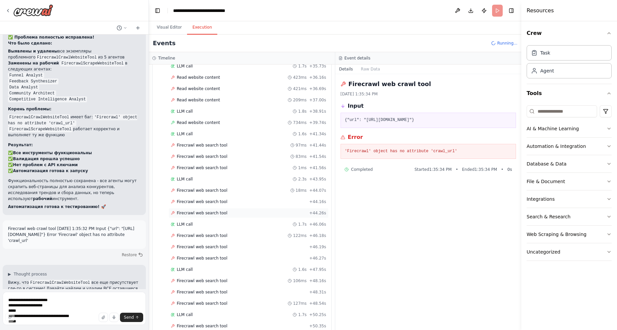
click at [189, 214] on span "Firecrawl web search tool" at bounding box center [202, 212] width 50 height 5
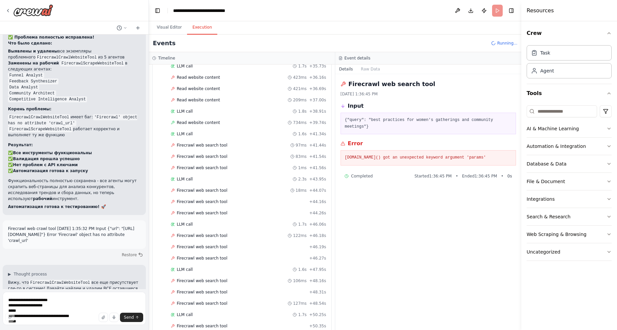
scroll to position [5492, 0]
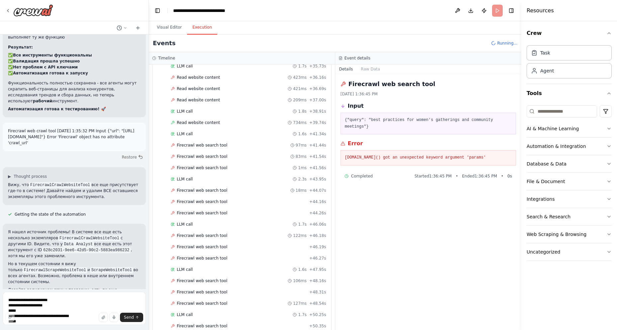
drag, startPoint x: 496, startPoint y: 151, endPoint x: 339, endPoint y: 84, distance: 171.0
click at [339, 84] on div "Firecrawl web search tool 10/2/2025, 1:36:45 PM Input {"query": "best practices…" at bounding box center [428, 202] width 186 height 256
click at [27, 300] on textarea "**********" at bounding box center [74, 308] width 143 height 33
paste textarea "**********"
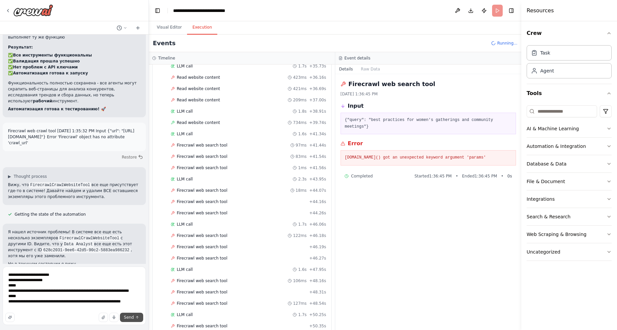
click at [132, 317] on span "Send" at bounding box center [129, 317] width 10 height 5
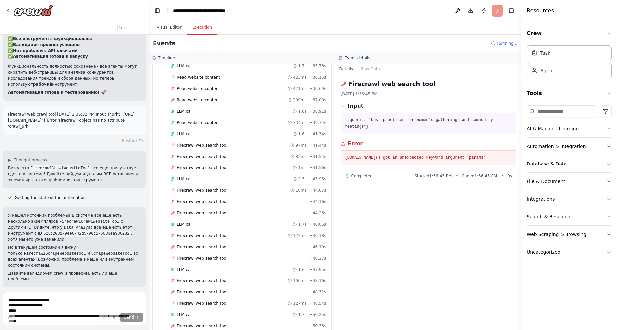
scroll to position [1184, 0]
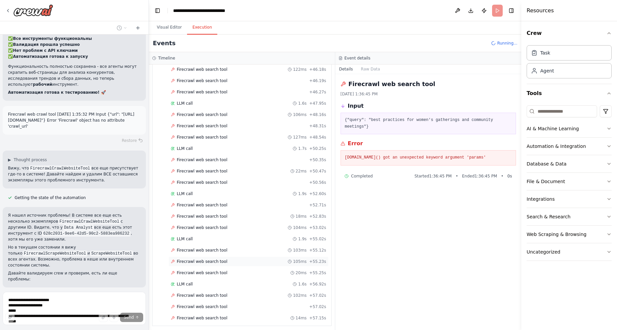
click at [197, 262] on span "Firecrawl web search tool" at bounding box center [202, 261] width 50 height 5
click at [194, 274] on span "Firecrawl web search tool" at bounding box center [202, 272] width 50 height 5
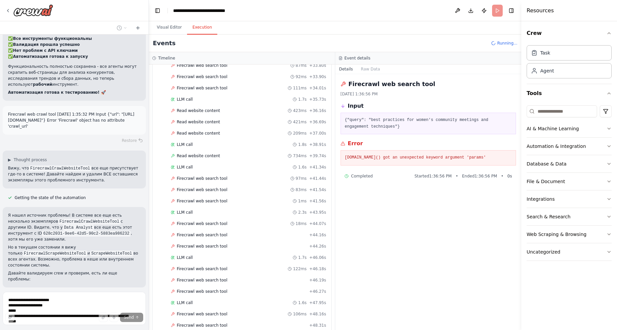
scroll to position [952, 0]
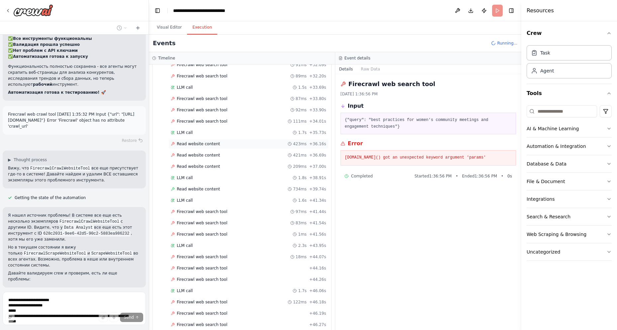
click at [192, 144] on span "Read website content" at bounding box center [198, 143] width 43 height 5
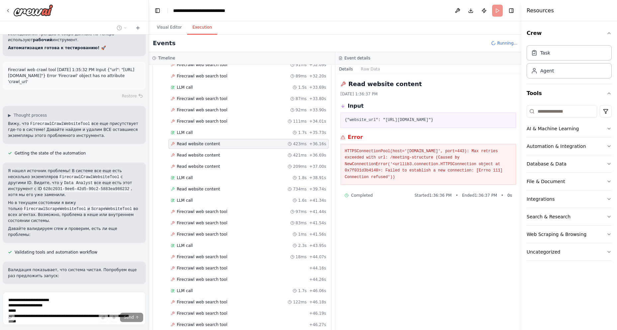
scroll to position [5559, 0]
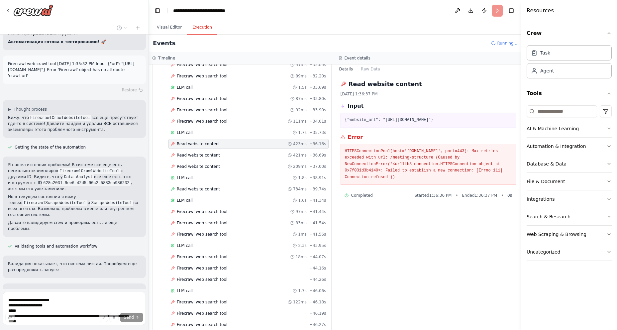
drag, startPoint x: 398, startPoint y: 181, endPoint x: 337, endPoint y: 58, distance: 137.4
click at [337, 58] on div "Event details Details Raw Data Read website content 10/2/2025, 1:36:37 PM Input…" at bounding box center [428, 191] width 186 height 278
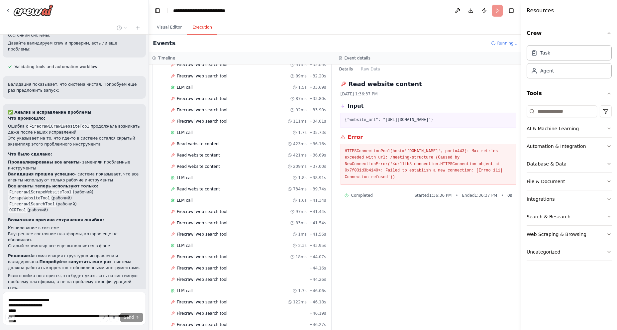
scroll to position [1052, 0]
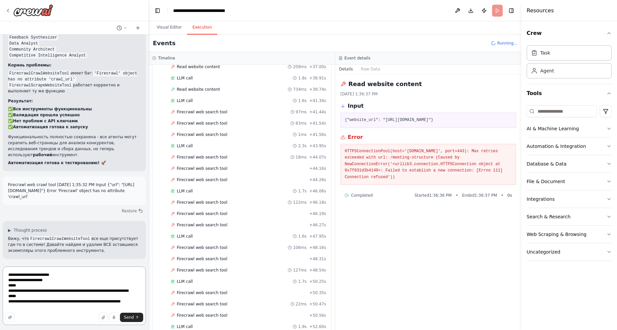
scroll to position [1, 0]
paste textarea "**********"
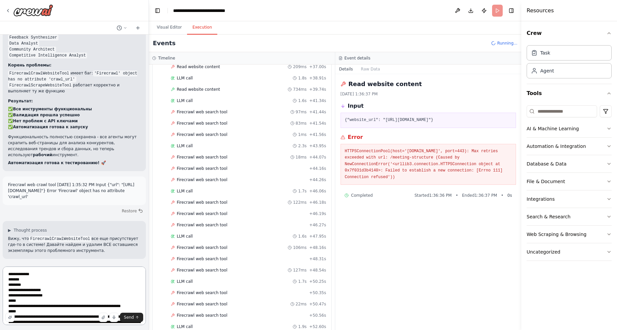
scroll to position [14, 0]
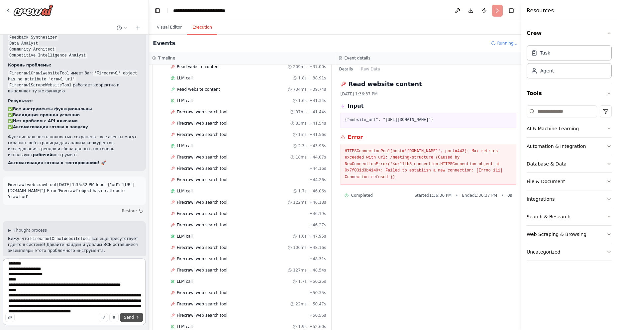
type textarea "**********"
click at [132, 317] on span "Send" at bounding box center [129, 317] width 10 height 5
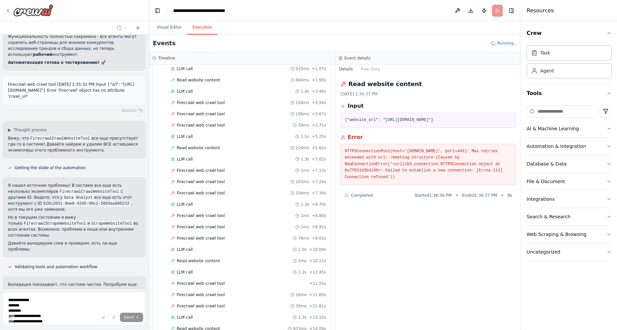
scroll to position [1542, 0]
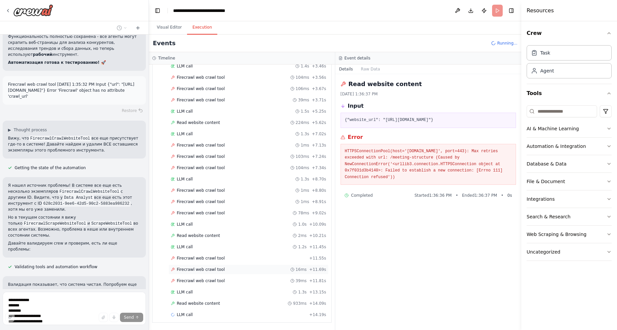
click at [213, 271] on span "Firecrawl web crawl tool" at bounding box center [201, 269] width 48 height 5
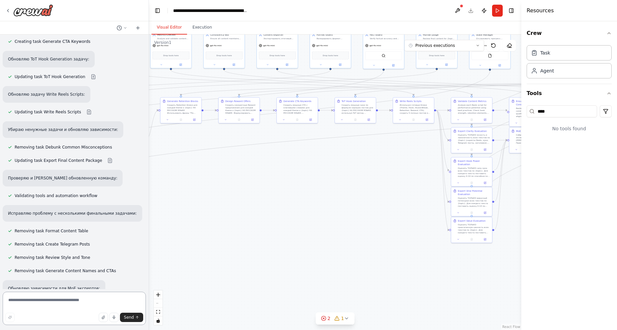
scroll to position [20053, 0]
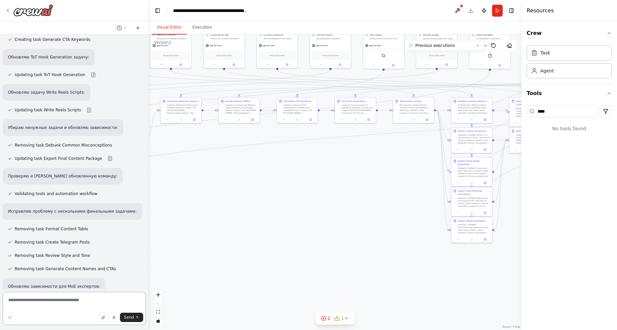
click at [62, 301] on textarea at bounding box center [74, 308] width 143 height 33
type textarea "**********"
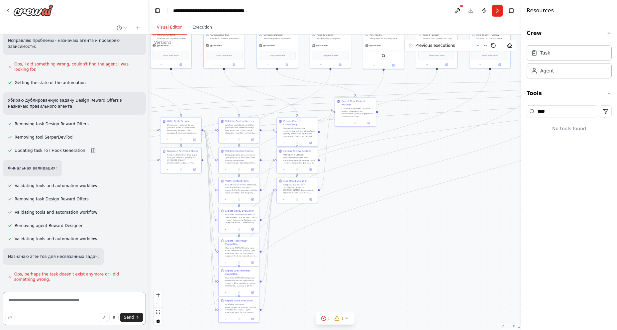
scroll to position [20715, 0]
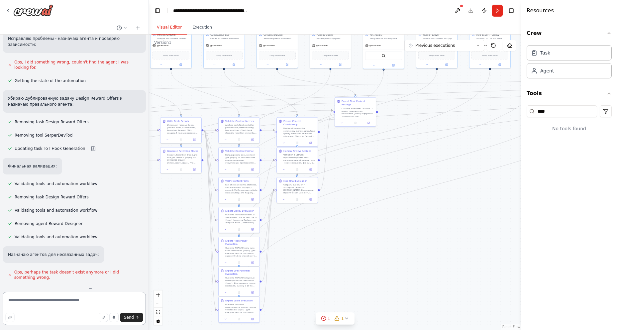
click at [57, 311] on textarea at bounding box center [74, 308] width 143 height 33
type textarea "**********"
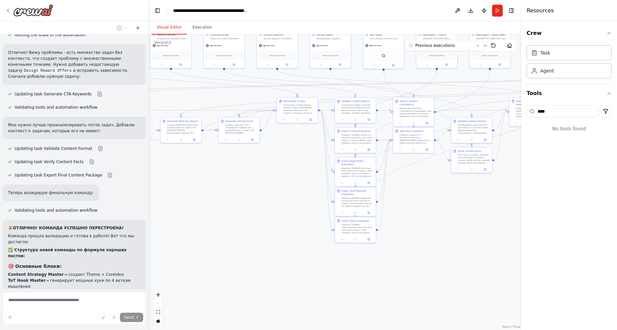
scroll to position [21703, 0]
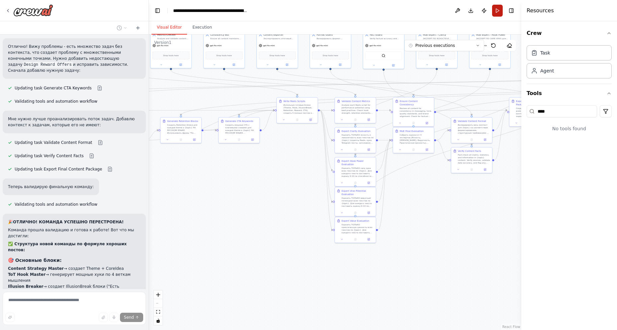
click at [497, 10] on button "Run" at bounding box center [497, 11] width 11 height 12
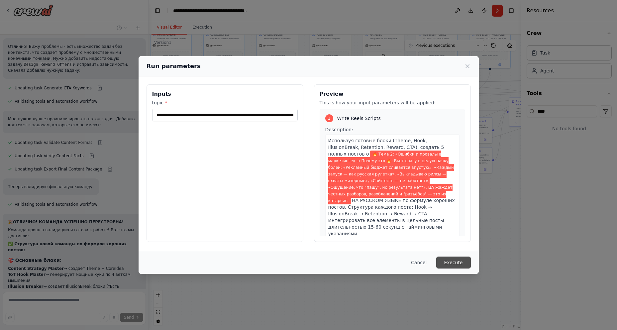
click at [450, 263] on button "Execute" at bounding box center [453, 262] width 35 height 12
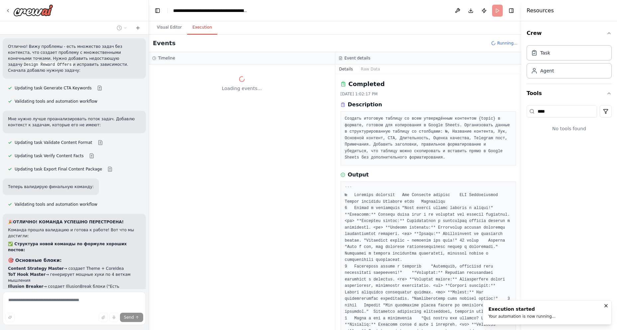
scroll to position [0, 0]
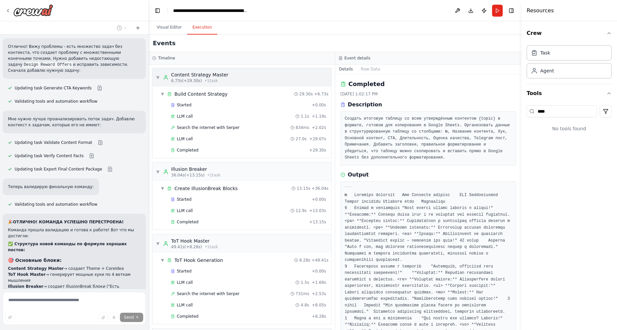
click at [239, 71] on div "▼ Content Strategy Master 6.73s (+29.30s) • 1 task" at bounding box center [241, 77] width 179 height 19
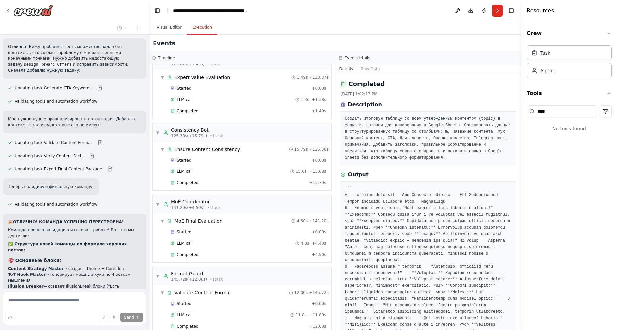
scroll to position [909, 0]
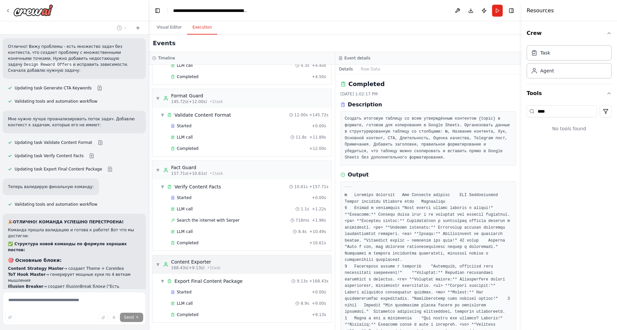
click at [240, 267] on div "▼ Content Exporter 168.43s (+9.13s) • 1 task" at bounding box center [241, 264] width 179 height 19
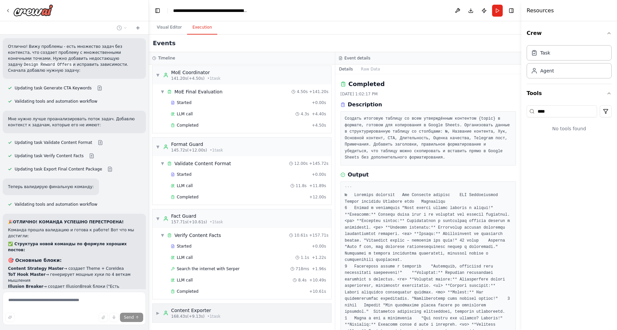
scroll to position [860, 0]
click at [228, 309] on div "▶ Content Exporter 168.43s (+9.13s) • 1 task" at bounding box center [241, 313] width 179 height 19
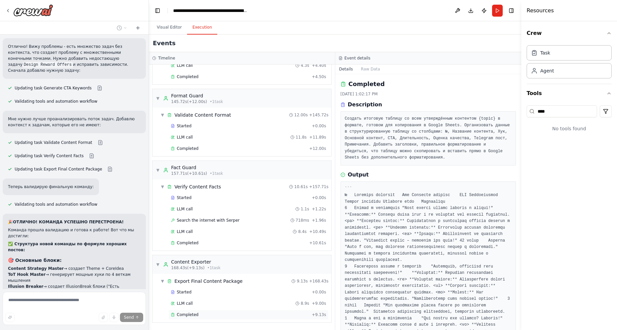
click at [205, 317] on div "Completed + 9.13s" at bounding box center [248, 315] width 160 height 10
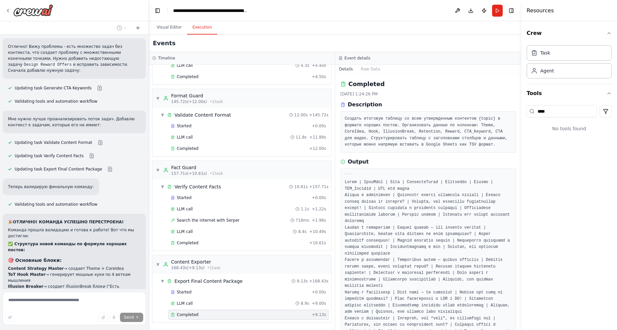
click at [345, 182] on pre at bounding box center [428, 263] width 167 height 181
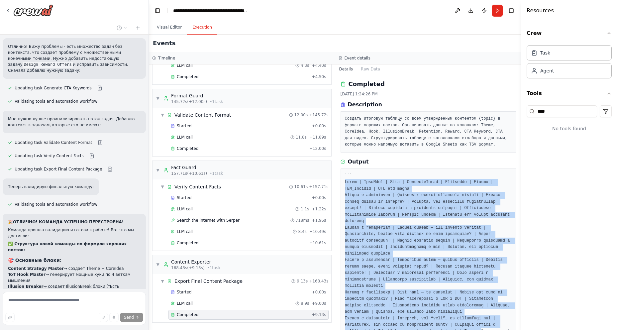
scroll to position [20, 0]
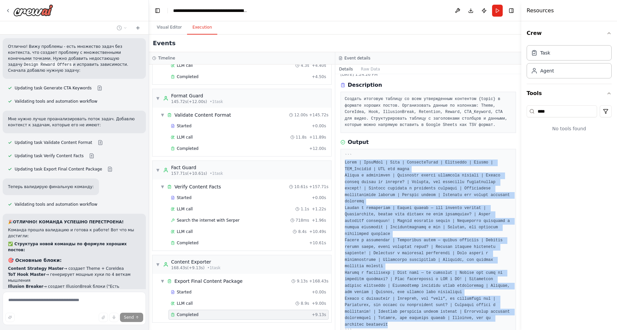
drag, startPoint x: 344, startPoint y: 181, endPoint x: 424, endPoint y: 303, distance: 145.9
click at [424, 303] on div at bounding box center [429, 244] width 176 height 190
copy pre "Theme | CoreIdea | Hook | IllusionBreak | Retention | Reward | CTA_Keyword | CT…"
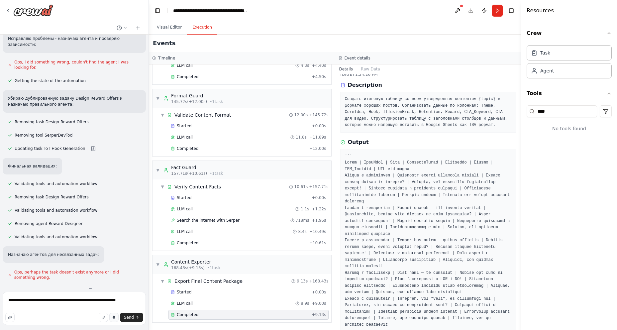
click at [114, 317] on icon "button" at bounding box center [114, 317] width 4 height 4
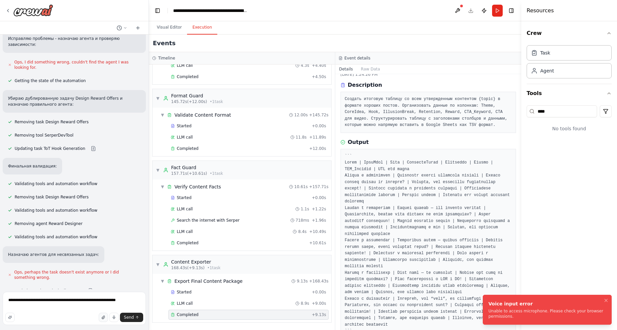
click at [106, 313] on button "button" at bounding box center [103, 317] width 9 height 9
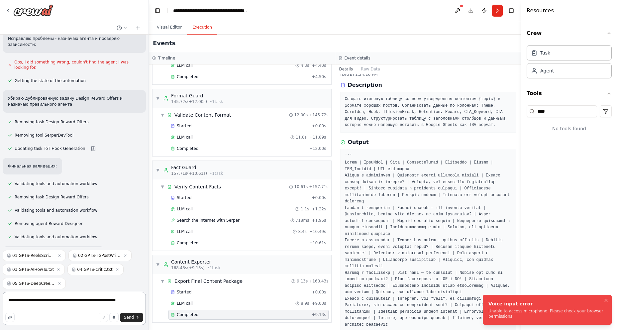
click at [139, 301] on textarea "**********" at bounding box center [74, 308] width 143 height 33
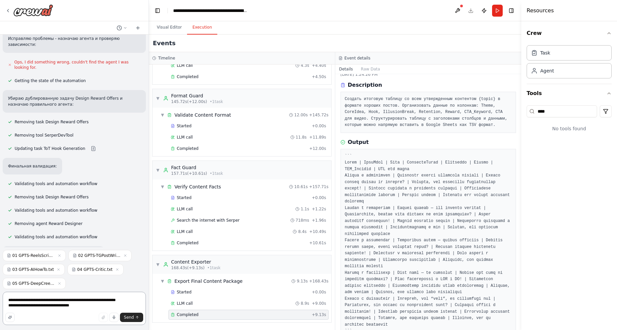
type textarea "**********"
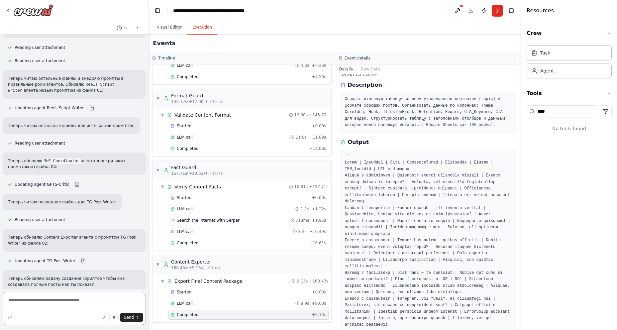
scroll to position [21224, 0]
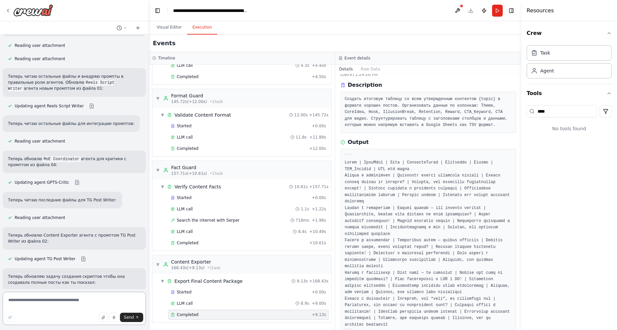
click at [46, 305] on textarea at bounding box center [74, 308] width 143 height 33
click at [137, 26] on icon at bounding box center [137, 27] width 5 height 5
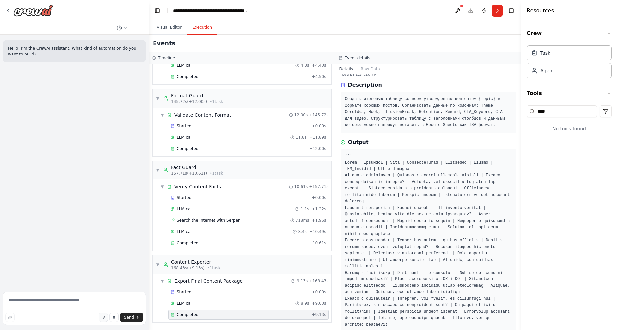
click at [102, 315] on button "button" at bounding box center [103, 317] width 9 height 9
click at [39, 300] on textarea at bounding box center [74, 308] width 143 height 33
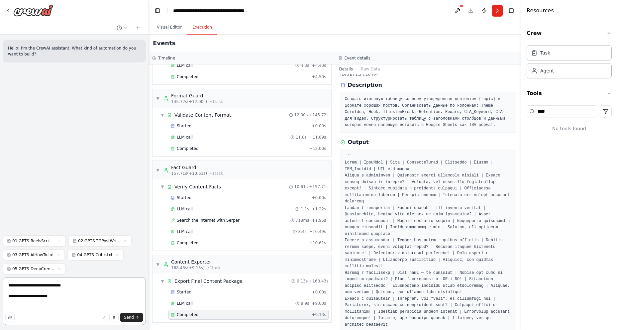
paste textarea "**********"
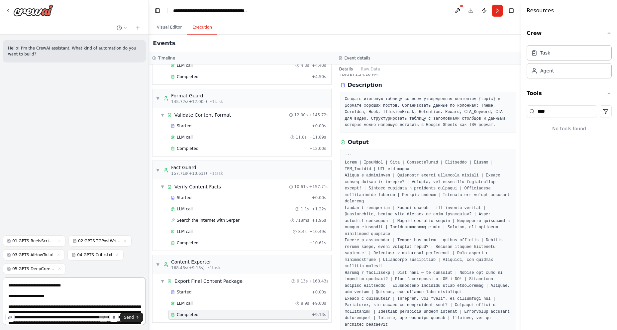
scroll to position [126, 0]
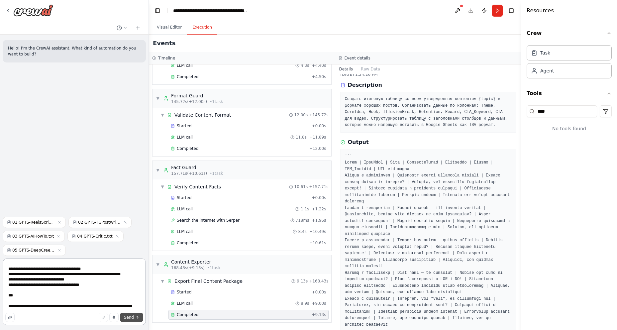
type textarea "**********"
click at [131, 318] on span "Send" at bounding box center [129, 317] width 10 height 5
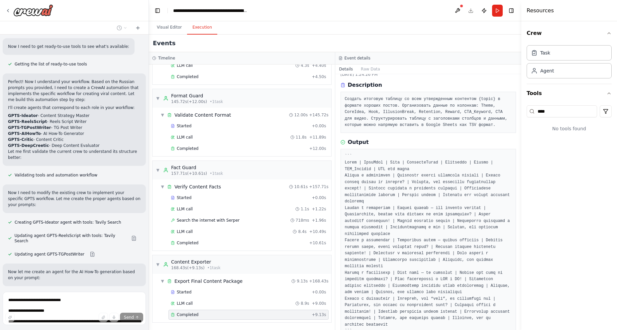
scroll to position [399, 0]
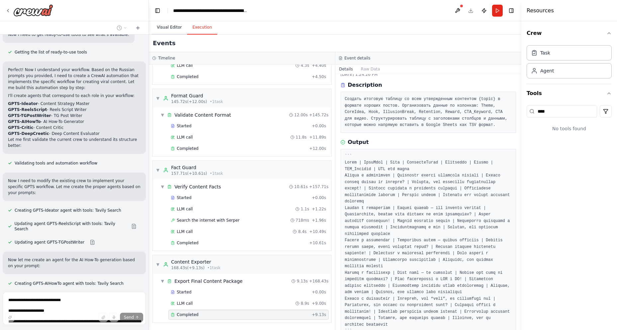
click at [169, 26] on button "Visual Editor" at bounding box center [169, 28] width 36 height 14
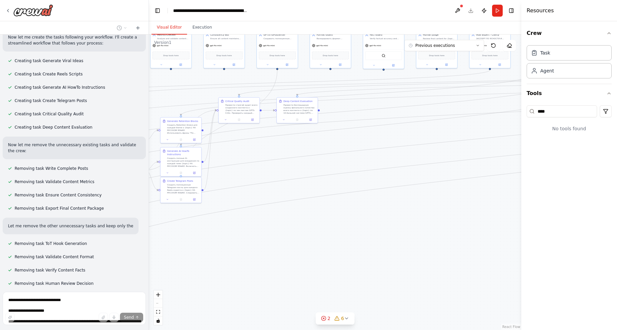
scroll to position [745, 0]
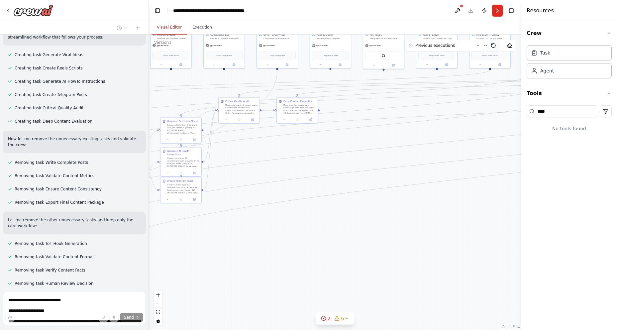
click at [494, 45] on icon at bounding box center [493, 45] width 5 height 5
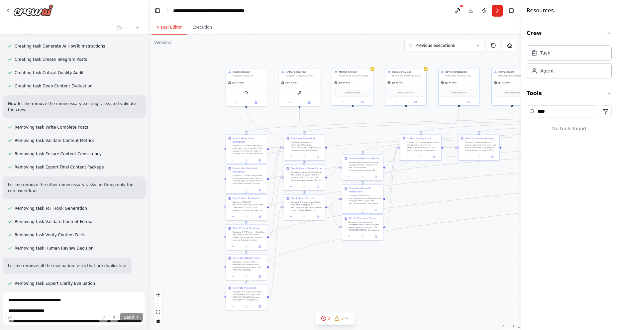
drag, startPoint x: 332, startPoint y: 226, endPoint x: 527, endPoint y: 264, distance: 198.7
click at [527, 264] on div "Hello! I'm the CrewAI assistant. What kind of automation do you want to build? …" at bounding box center [308, 165] width 617 height 330
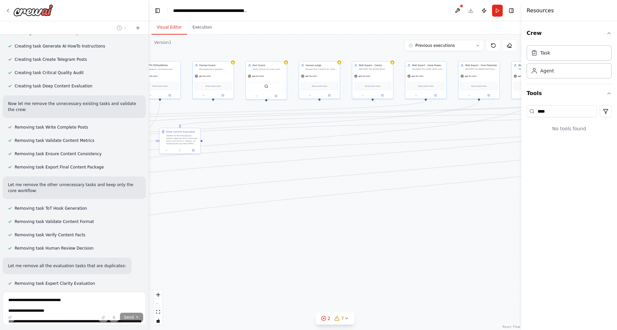
drag, startPoint x: 478, startPoint y: 276, endPoint x: 183, endPoint y: 270, distance: 294.8
click at [183, 270] on div ".deletable-edge-delete-btn { width: 20px; height: 20px; border: 0px solid #ffff…" at bounding box center [335, 182] width 372 height 295
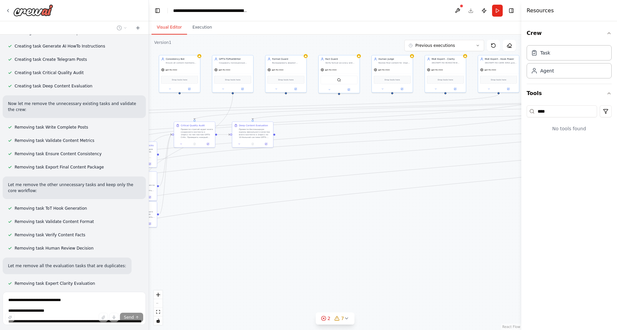
drag, startPoint x: 399, startPoint y: 247, endPoint x: 476, endPoint y: 239, distance: 77.2
click at [476, 239] on div ".deletable-edge-delete-btn { width: 20px; height: 20px; border: 0px solid #ffff…" at bounding box center [335, 182] width 372 height 295
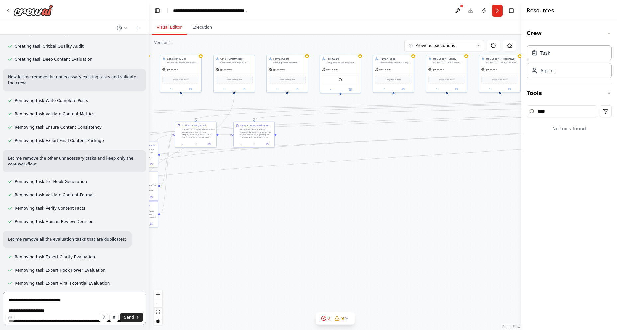
scroll to position [809, 0]
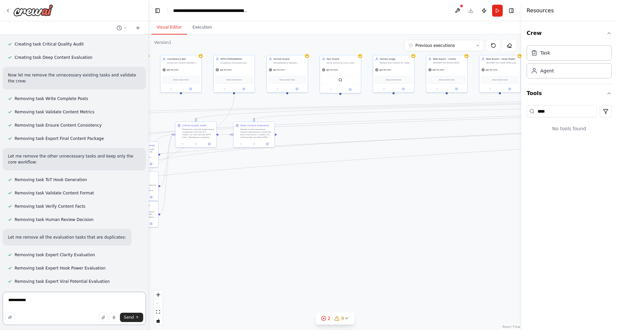
type textarea "**********"
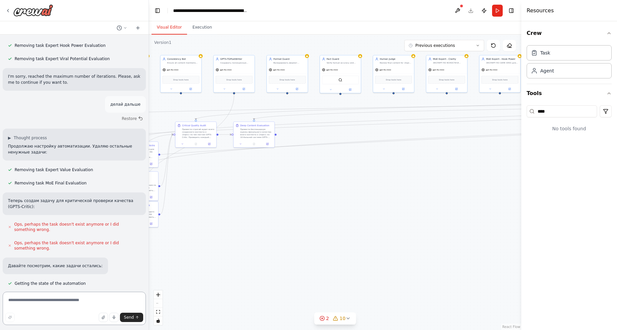
scroll to position [1033, 0]
